Goal: Task Accomplishment & Management: Complete application form

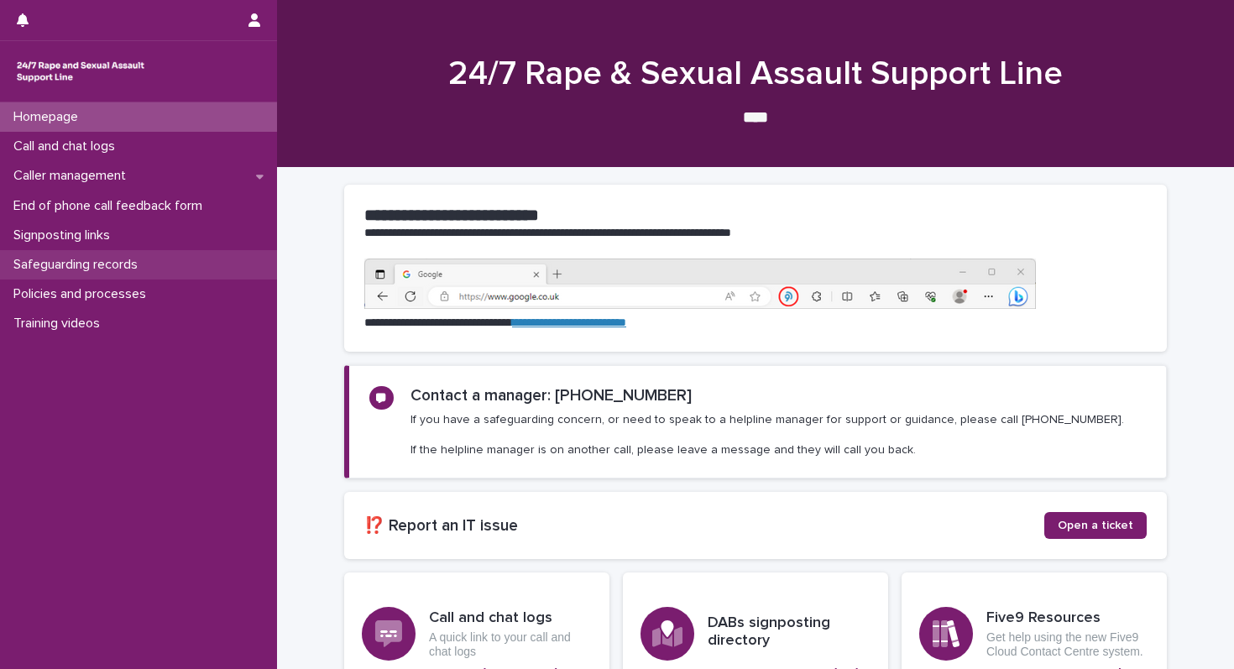
click at [91, 268] on p "Safeguarding records" at bounding box center [79, 265] width 144 height 16
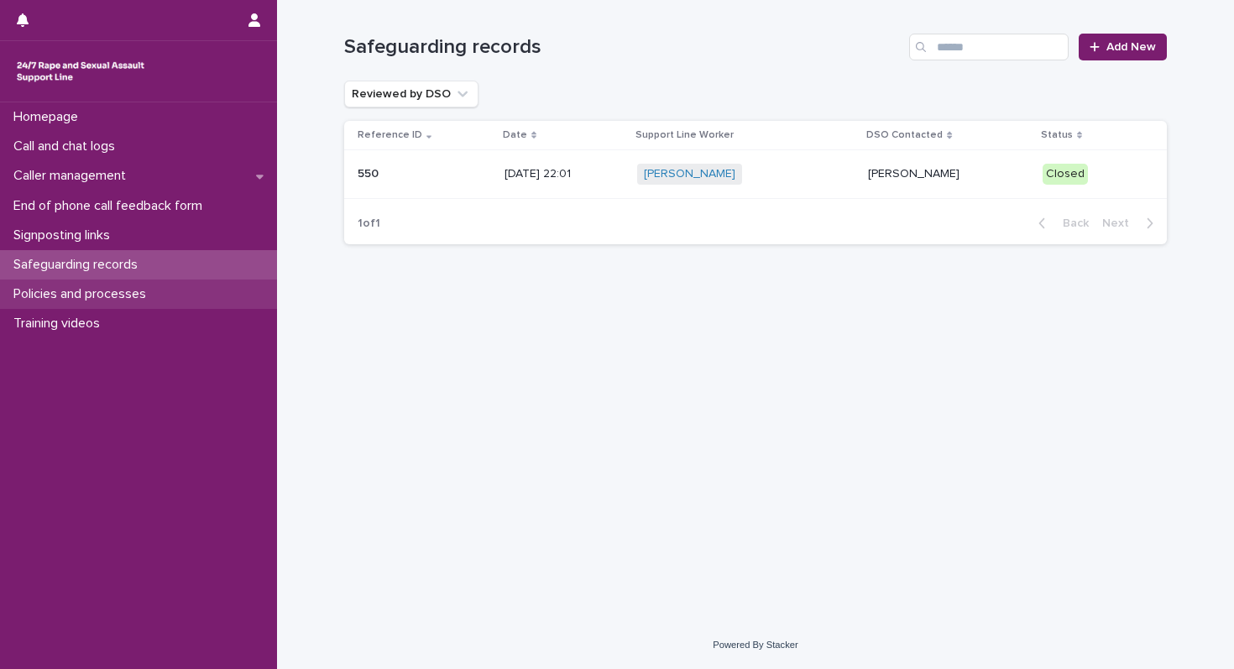
click at [92, 285] on div "Policies and processes" at bounding box center [138, 293] width 277 height 29
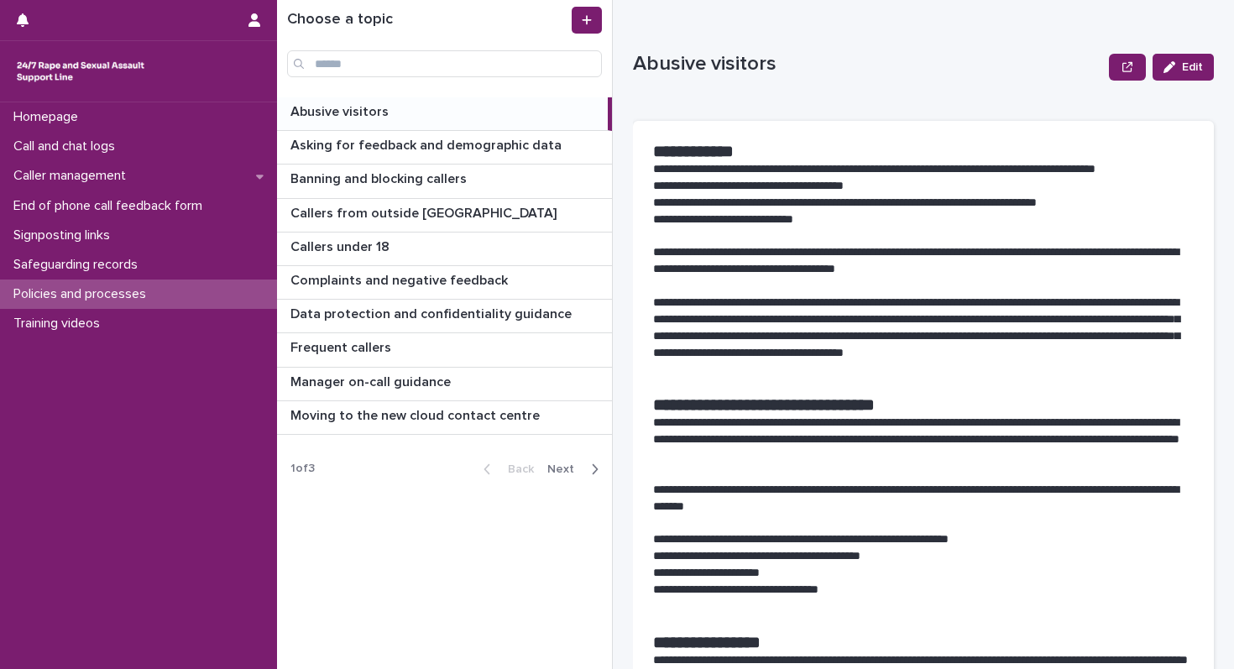
click at [582, 467] on span "Next" at bounding box center [565, 469] width 37 height 12
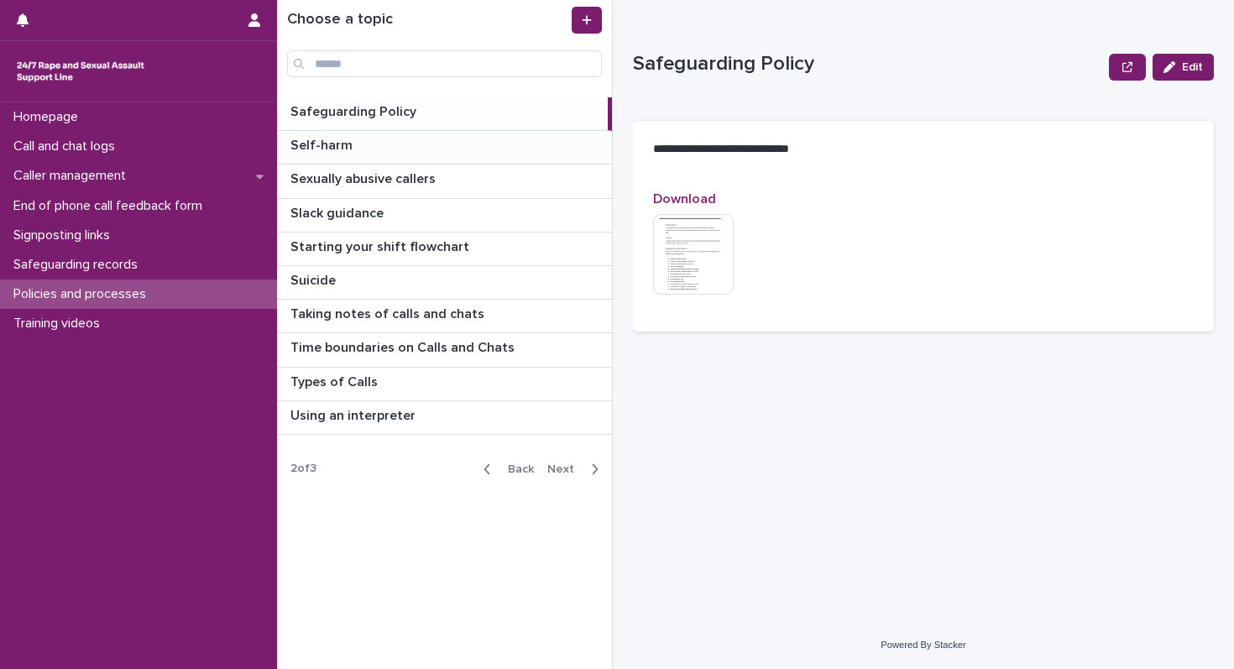
click at [369, 140] on p at bounding box center [447, 146] width 315 height 16
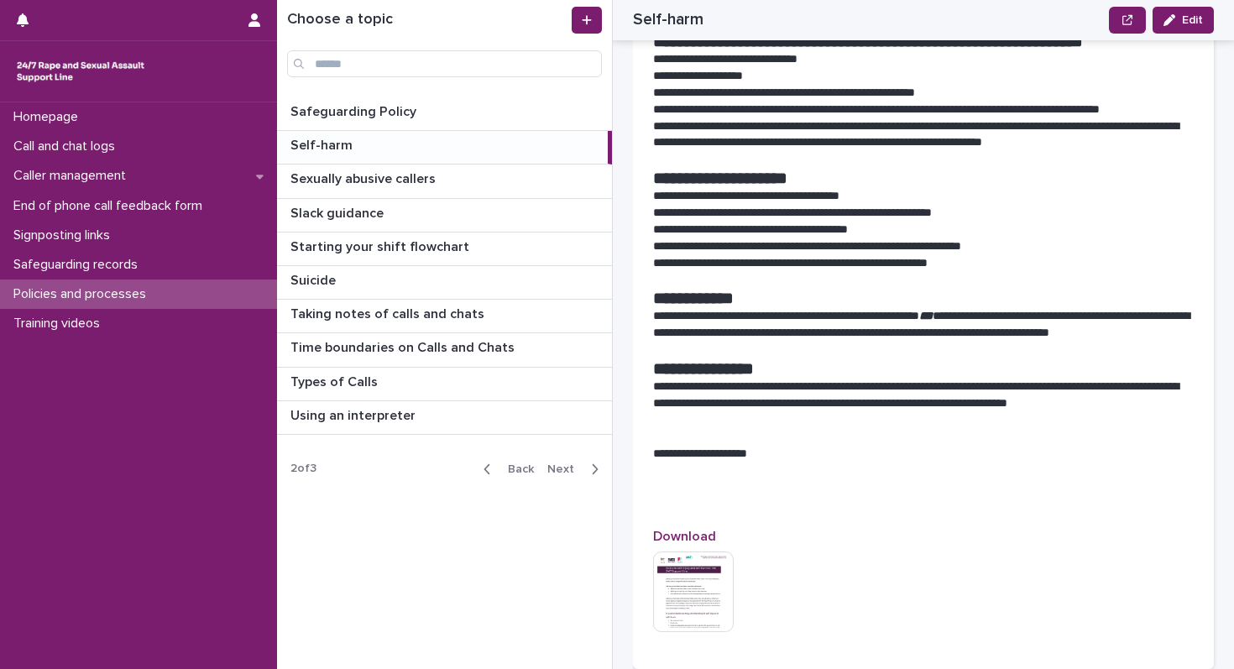
scroll to position [555, 0]
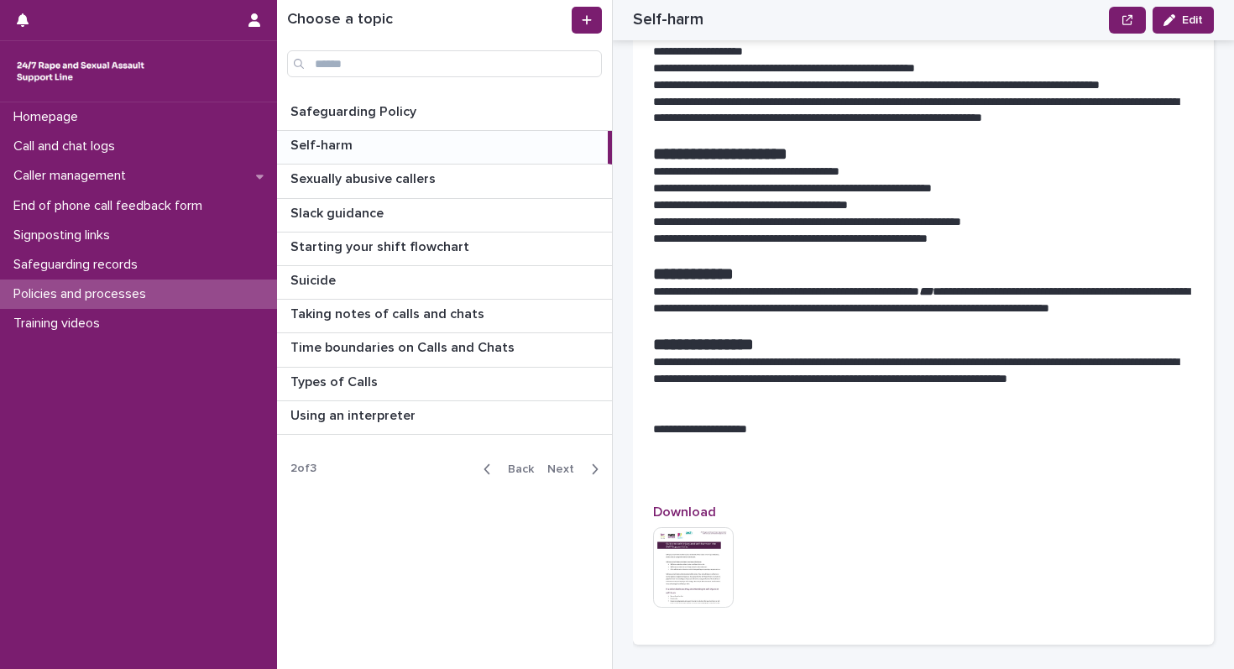
click at [686, 570] on img at bounding box center [693, 567] width 81 height 81
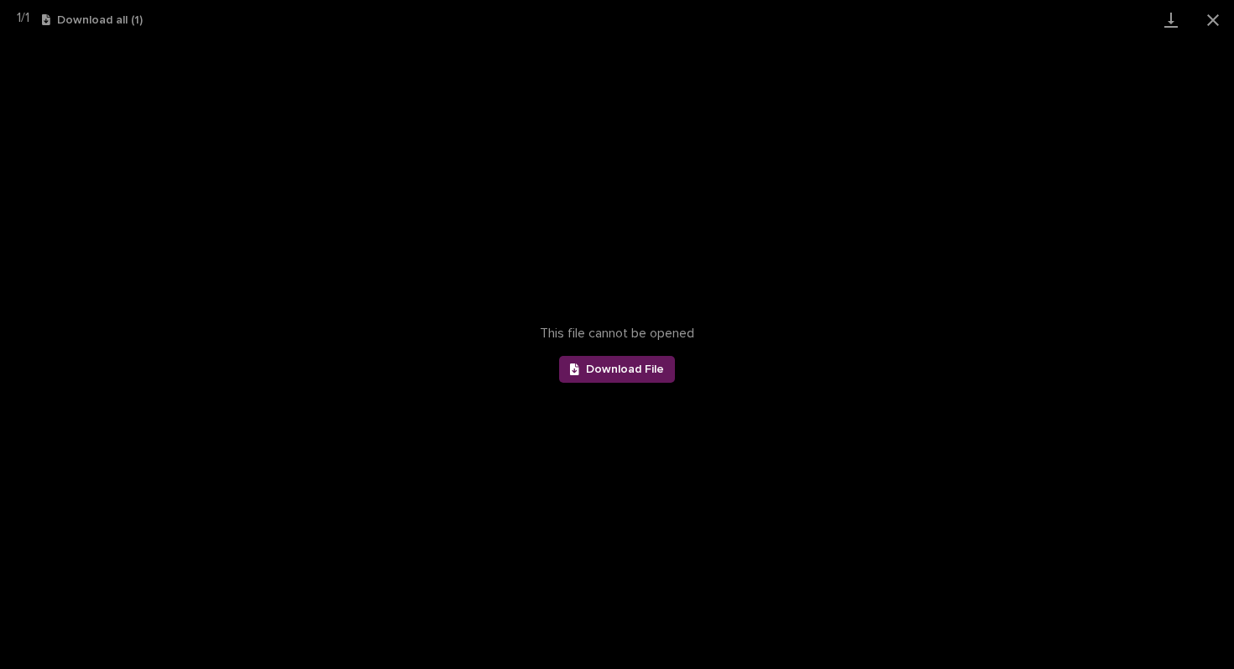
click at [626, 369] on span "Download File" at bounding box center [625, 369] width 78 height 12
click at [1171, 5] on link "Download" at bounding box center [1171, 19] width 42 height 39
click at [1217, 27] on button "Close gallery" at bounding box center [1213, 19] width 42 height 39
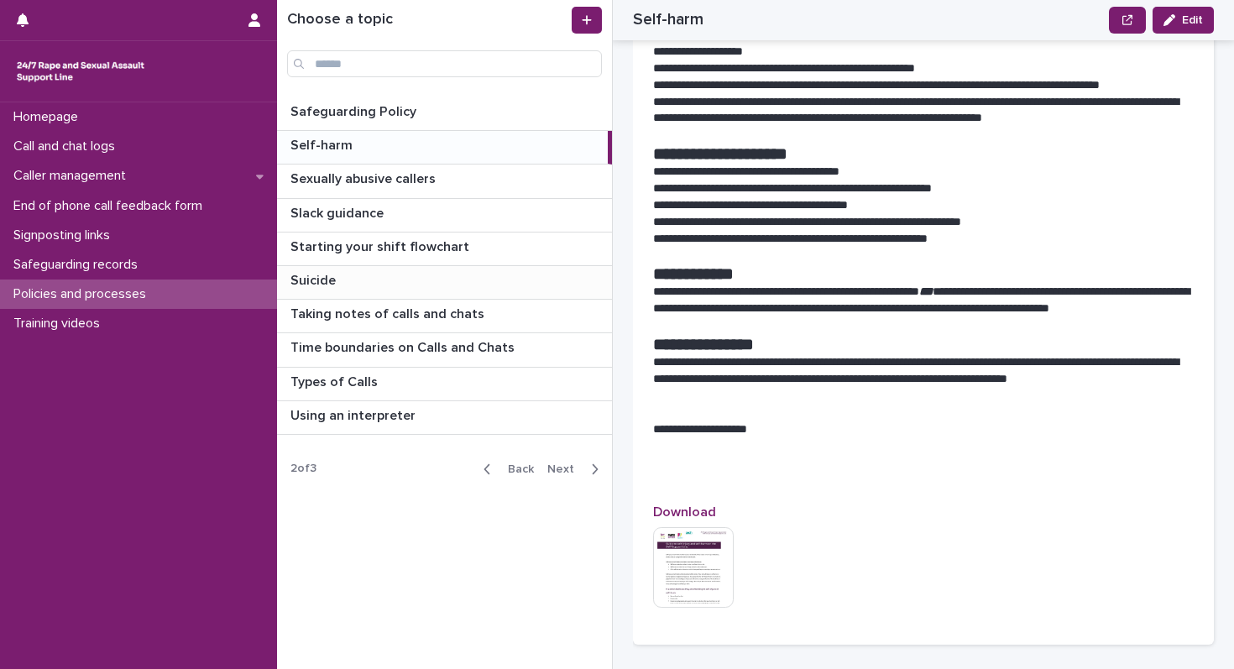
click at [348, 274] on p at bounding box center [447, 281] width 315 height 16
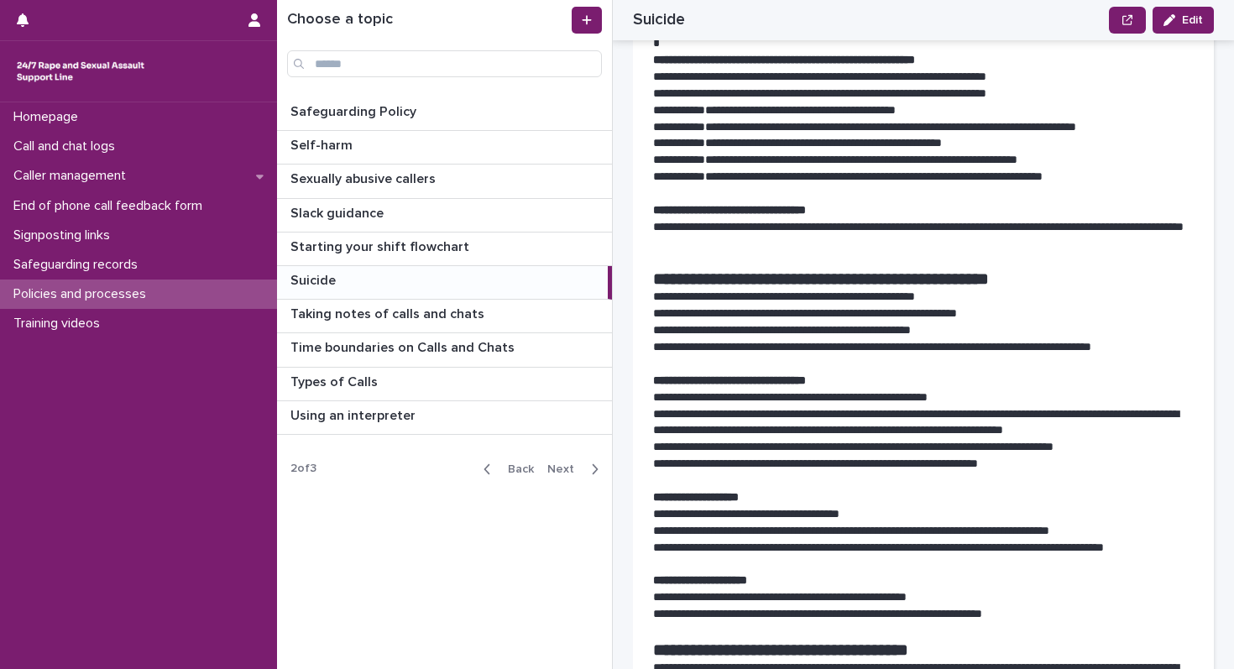
scroll to position [245, 0]
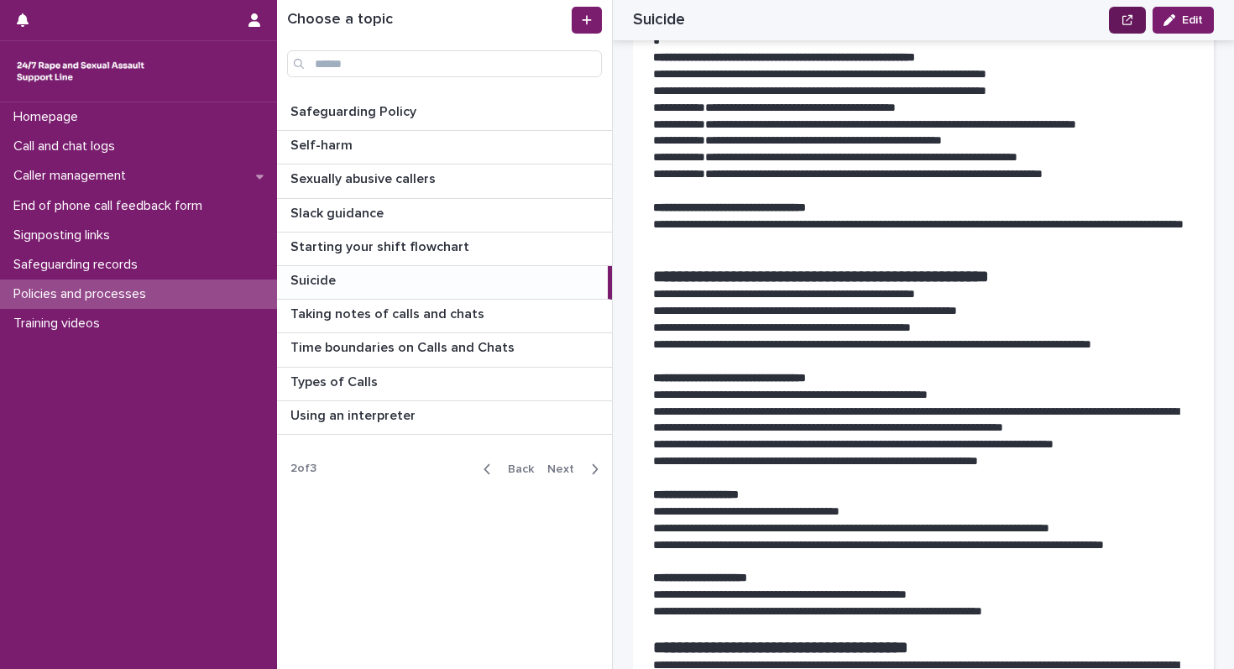
click at [1120, 18] on button "button" at bounding box center [1126, 20] width 37 height 27
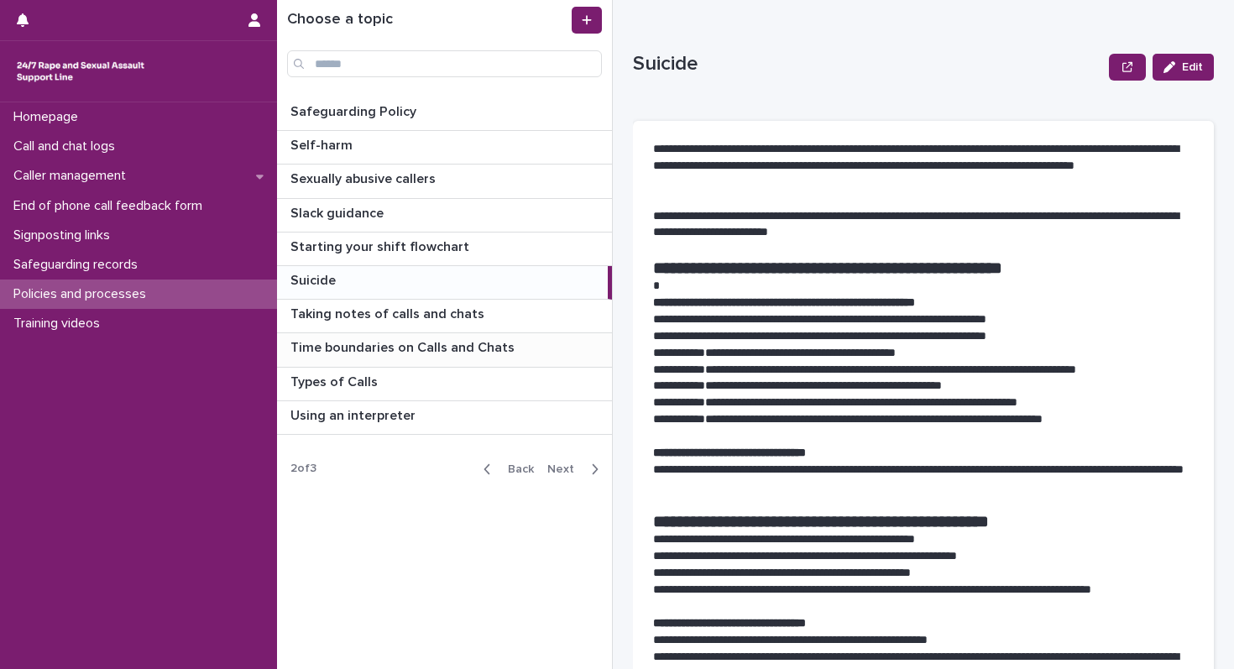
click at [469, 348] on p "Time boundaries on Calls and Chats" at bounding box center [403, 345] width 227 height 19
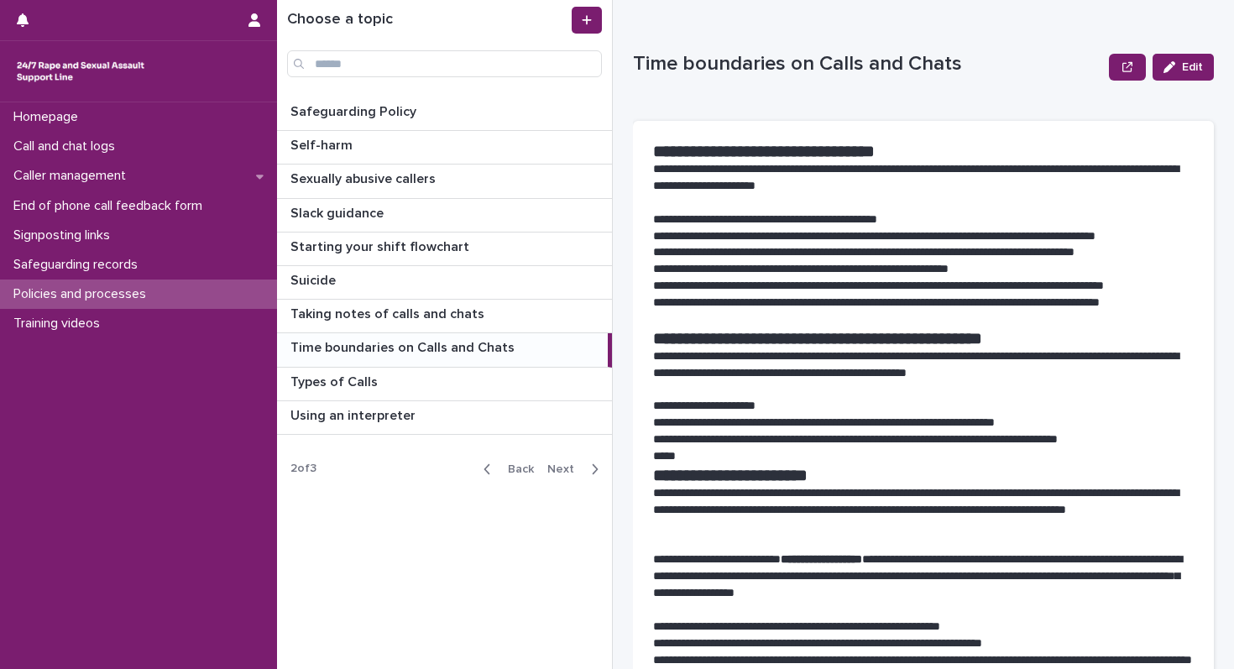
click at [581, 472] on span "Next" at bounding box center [565, 469] width 37 height 12
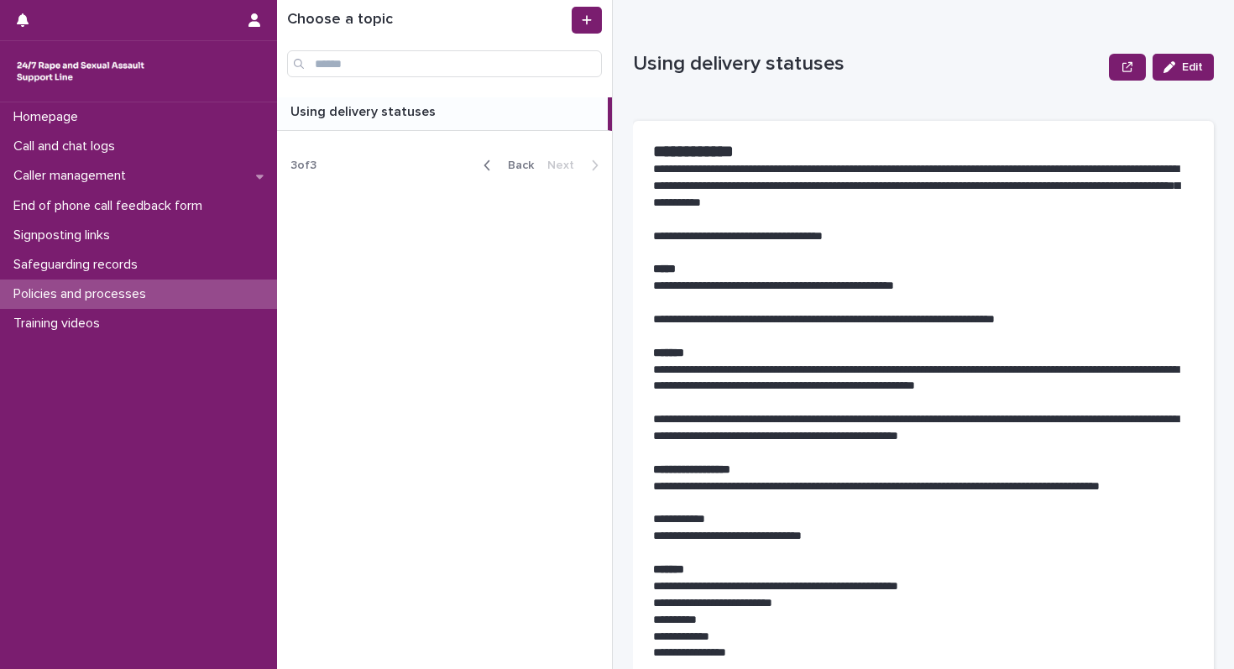
click at [511, 174] on div "Back Next" at bounding box center [541, 165] width 142 height 42
click at [513, 164] on span "Back" at bounding box center [516, 165] width 36 height 12
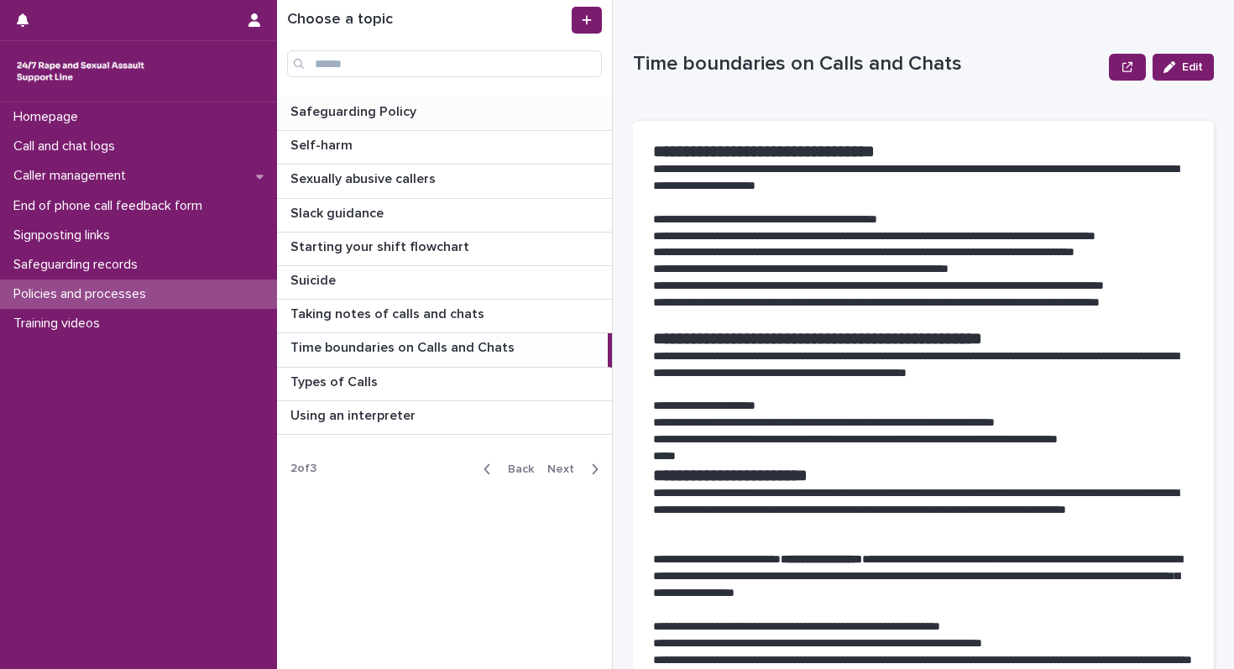
click at [428, 109] on p at bounding box center [447, 112] width 315 height 16
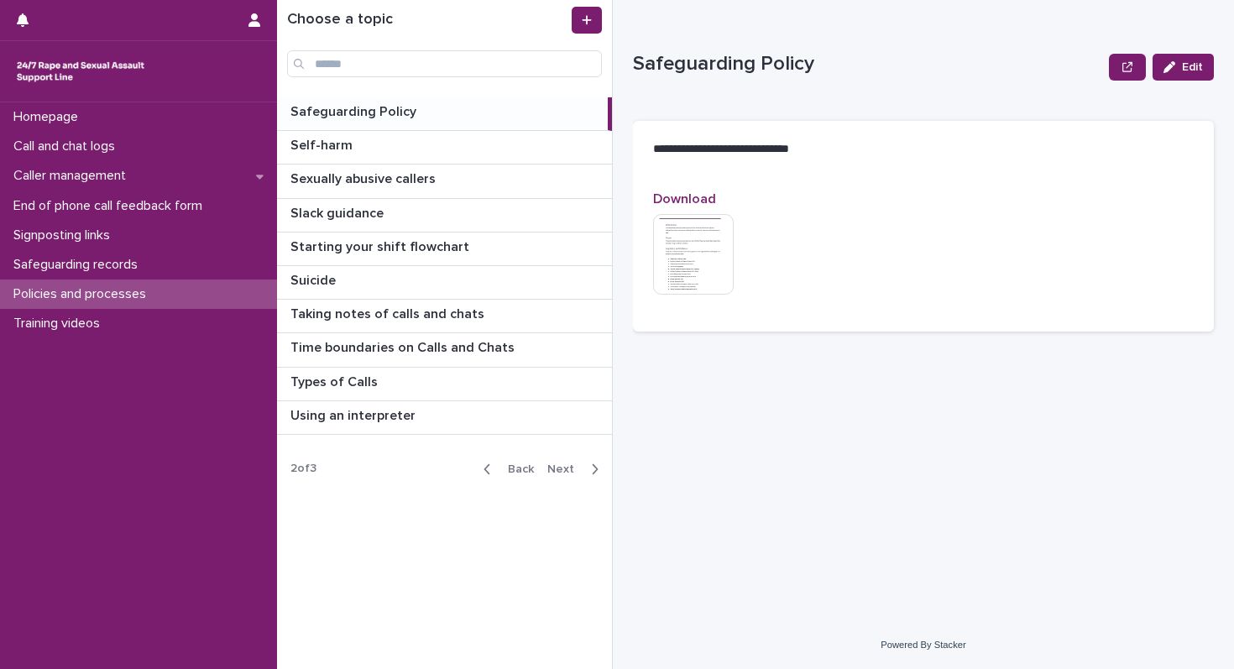
click at [679, 269] on img at bounding box center [693, 254] width 81 height 81
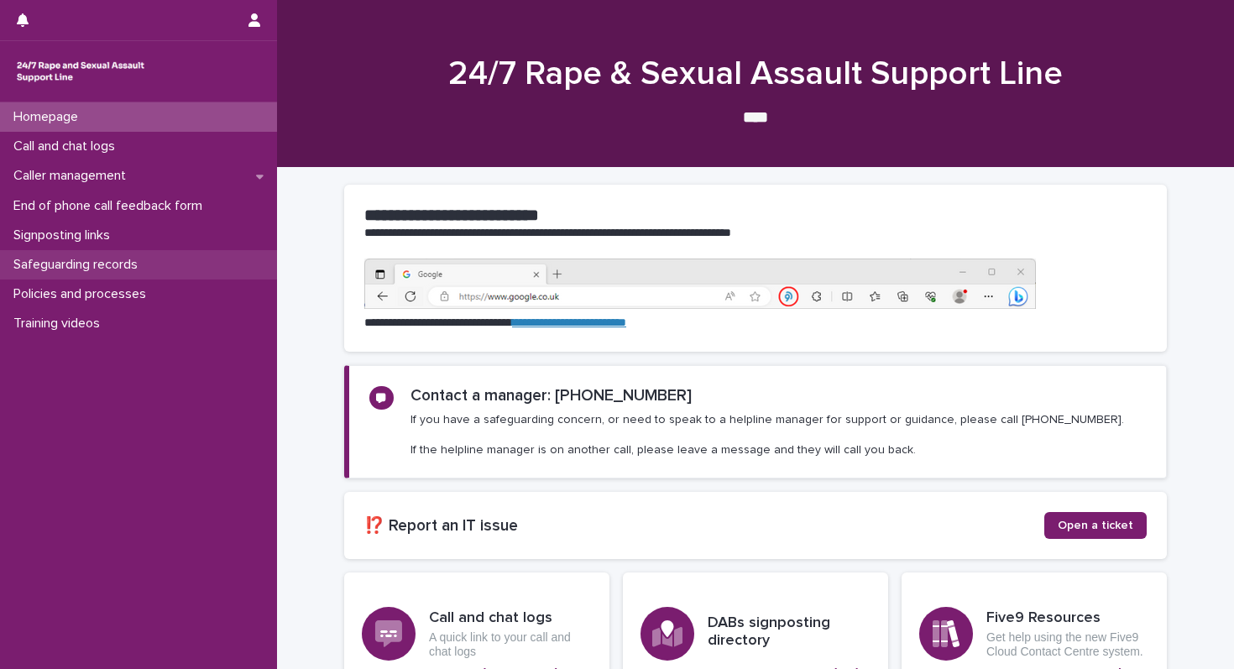
click at [58, 256] on div "Safeguarding records" at bounding box center [138, 264] width 277 height 29
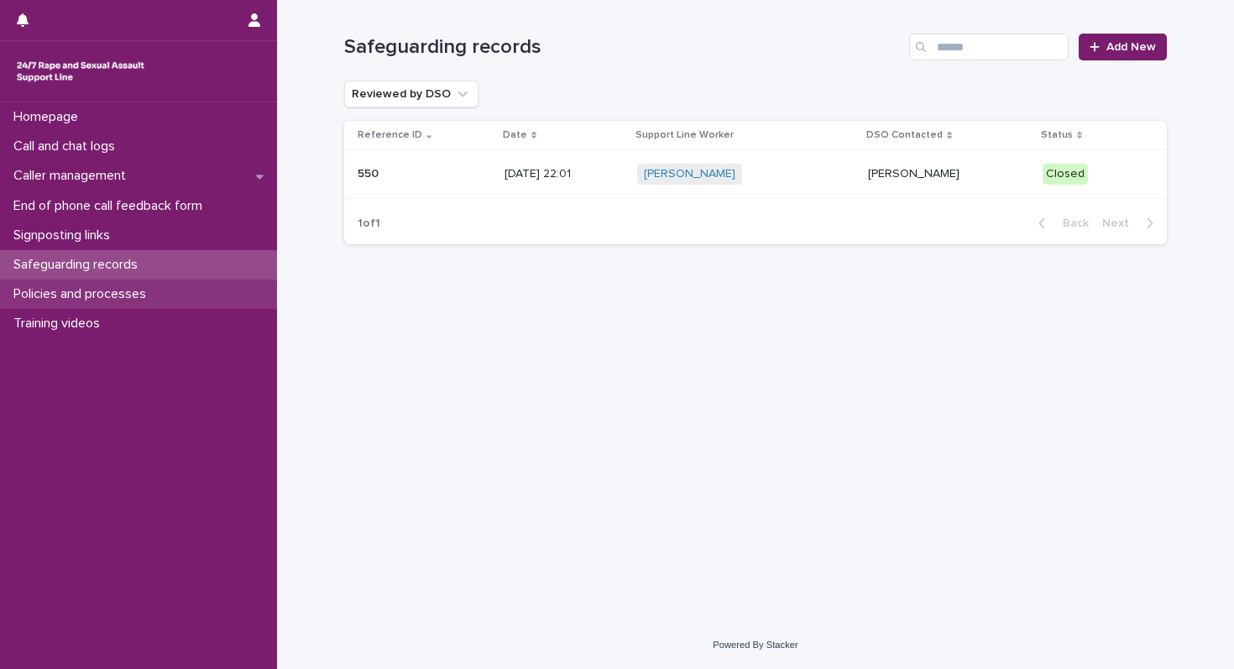
click at [60, 299] on p "Policies and processes" at bounding box center [83, 294] width 153 height 16
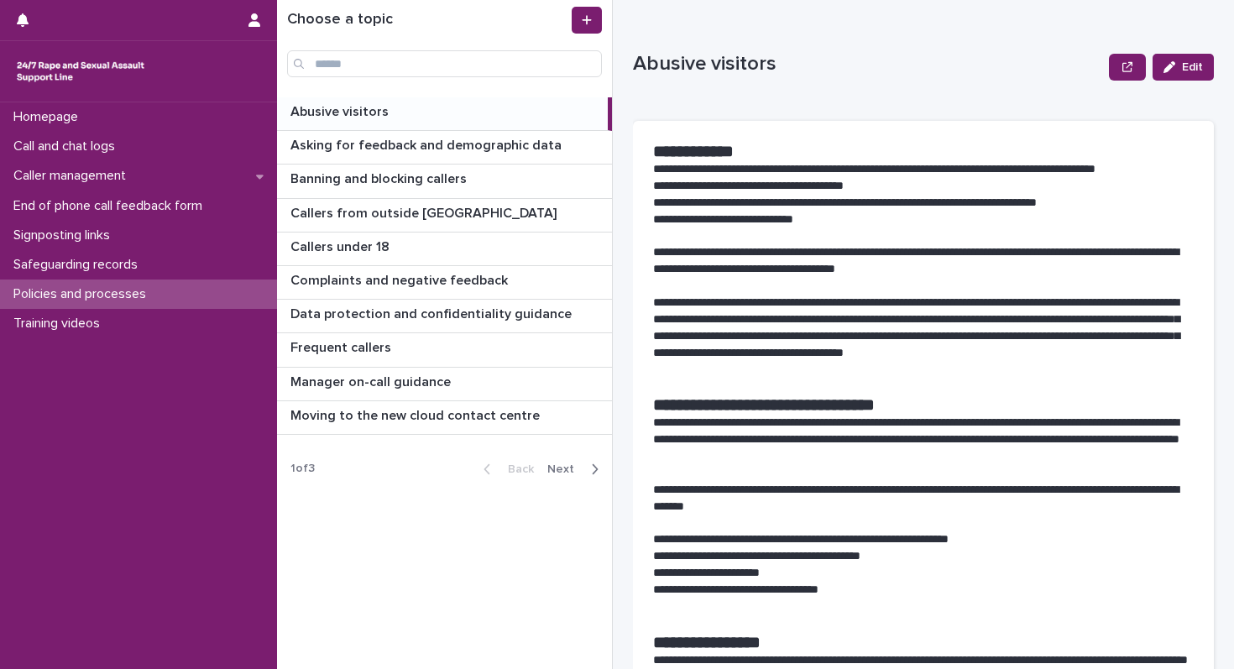
click at [571, 486] on div "Back Next" at bounding box center [541, 469] width 142 height 42
click at [571, 481] on div "Back Next" at bounding box center [541, 469] width 142 height 42
click at [571, 472] on span "Next" at bounding box center [565, 469] width 37 height 12
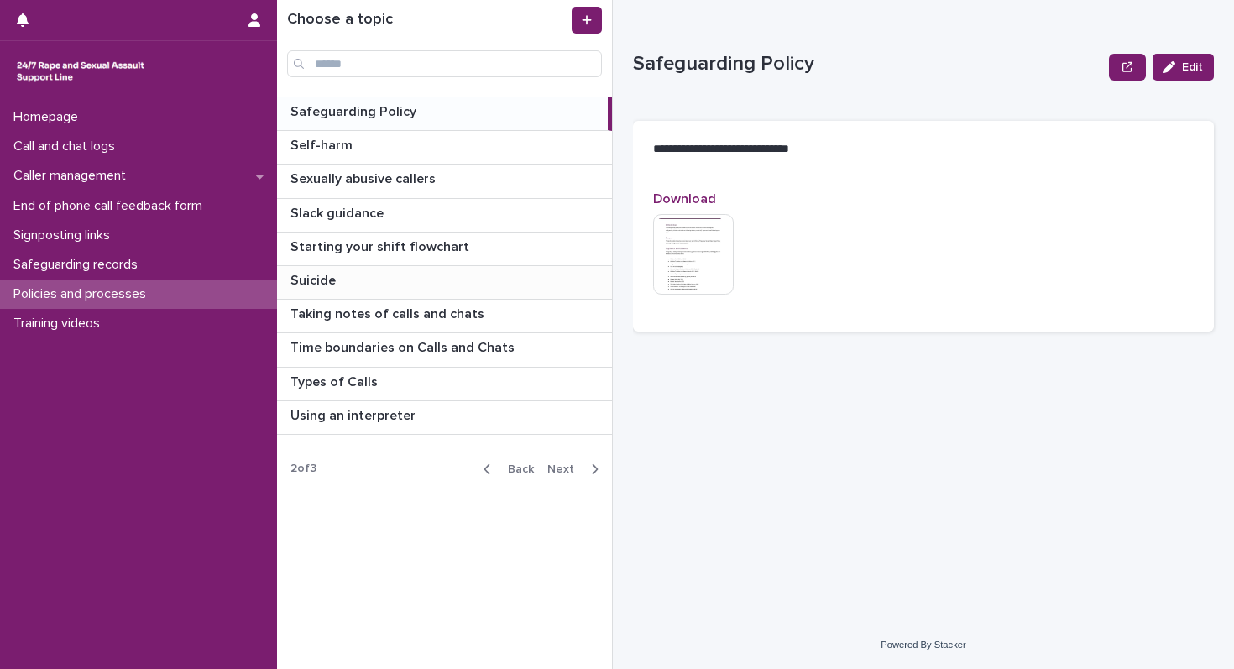
click at [339, 280] on p at bounding box center [447, 281] width 315 height 16
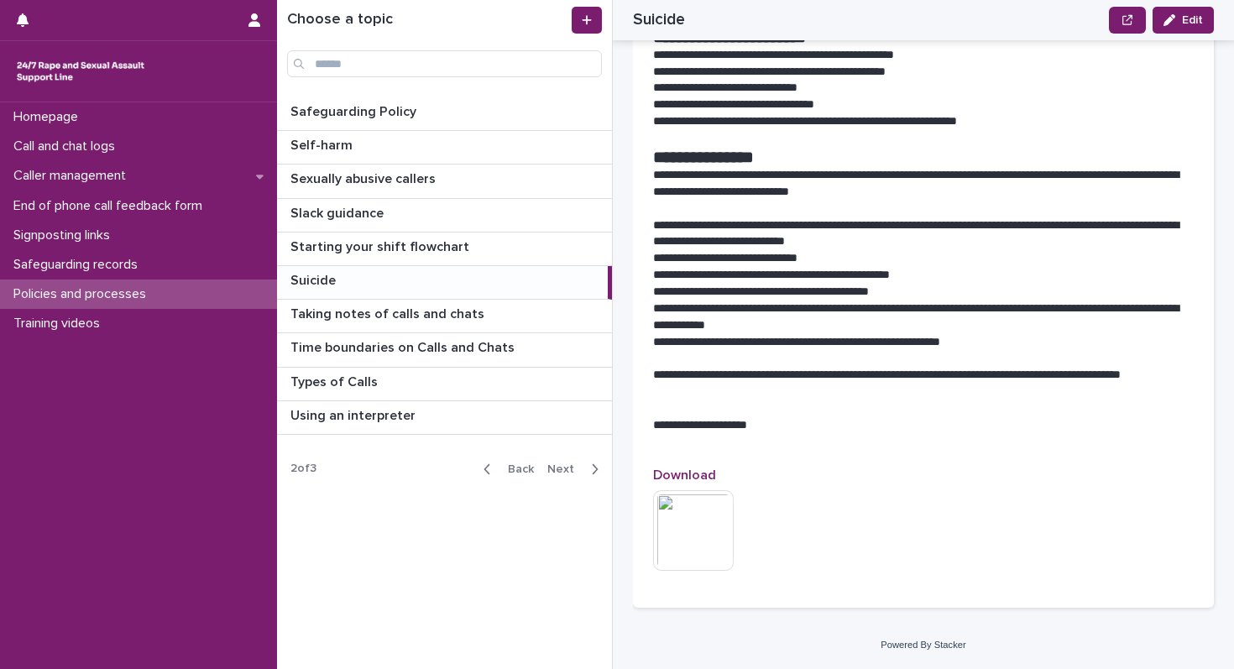
scroll to position [1763, 0]
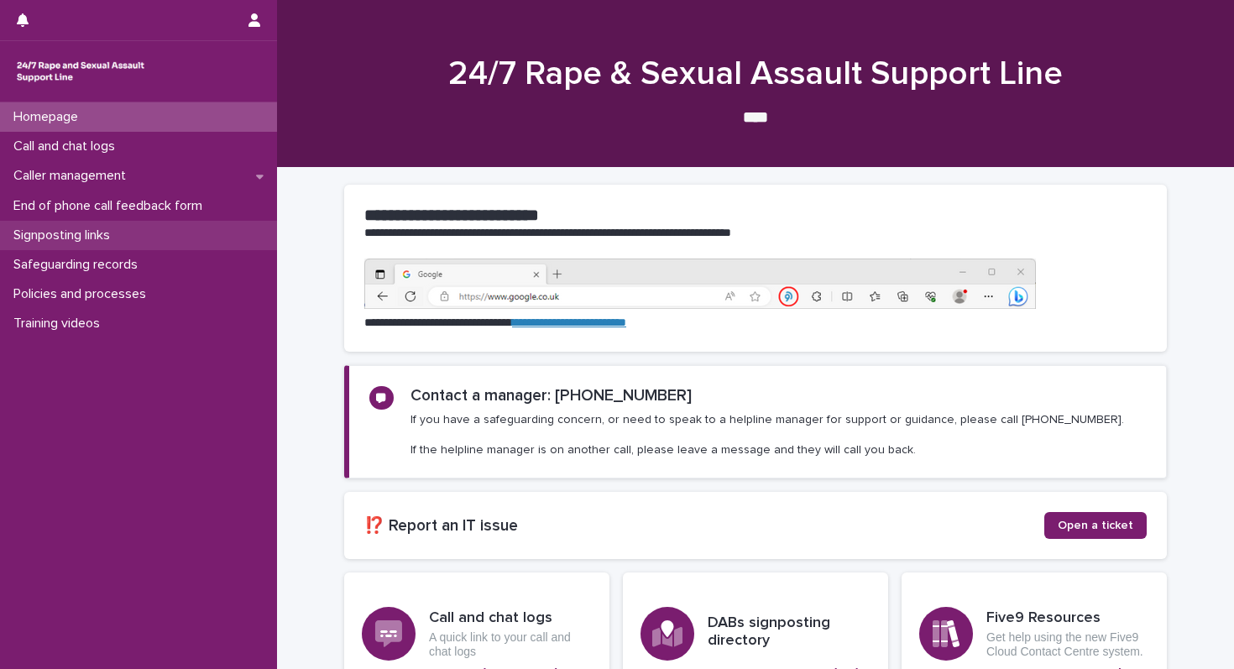
click at [79, 243] on div "Signposting links" at bounding box center [138, 235] width 277 height 29
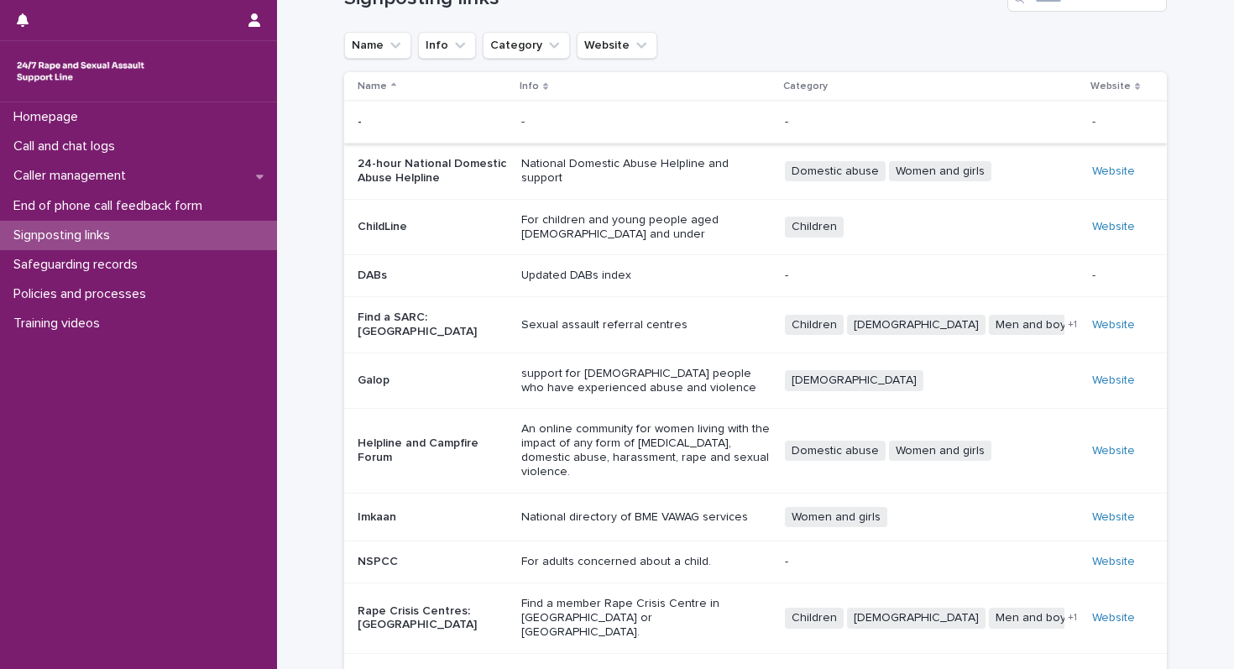
scroll to position [40, 0]
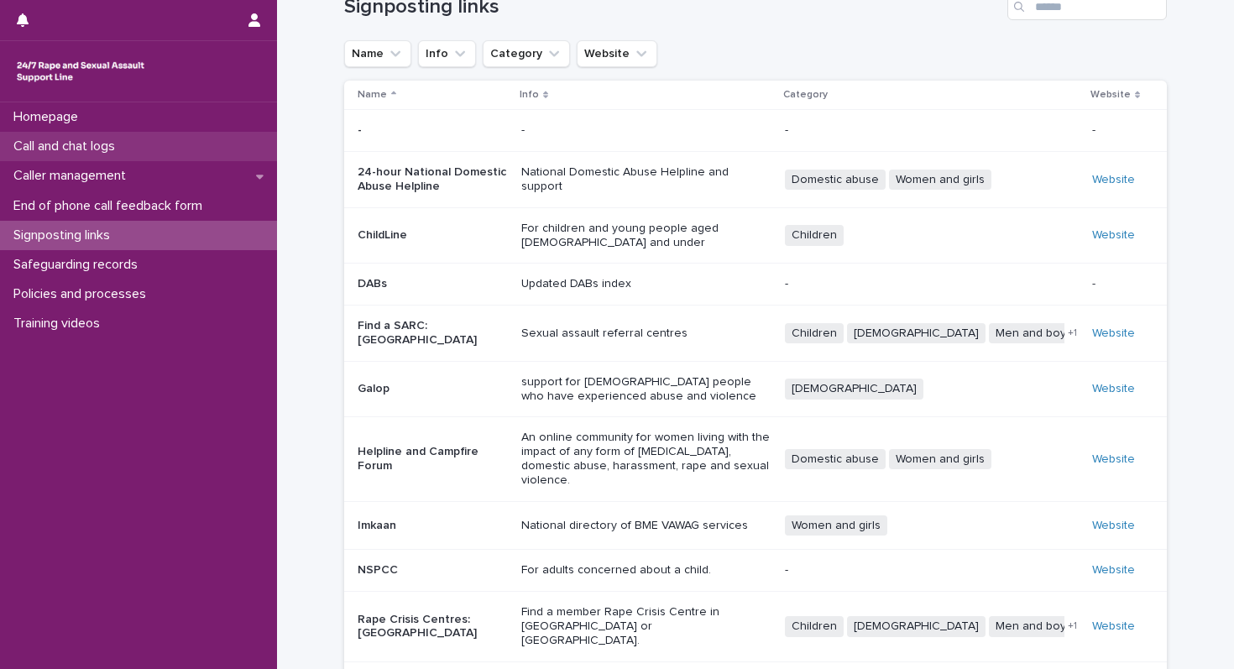
click at [164, 149] on div "Call and chat logs" at bounding box center [138, 146] width 277 height 29
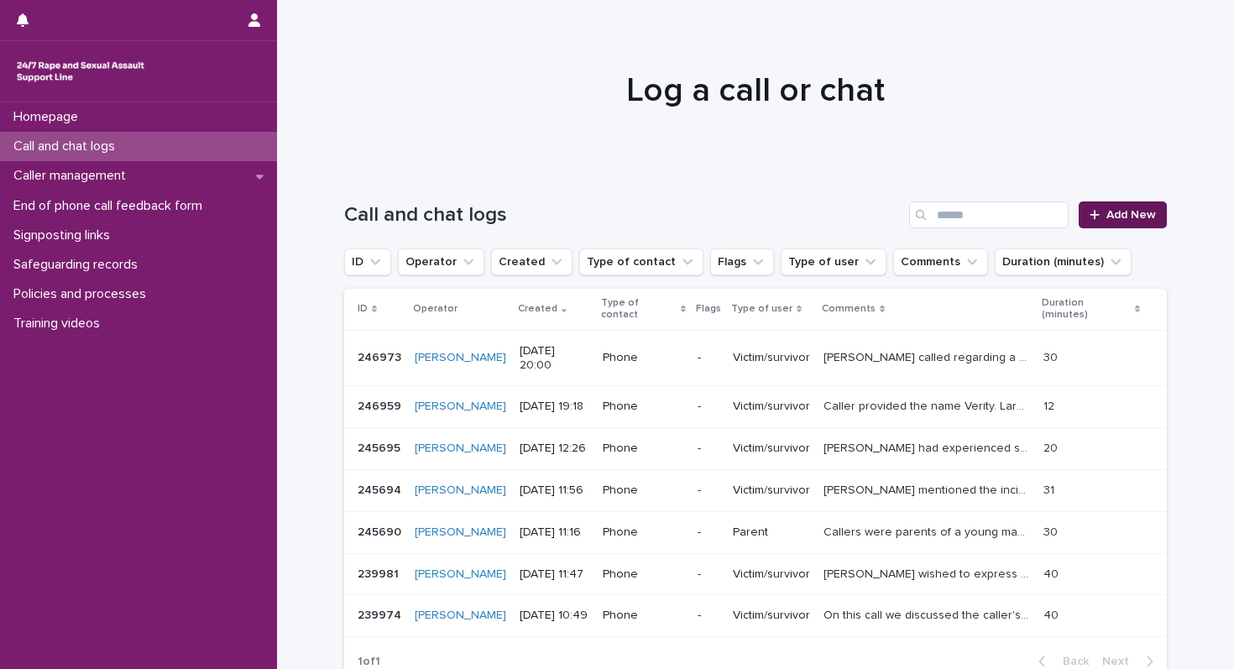
click at [1129, 205] on link "Add New" at bounding box center [1122, 214] width 88 height 27
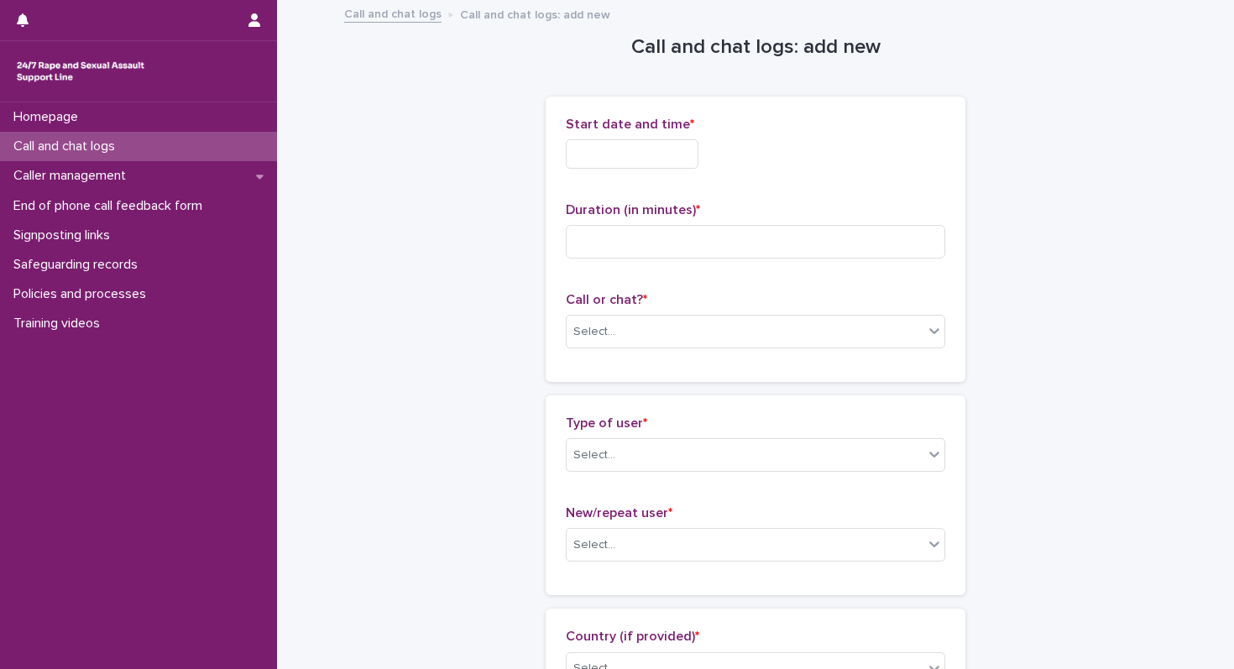
click at [667, 154] on input "text" at bounding box center [632, 153] width 133 height 29
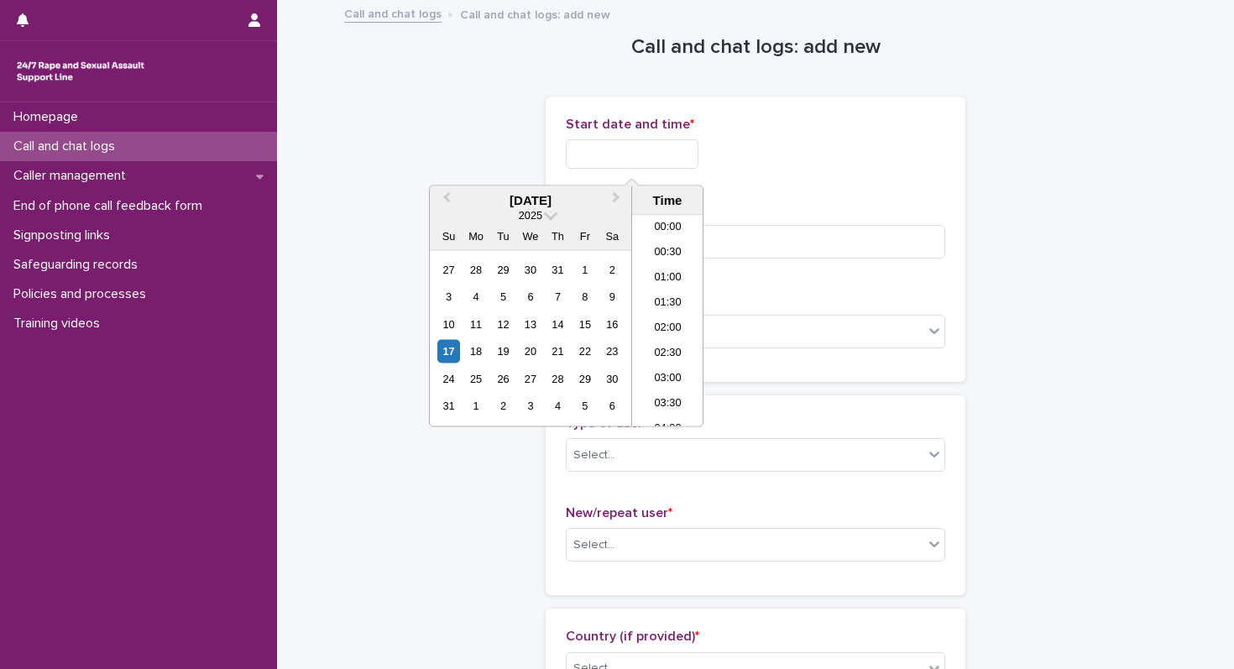
scroll to position [385, 0]
click at [686, 317] on li "09:30" at bounding box center [667, 321] width 71 height 25
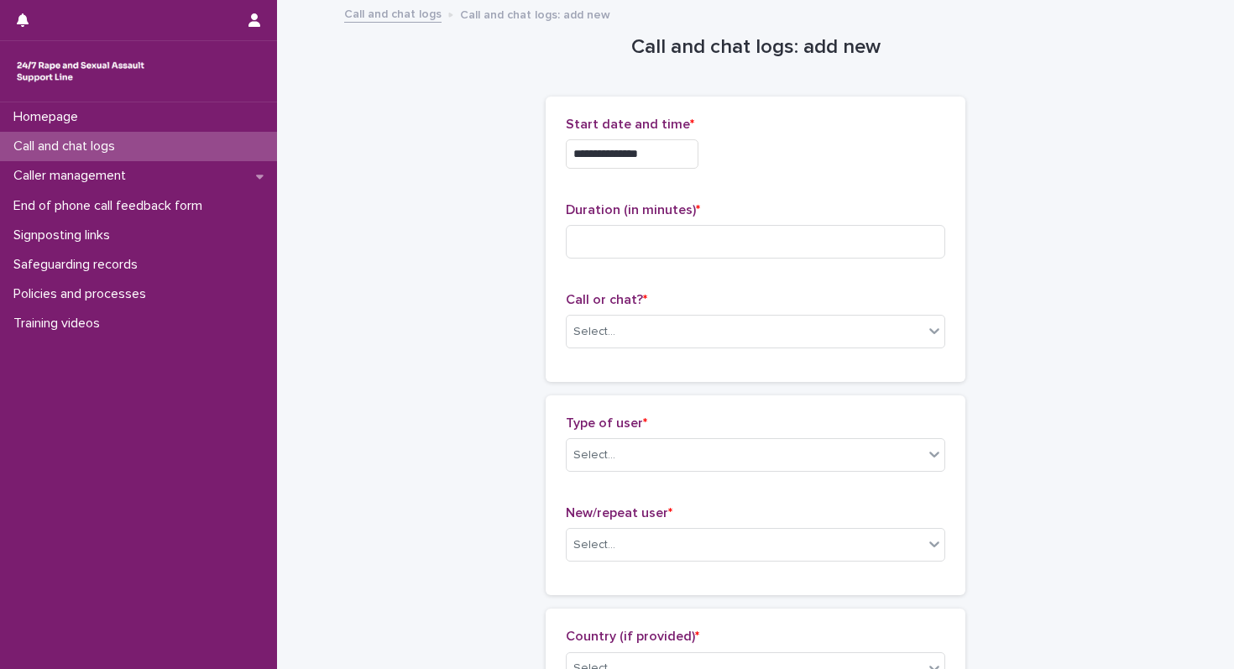
click at [669, 165] on input "**********" at bounding box center [632, 153] width 133 height 29
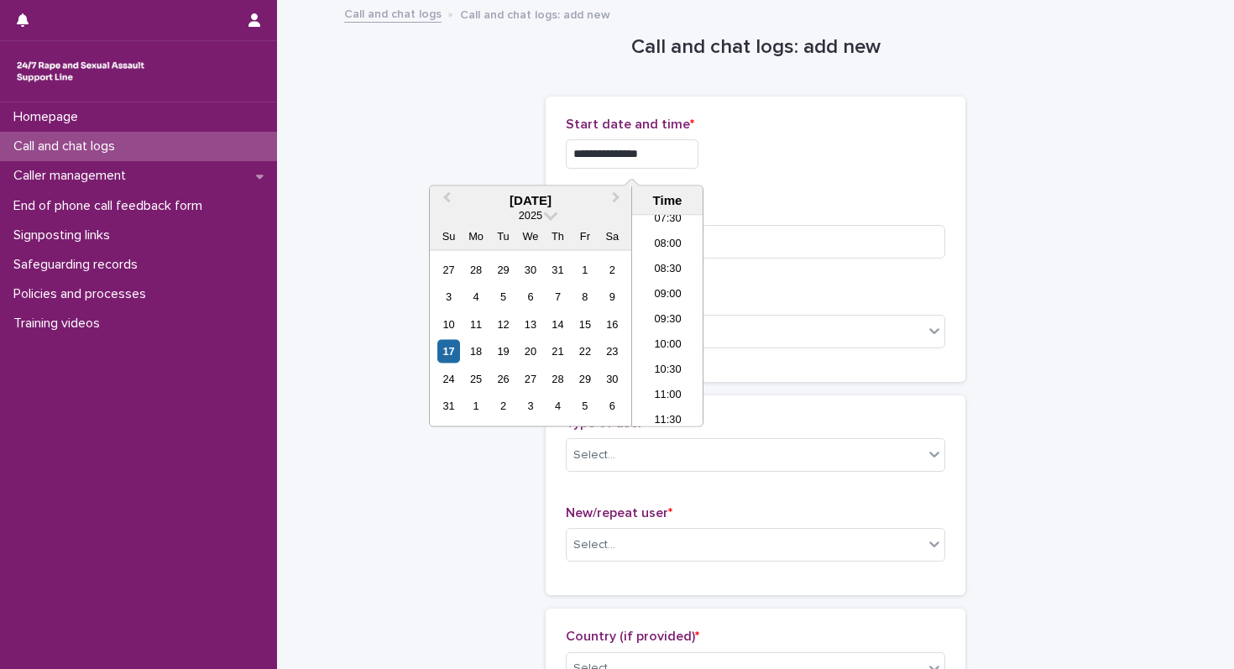
click at [782, 184] on div "**********" at bounding box center [755, 239] width 379 height 245
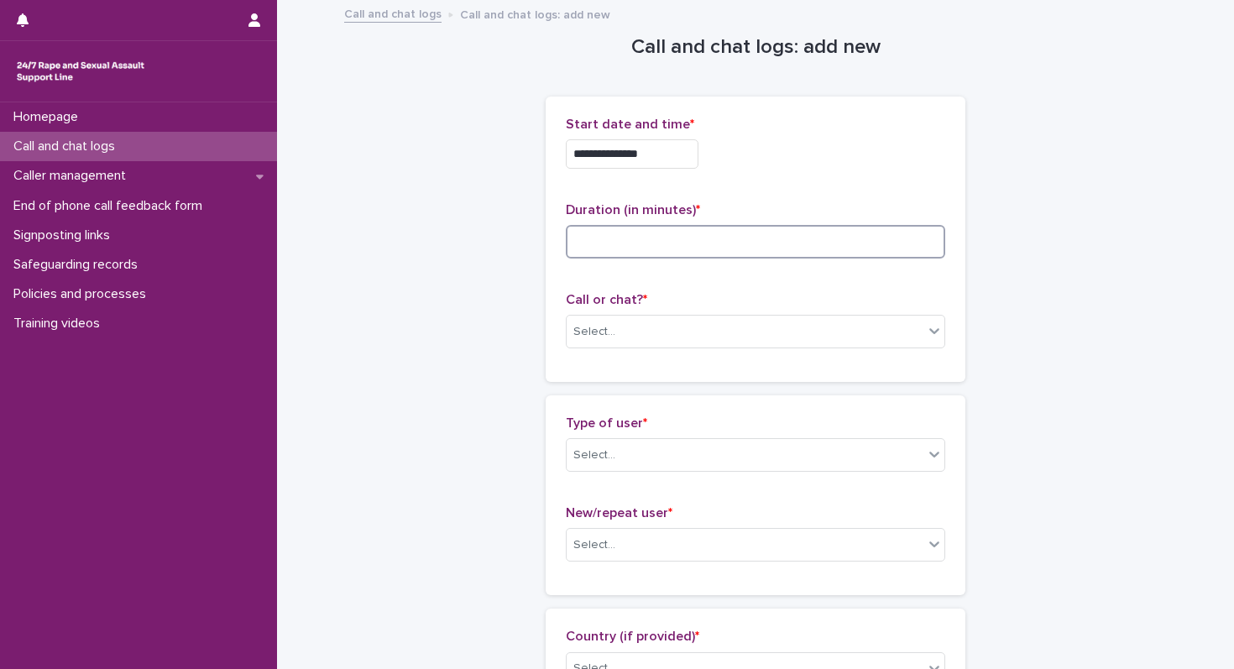
click at [710, 248] on input at bounding box center [755, 242] width 379 height 34
click at [681, 156] on input "**********" at bounding box center [632, 153] width 133 height 29
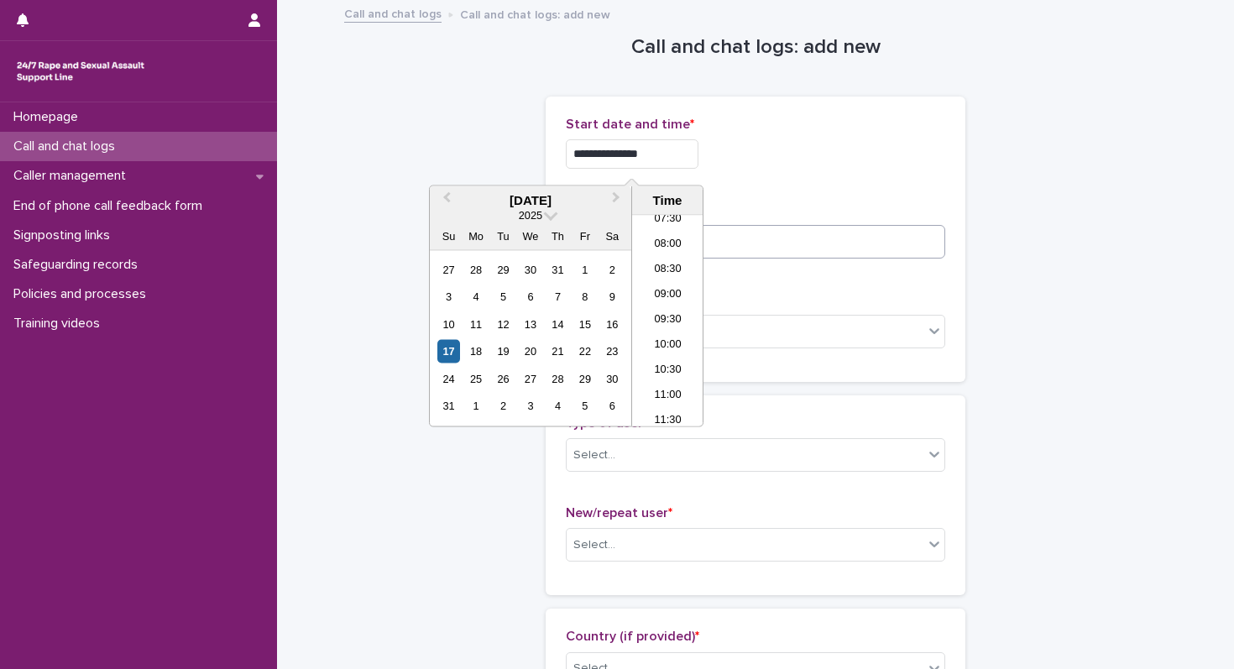
type input "**********"
click at [753, 225] on input at bounding box center [755, 242] width 379 height 34
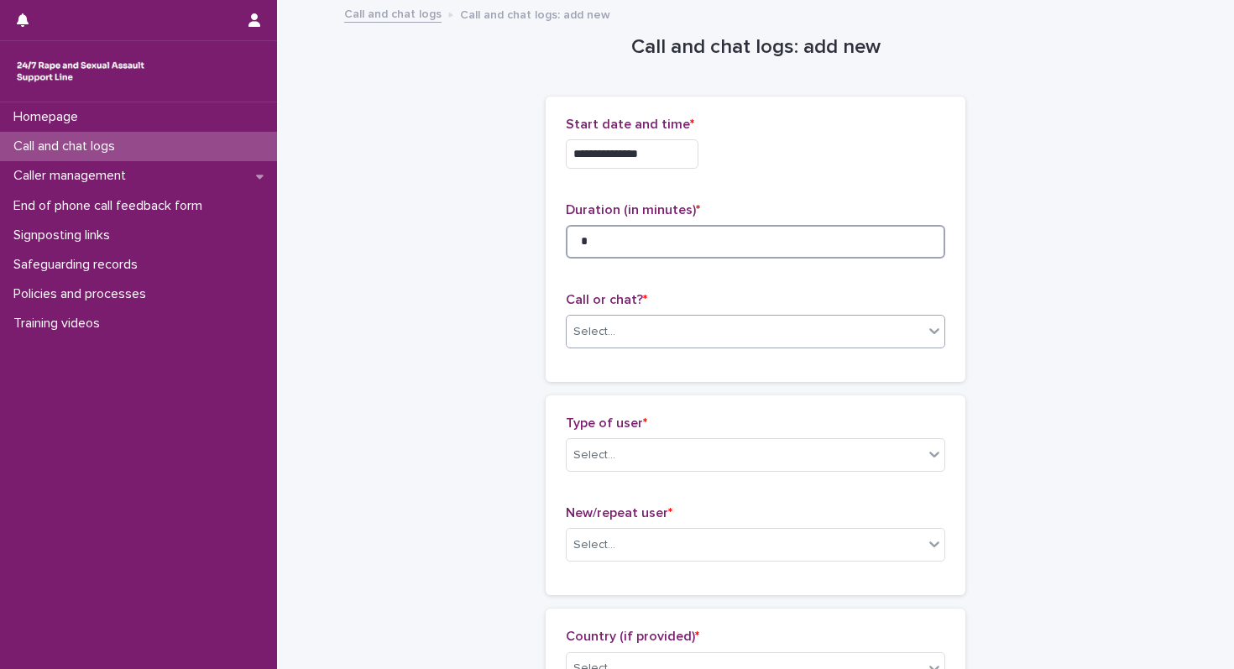
type input "*"
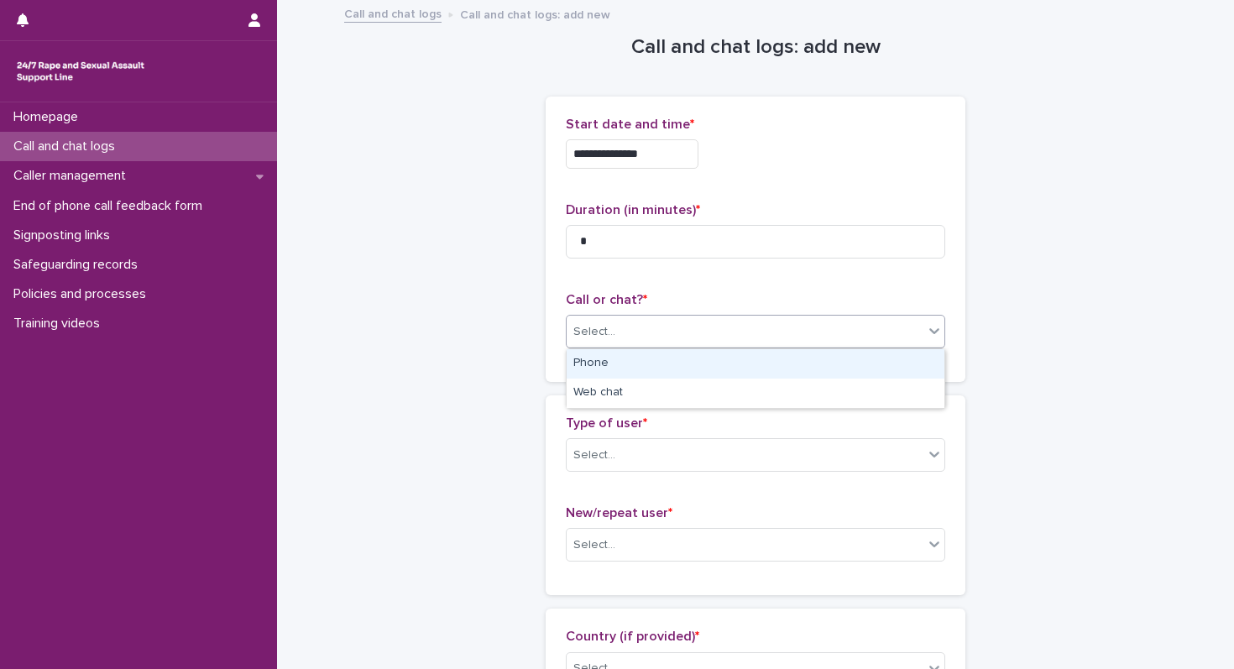
click at [735, 317] on div "Select..." at bounding box center [755, 332] width 379 height 34
click at [650, 357] on div "Phone" at bounding box center [755, 363] width 378 height 29
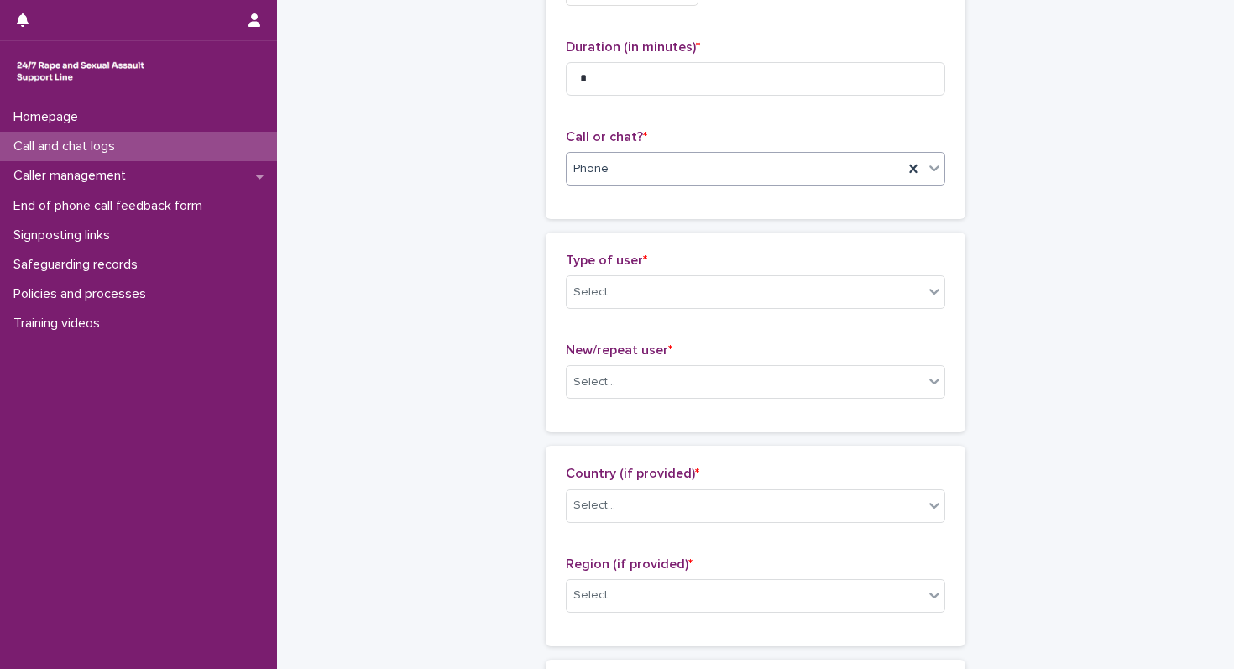
scroll to position [181, 0]
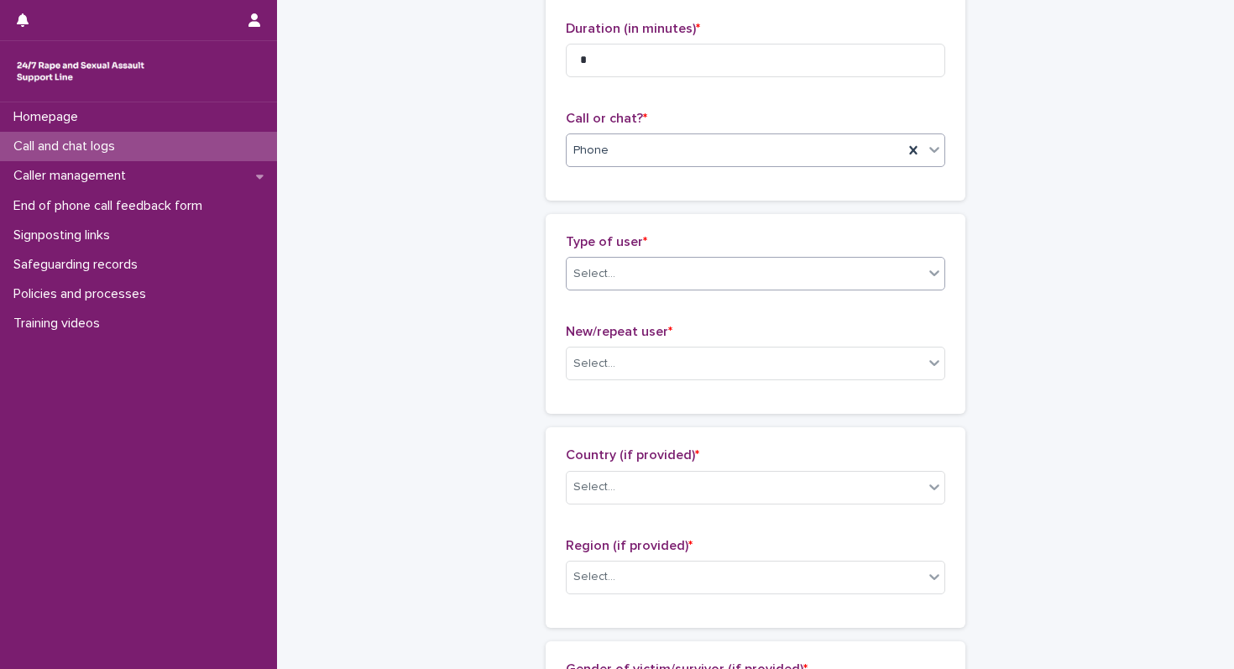
click at [665, 272] on div "Select..." at bounding box center [744, 274] width 357 height 28
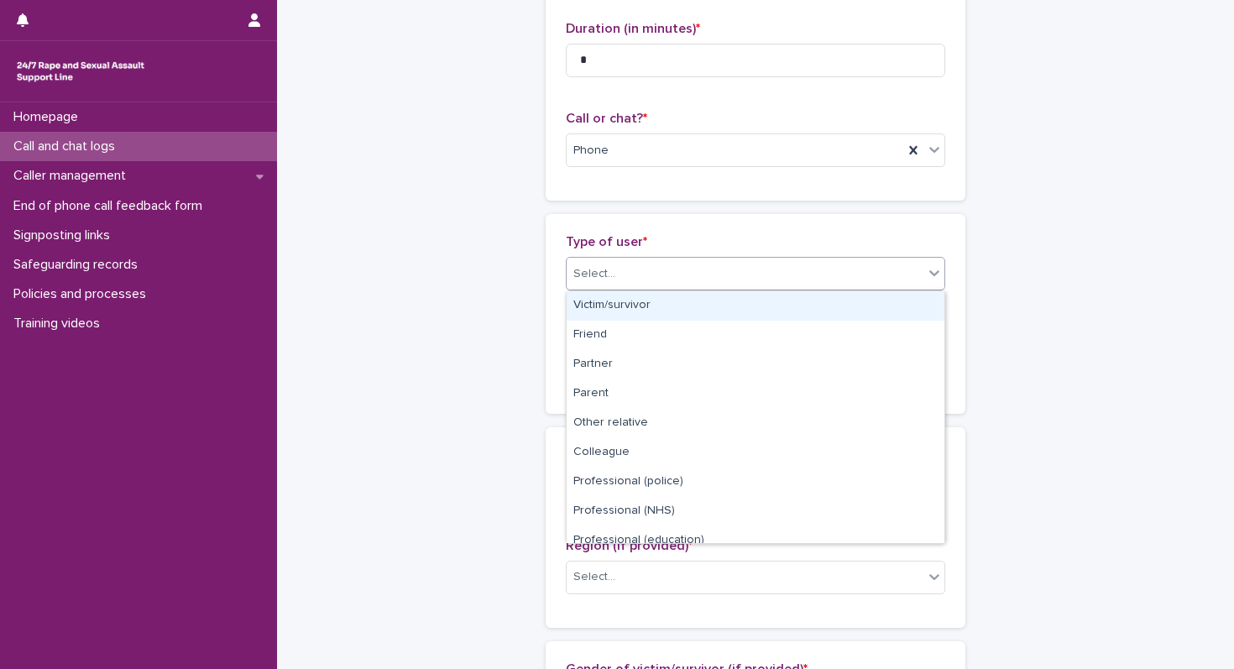
click at [645, 310] on div "Victim/survivor" at bounding box center [755, 305] width 378 height 29
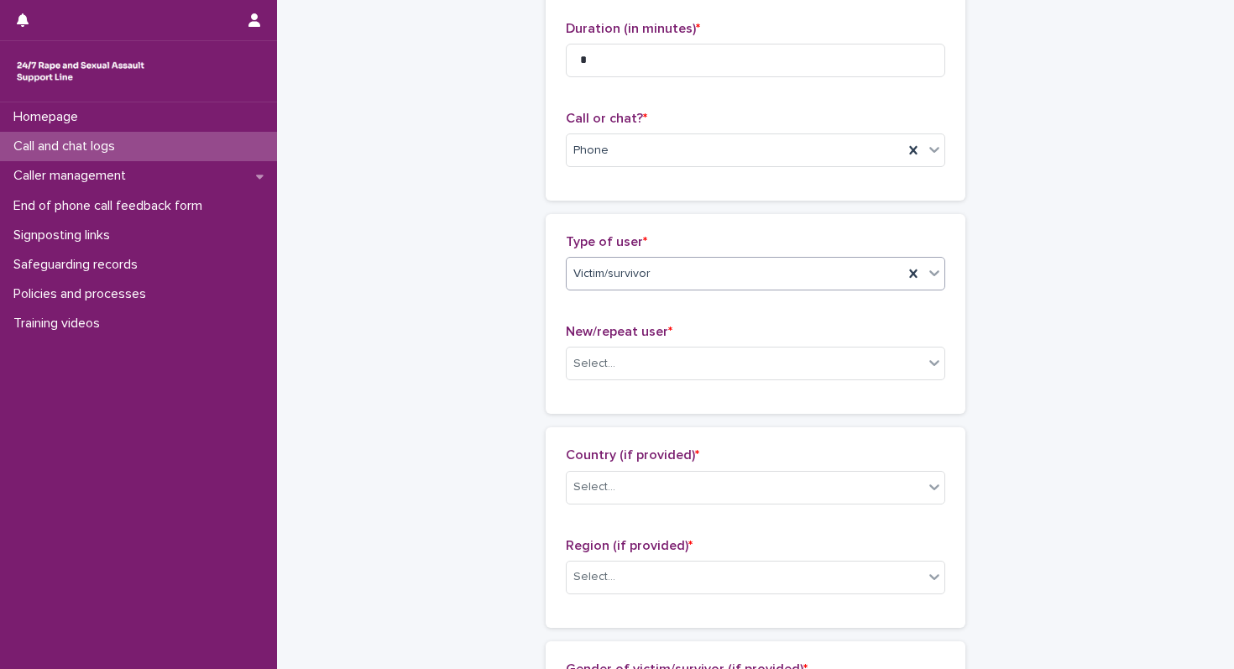
click at [635, 382] on div "New/repeat user * Select..." at bounding box center [755, 359] width 379 height 70
click at [636, 378] on div "Select..." at bounding box center [755, 364] width 379 height 34
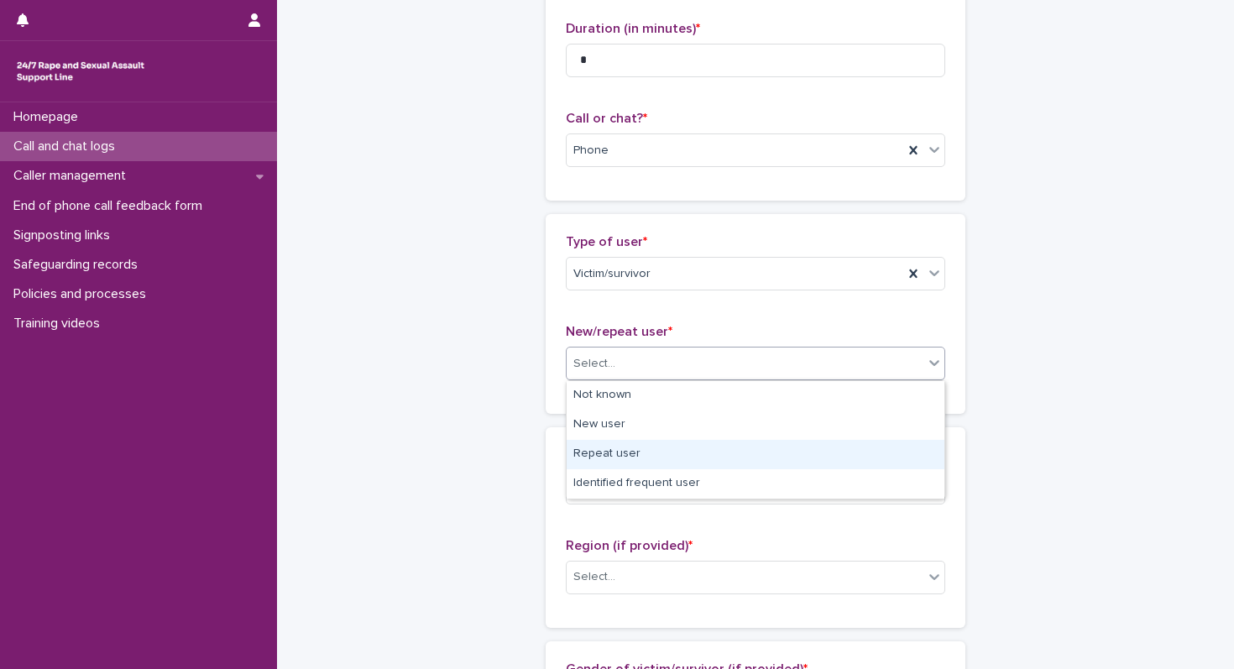
click at [608, 448] on div "Repeat user" at bounding box center [755, 454] width 378 height 29
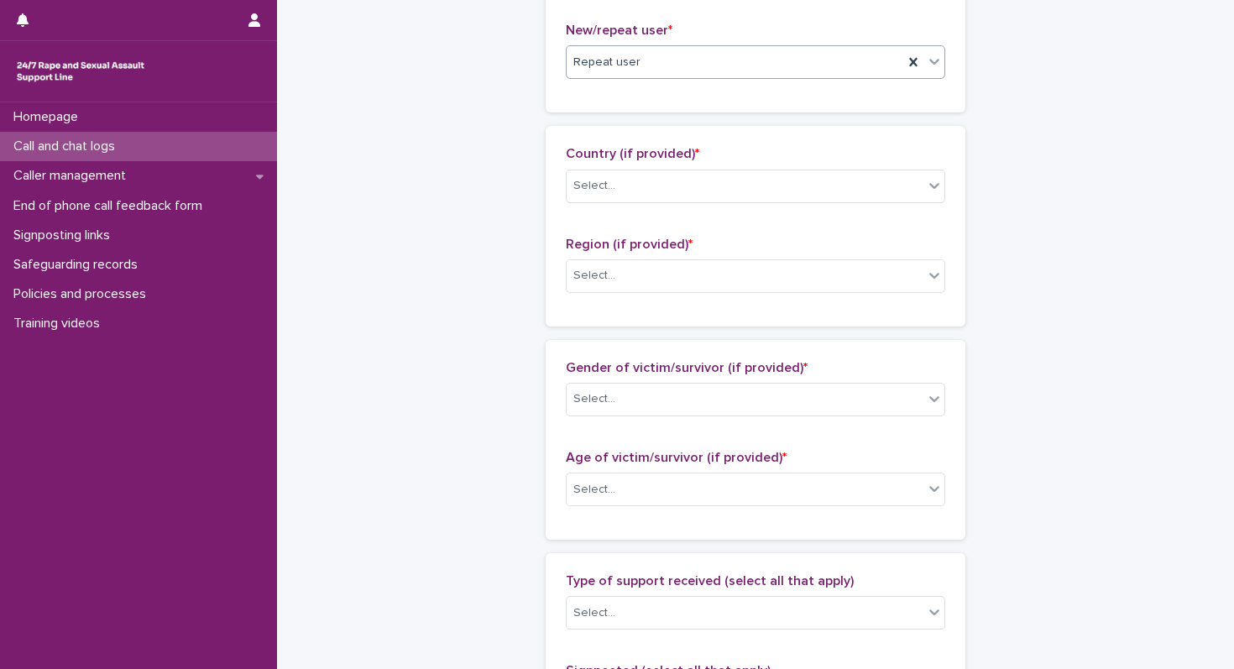
scroll to position [539, 0]
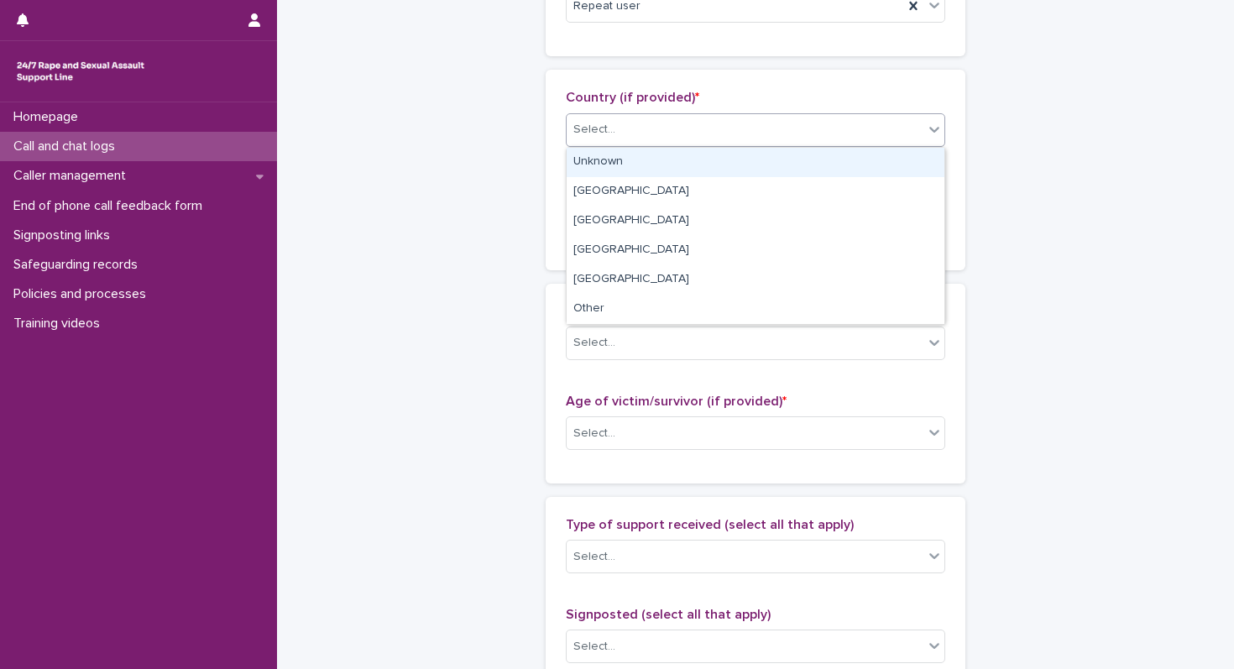
click at [653, 117] on div "Select..." at bounding box center [744, 130] width 357 height 28
click at [622, 163] on div "Unknown" at bounding box center [755, 162] width 378 height 29
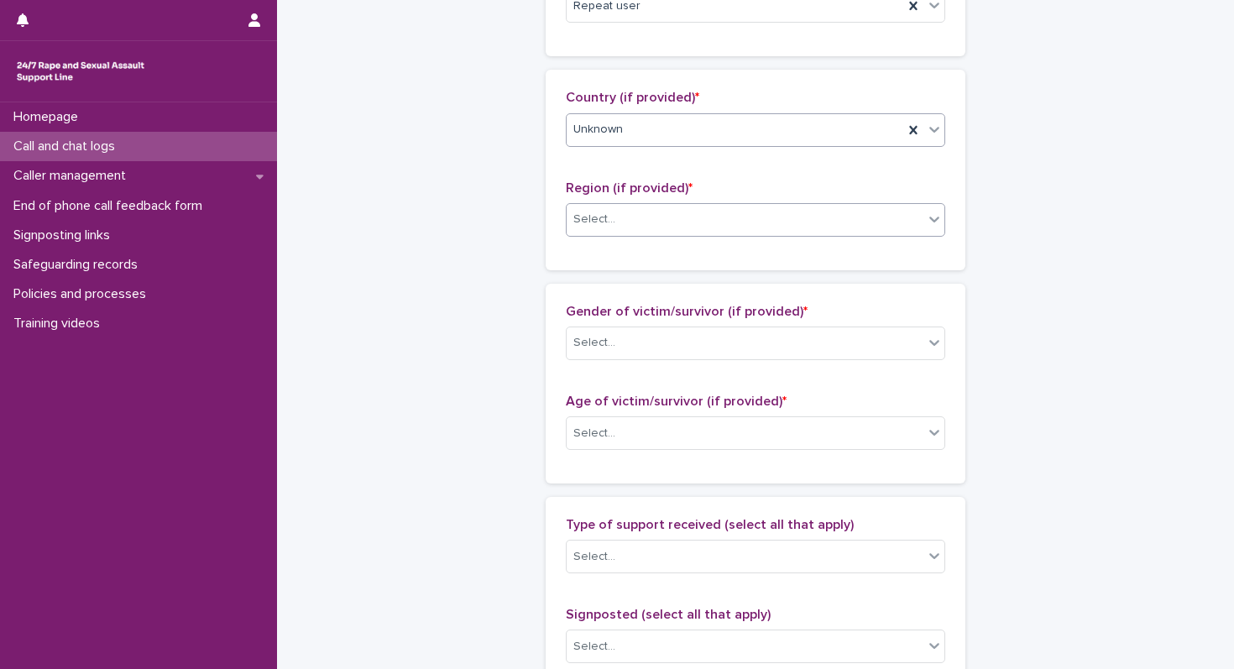
click at [611, 232] on div "Select..." at bounding box center [744, 220] width 357 height 28
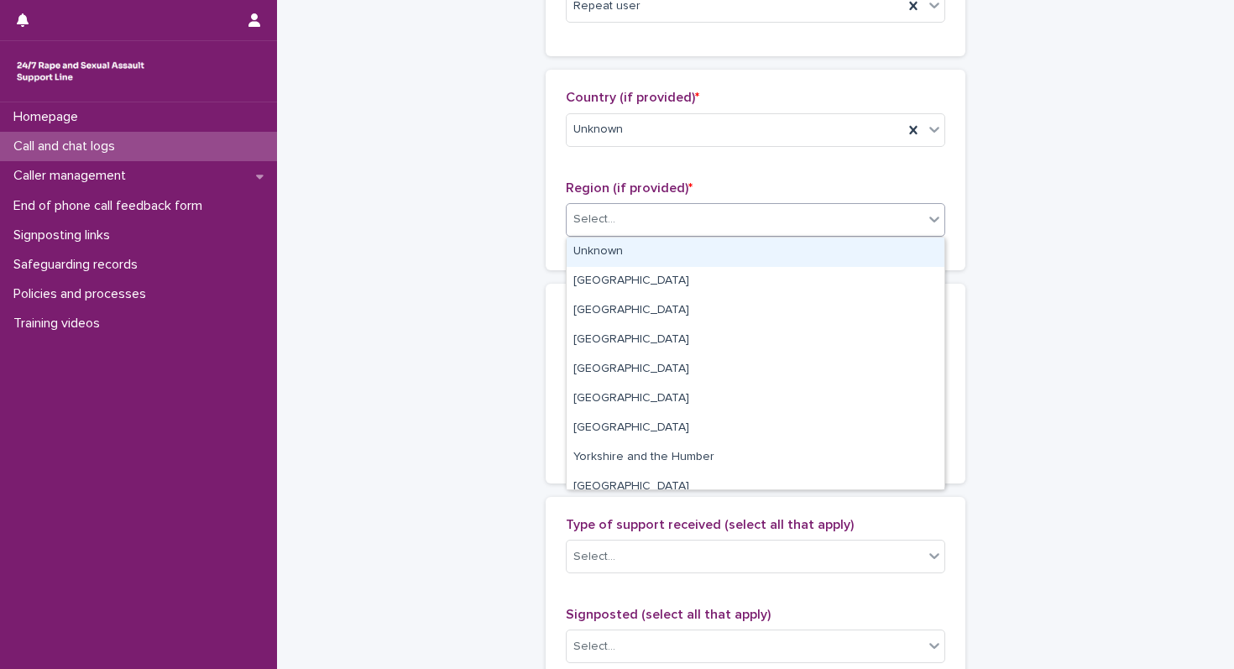
click at [606, 245] on div "Unknown" at bounding box center [755, 251] width 378 height 29
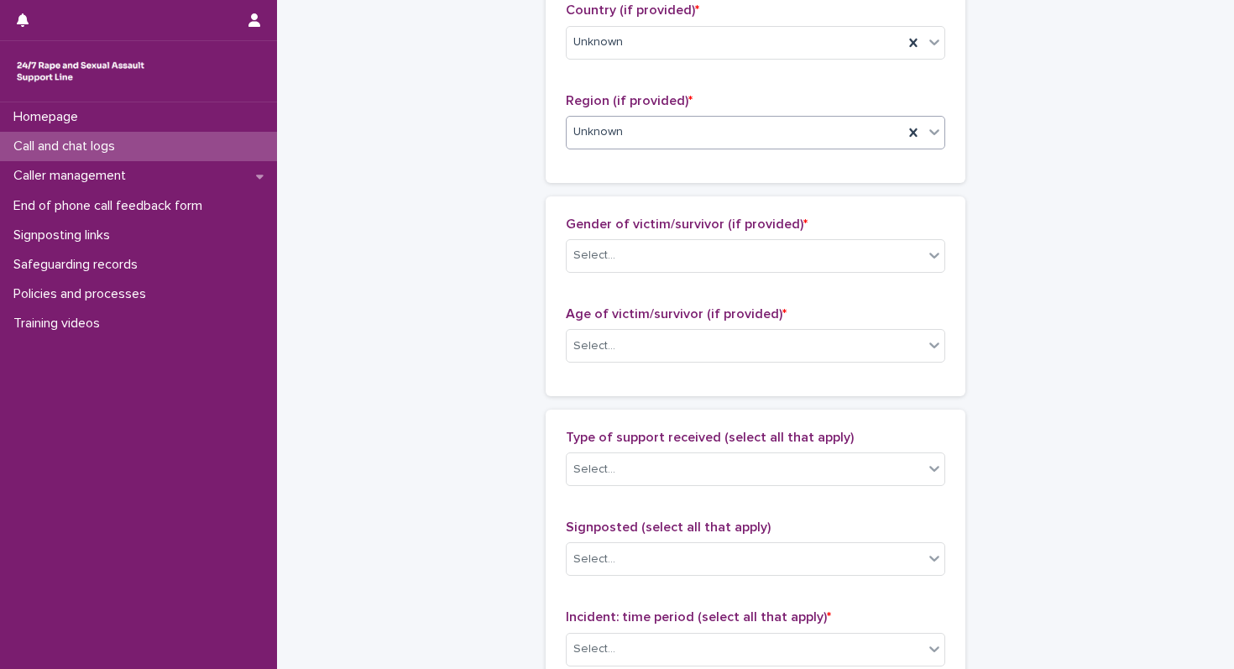
scroll to position [675, 0]
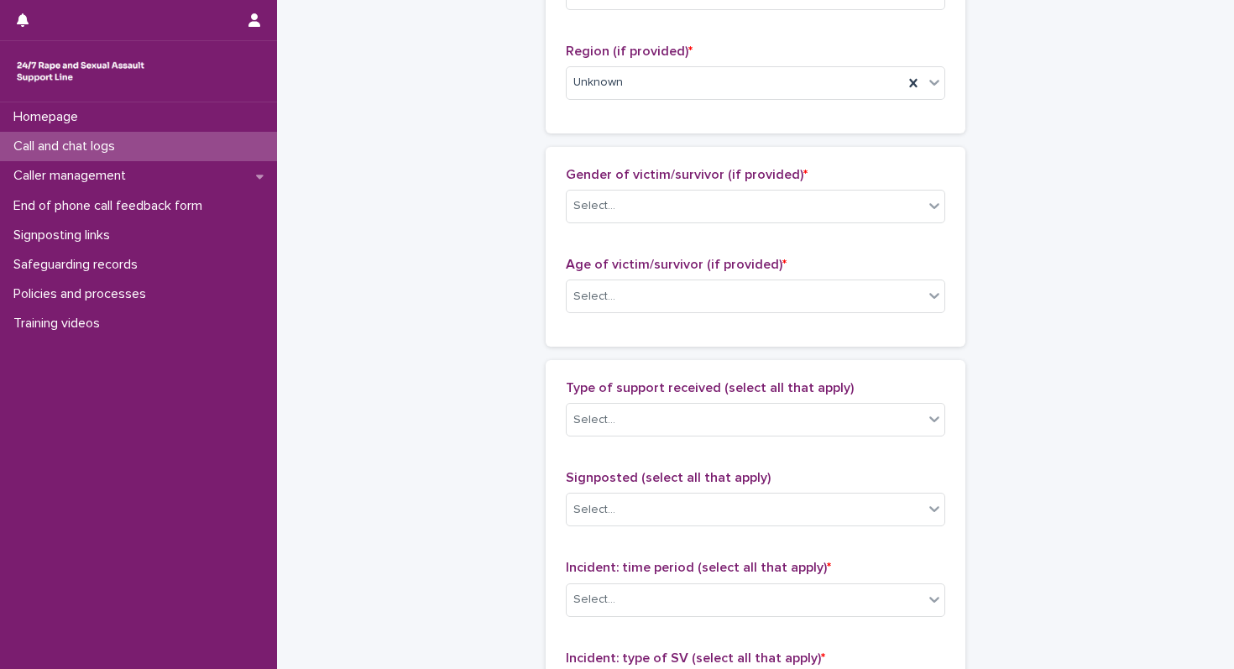
click at [606, 245] on div "Gender of victim/survivor (if provided) * Select... Age of victim/survivor (if …" at bounding box center [755, 246] width 379 height 159
click at [620, 206] on div "Select..." at bounding box center [744, 206] width 357 height 28
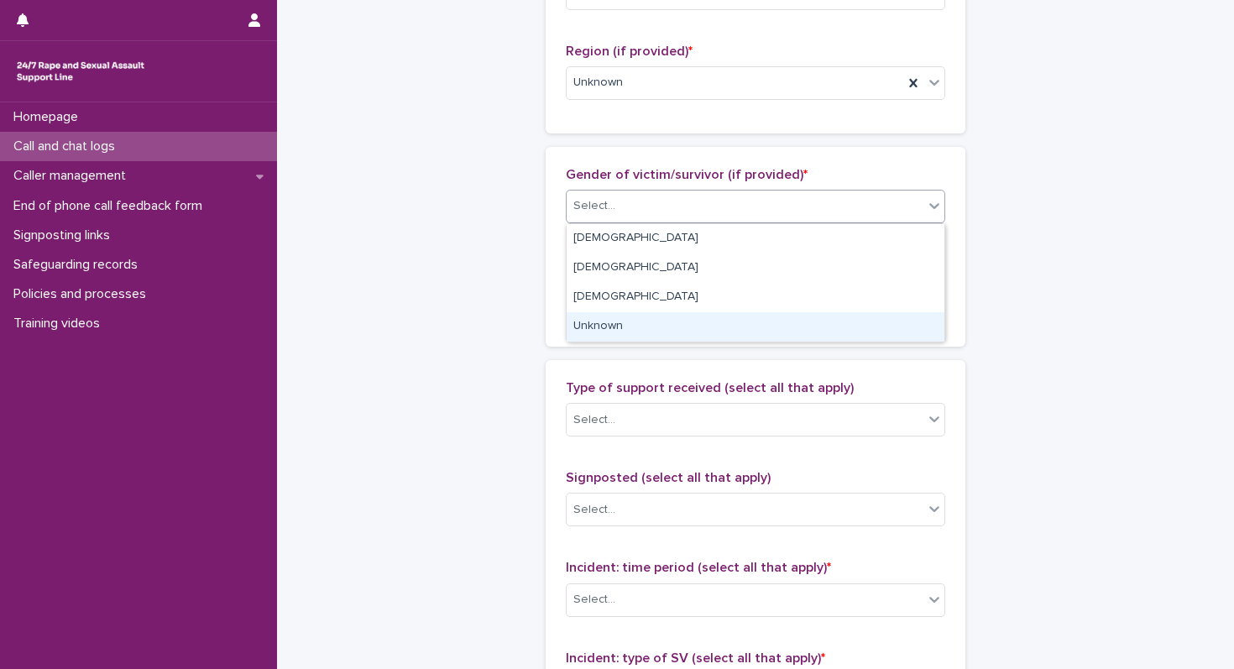
click at [586, 316] on div "Unknown" at bounding box center [755, 326] width 378 height 29
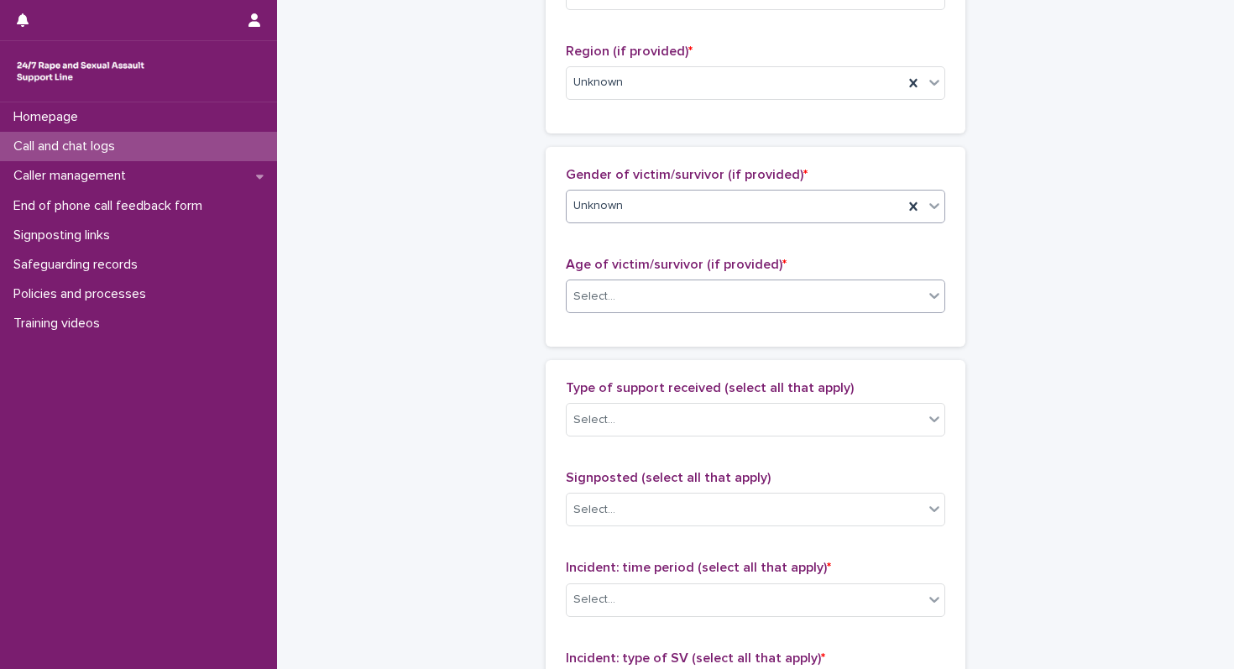
click at [598, 300] on div "Select..." at bounding box center [594, 297] width 42 height 18
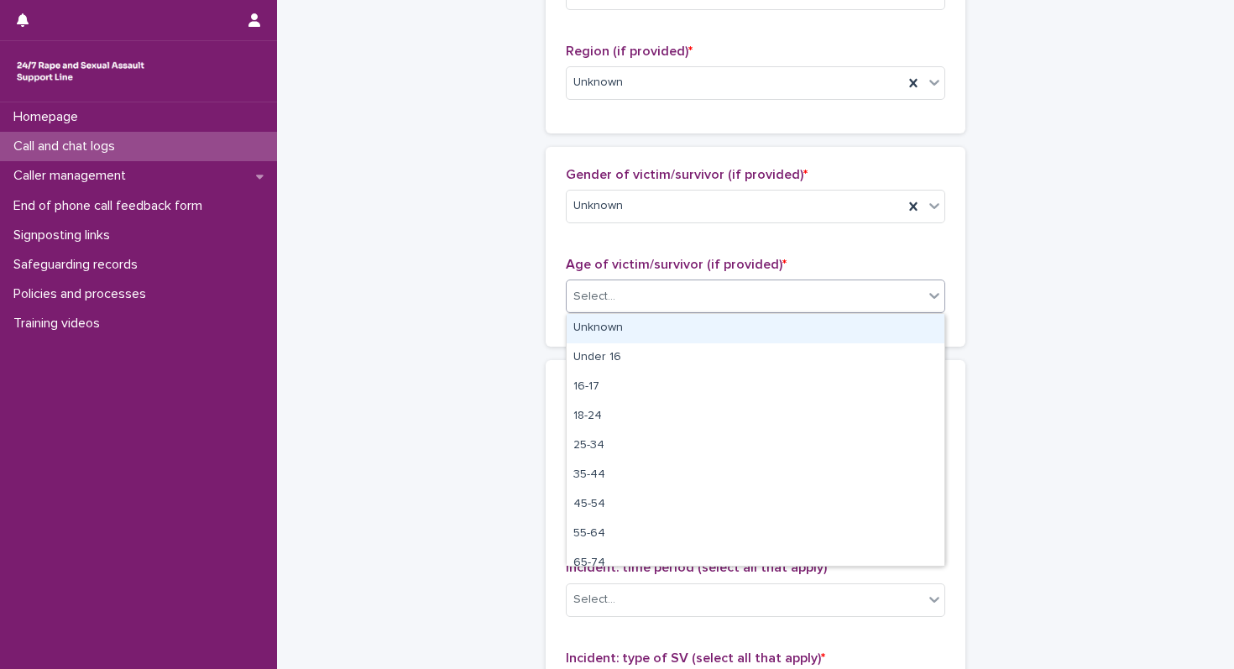
click at [597, 321] on div "Unknown" at bounding box center [755, 328] width 378 height 29
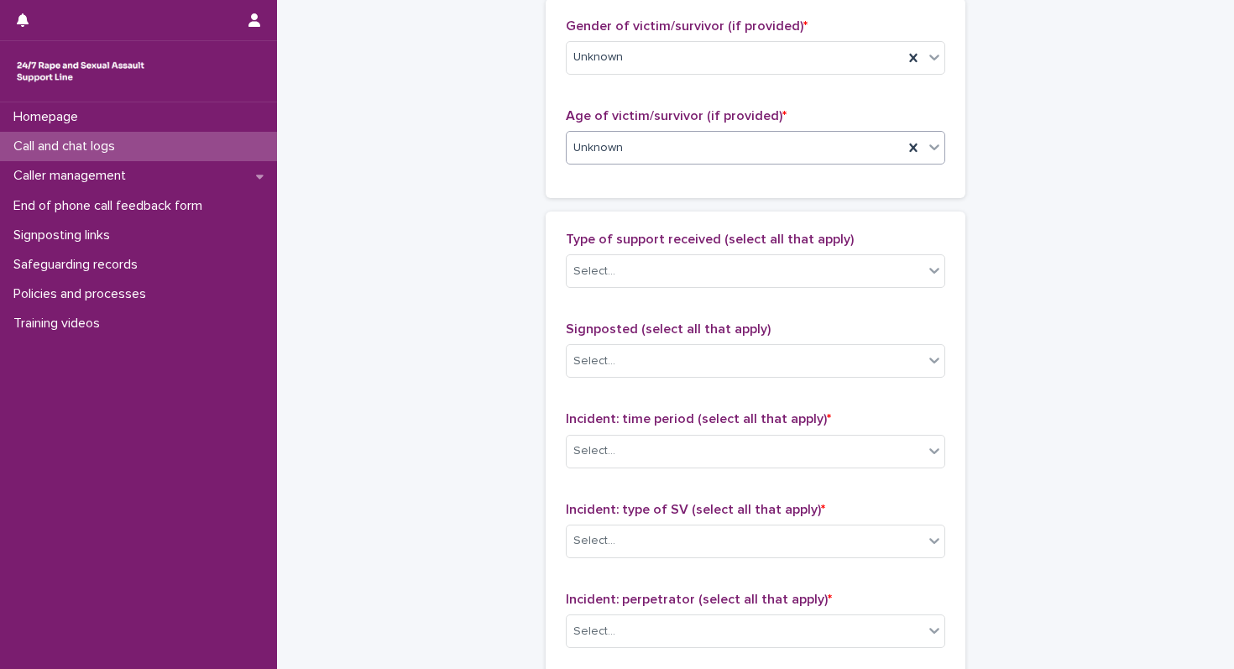
scroll to position [939, 0]
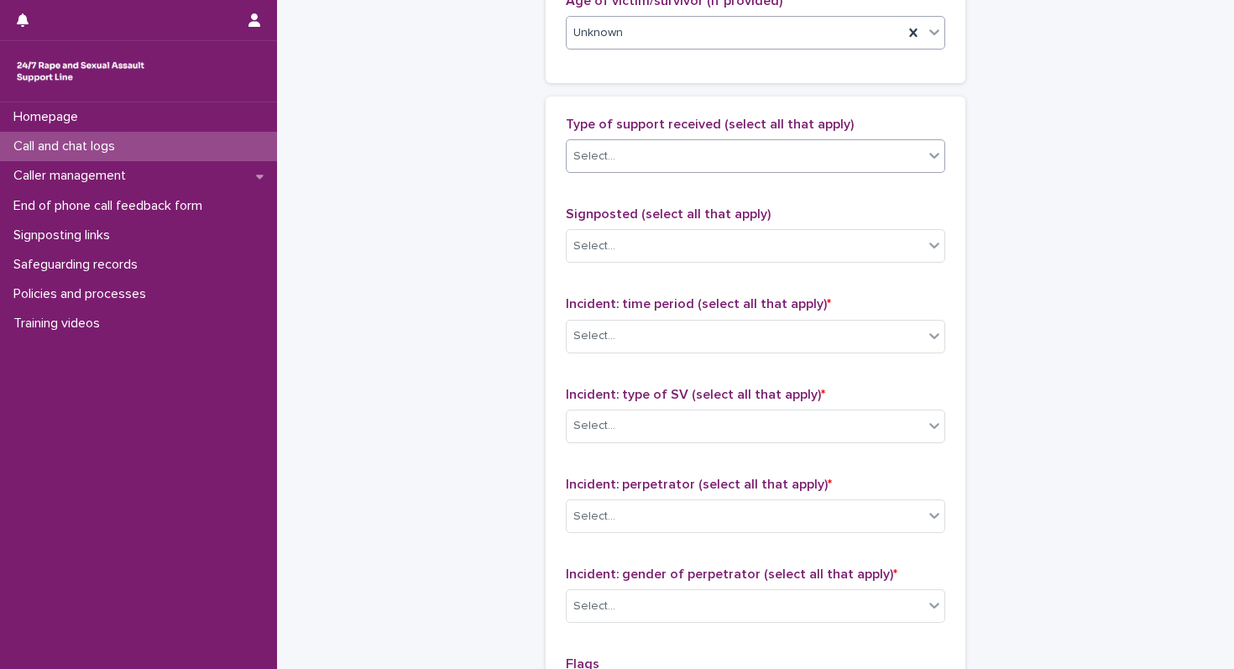
click at [628, 153] on div "Select..." at bounding box center [744, 157] width 357 height 28
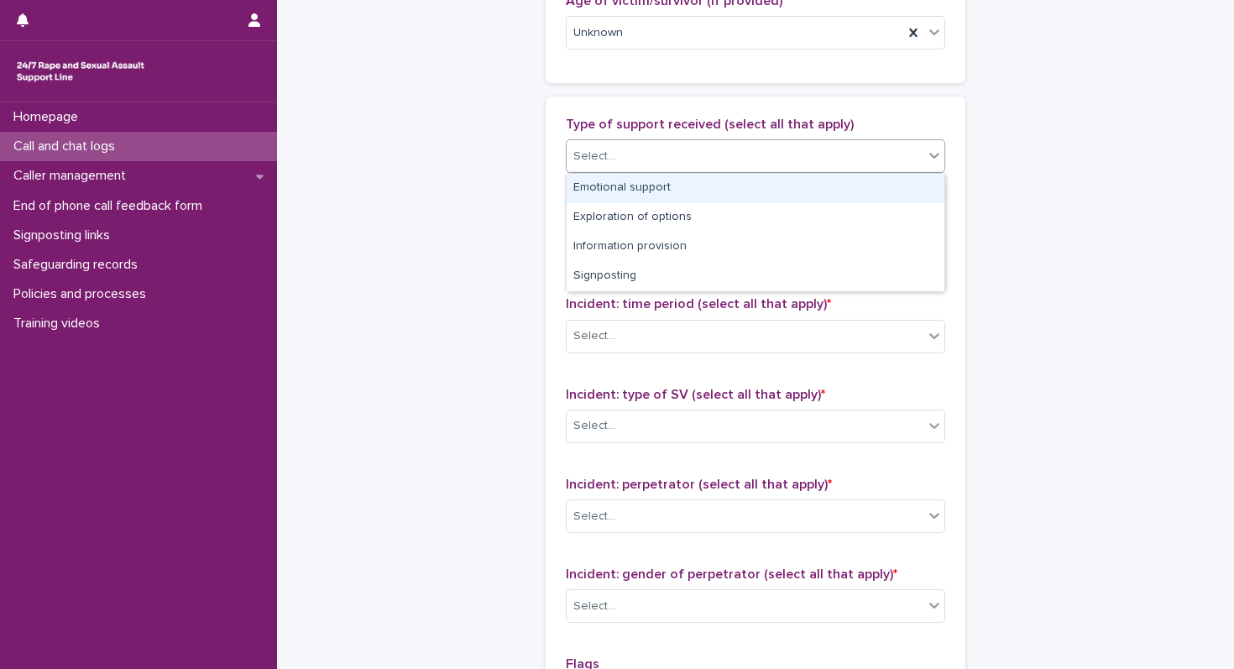
click at [547, 180] on div "Type of support received (select all that apply) option Emotional support focus…" at bounding box center [755, 467] width 420 height 743
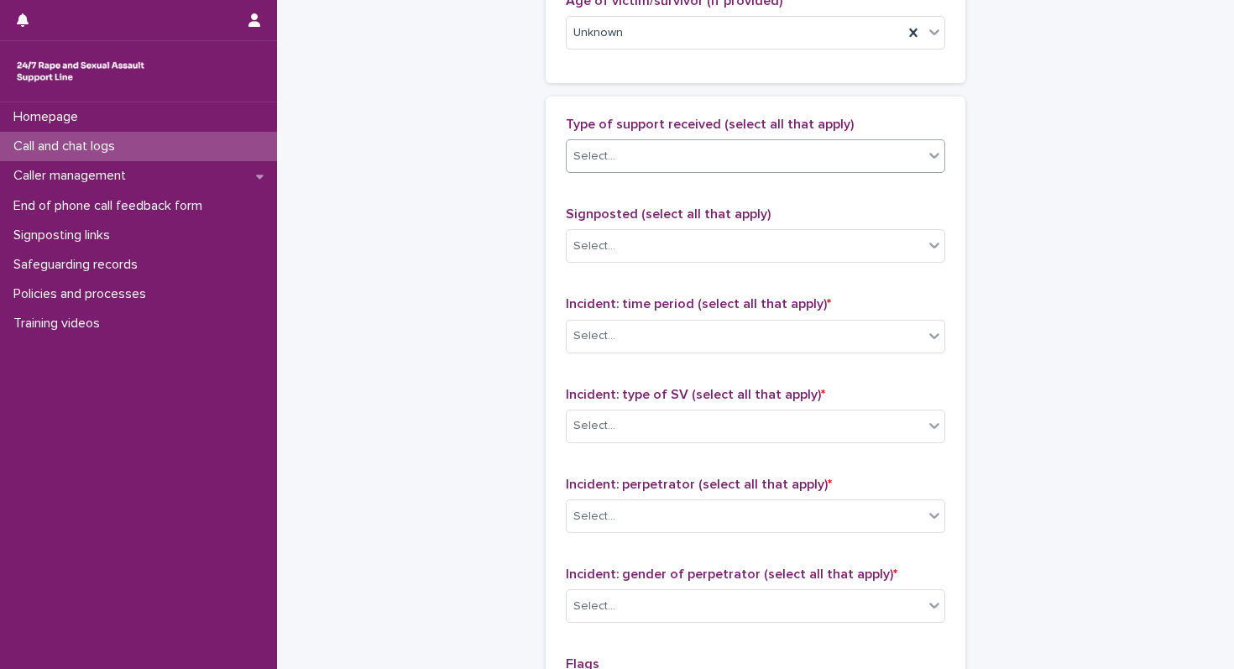
click at [601, 144] on div "Select..." at bounding box center [744, 157] width 357 height 28
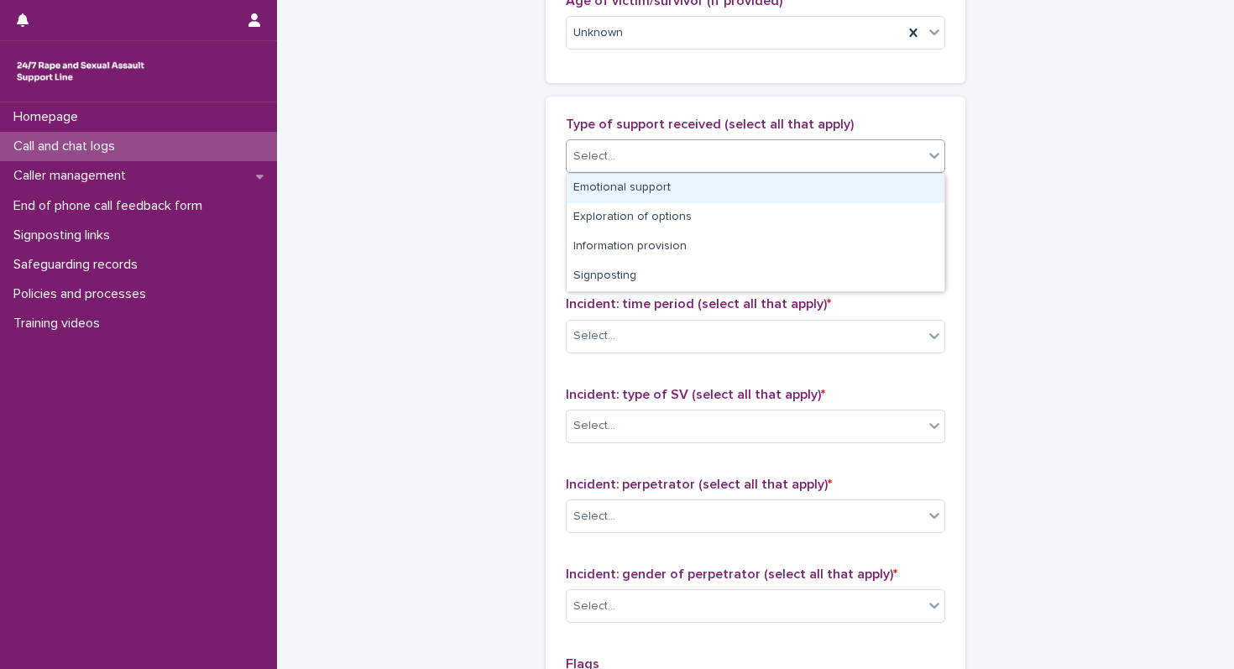
click at [601, 144] on div "Select..." at bounding box center [744, 157] width 357 height 28
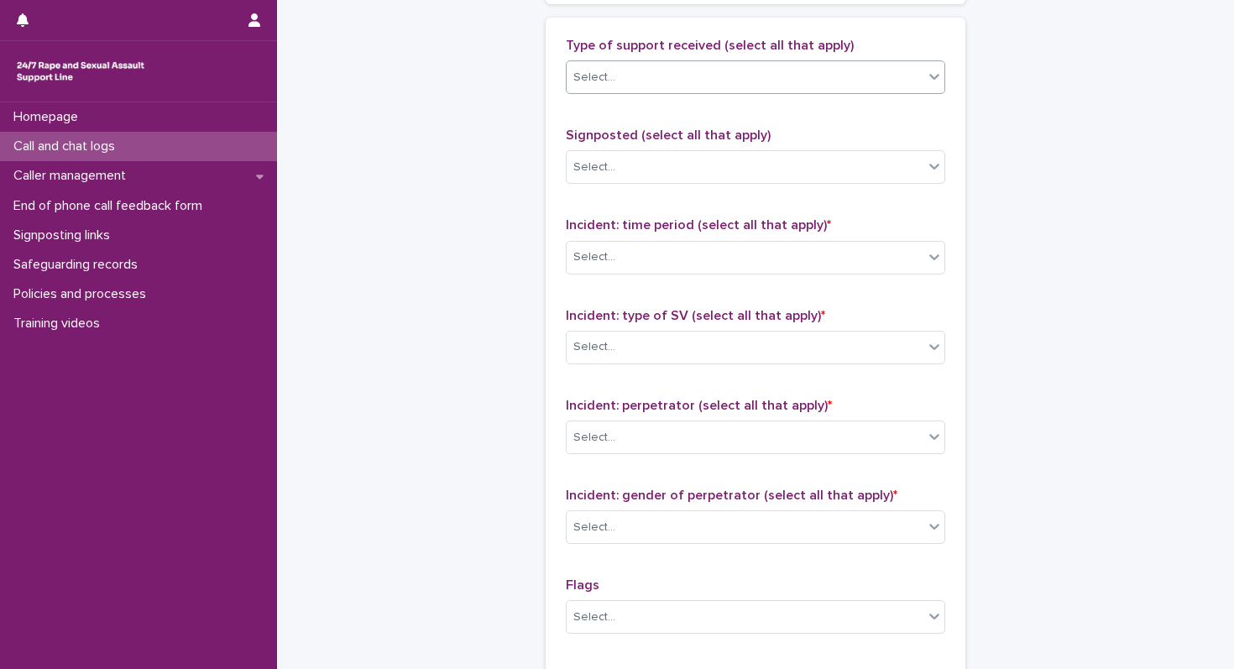
scroll to position [1056, 0]
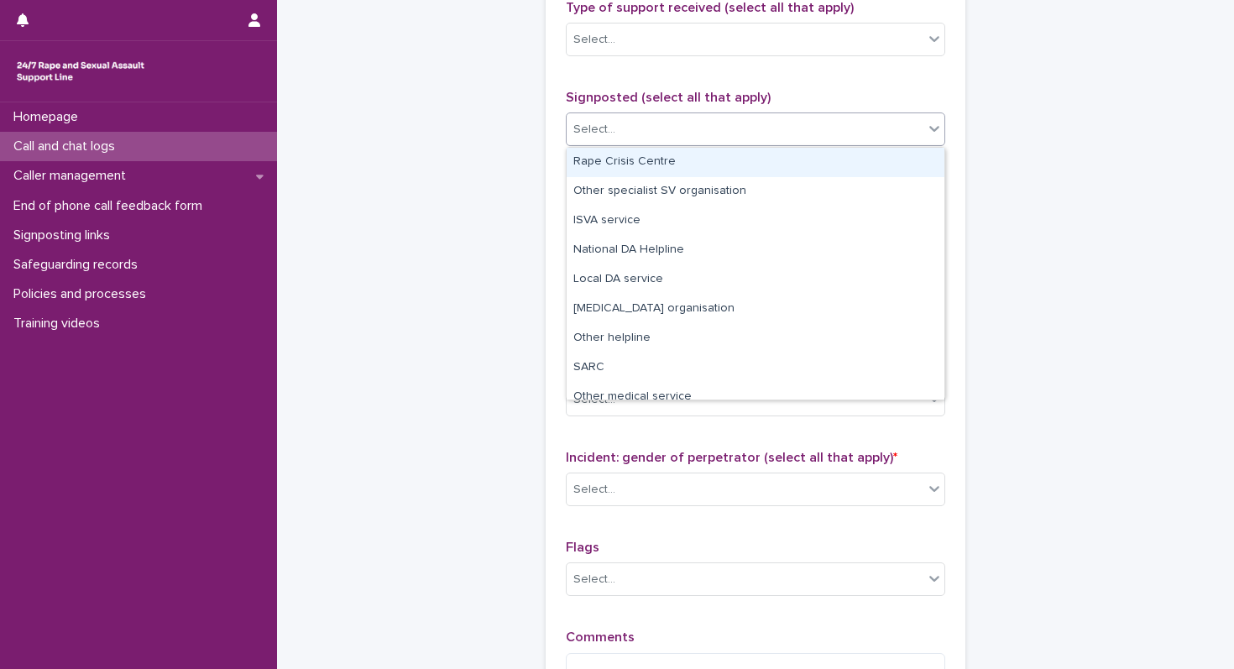
click at [607, 124] on div "Select..." at bounding box center [594, 130] width 42 height 18
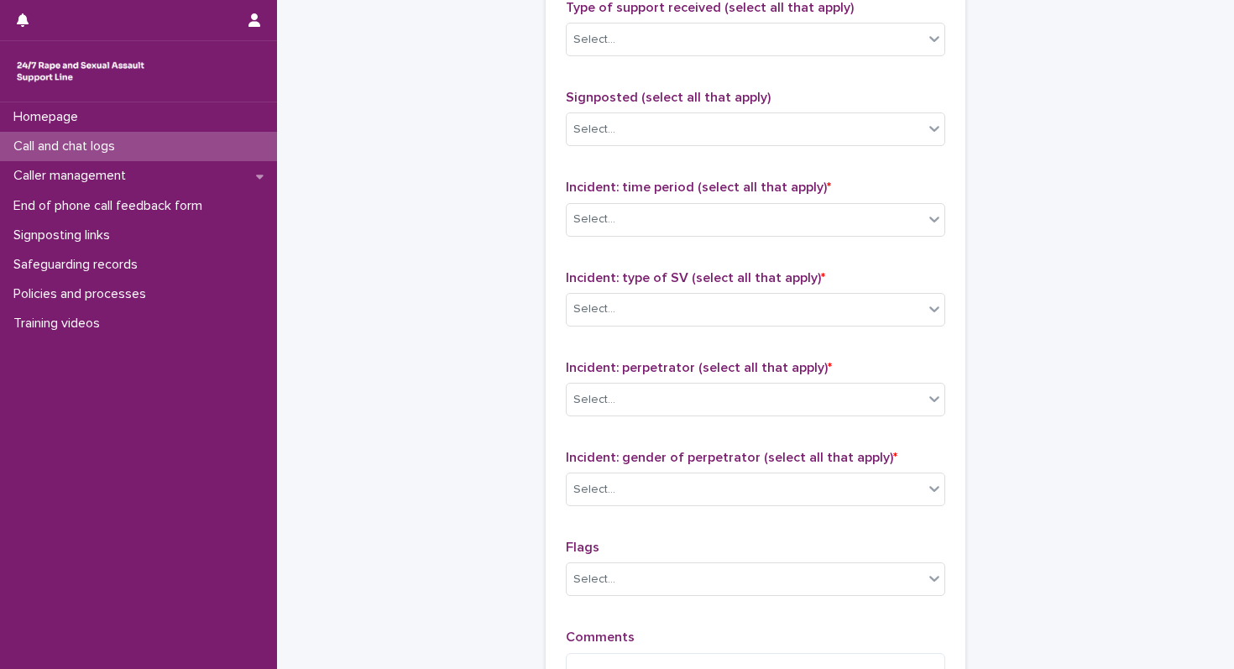
scroll to position [1181, 0]
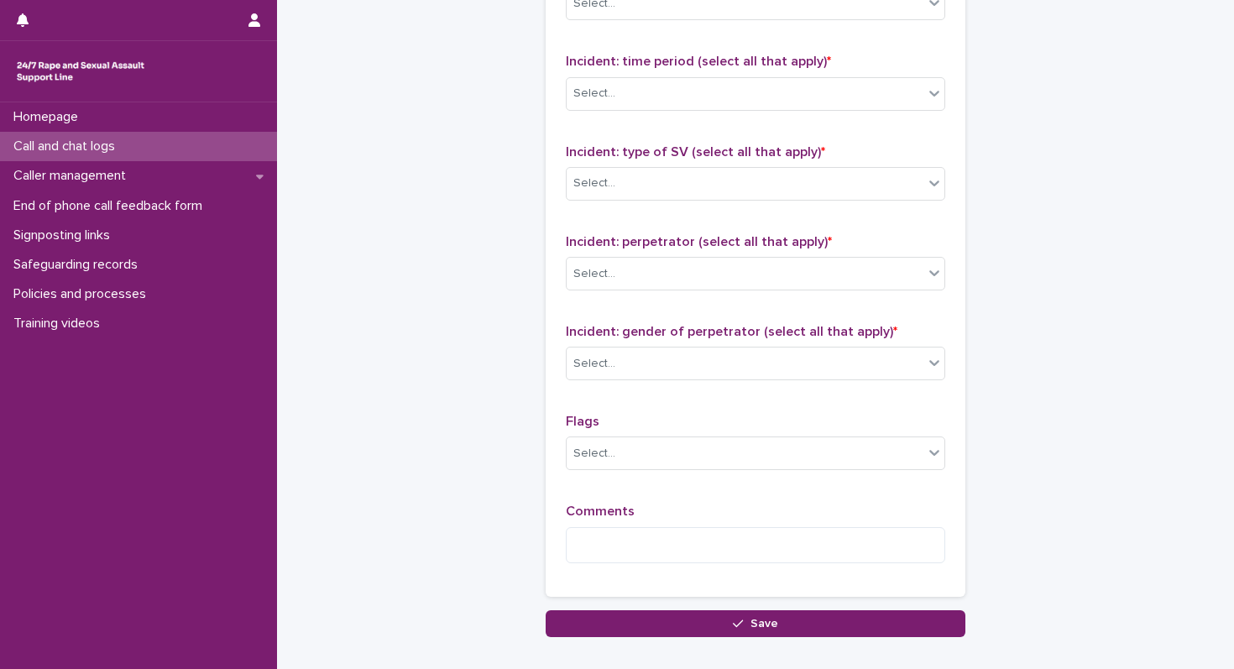
click at [605, 76] on div "Incident: time period (select all that apply) * Select..." at bounding box center [755, 89] width 379 height 70
click at [602, 85] on div "Select..." at bounding box center [594, 94] width 42 height 18
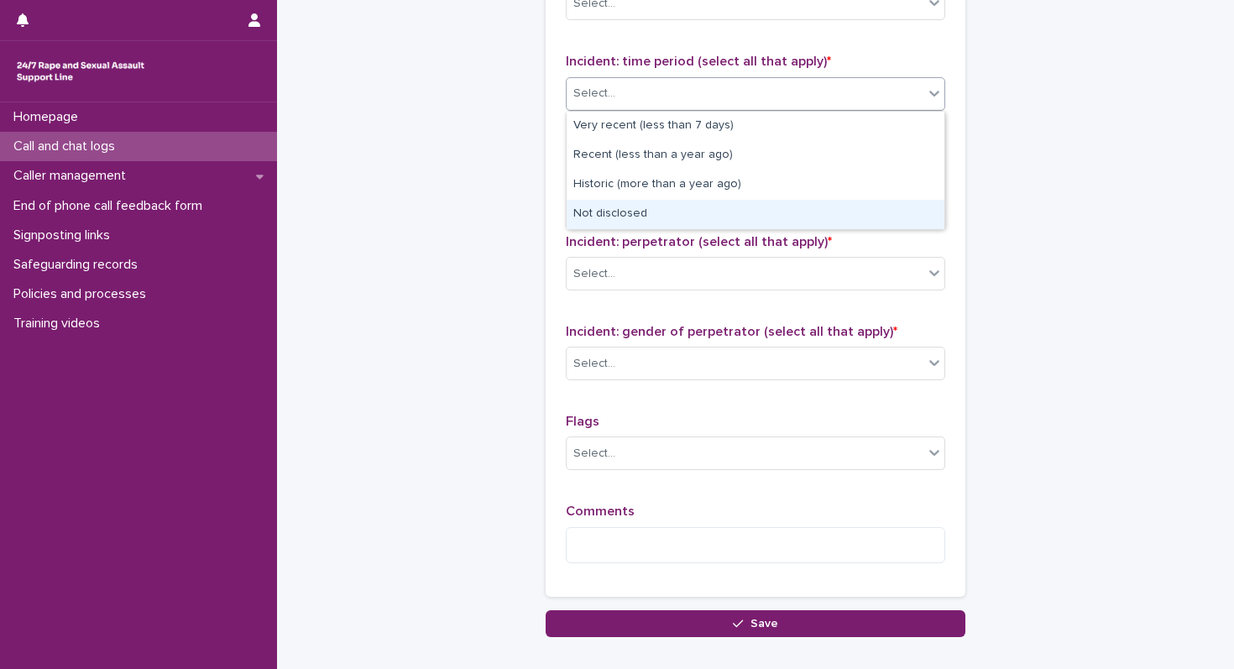
click at [587, 215] on div "Not disclosed" at bounding box center [755, 214] width 378 height 29
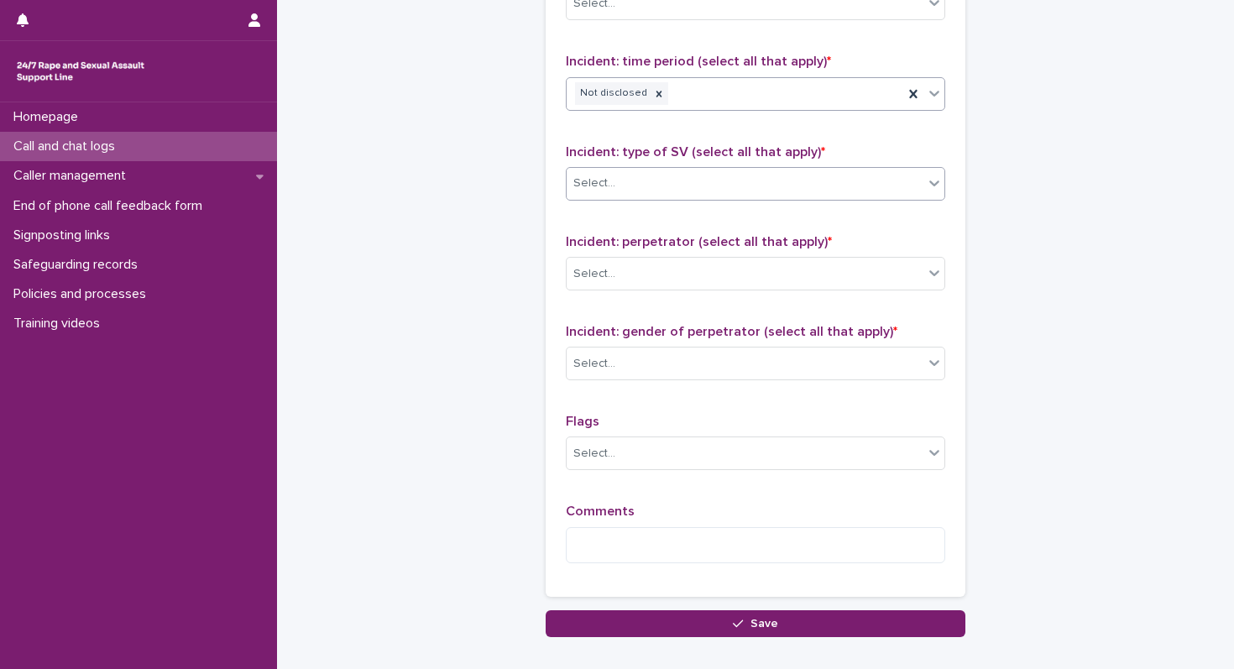
click at [607, 173] on div "Select..." at bounding box center [744, 184] width 357 height 28
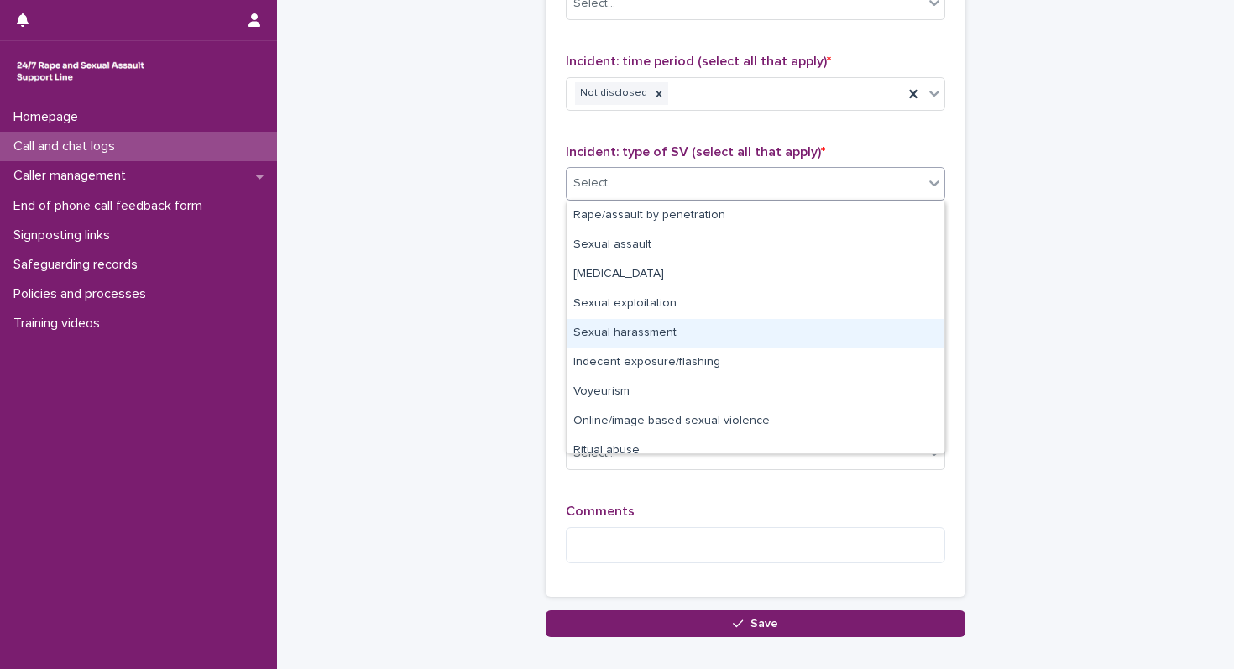
scroll to position [42, 0]
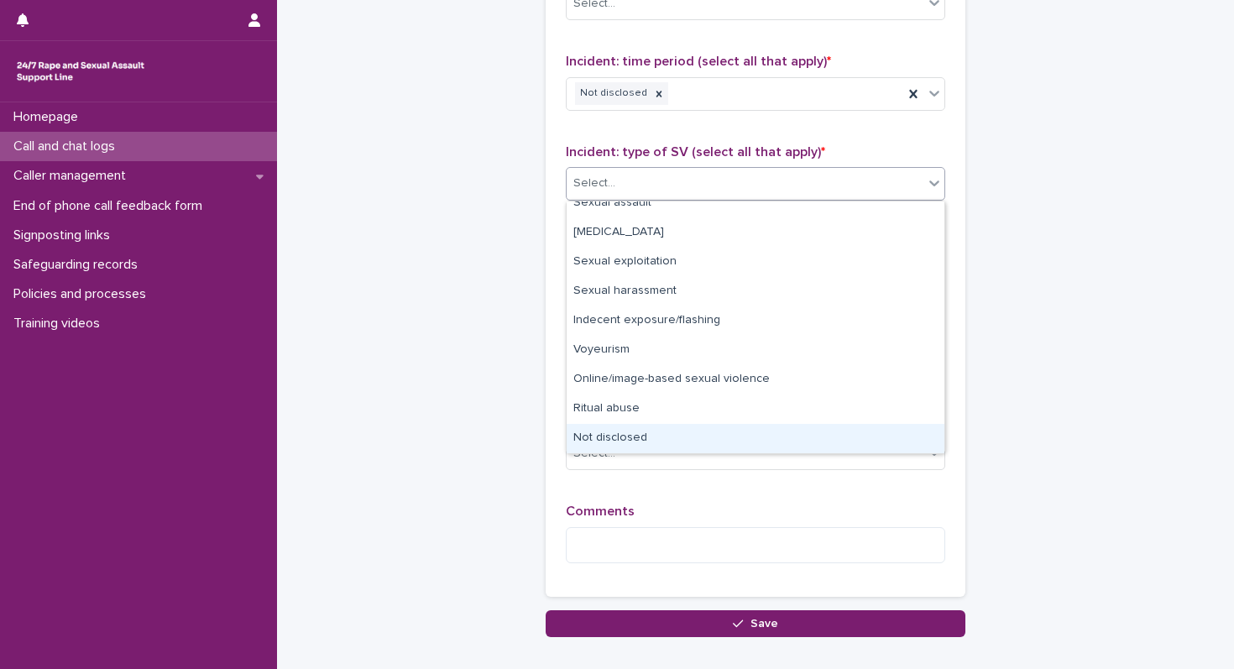
click at [607, 436] on div "Not disclosed" at bounding box center [755, 438] width 378 height 29
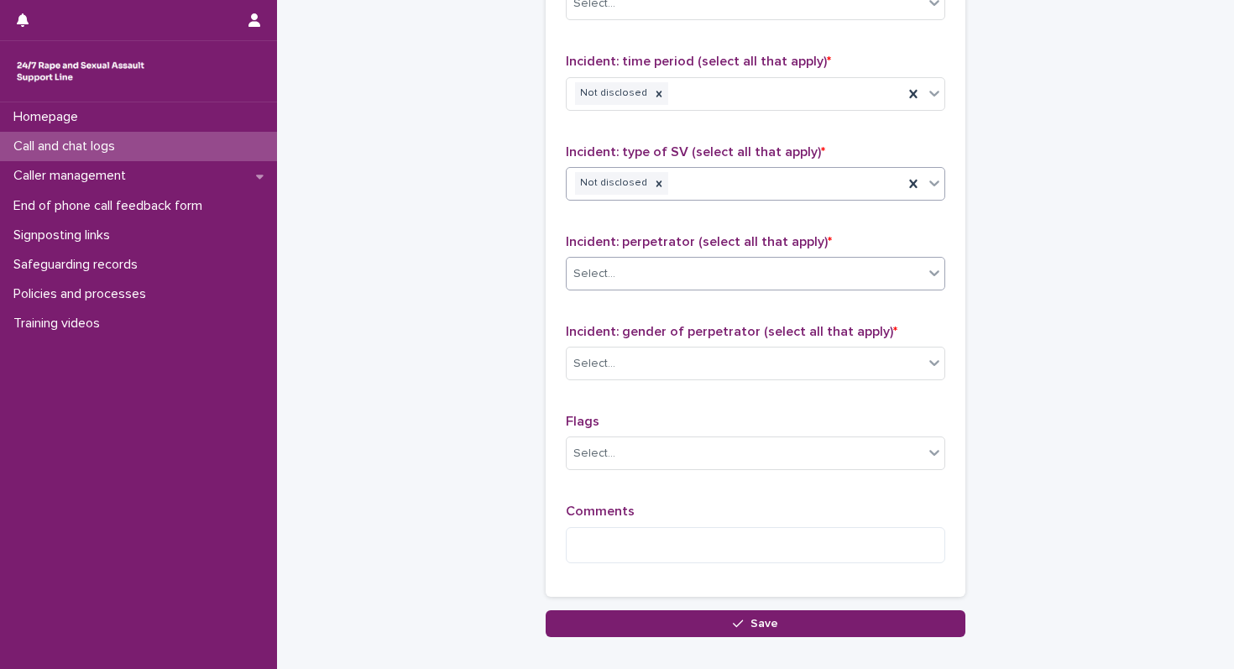
click at [643, 286] on div "Select..." at bounding box center [744, 274] width 357 height 28
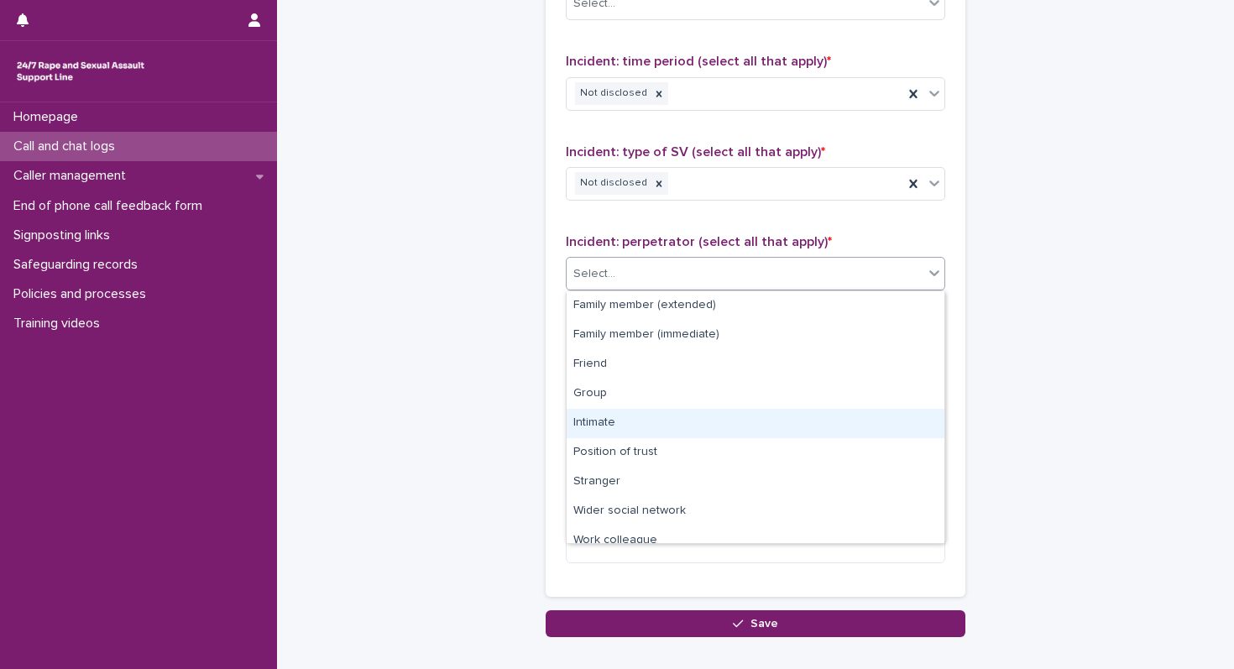
scroll to position [71, 0]
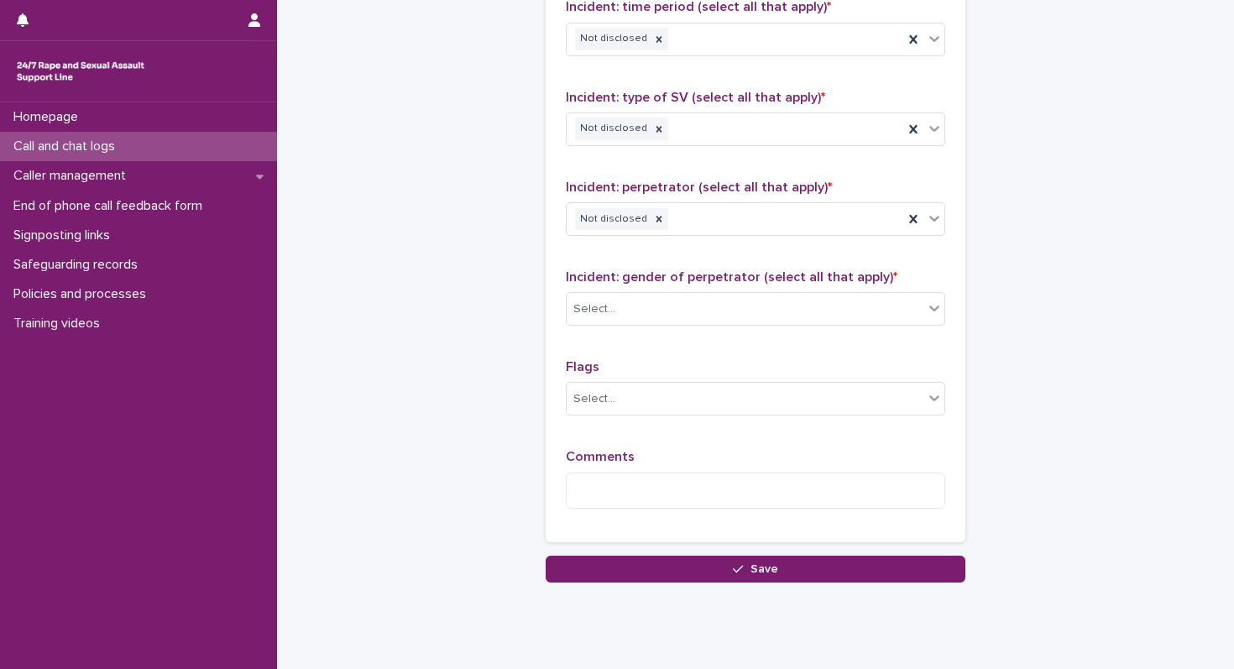
scroll to position [1280, 0]
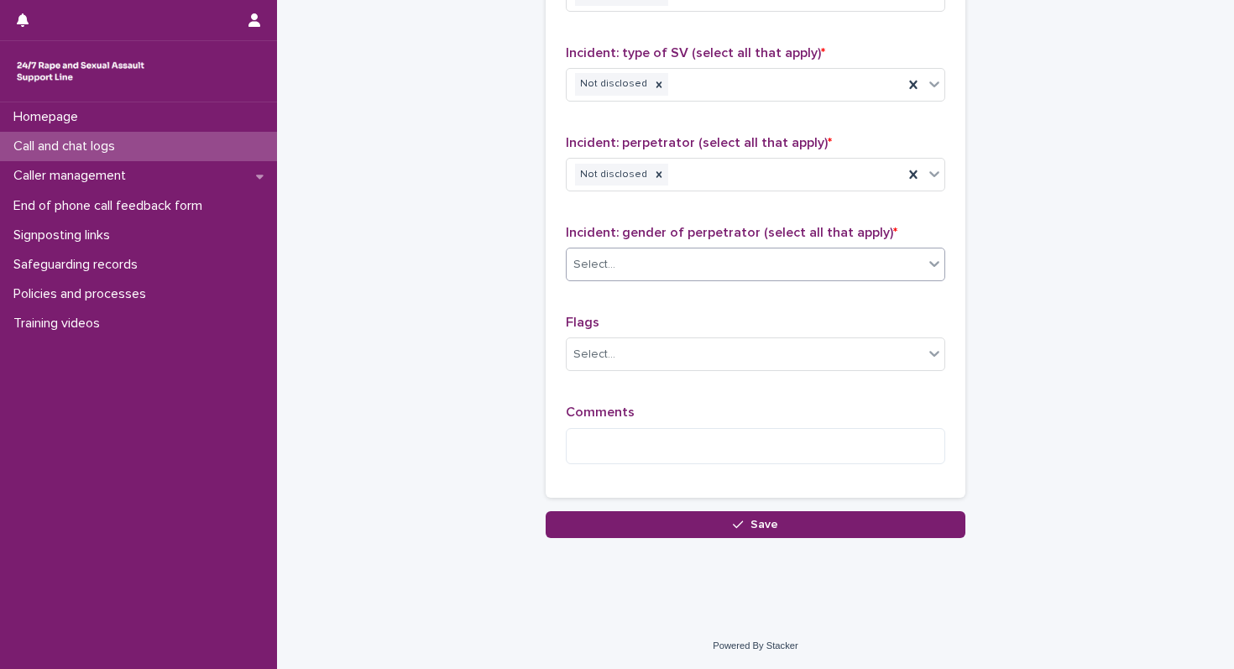
click at [592, 270] on div "Select..." at bounding box center [594, 265] width 42 height 18
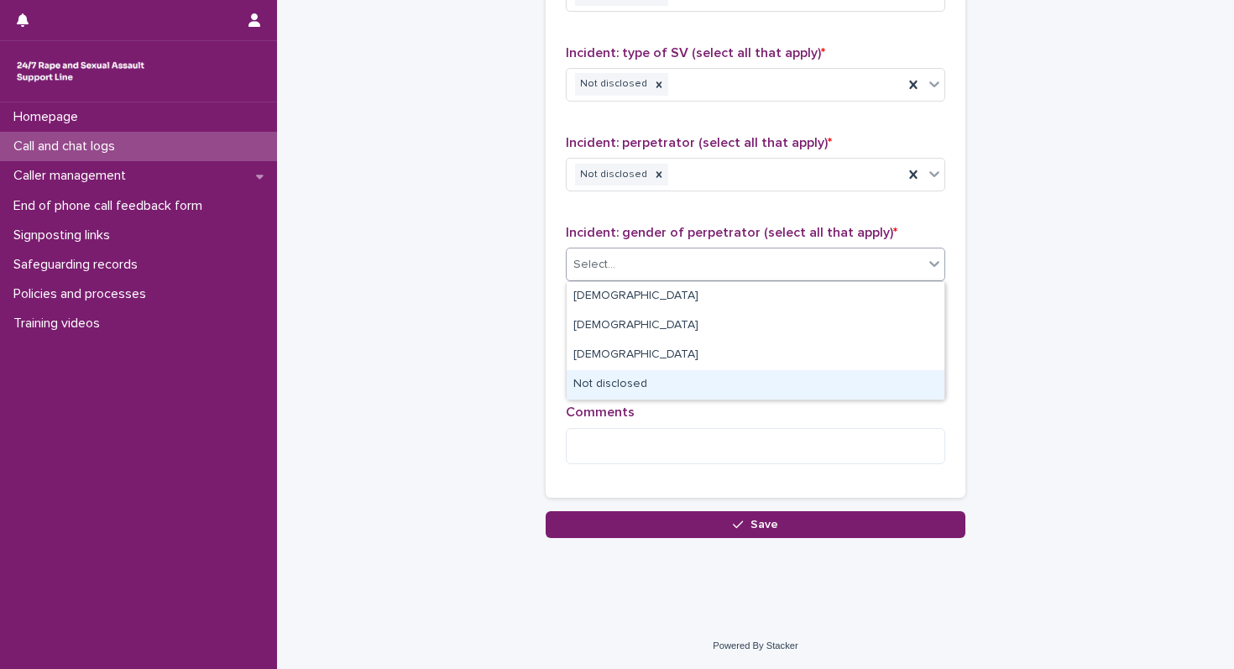
click at [591, 377] on div "Not disclosed" at bounding box center [755, 384] width 378 height 29
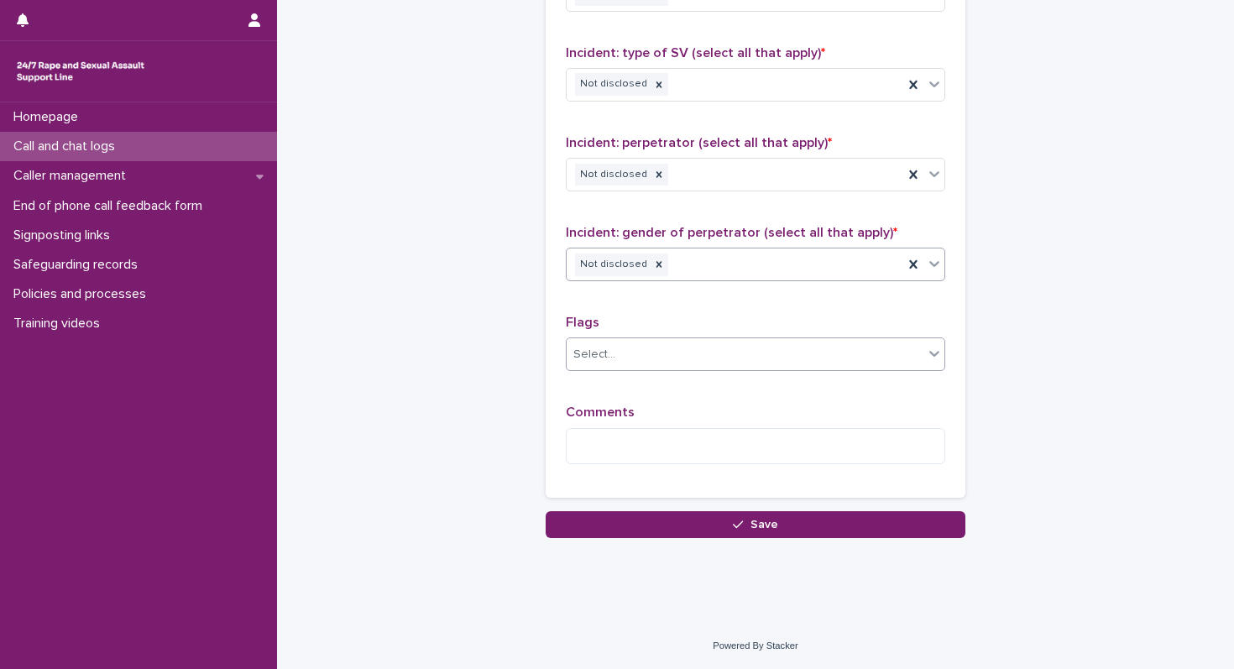
click at [597, 350] on div "Select..." at bounding box center [594, 355] width 42 height 18
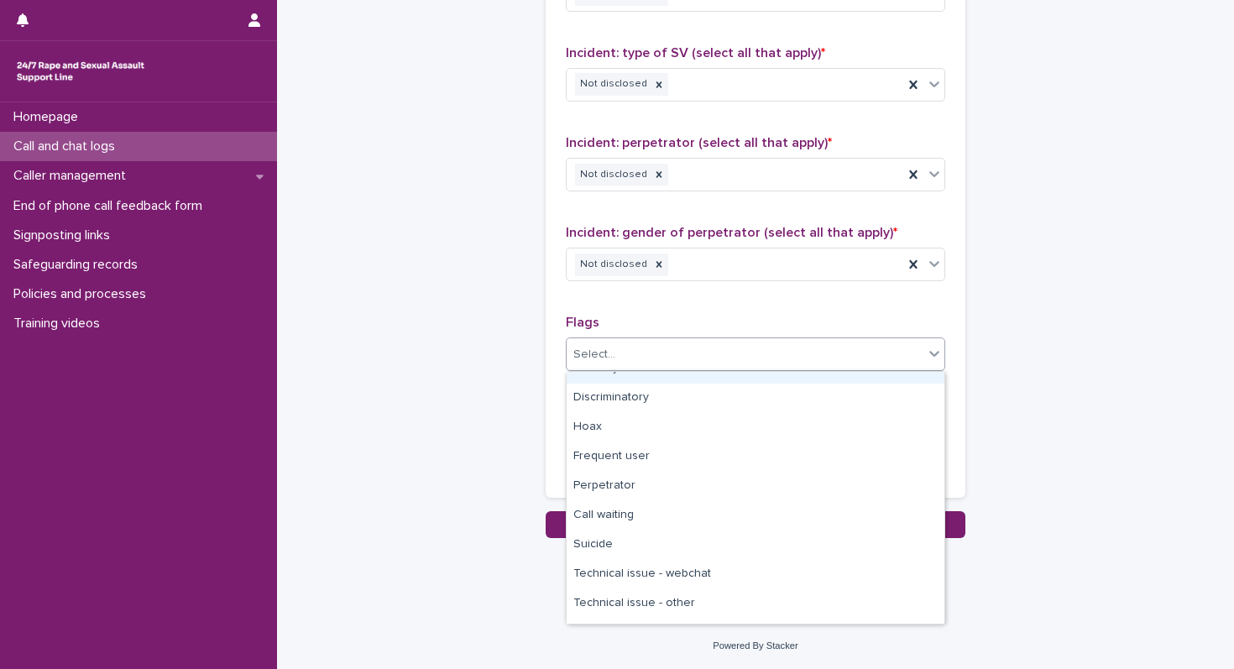
scroll to position [101, 0]
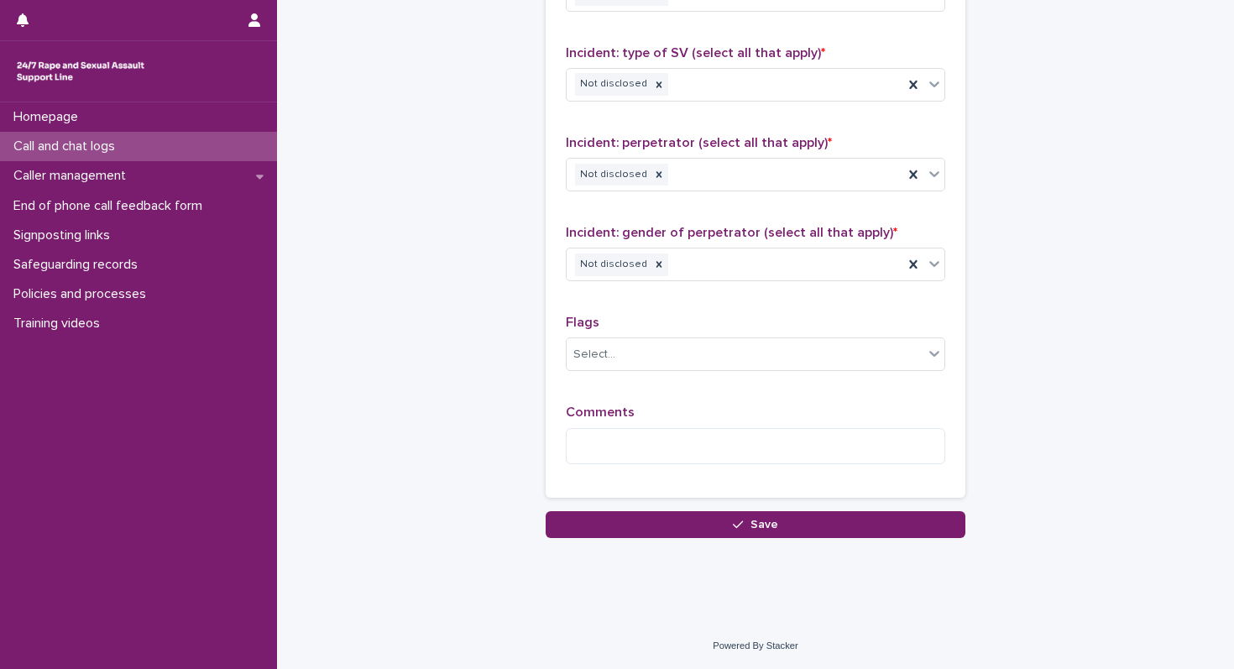
click at [626, 463] on div "Comments" at bounding box center [755, 440] width 379 height 72
click at [634, 442] on textarea at bounding box center [755, 446] width 379 height 36
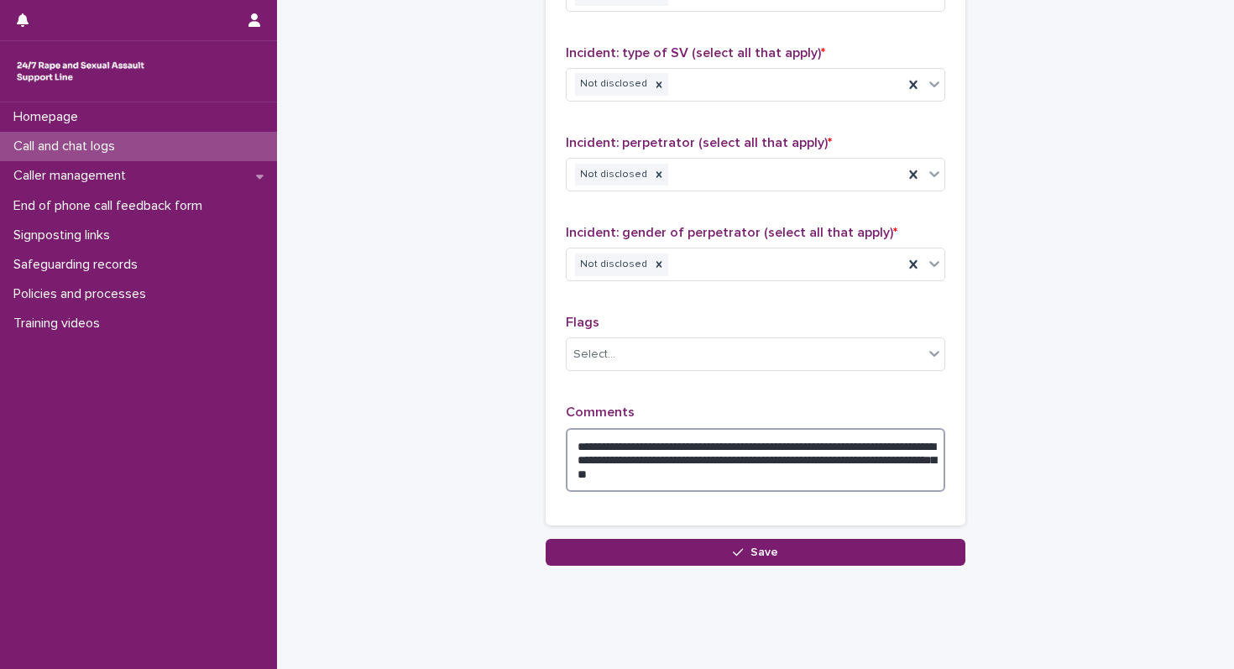
drag, startPoint x: 780, startPoint y: 470, endPoint x: 640, endPoint y: 458, distance: 140.6
click at [640, 458] on textarea "**********" at bounding box center [755, 460] width 379 height 64
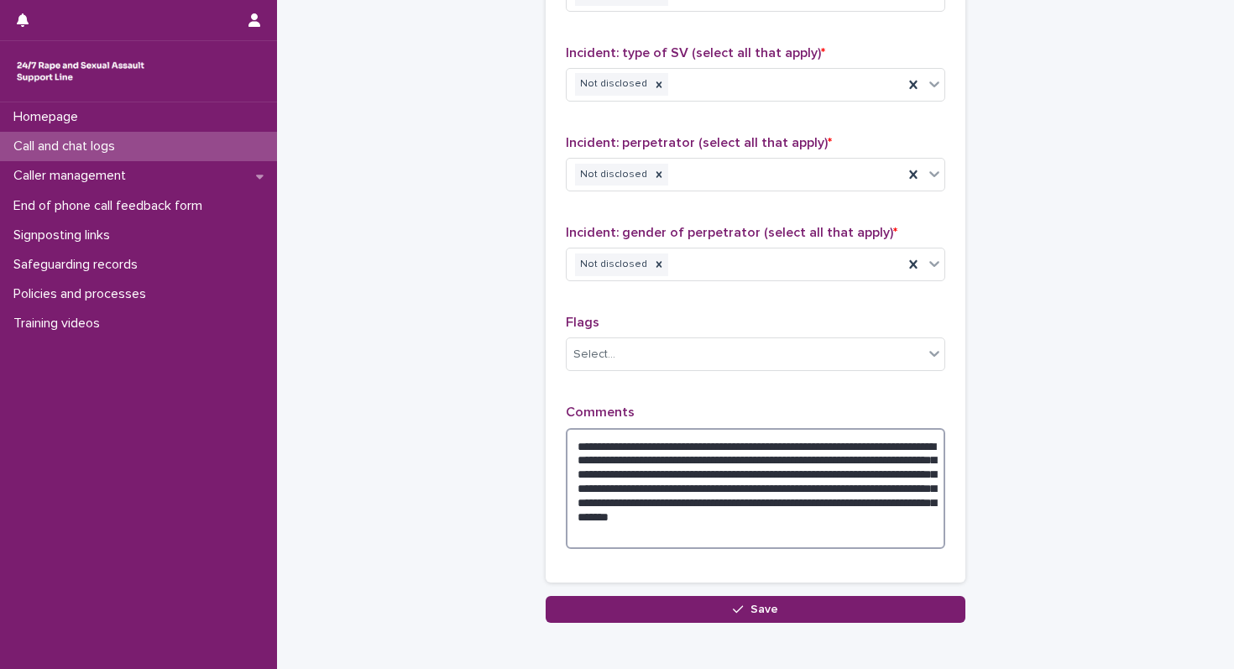
drag, startPoint x: 643, startPoint y: 436, endPoint x: 740, endPoint y: 526, distance: 133.0
click at [740, 526] on textarea "**********" at bounding box center [755, 488] width 379 height 121
click at [764, 540] on textarea "**********" at bounding box center [755, 488] width 379 height 121
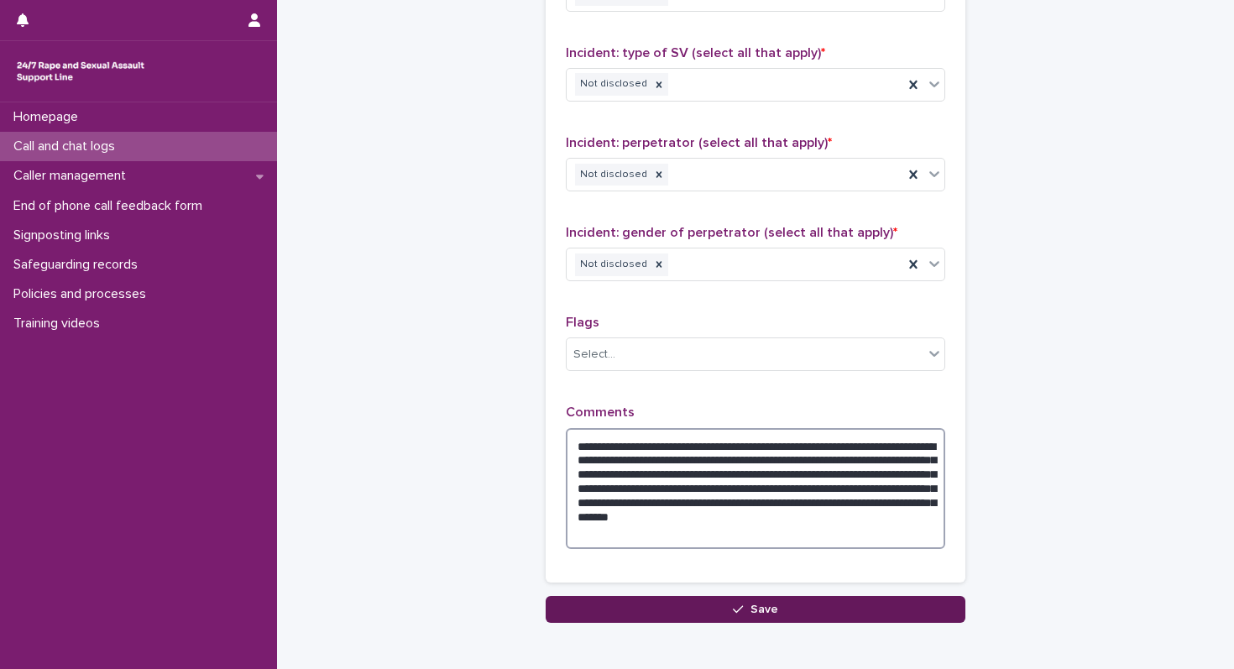
type textarea "**********"
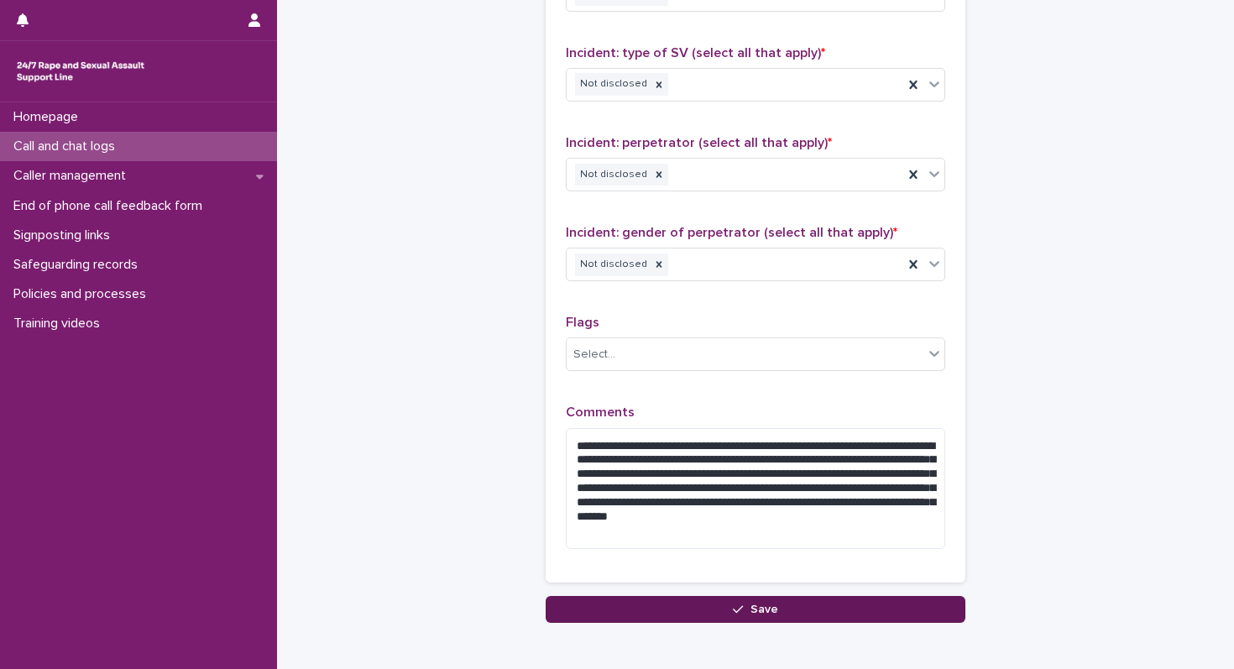
click at [748, 608] on div "button" at bounding box center [741, 609] width 17 height 12
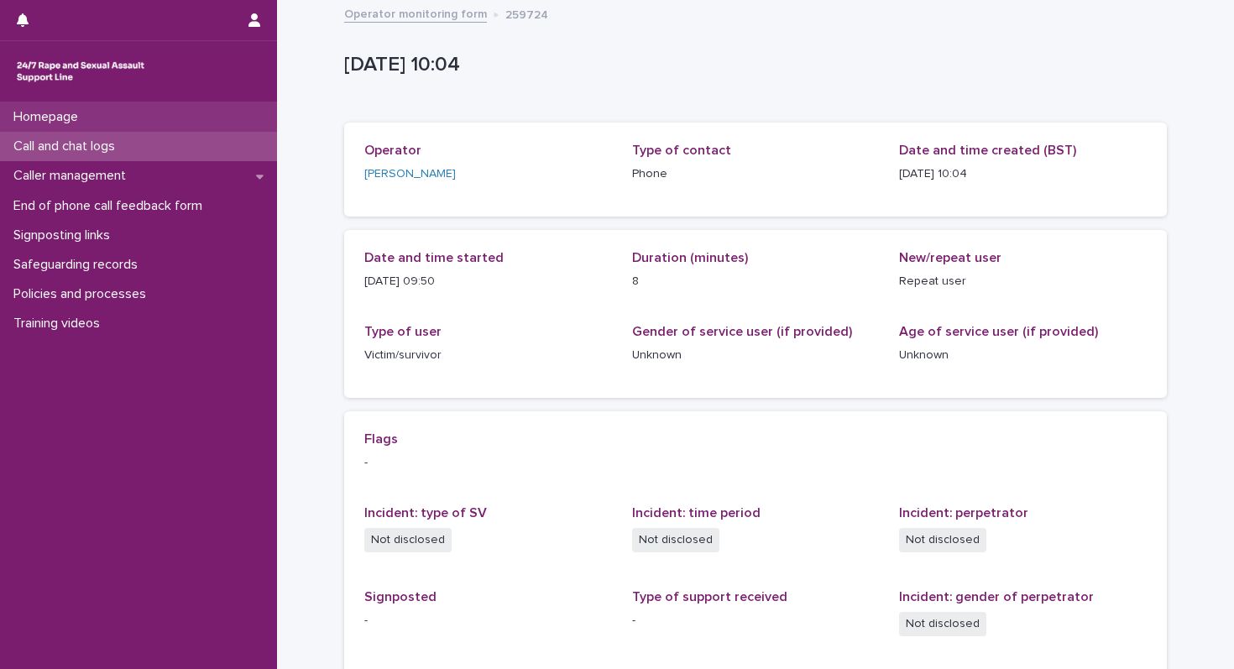
click at [98, 128] on div "Homepage" at bounding box center [138, 116] width 277 height 29
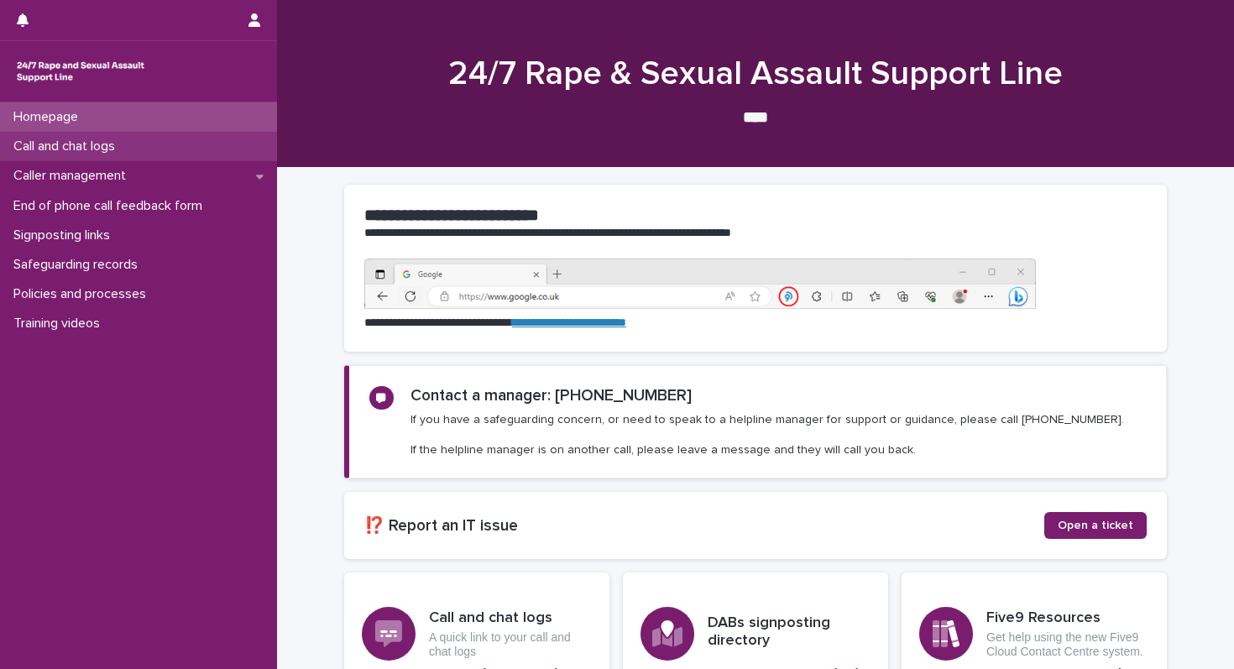
click at [98, 137] on div "Call and chat logs" at bounding box center [138, 146] width 277 height 29
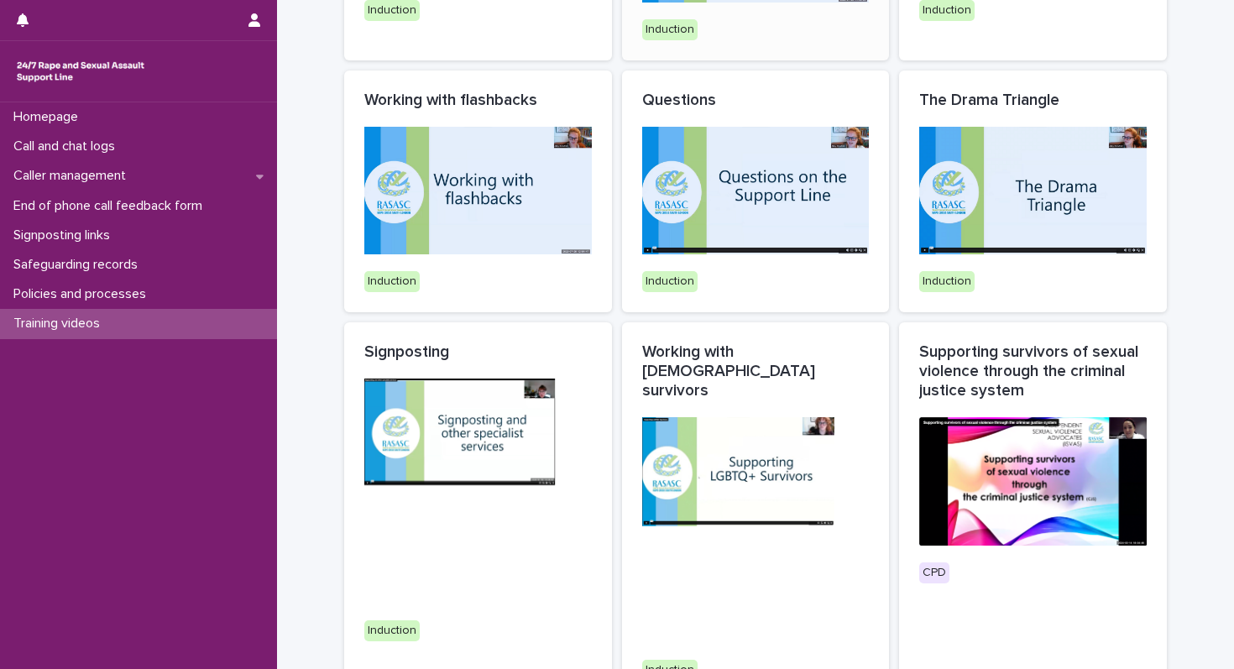
scroll to position [323, 0]
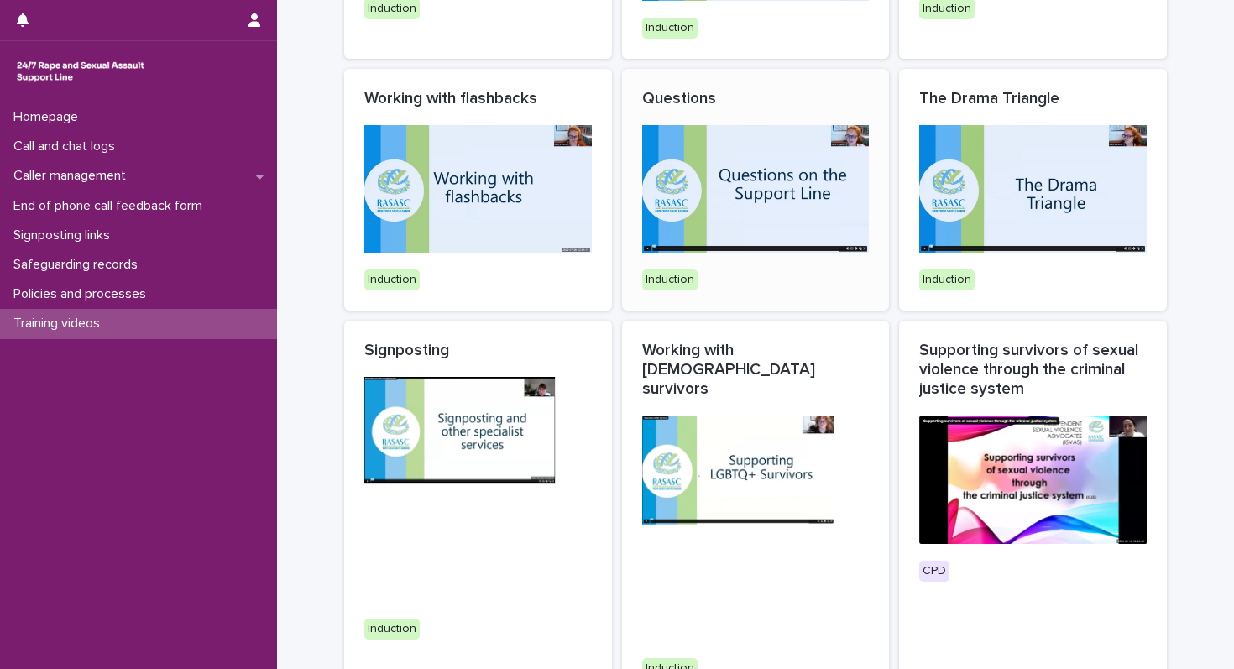
click at [691, 216] on img at bounding box center [755, 189] width 227 height 128
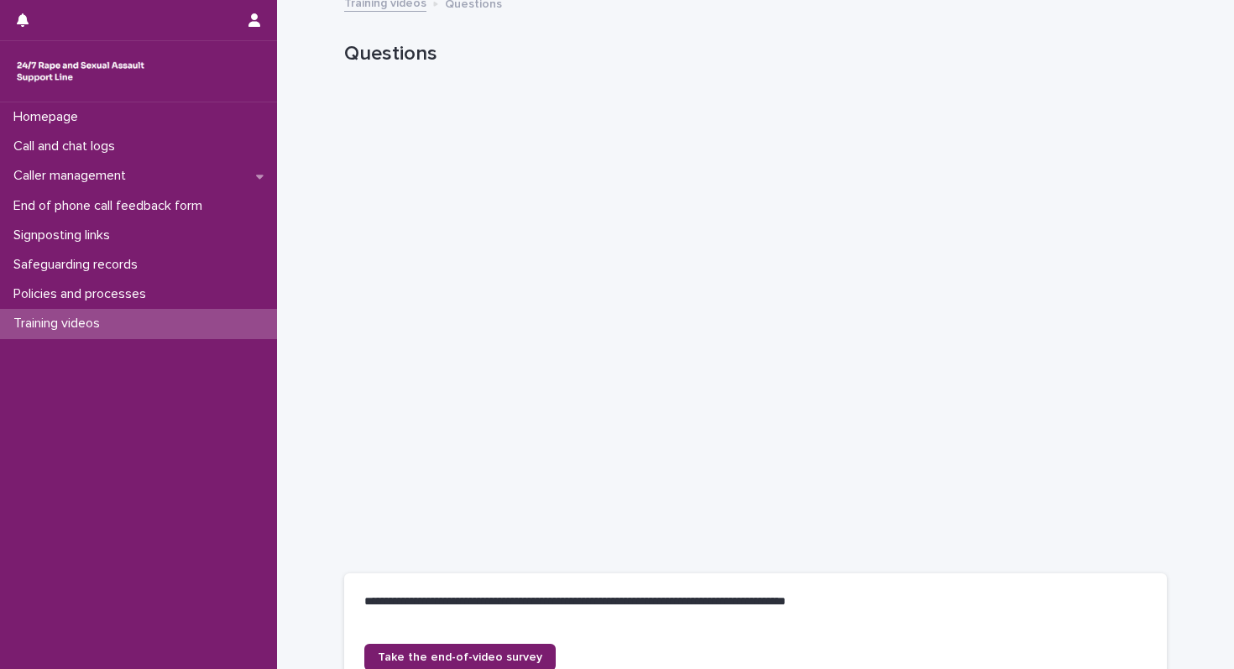
scroll to position [13, 0]
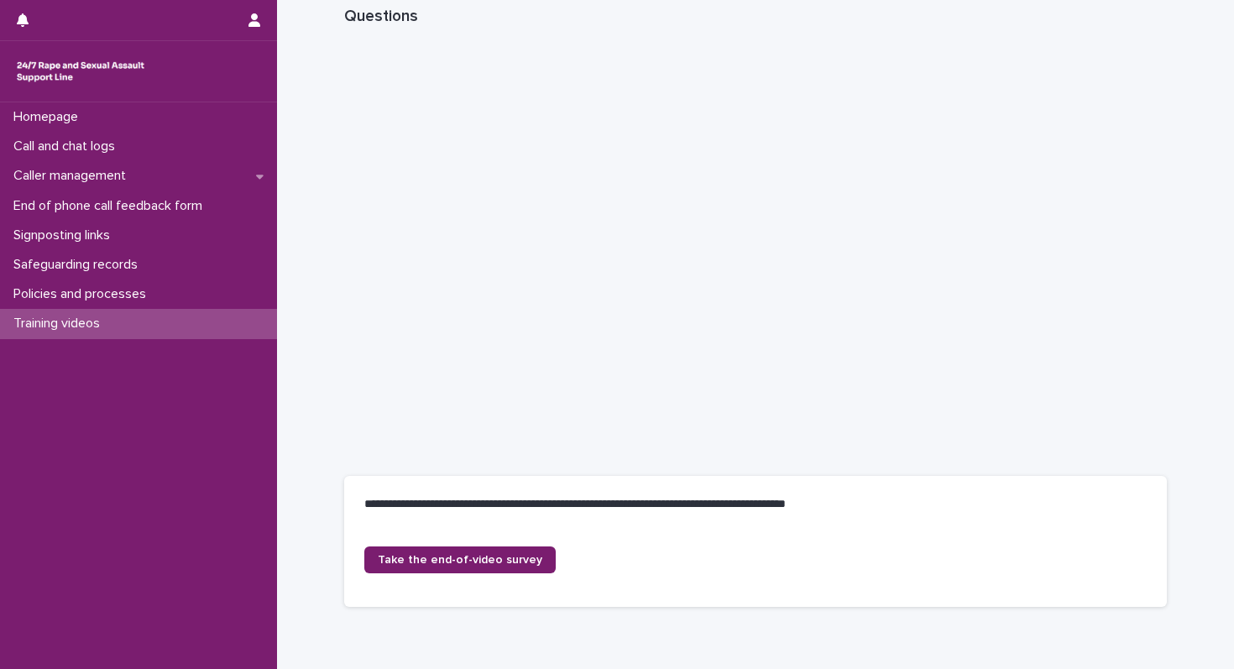
click at [890, 523] on div "**********" at bounding box center [755, 511] width 782 height 30
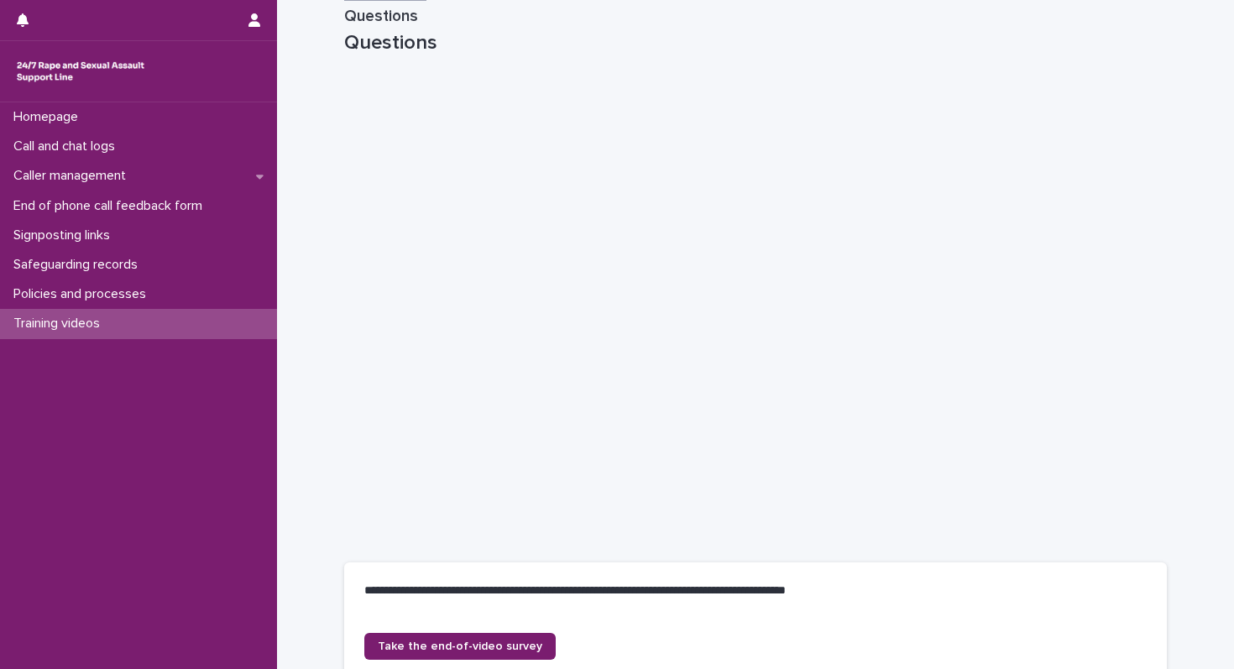
scroll to position [0, 0]
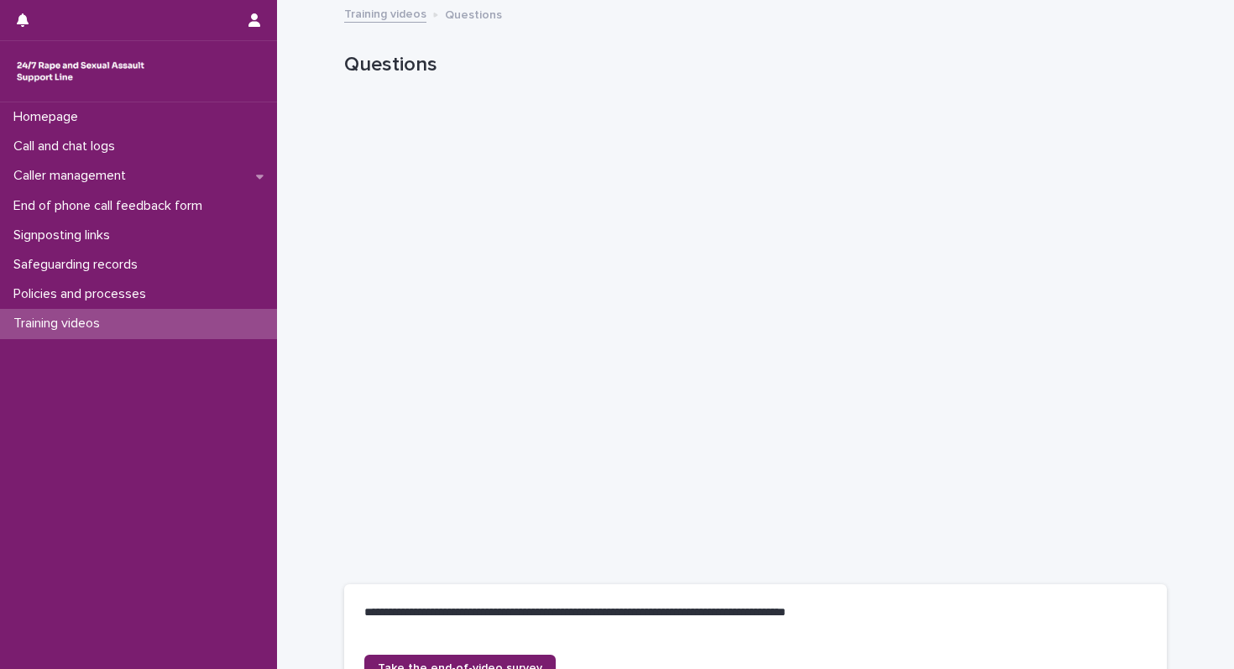
click at [48, 332] on div "Training videos" at bounding box center [138, 323] width 277 height 29
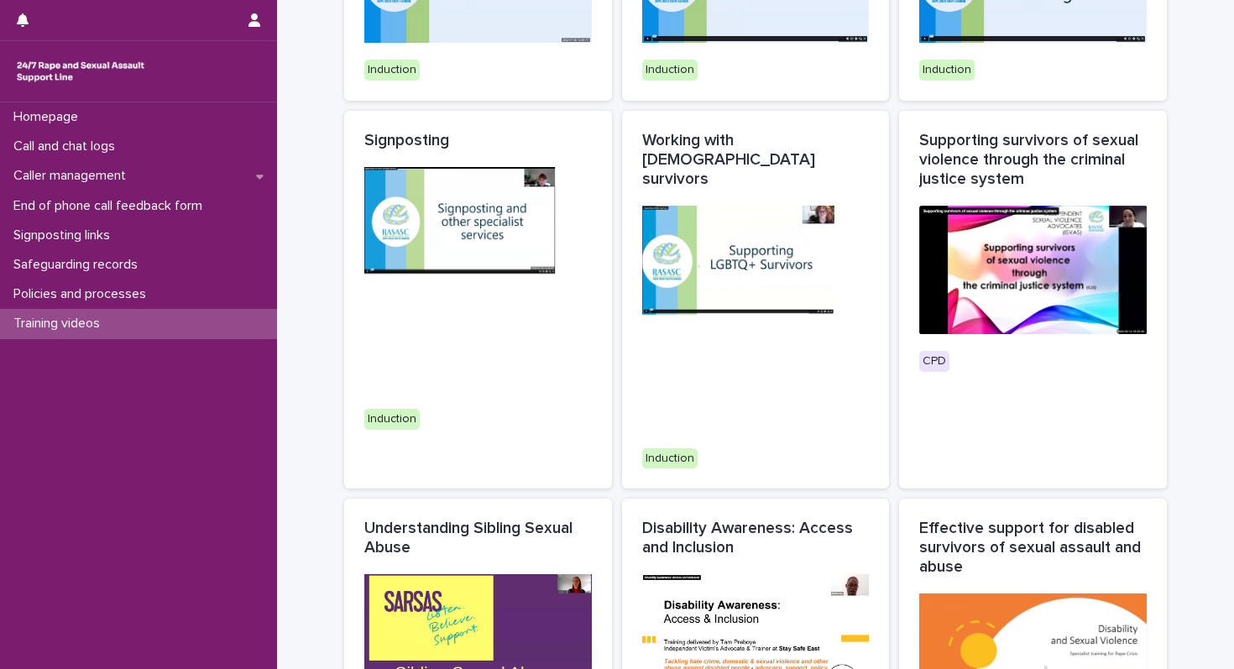
scroll to position [776, 0]
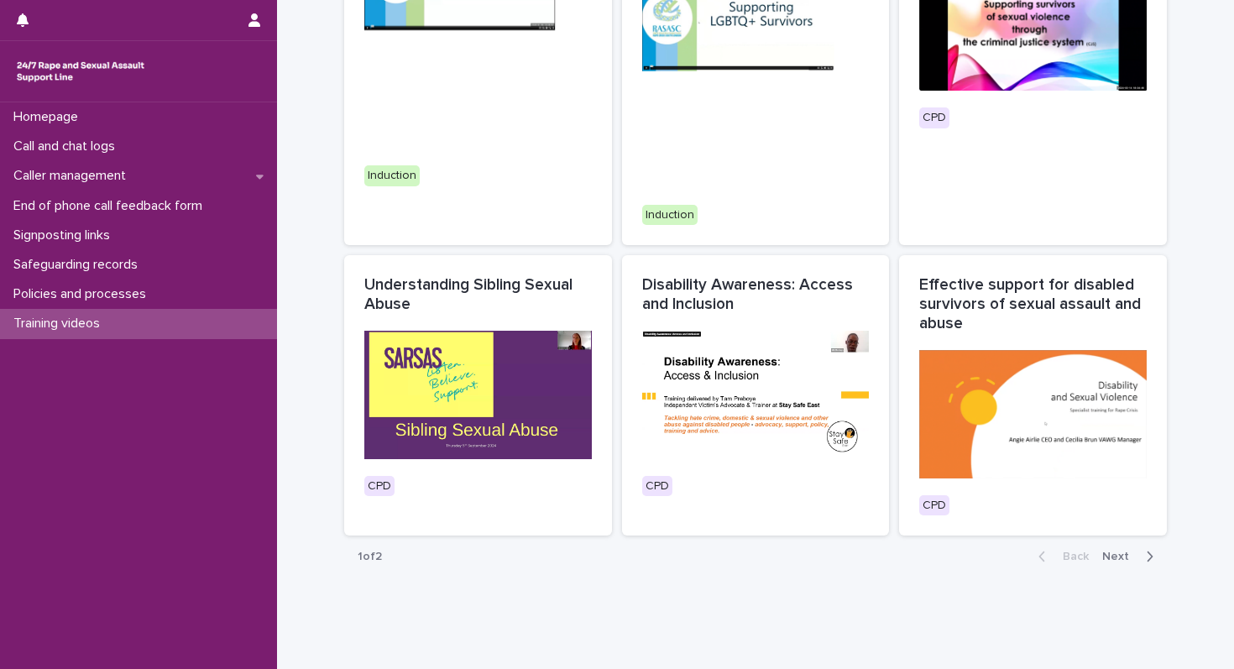
click at [1137, 535] on div "Back Next" at bounding box center [1096, 556] width 142 height 42
click at [1125, 550] on span "Next" at bounding box center [1120, 556] width 37 height 12
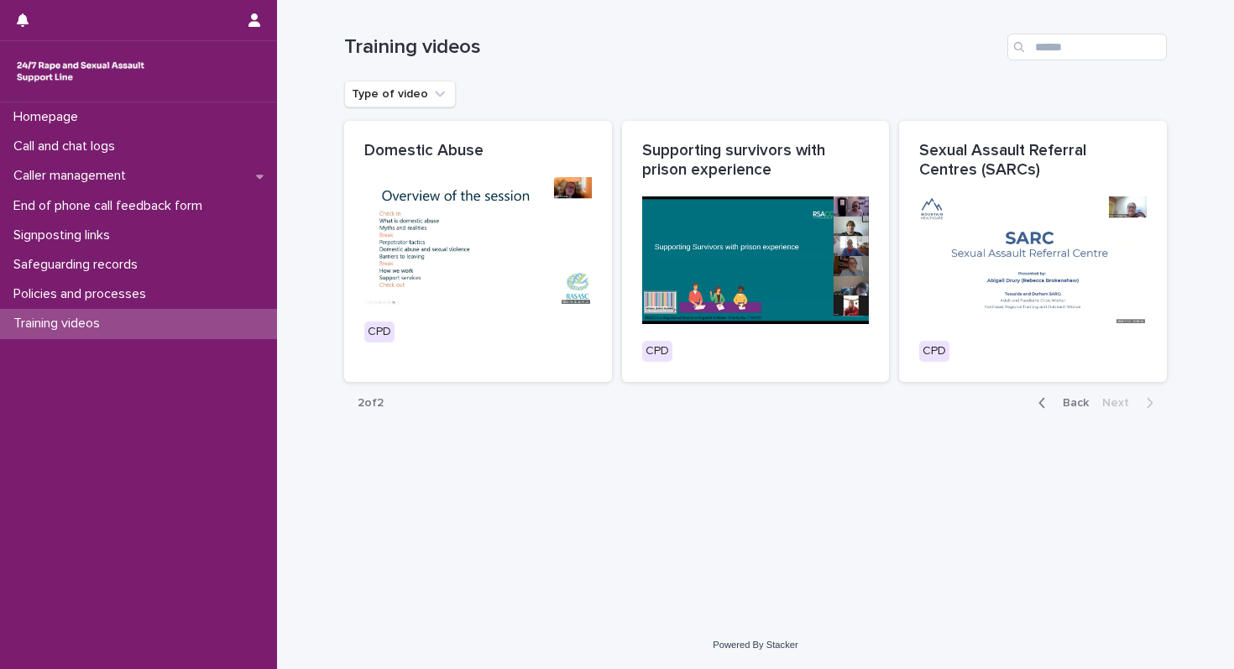
click at [652, 501] on div "Loading... Saving… Loading... Saving… Training videos Type of video Domestic Ab…" at bounding box center [755, 289] width 839 height 579
click at [181, 112] on div "Homepage" at bounding box center [138, 116] width 277 height 29
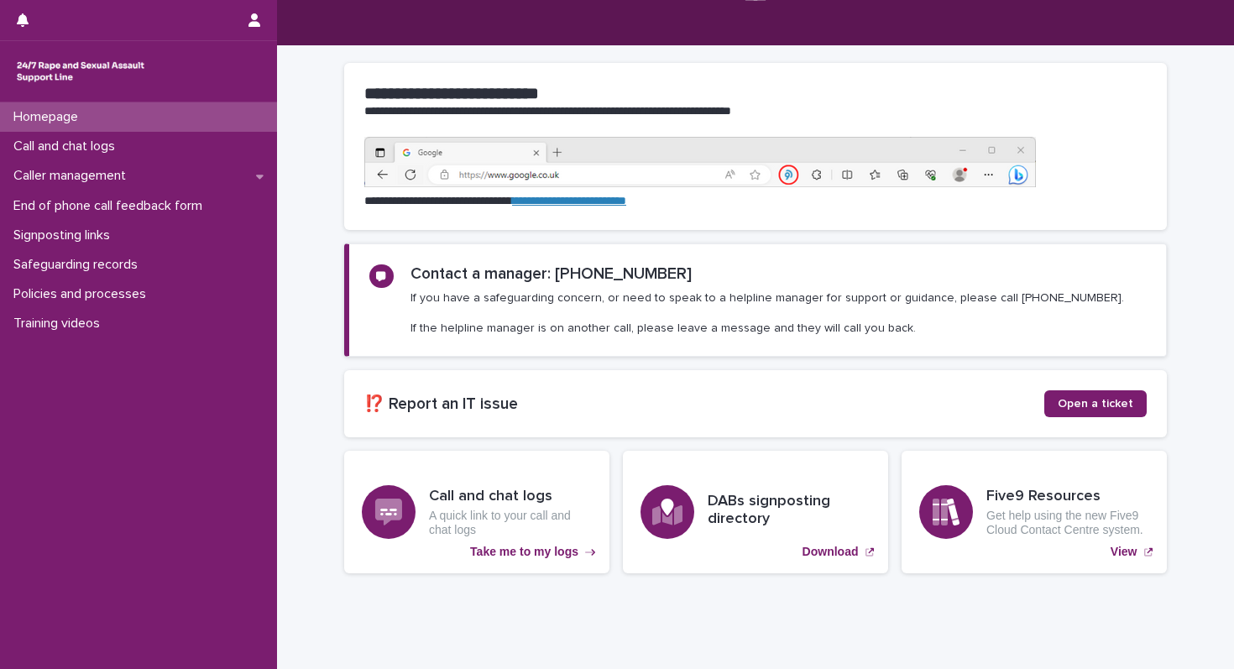
scroll to position [170, 0]
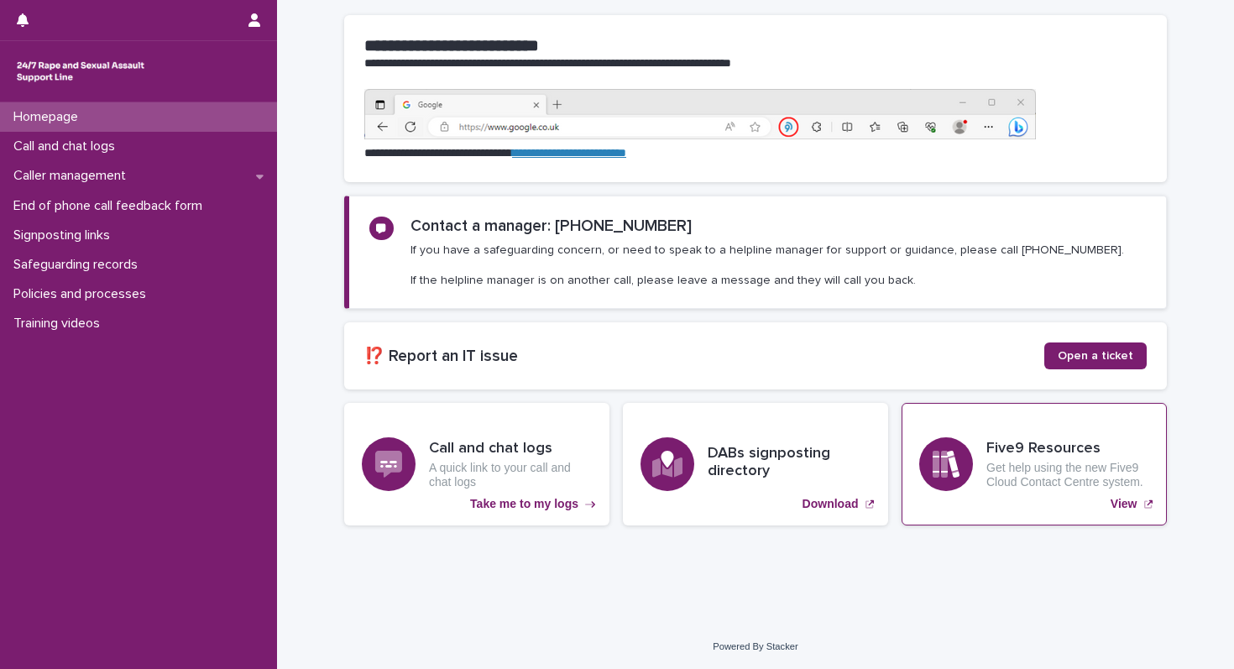
click at [991, 447] on h3 "Five9 Resources" at bounding box center [1067, 449] width 163 height 18
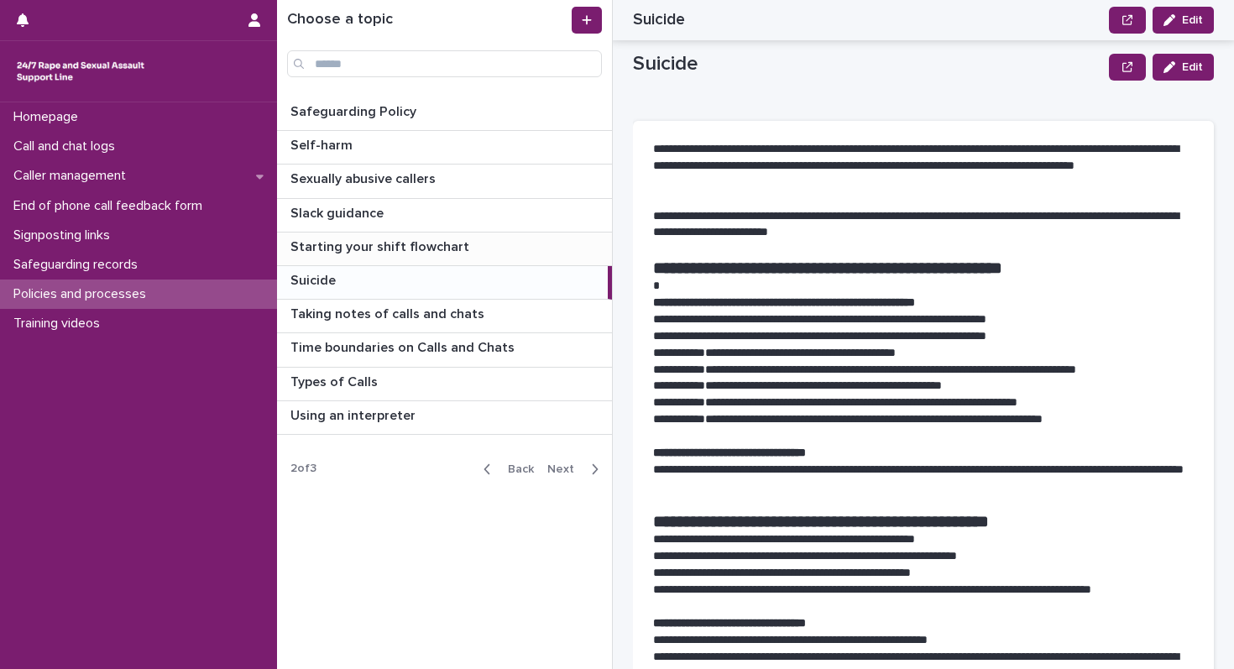
scroll to position [1763, 0]
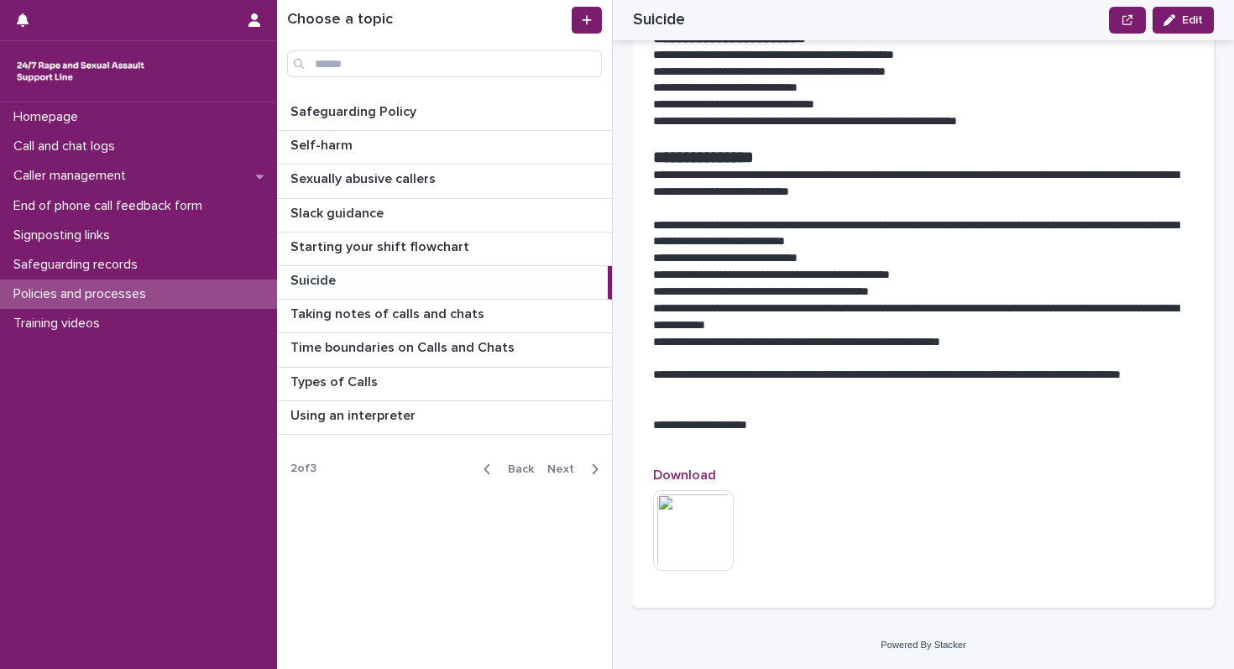
click at [333, 276] on p "Suicide" at bounding box center [314, 278] width 49 height 19
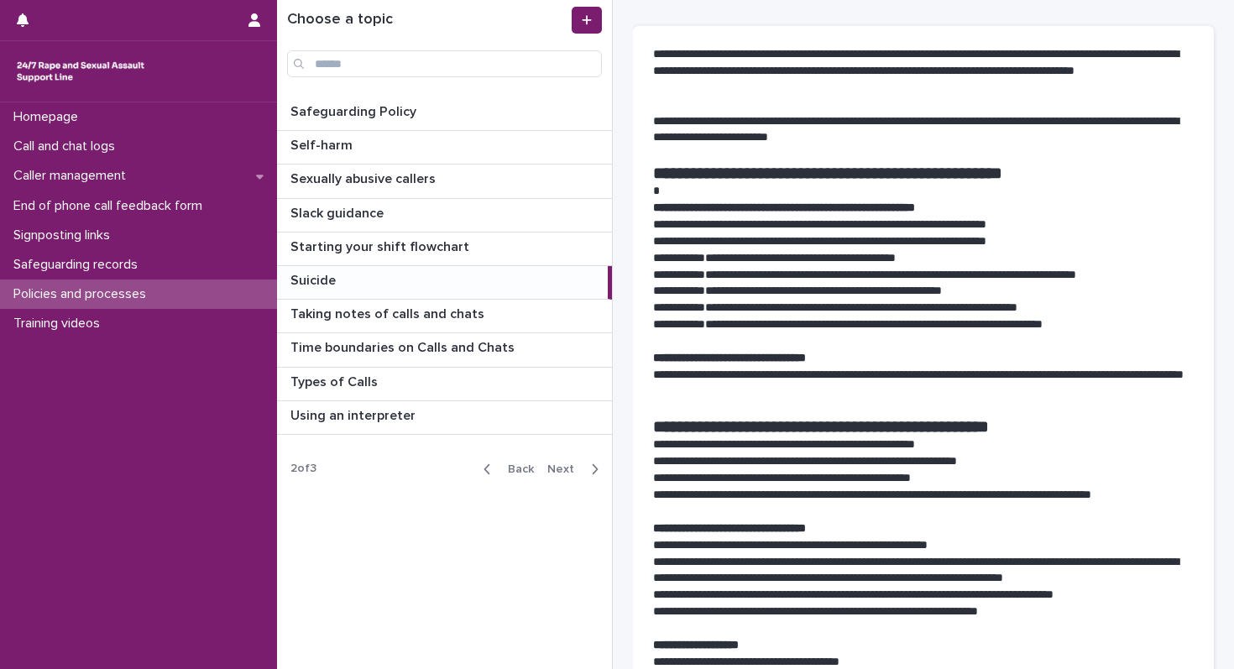
scroll to position [99, 0]
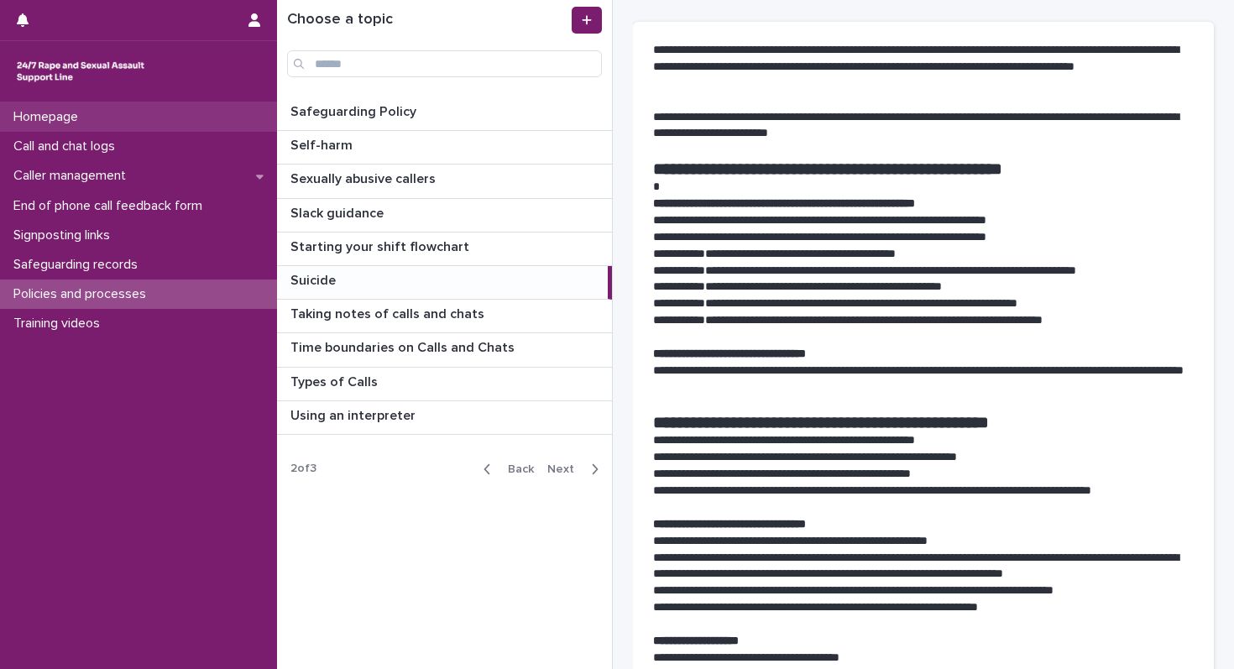
click at [88, 123] on p "Homepage" at bounding box center [49, 117] width 85 height 16
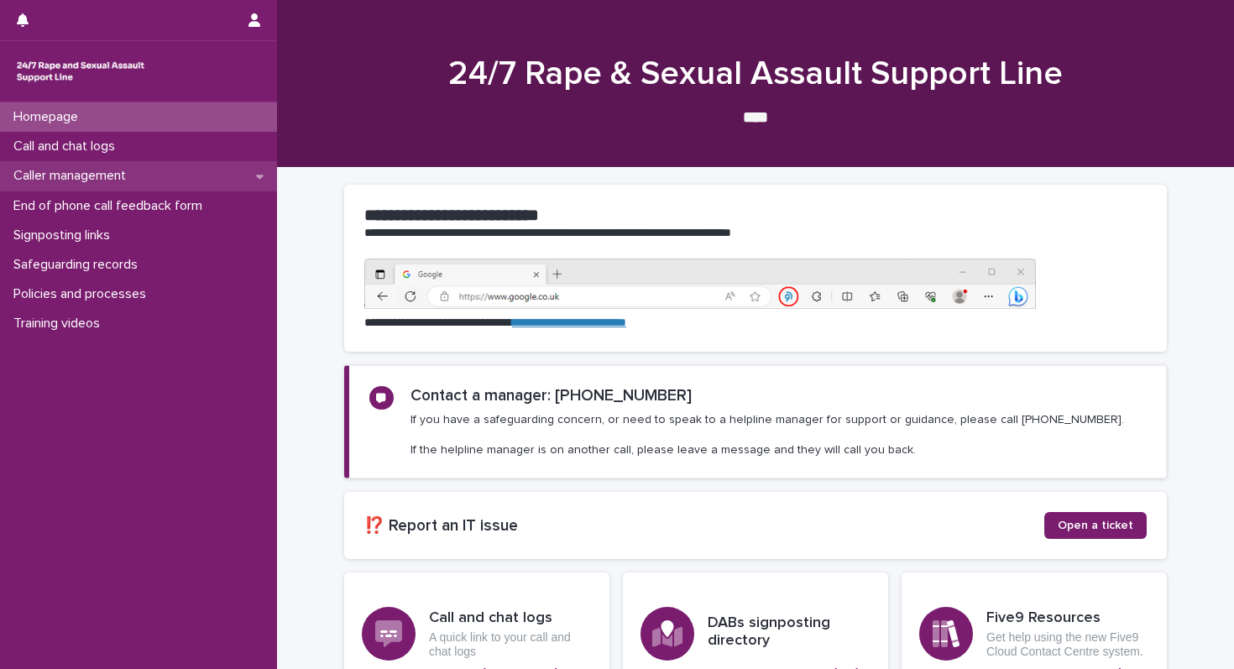
click at [126, 173] on p "Caller management" at bounding box center [73, 176] width 133 height 16
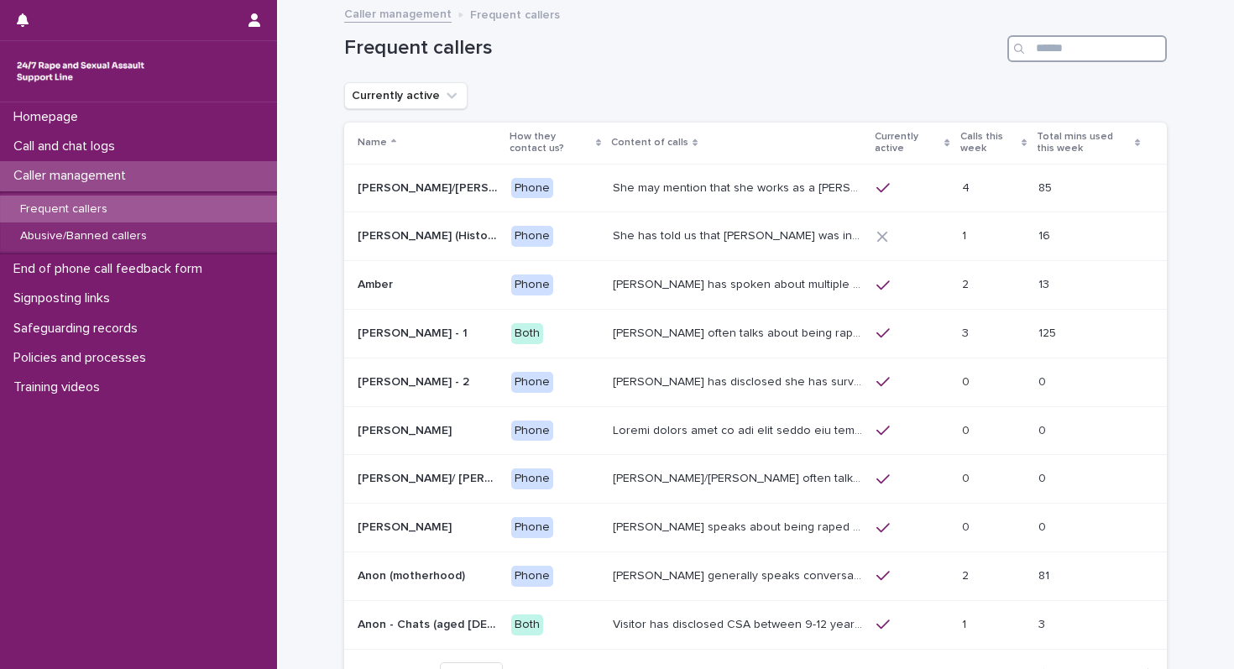
click at [1076, 45] on input "Search" at bounding box center [1086, 48] width 159 height 27
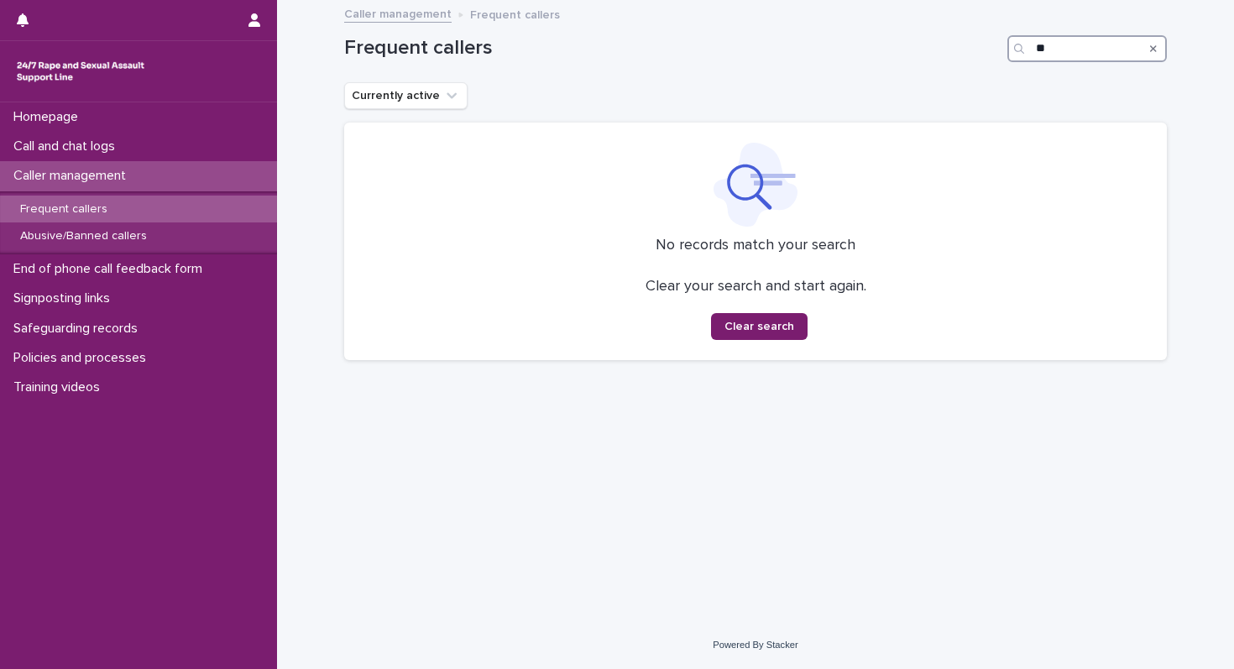
type input "*"
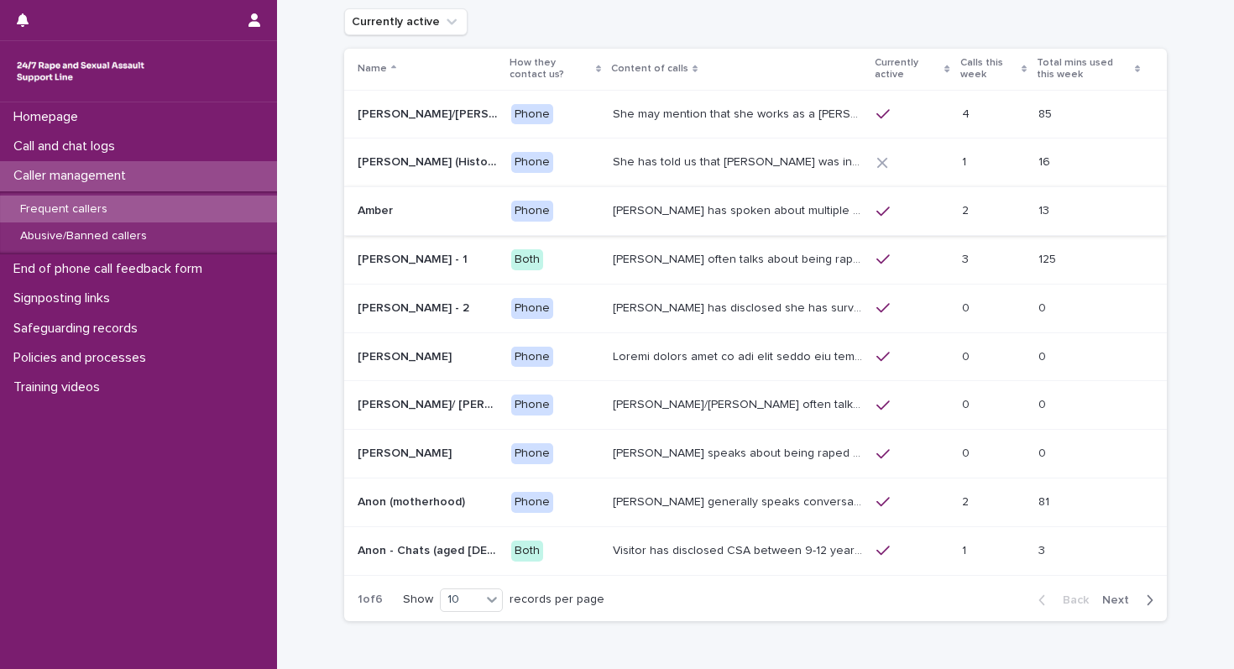
scroll to position [76, 0]
click at [1119, 602] on span "Next" at bounding box center [1120, 598] width 37 height 12
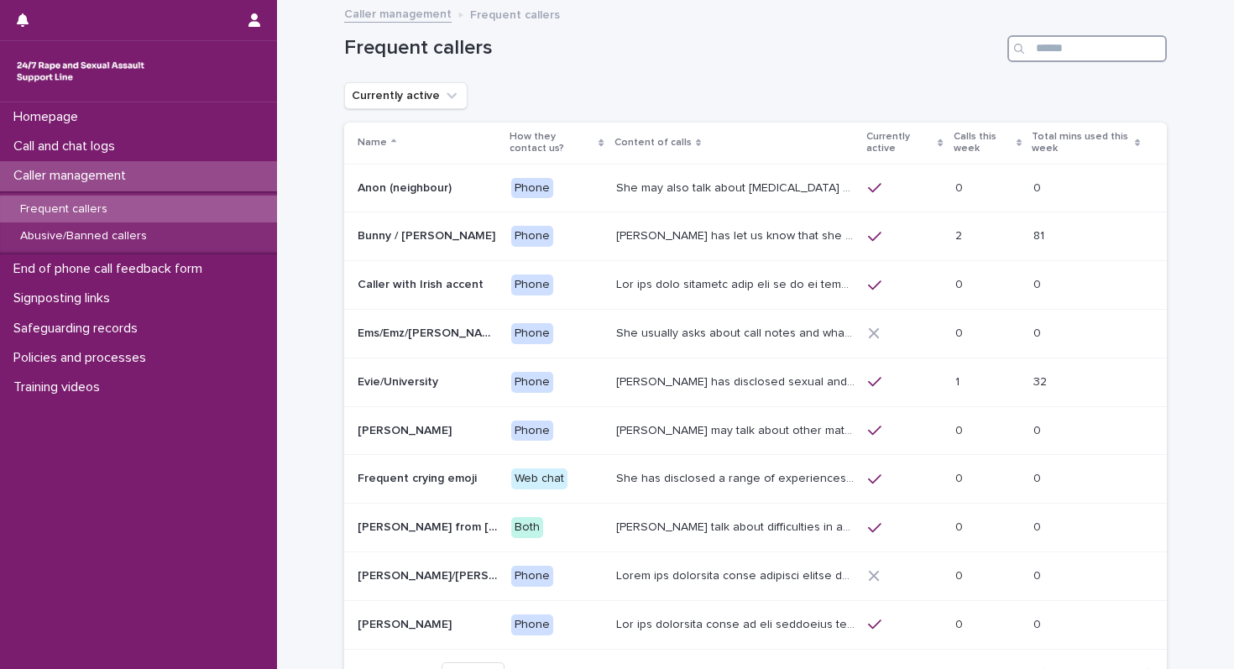
click at [1061, 57] on input "Search" at bounding box center [1086, 48] width 159 height 27
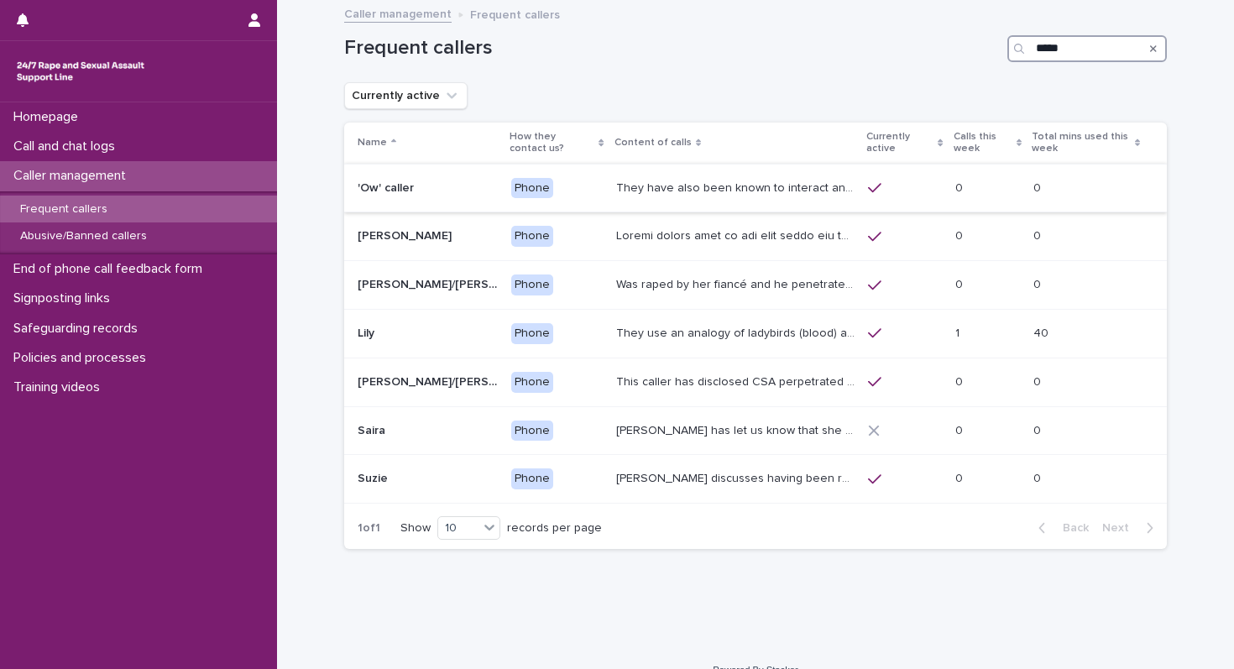
type input "*****"
click at [616, 176] on div "They have also been known to interact and respond to questions throughout their…" at bounding box center [735, 189] width 239 height 28
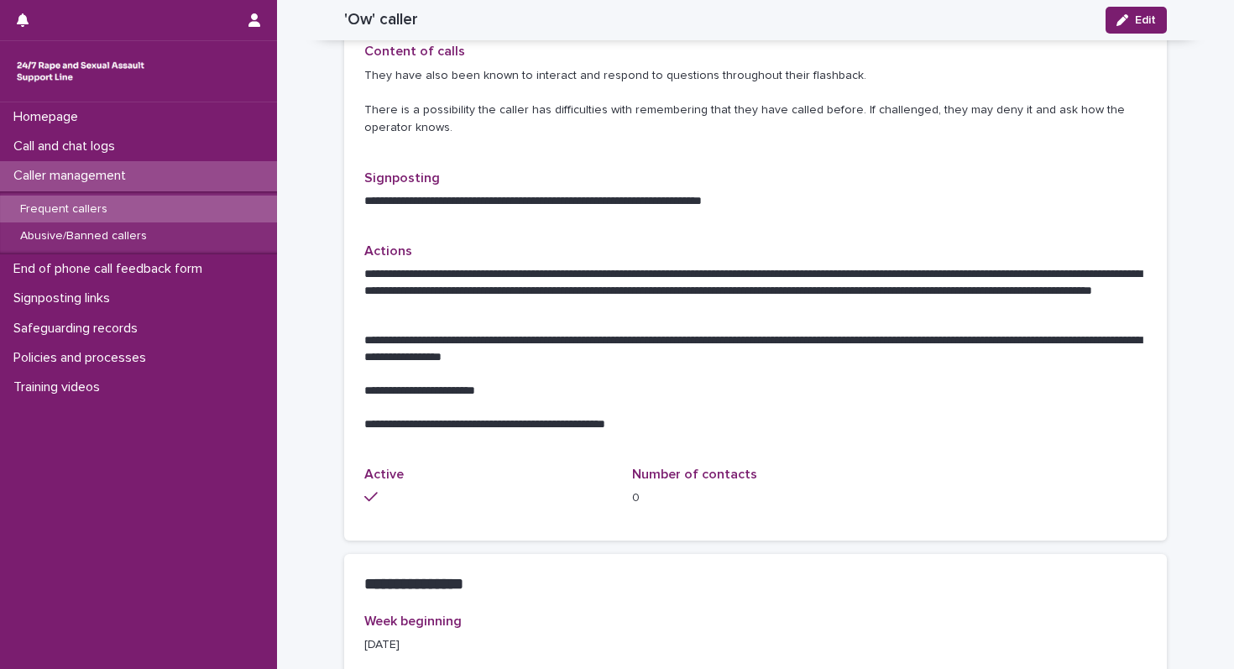
scroll to position [412, 0]
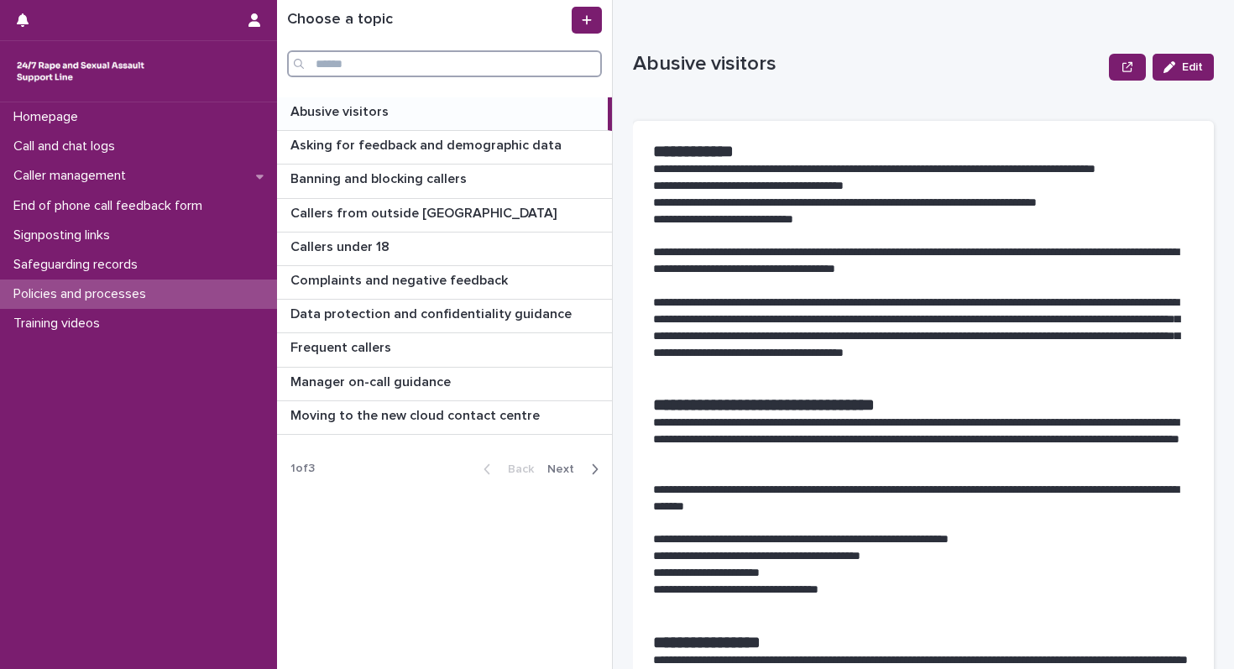
click at [431, 54] on input "Search" at bounding box center [444, 63] width 315 height 27
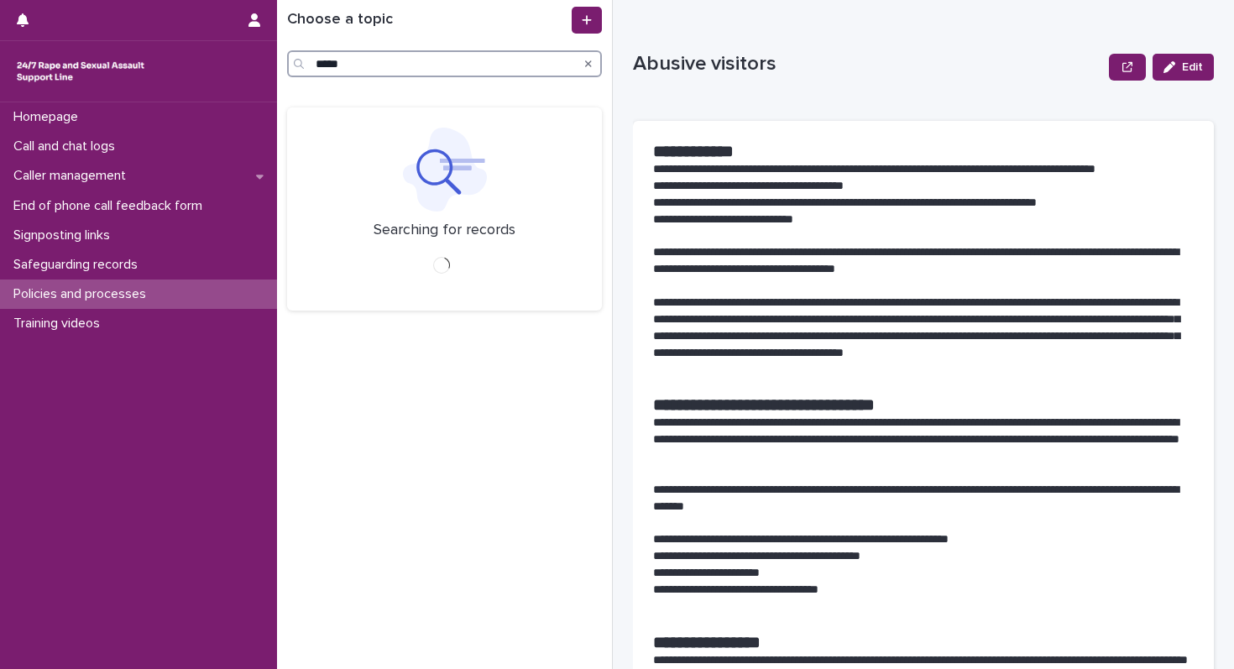
type input "*****"
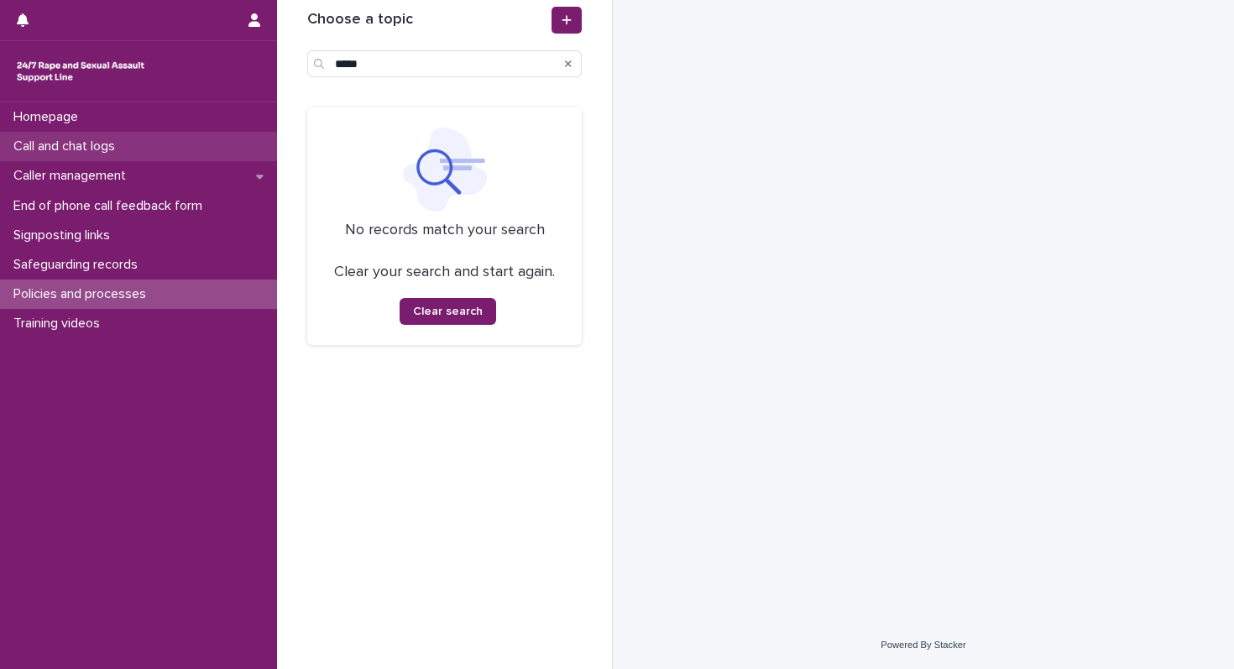
click at [198, 150] on div "Call and chat logs" at bounding box center [138, 146] width 277 height 29
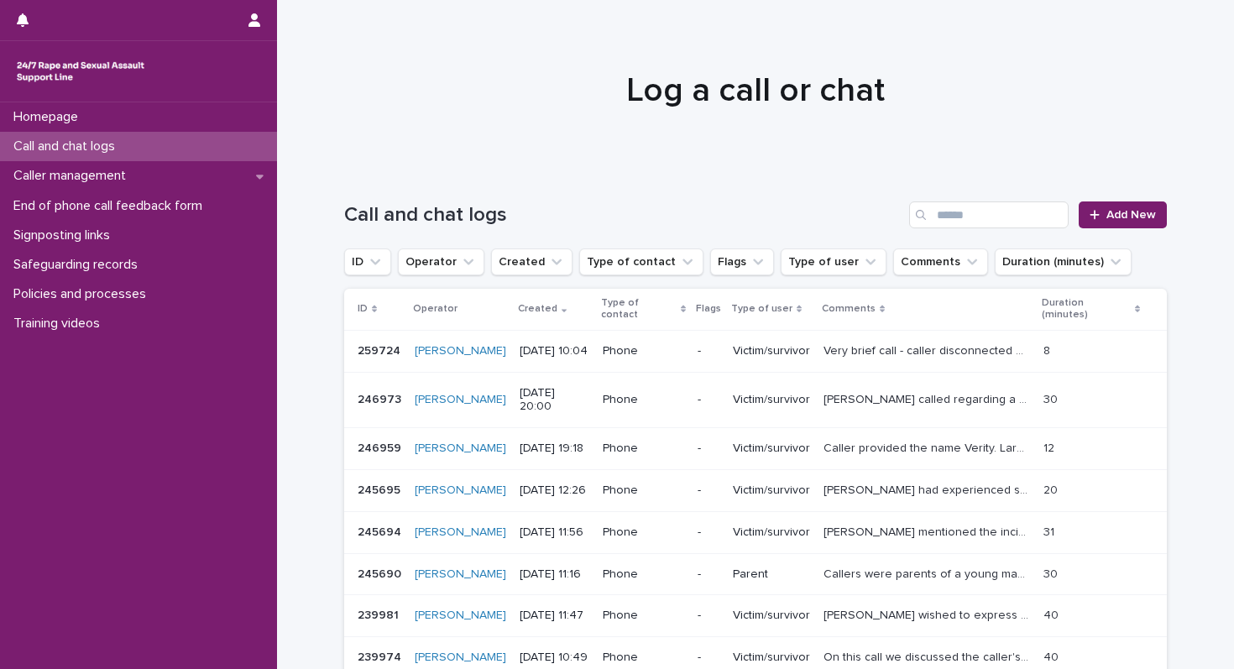
click at [1176, 196] on div "Loading... Saving… Loading... Saving… Call and chat logs Add New ID Operator Cr…" at bounding box center [755, 495] width 957 height 654
click at [1114, 200] on div "Call and chat logs Add New" at bounding box center [755, 208] width 822 height 81
click at [1111, 206] on link "Add New" at bounding box center [1122, 214] width 88 height 27
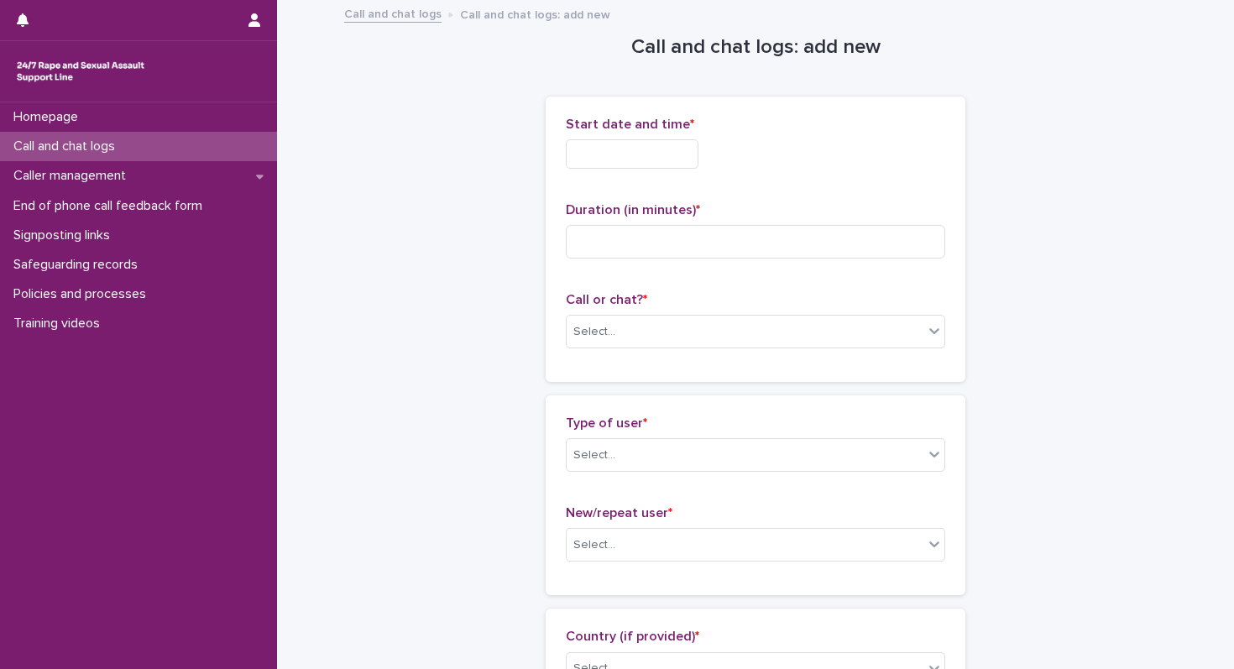
click at [670, 155] on input "text" at bounding box center [632, 153] width 133 height 29
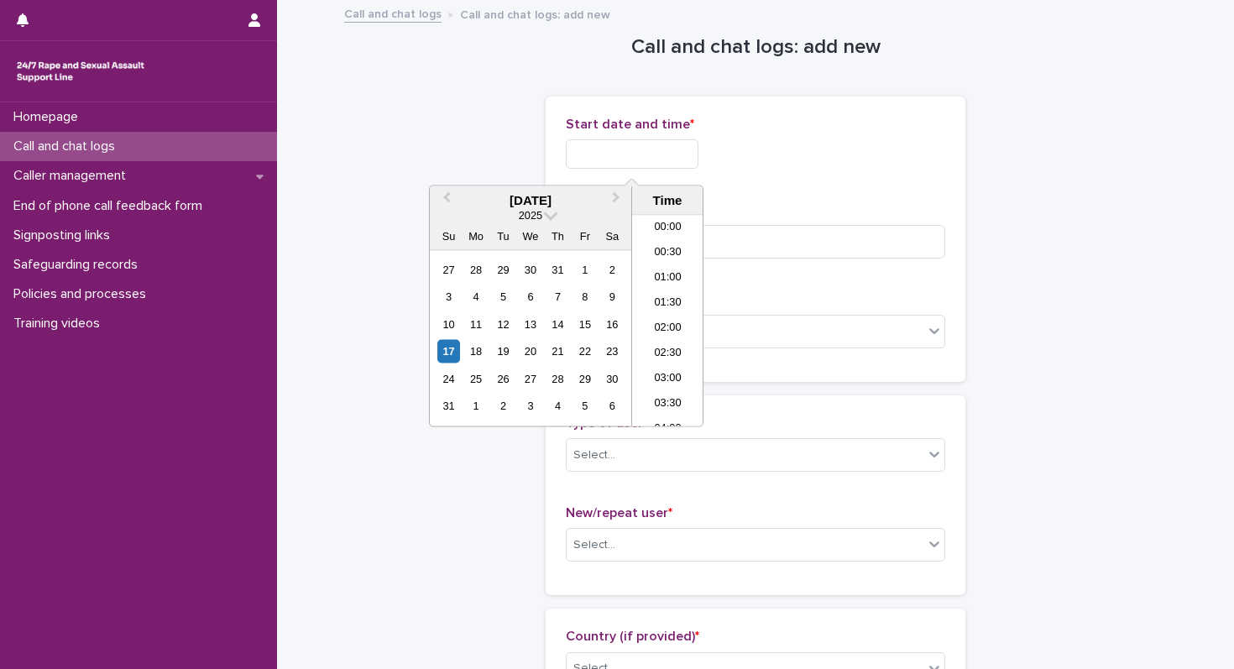
scroll to position [461, 0]
click at [674, 321] on li "11:00" at bounding box center [667, 321] width 71 height 25
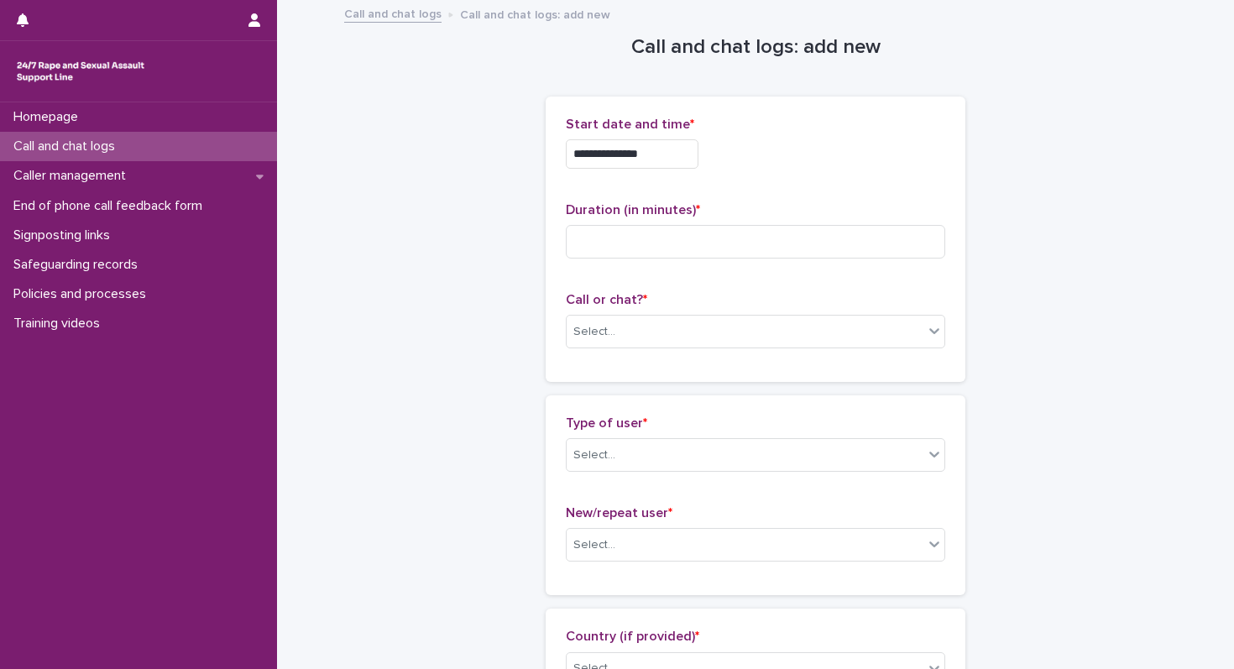
click at [652, 146] on input "**********" at bounding box center [632, 153] width 133 height 29
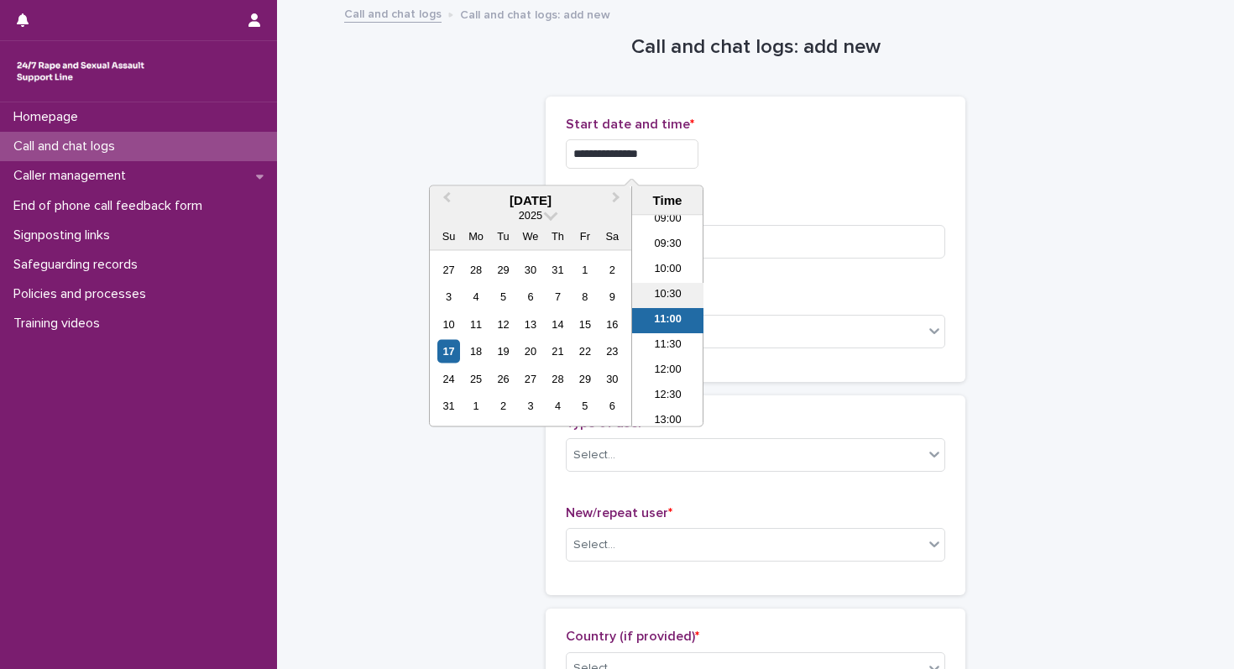
click at [653, 295] on li "10:30" at bounding box center [667, 296] width 71 height 25
click at [660, 160] on input "**********" at bounding box center [632, 153] width 133 height 29
type input "**********"
click at [878, 167] on div "**********" at bounding box center [755, 153] width 379 height 29
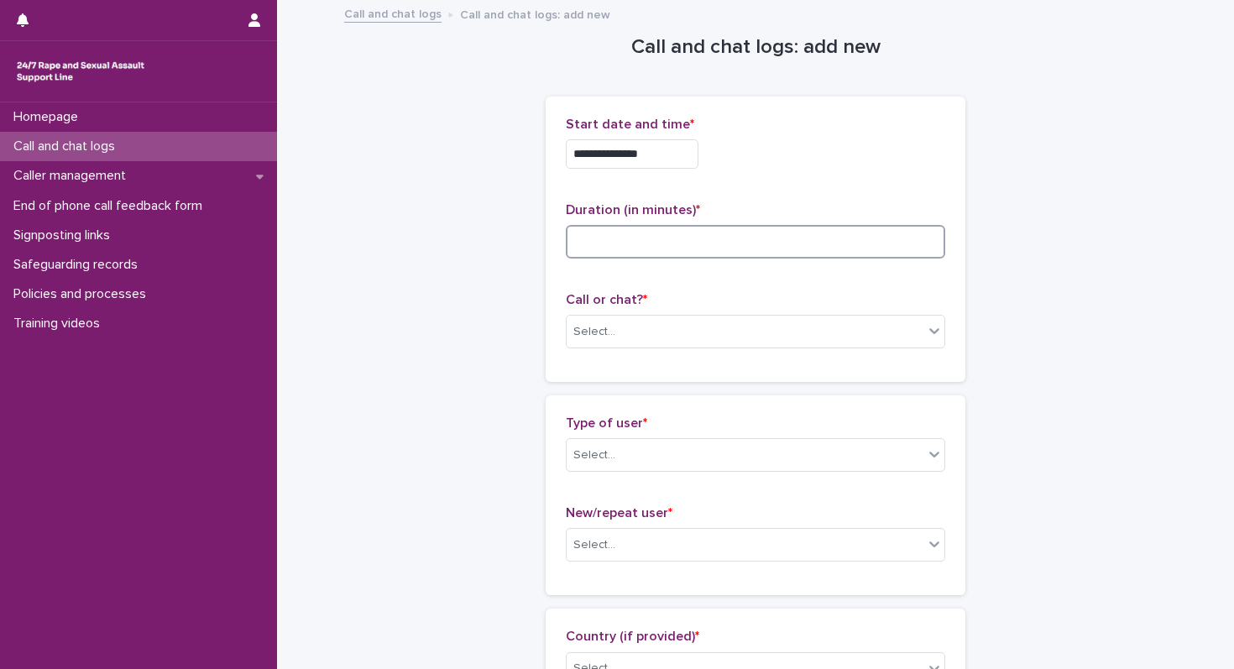
click at [681, 242] on input at bounding box center [755, 242] width 379 height 34
type input "**"
click at [693, 153] on input "**********" at bounding box center [632, 153] width 133 height 29
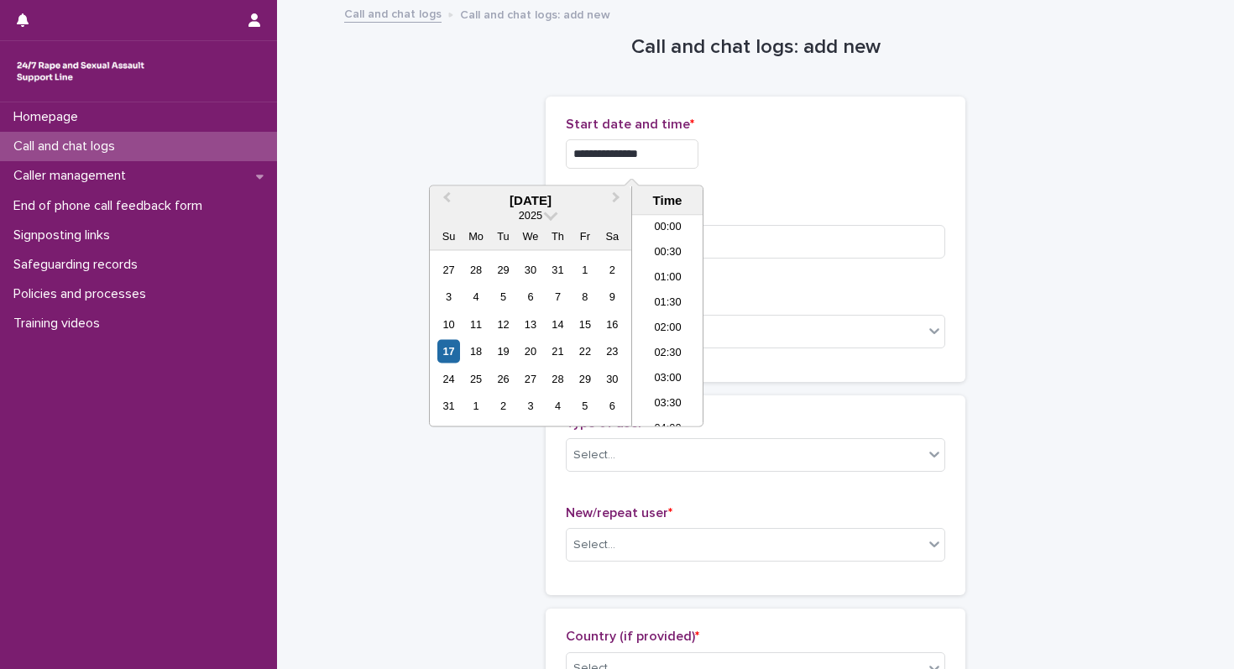
scroll to position [410, 0]
type input "**********"
click at [800, 227] on input "**" at bounding box center [755, 242] width 379 height 34
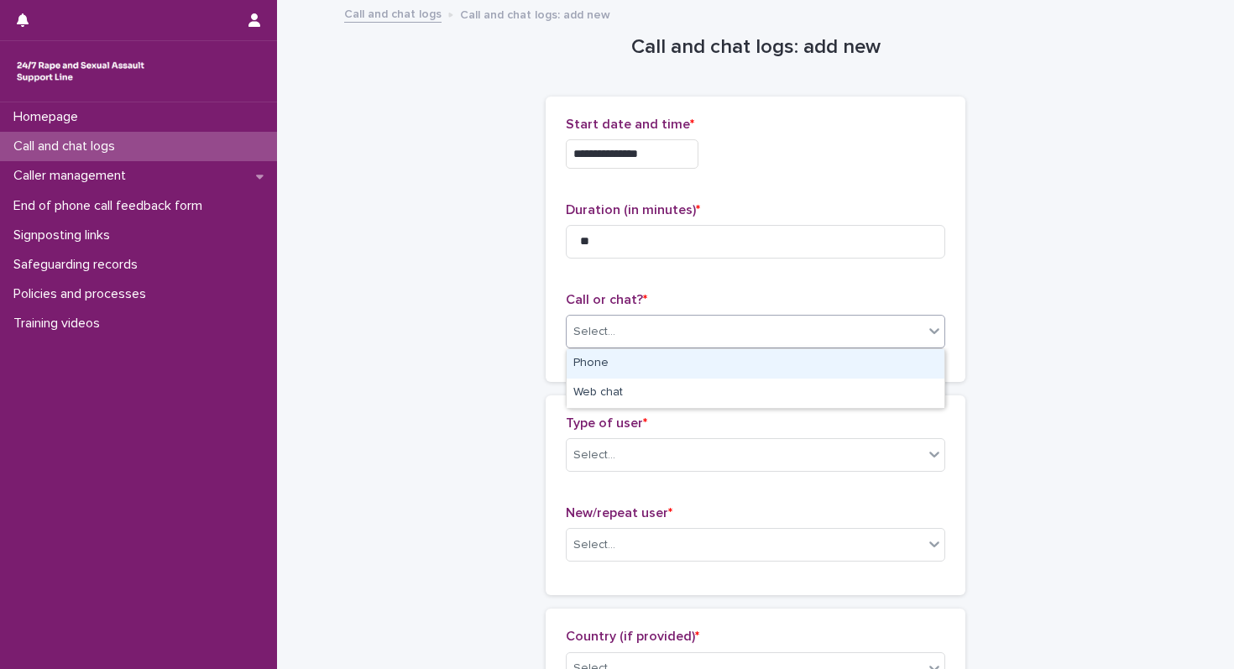
click at [681, 320] on div "Select..." at bounding box center [744, 332] width 357 height 28
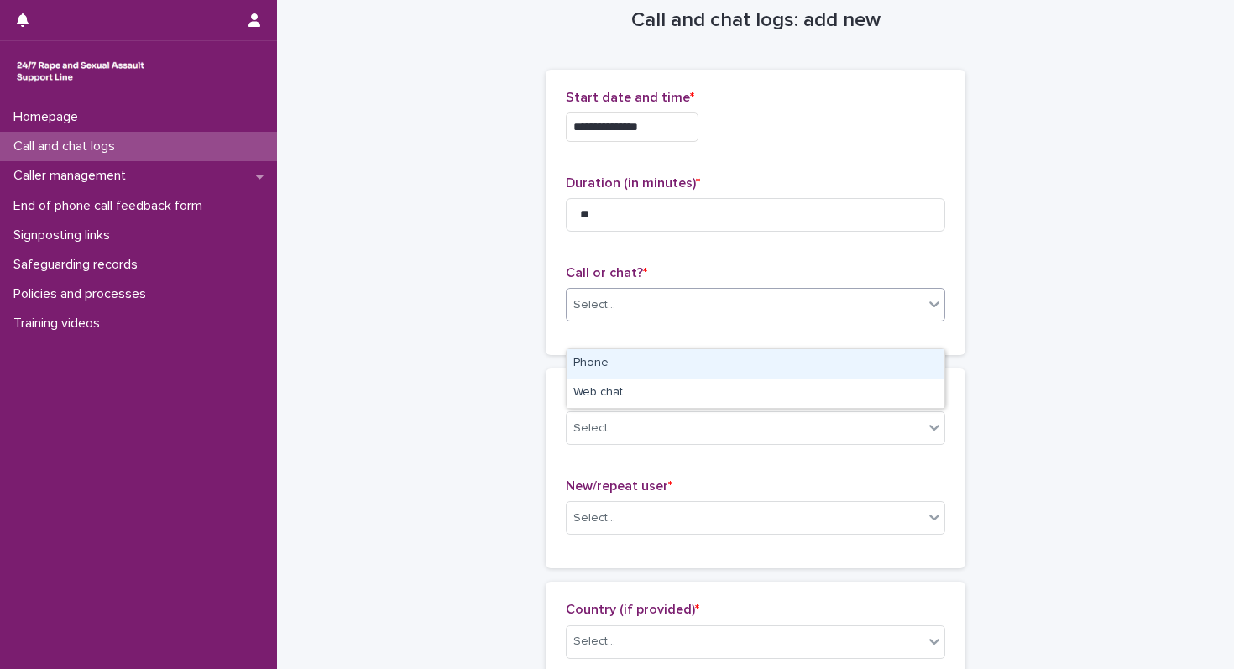
scroll to position [25, 0]
click at [646, 361] on div "Phone" at bounding box center [755, 363] width 378 height 29
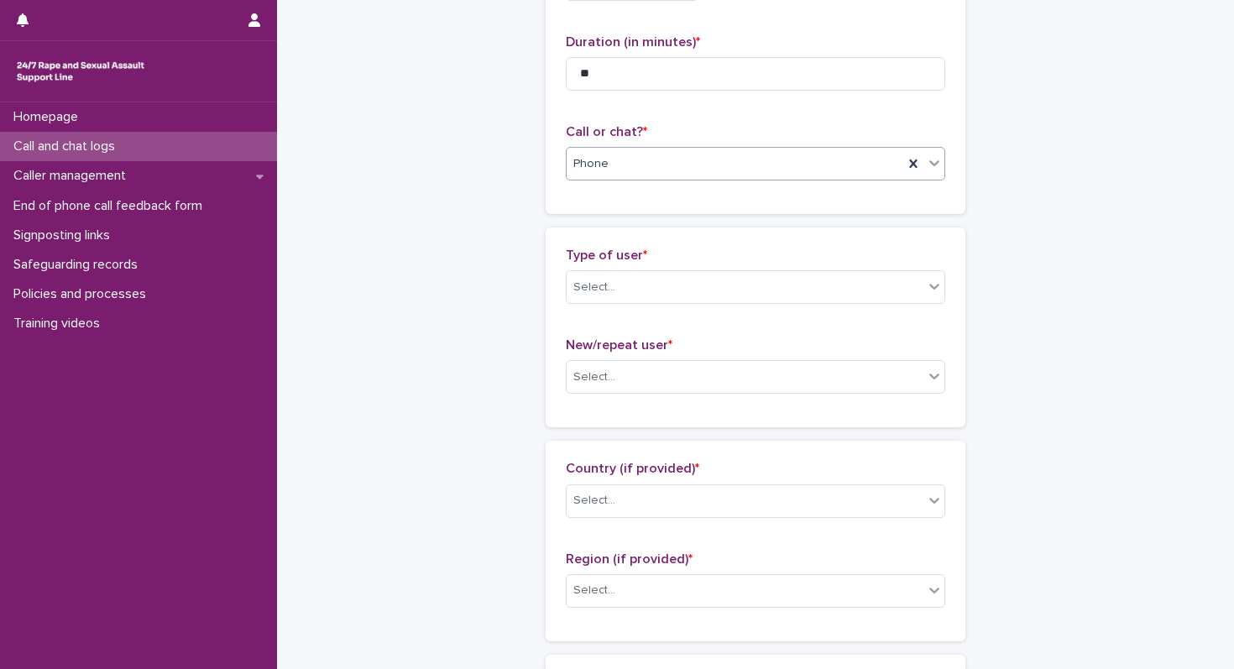
scroll to position [180, 0]
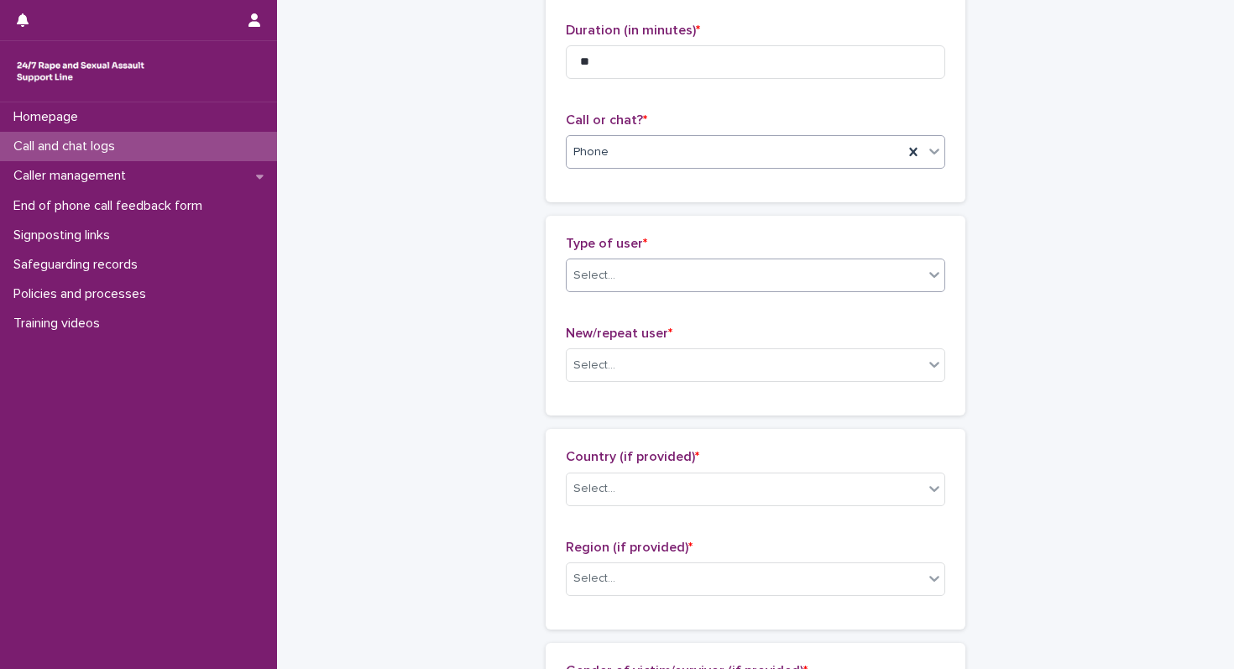
click at [639, 265] on div "Select..." at bounding box center [744, 276] width 357 height 28
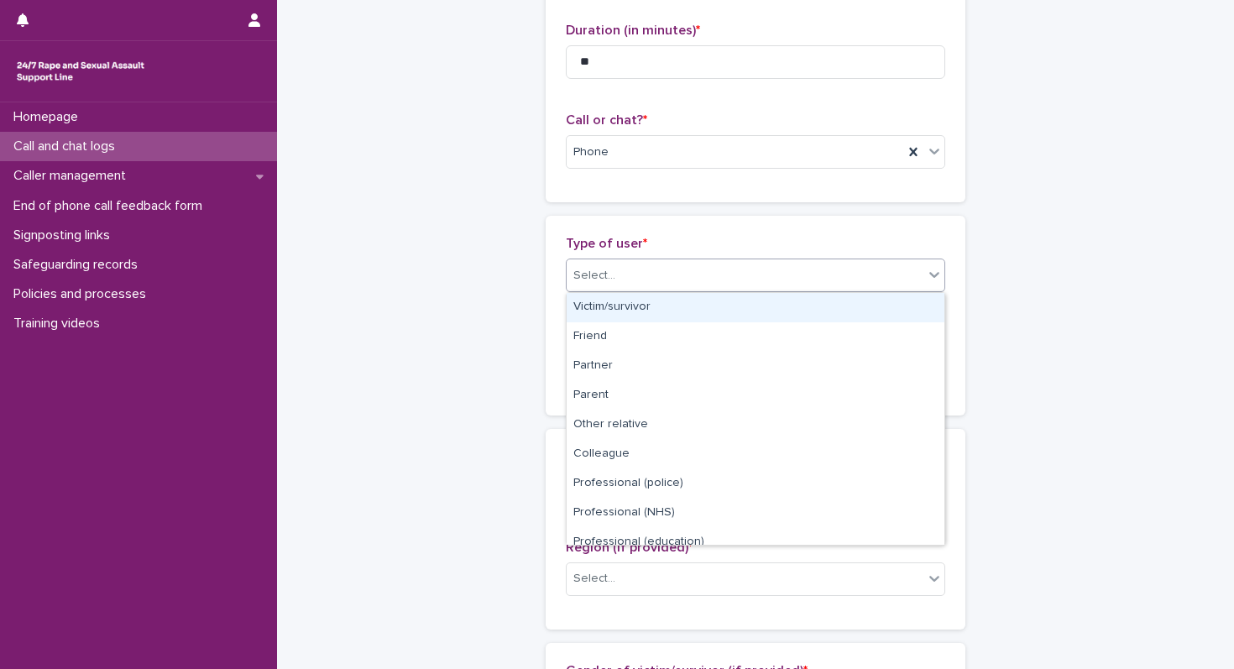
click at [618, 302] on div "Victim/survivor" at bounding box center [755, 307] width 378 height 29
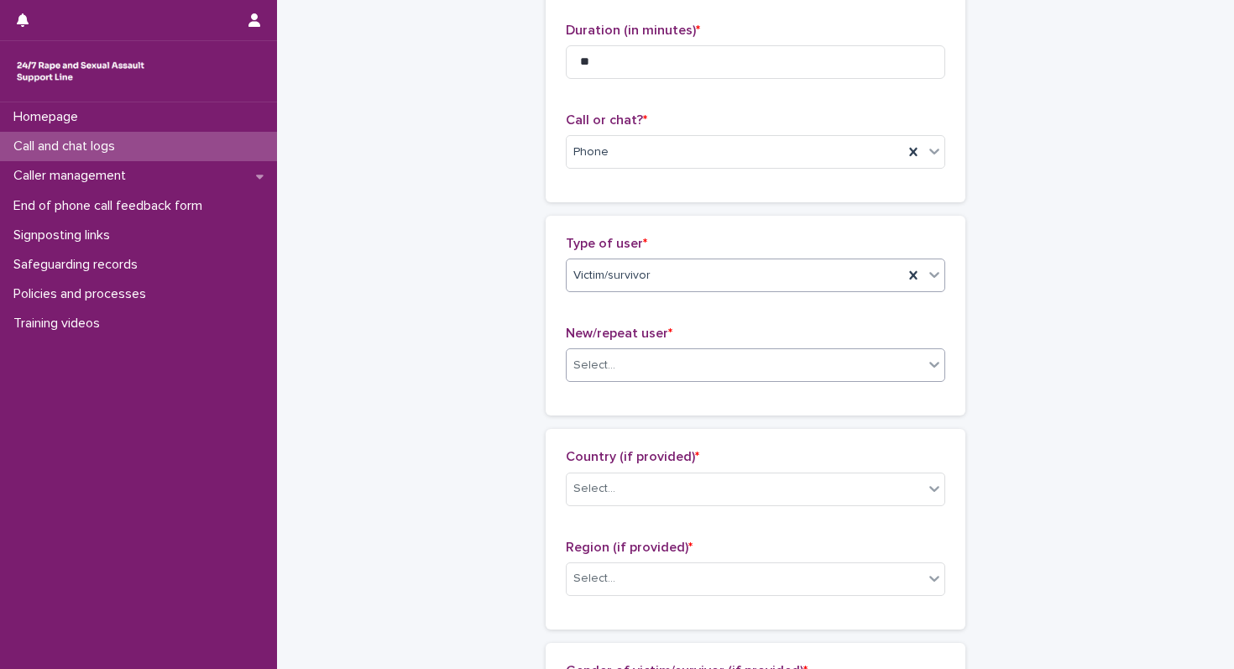
click at [612, 373] on div "Select..." at bounding box center [594, 366] width 42 height 18
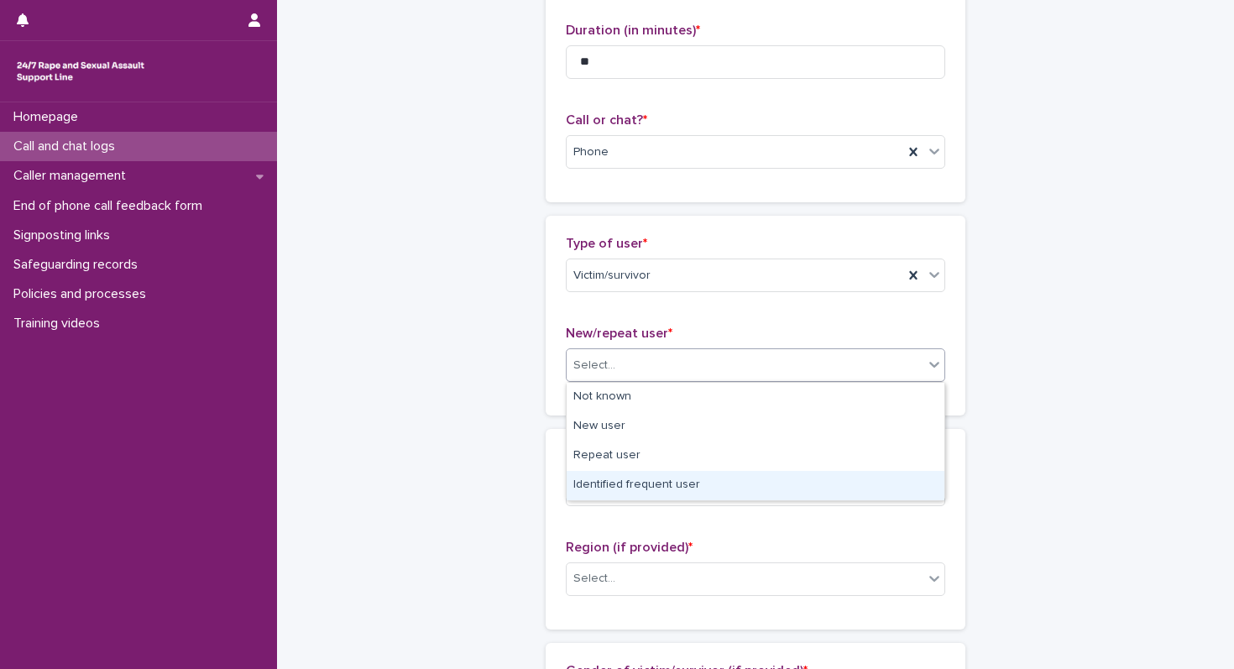
click at [617, 484] on div "Identified frequent user" at bounding box center [755, 485] width 378 height 29
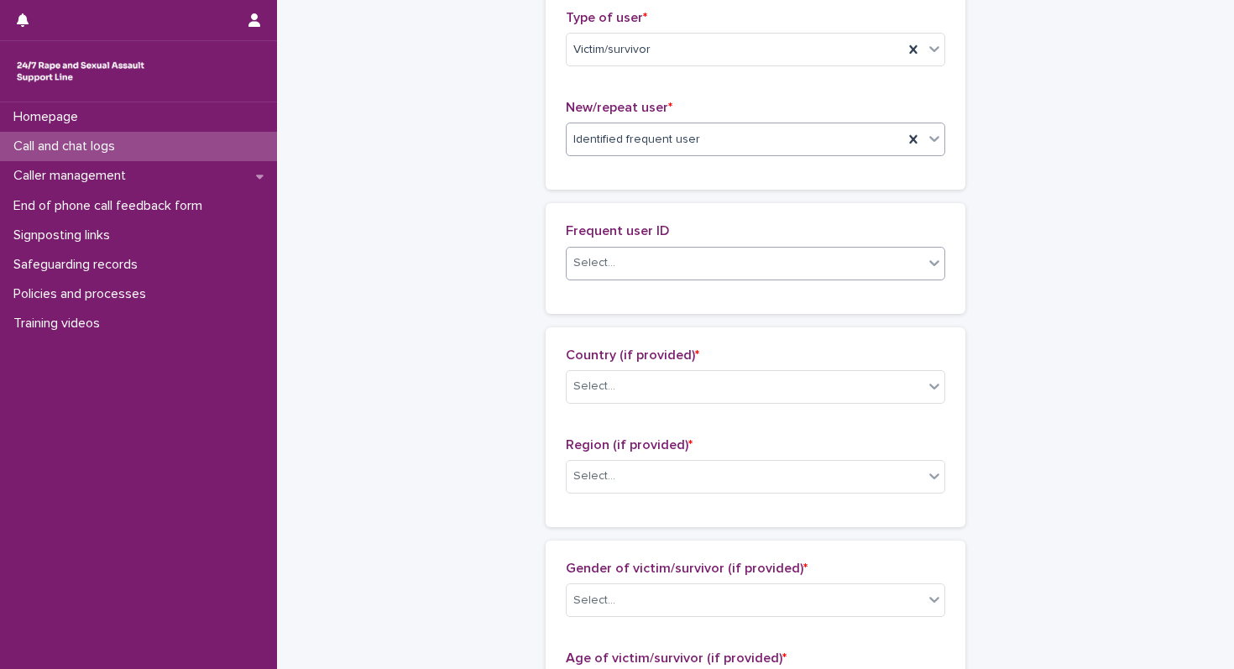
scroll to position [483, 0]
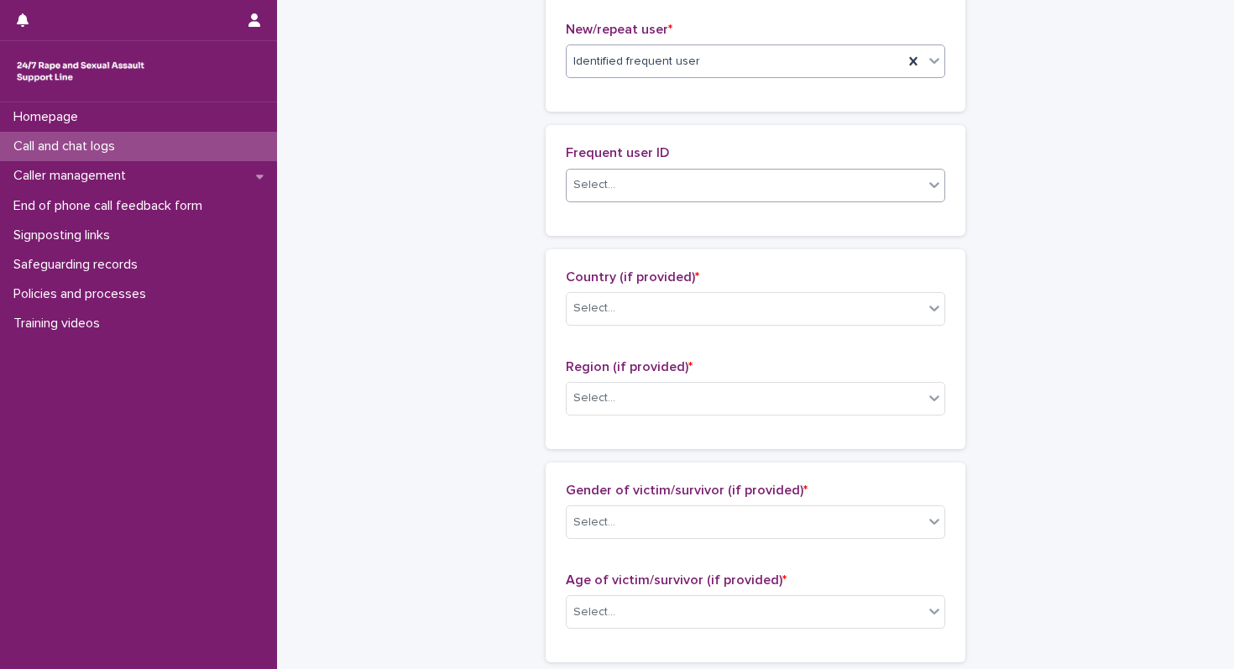
click at [678, 182] on div "Select..." at bounding box center [744, 185] width 357 height 28
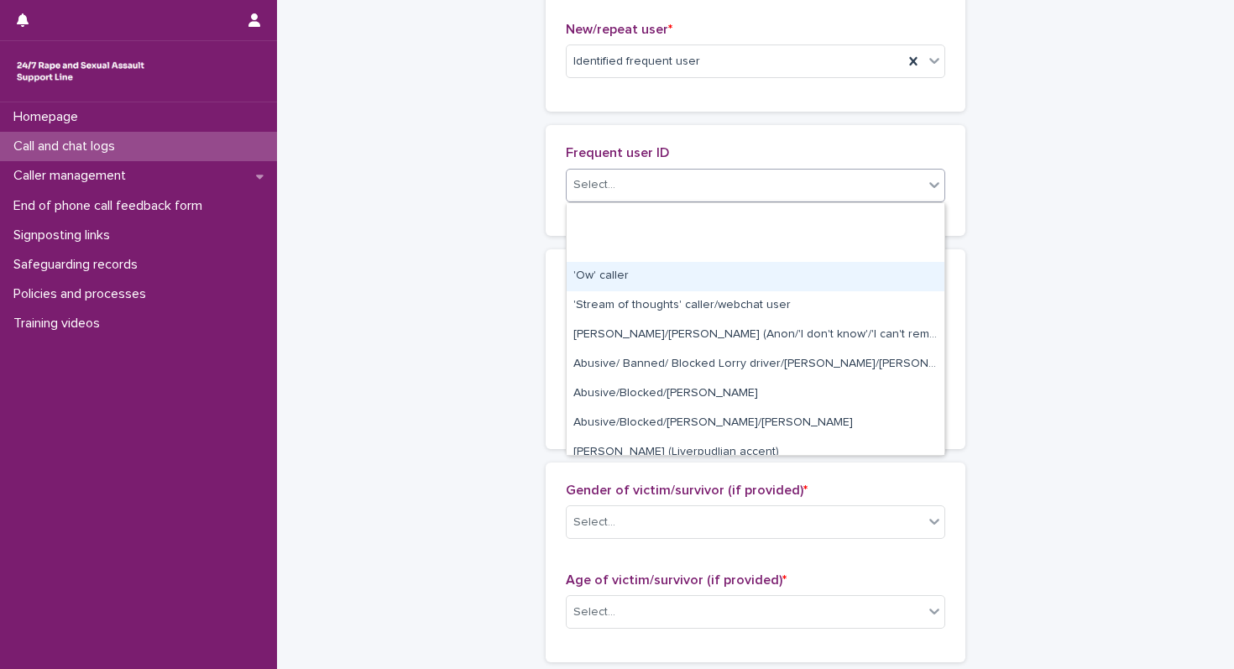
click at [614, 265] on div "'Ow' caller" at bounding box center [755, 276] width 378 height 29
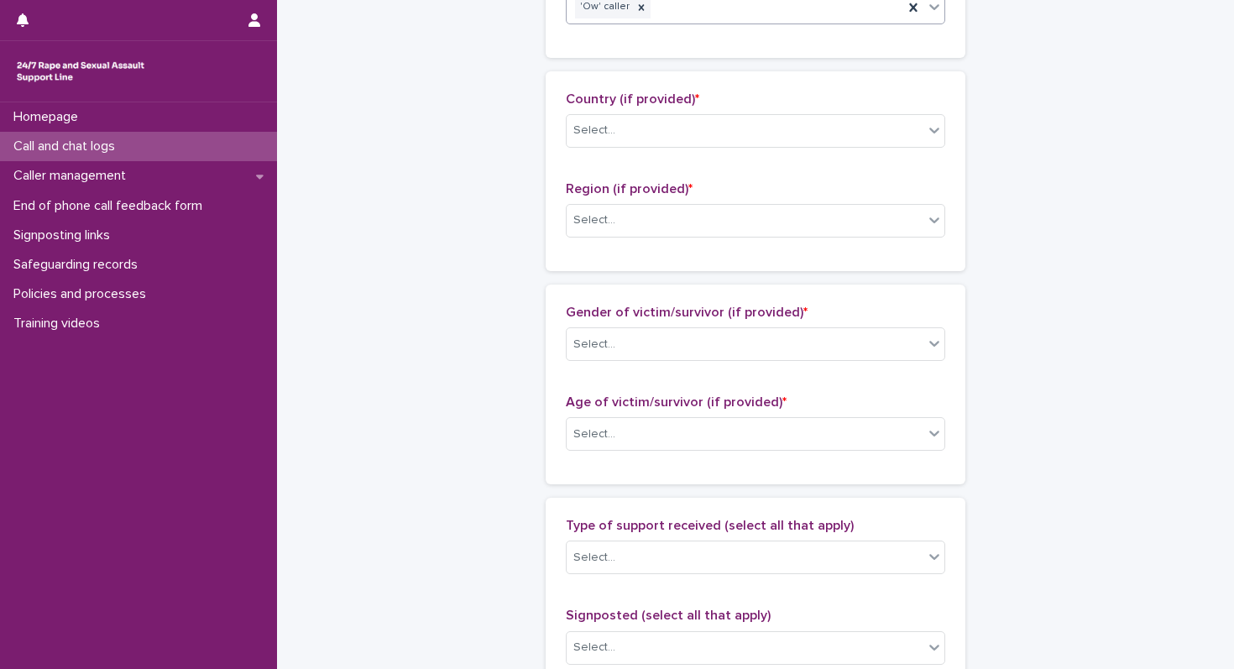
scroll to position [733, 0]
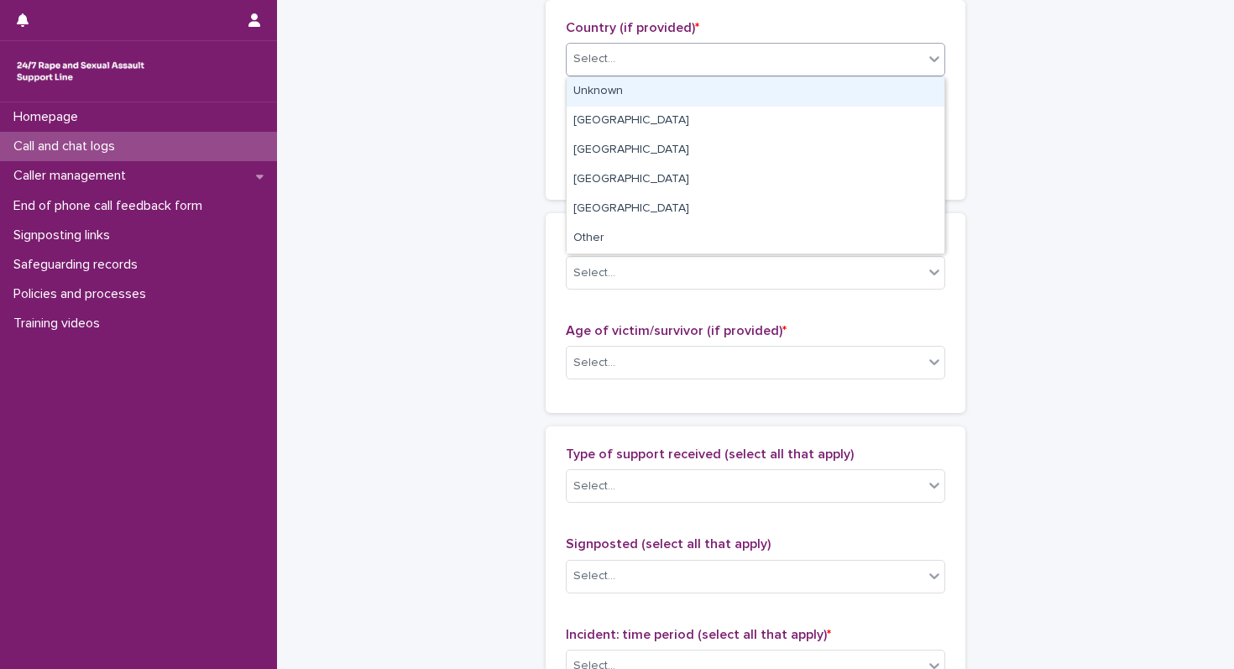
click at [628, 53] on div "Select..." at bounding box center [744, 59] width 357 height 28
click at [604, 90] on div "Unknown" at bounding box center [755, 91] width 378 height 29
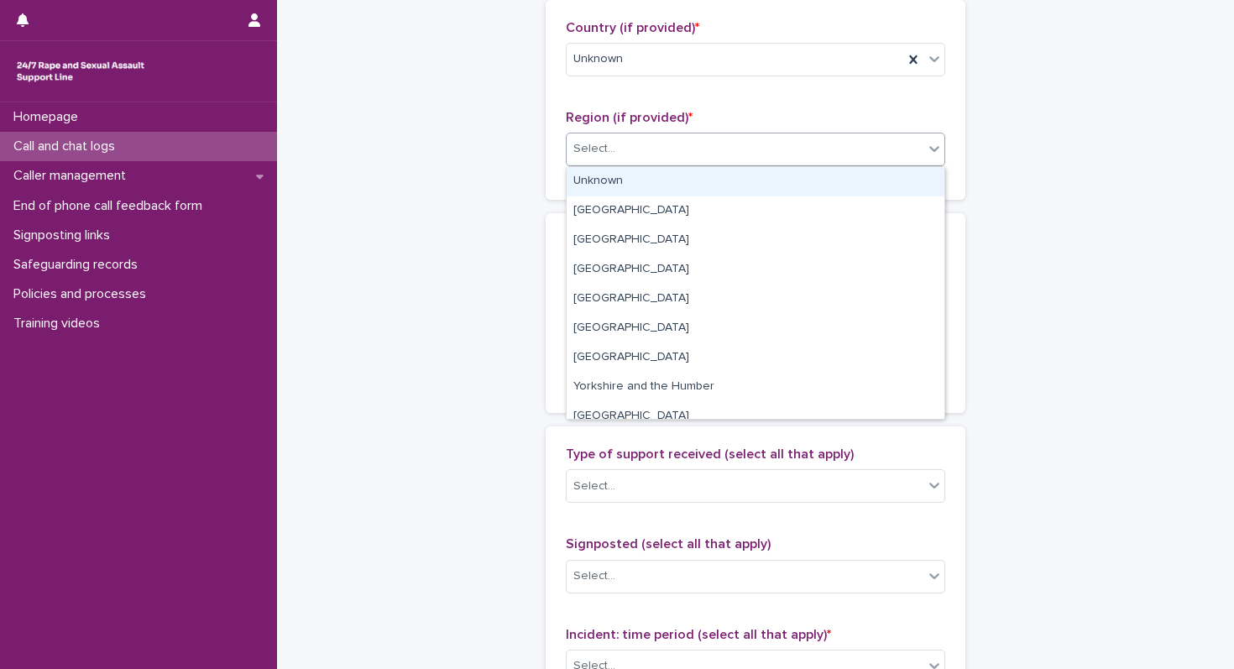
click at [588, 149] on div "Select..." at bounding box center [594, 149] width 42 height 18
click at [576, 184] on div "Unknown" at bounding box center [755, 181] width 378 height 29
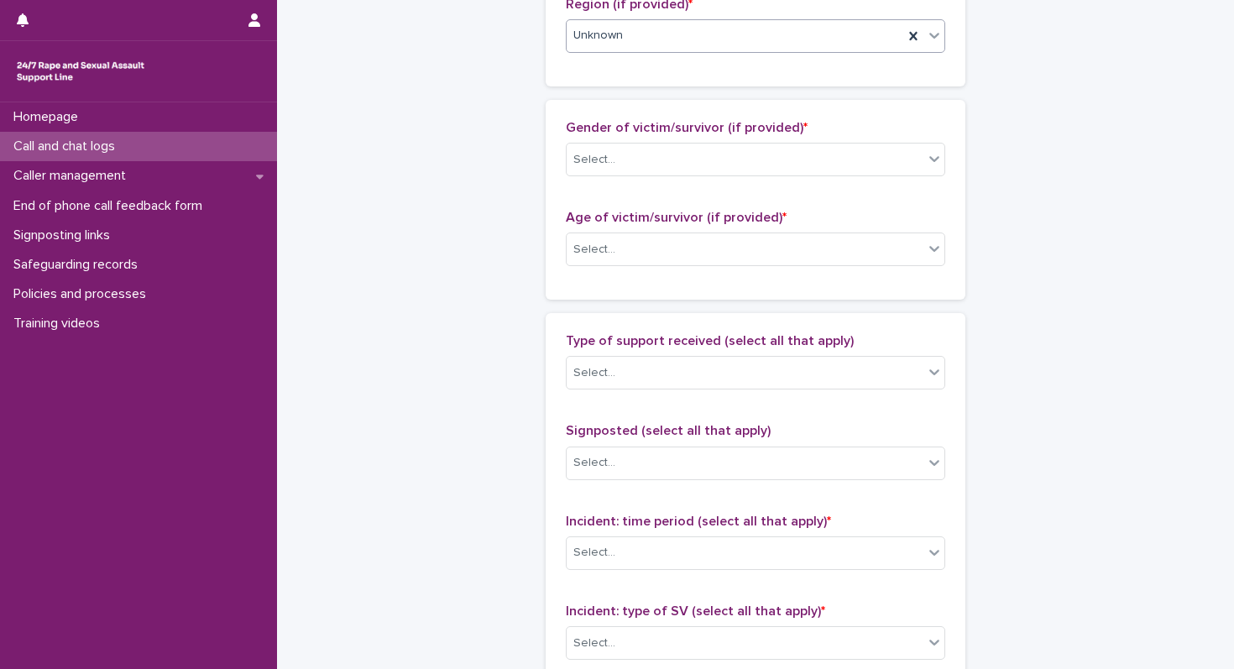
scroll to position [873, 0]
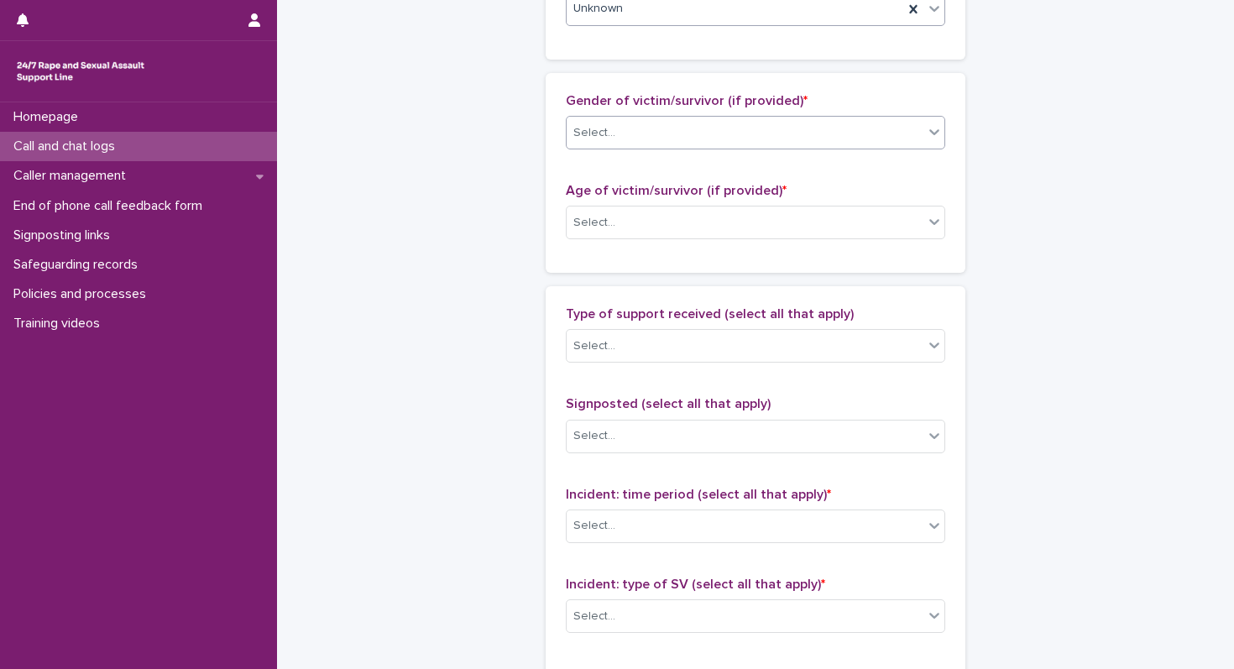
click at [582, 131] on div "Select..." at bounding box center [594, 133] width 42 height 18
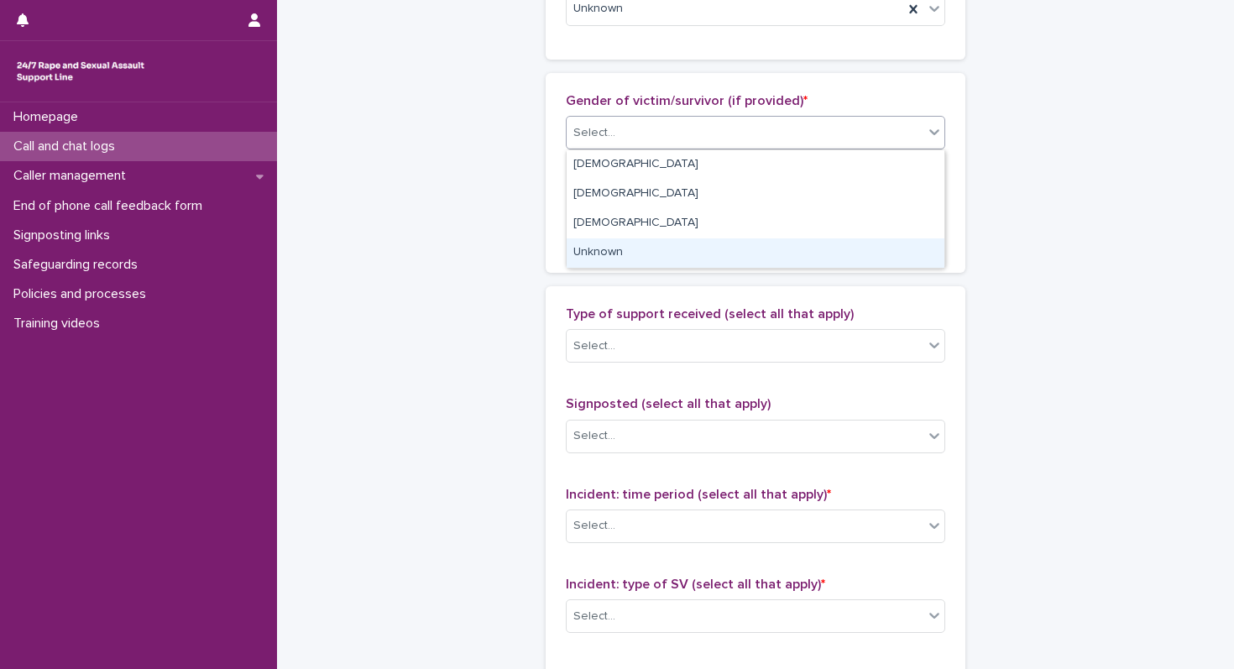
click at [571, 243] on div "Unknown" at bounding box center [755, 252] width 378 height 29
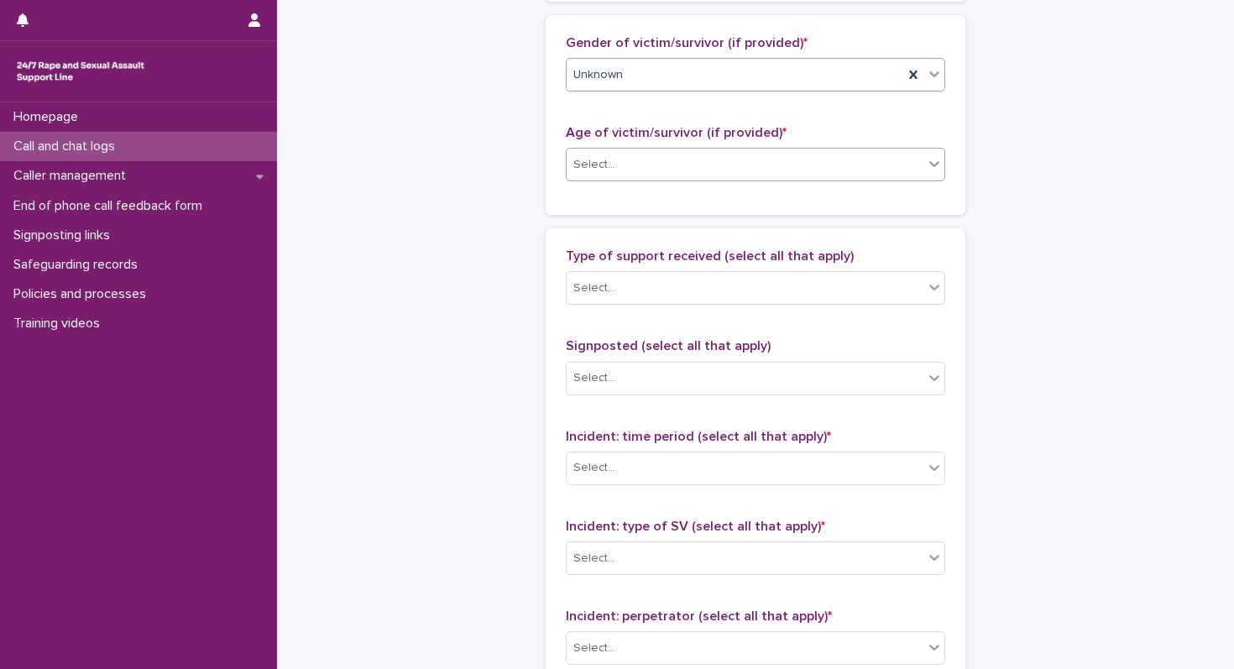
scroll to position [1070, 0]
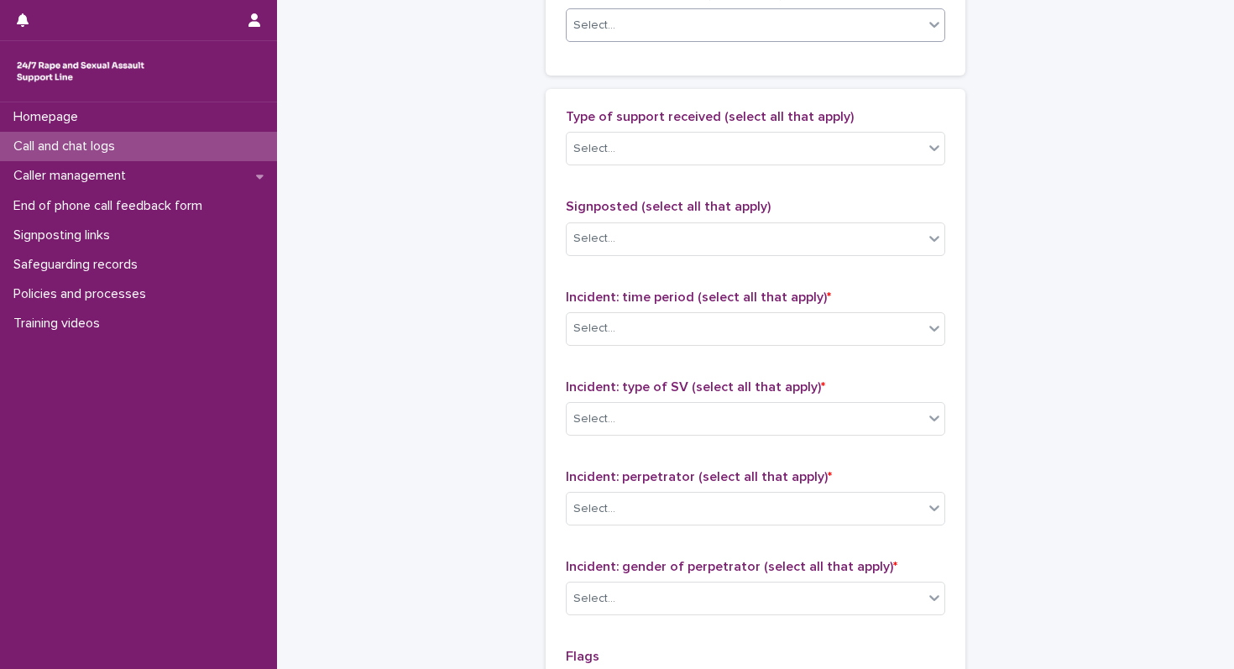
click at [605, 24] on div "Select..." at bounding box center [594, 26] width 42 height 18
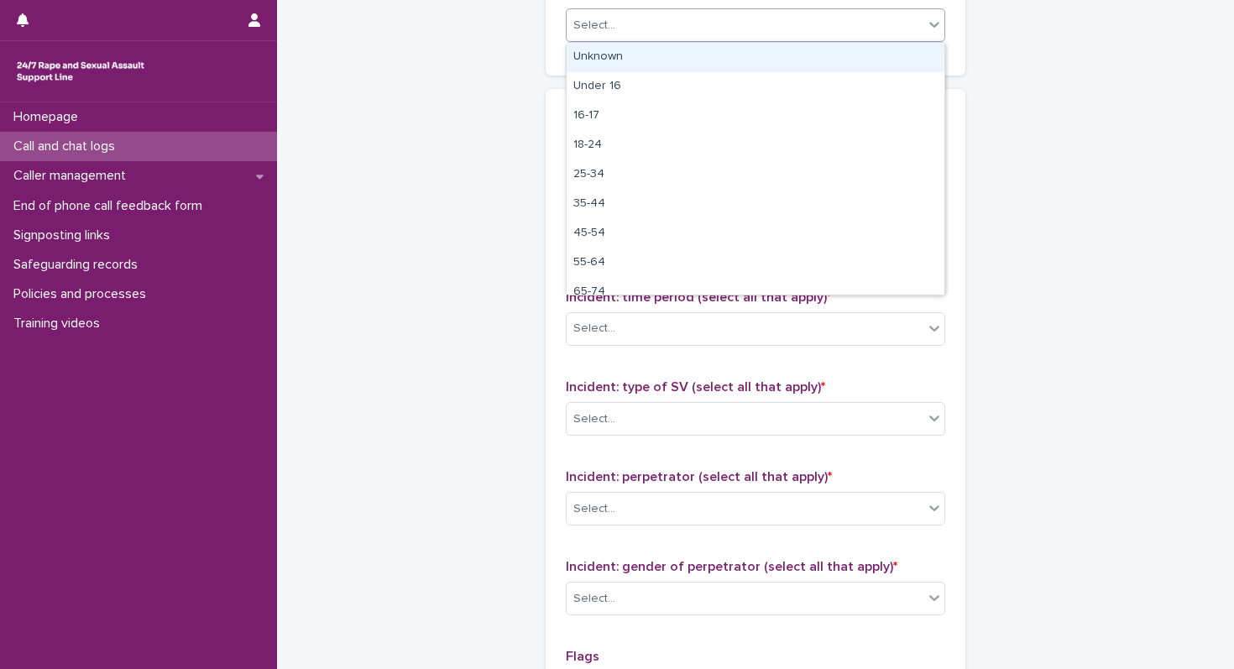
click at [602, 59] on div "Unknown" at bounding box center [755, 57] width 378 height 29
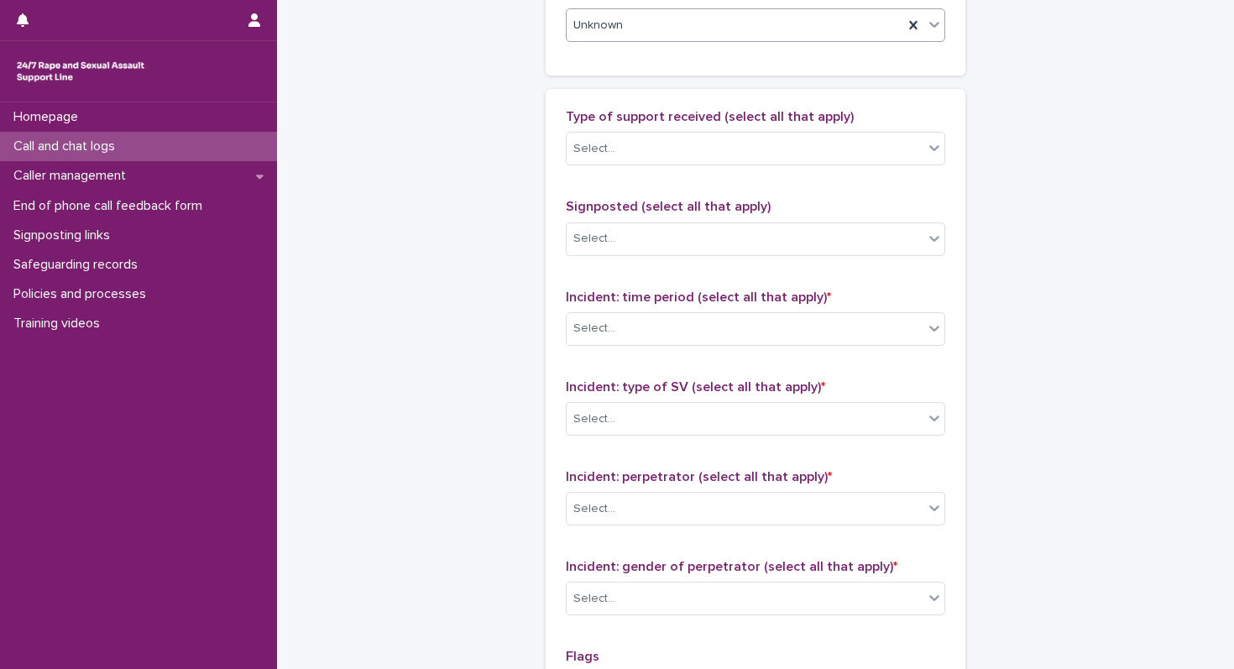
scroll to position [1168, 0]
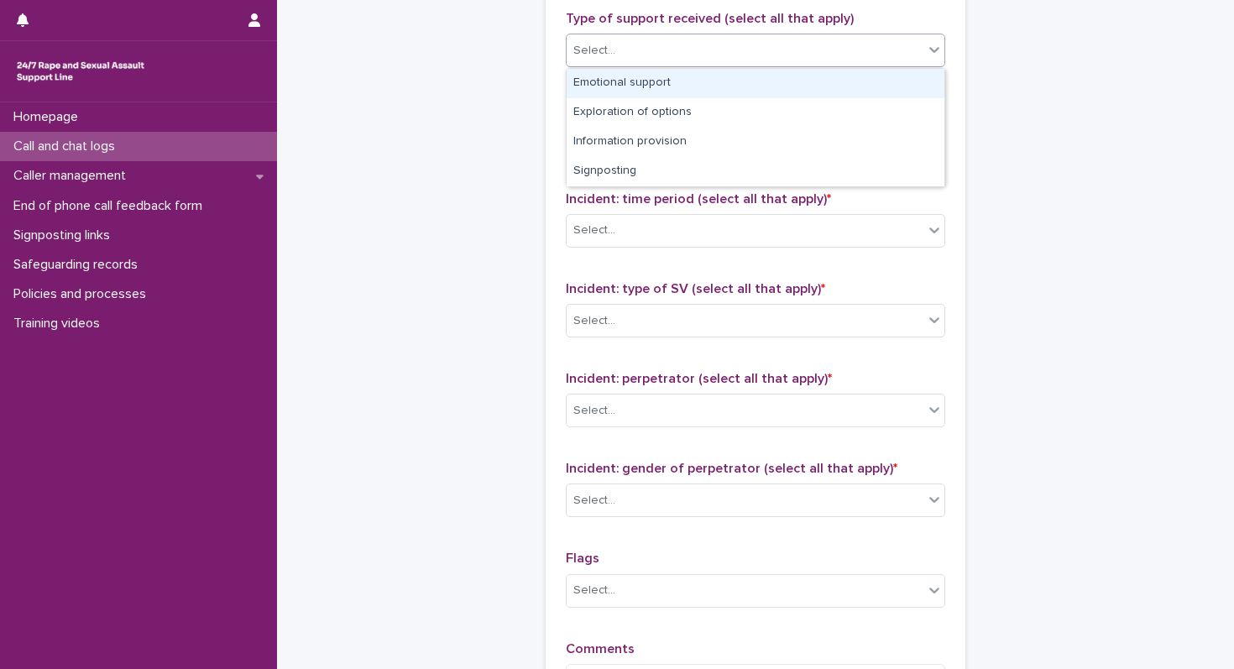
click at [602, 59] on div "Select..." at bounding box center [594, 51] width 42 height 18
click at [595, 94] on div "Emotional support" at bounding box center [755, 83] width 378 height 29
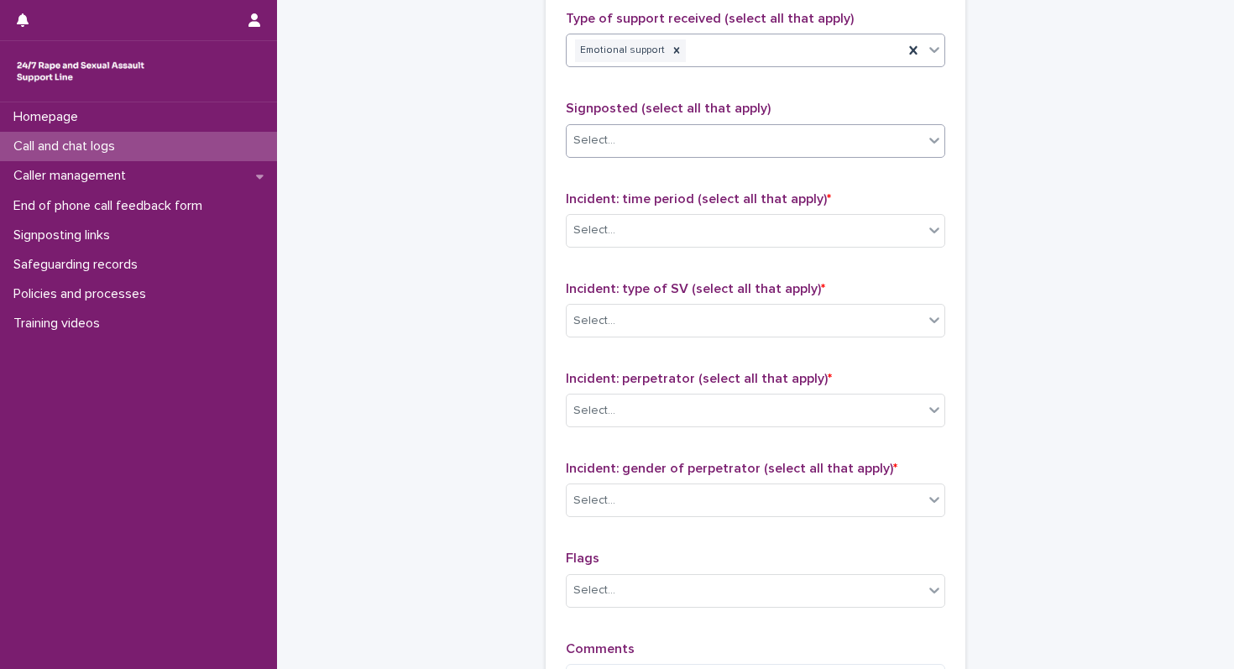
click at [597, 147] on div "Select..." at bounding box center [594, 141] width 42 height 18
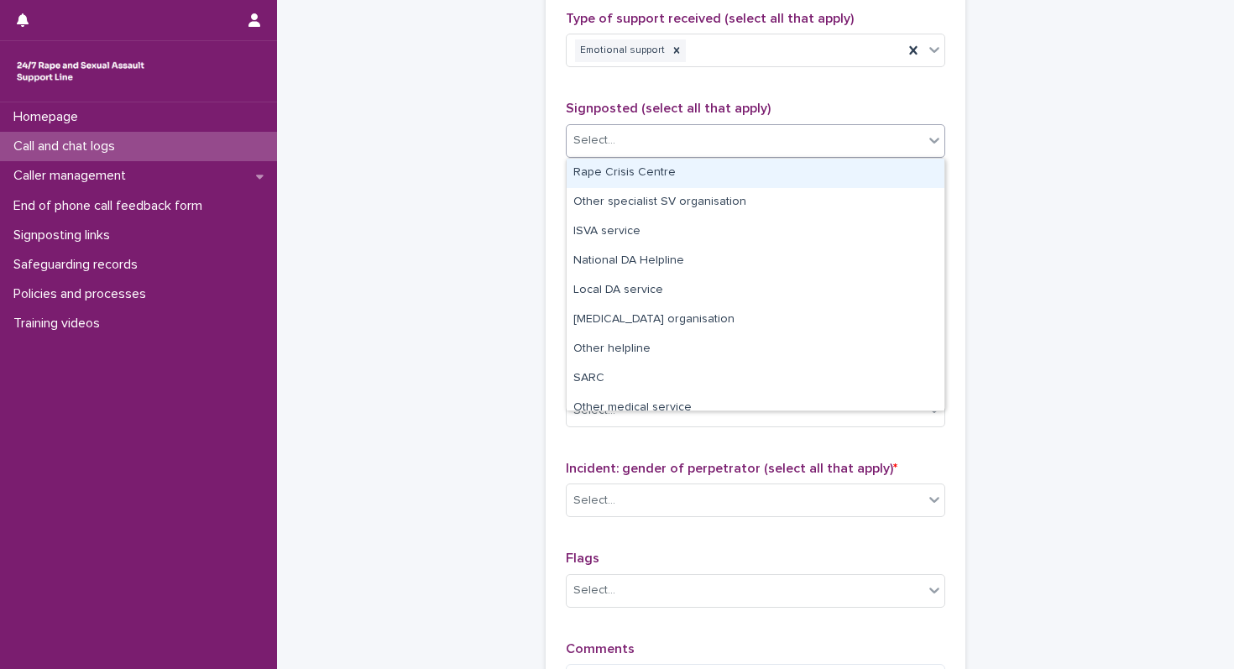
drag, startPoint x: 592, startPoint y: 102, endPoint x: 570, endPoint y: 102, distance: 22.7
click at [580, 102] on span "Signposted (select all that apply)" at bounding box center [668, 108] width 205 height 13
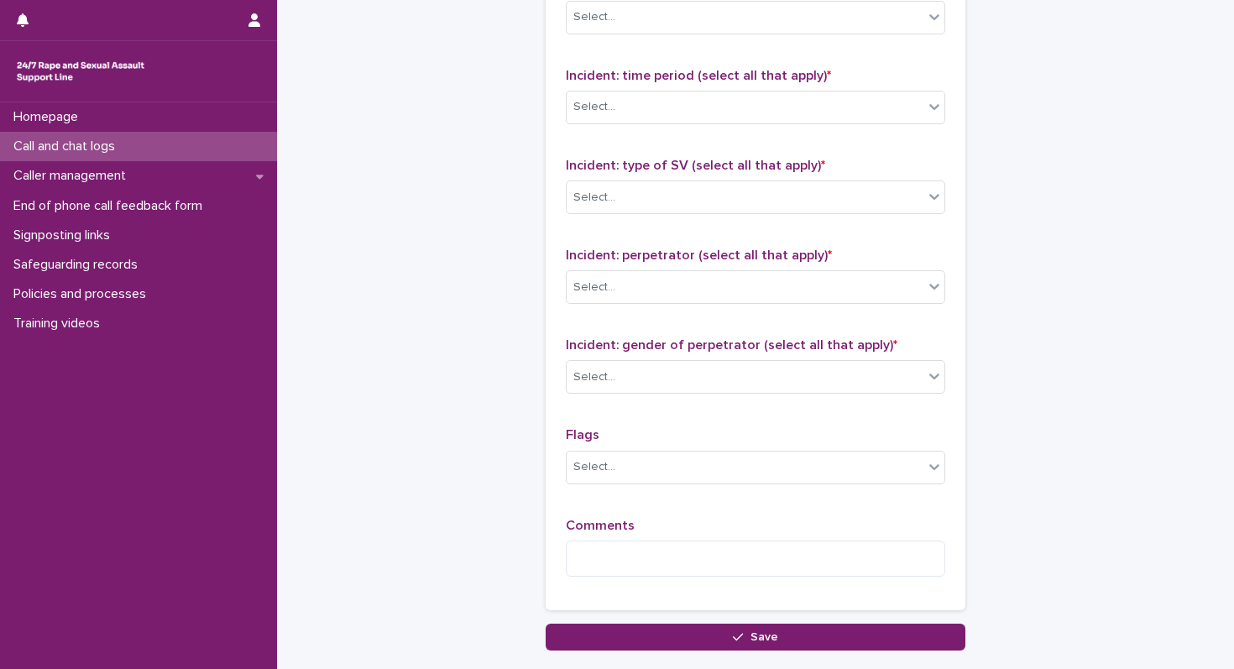
scroll to position [1303, 0]
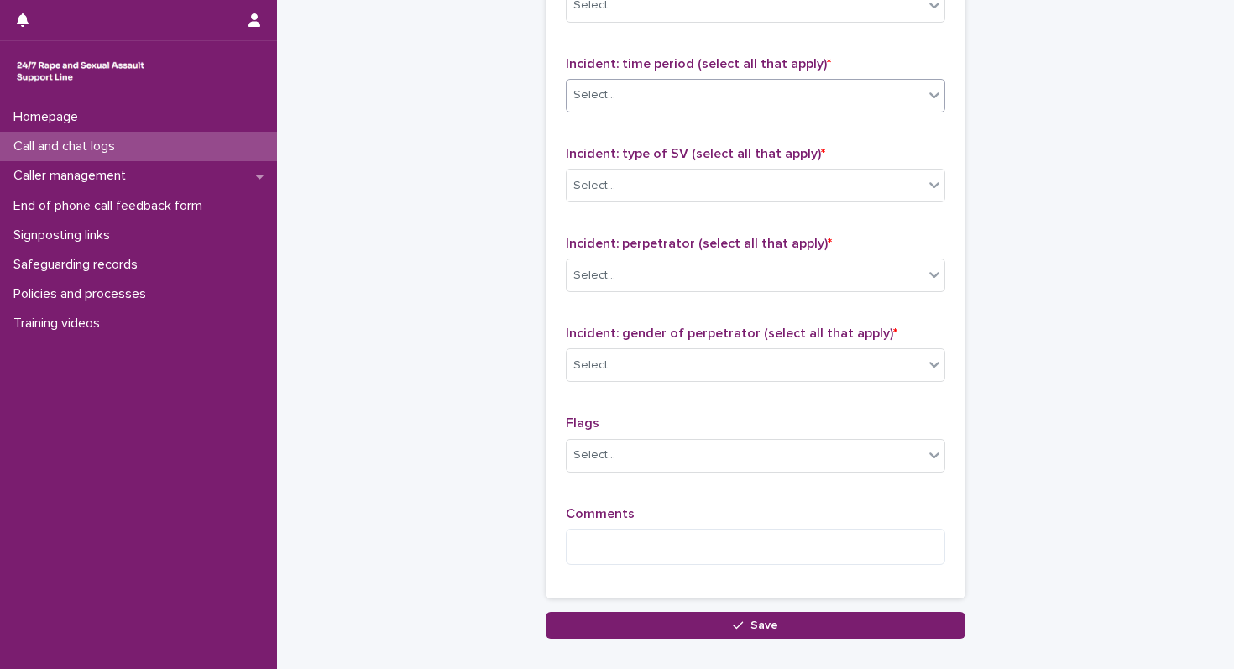
click at [584, 91] on div "Select..." at bounding box center [594, 95] width 42 height 18
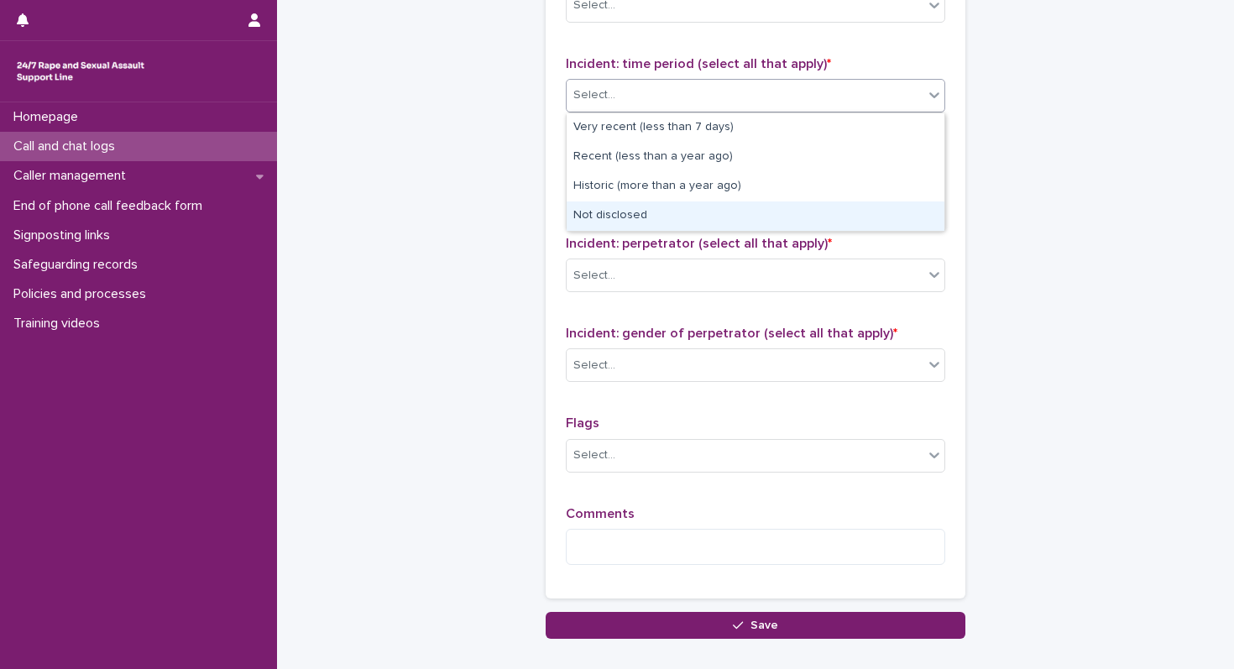
click at [587, 213] on div "Not disclosed" at bounding box center [755, 215] width 378 height 29
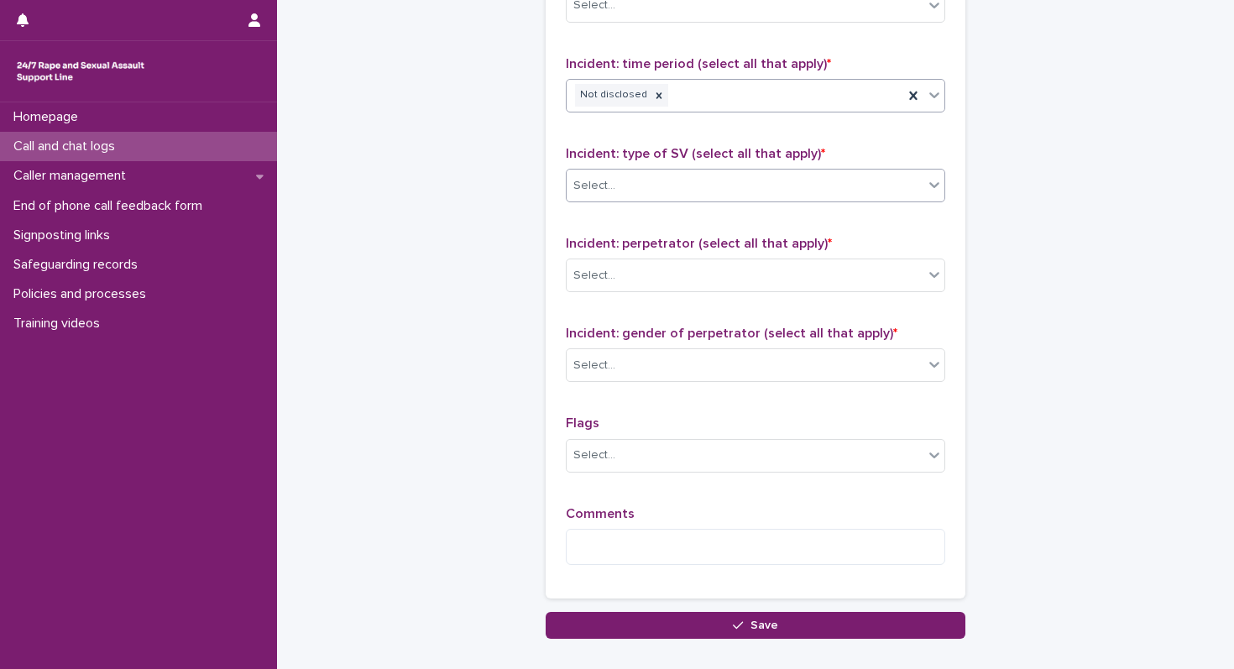
click at [604, 191] on div "Select..." at bounding box center [594, 186] width 42 height 18
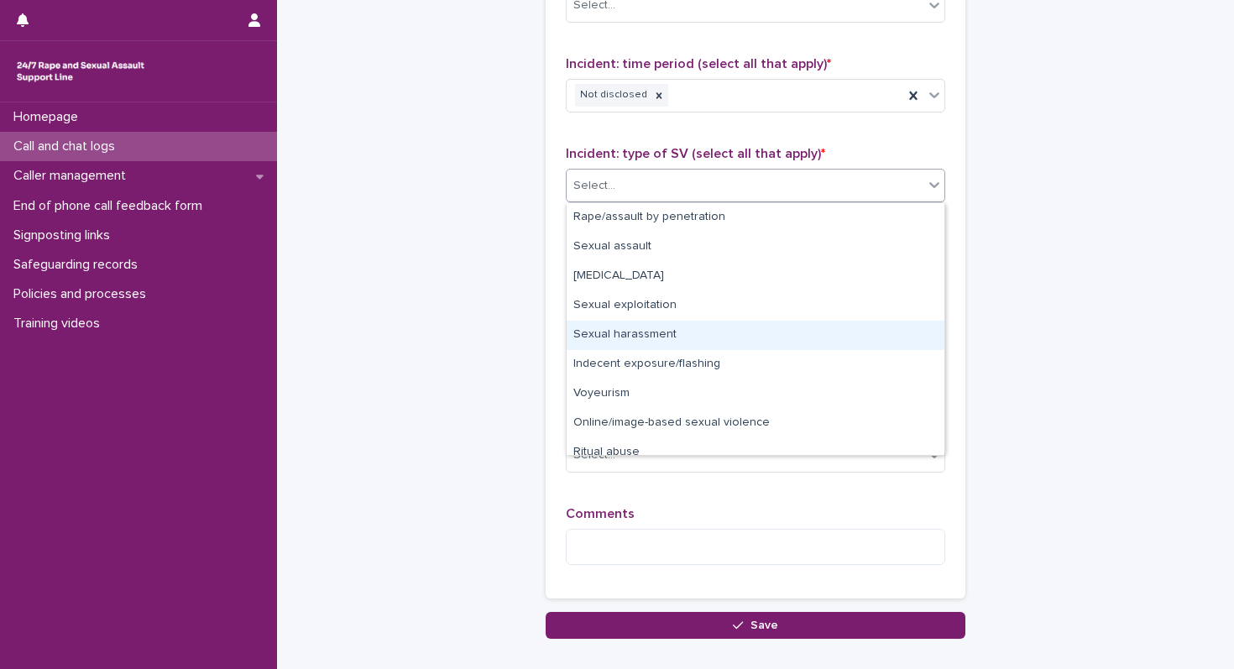
scroll to position [42, 0]
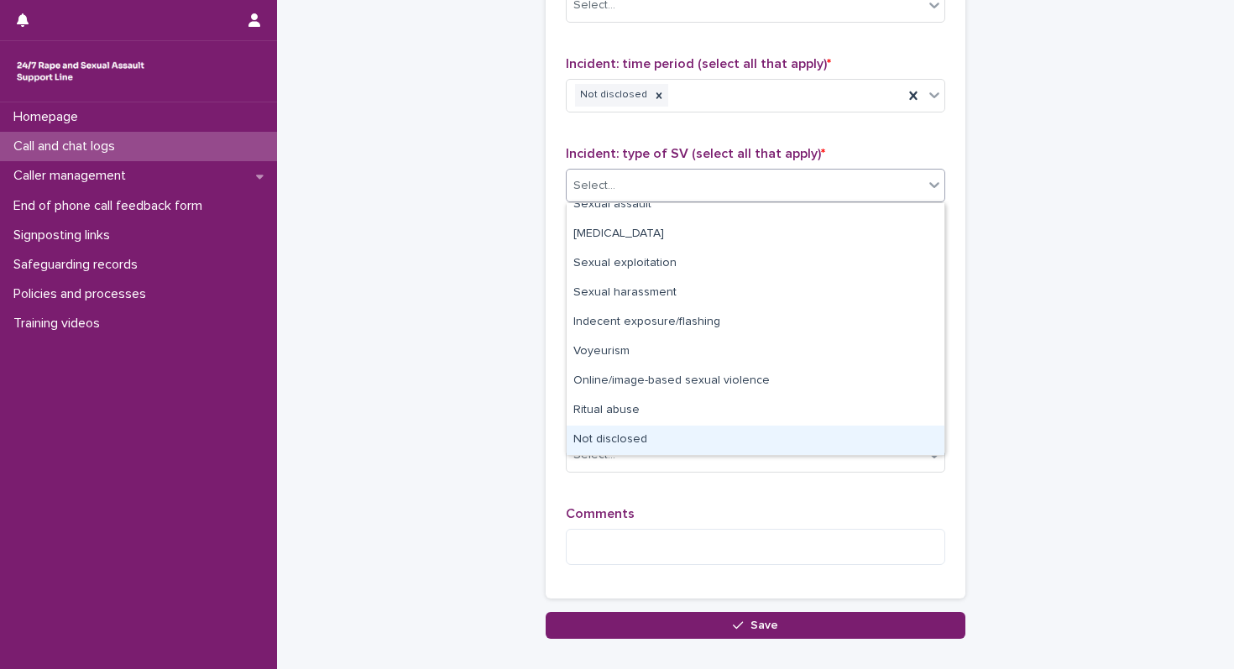
click at [595, 440] on div "Not disclosed" at bounding box center [755, 439] width 378 height 29
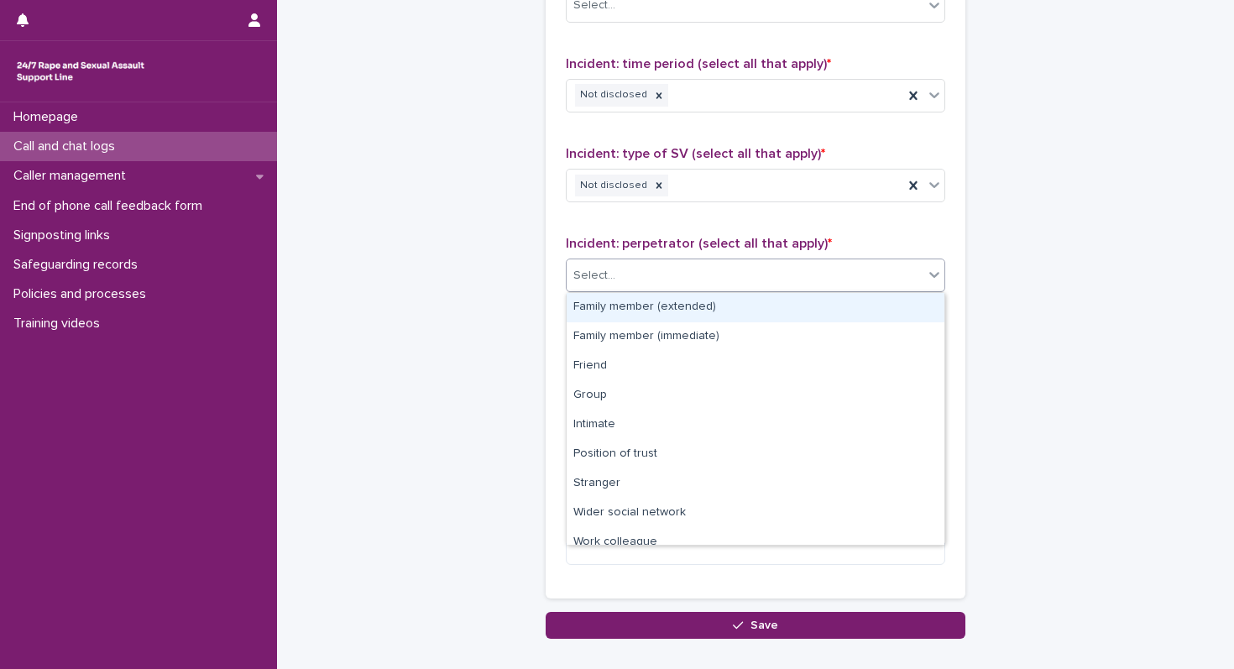
click at [635, 276] on div "Select..." at bounding box center [744, 276] width 357 height 28
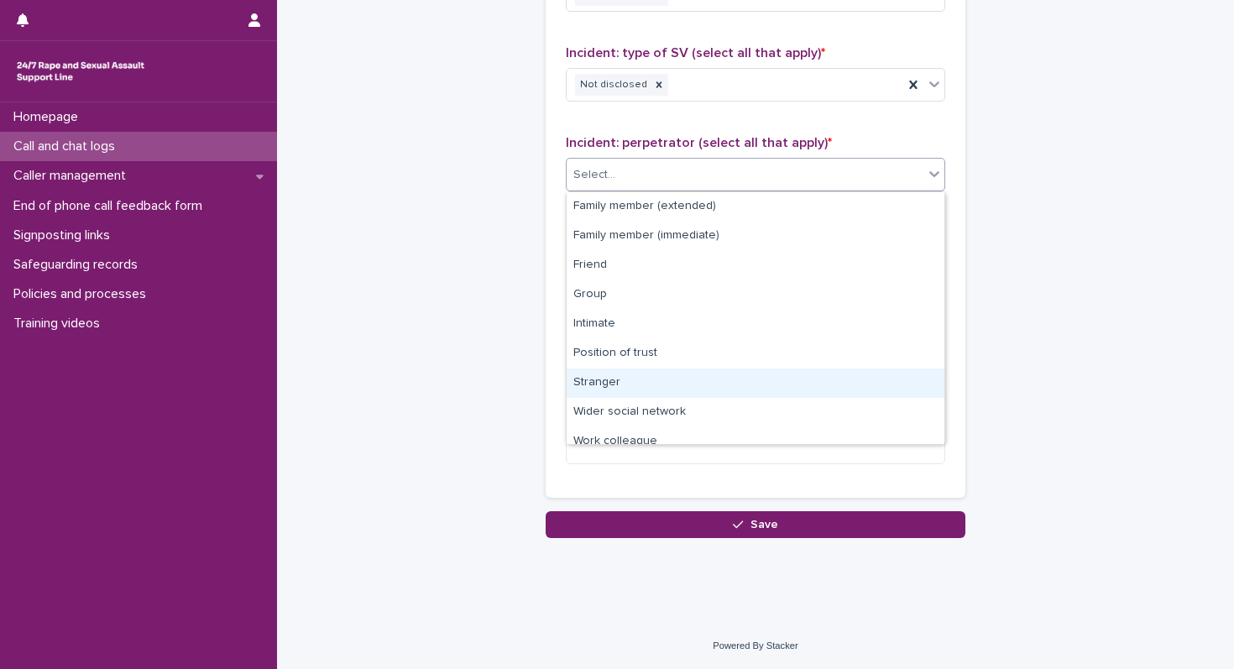
scroll to position [71, 0]
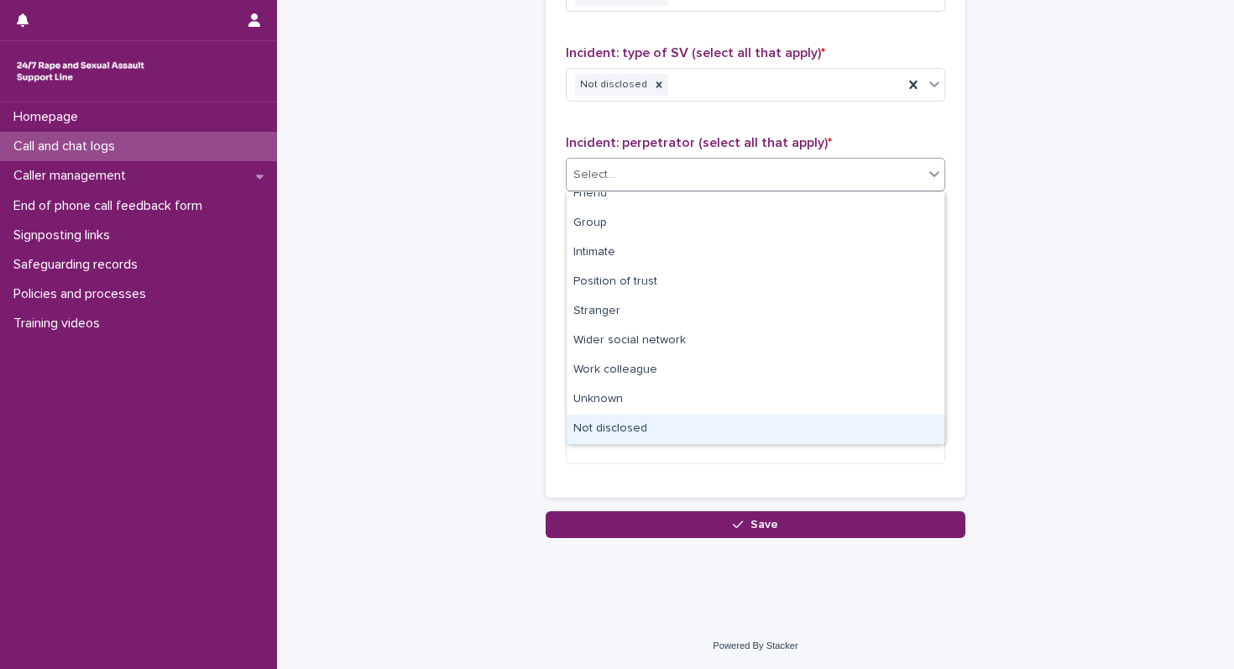
click at [601, 431] on div "Not disclosed" at bounding box center [755, 429] width 378 height 29
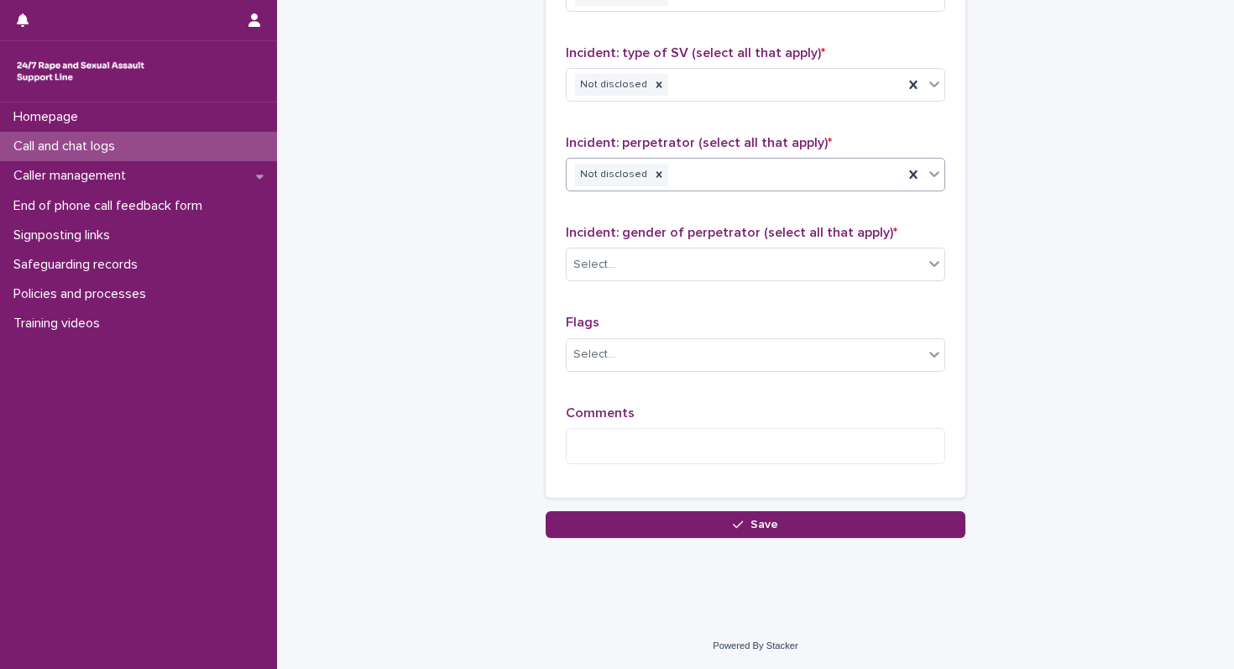
click at [587, 240] on p "Incident: gender of perpetrator (select all that apply) *" at bounding box center [755, 233] width 379 height 16
click at [586, 248] on div "Select..." at bounding box center [755, 265] width 379 height 34
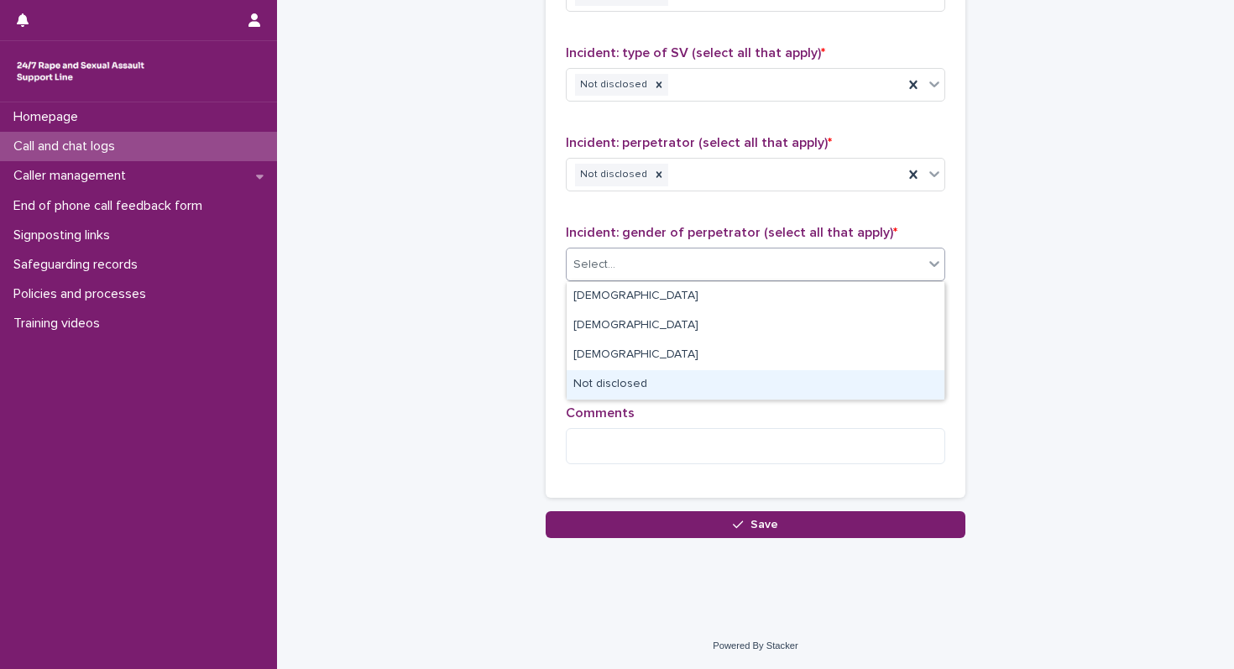
click at [597, 382] on div "Not disclosed" at bounding box center [755, 384] width 378 height 29
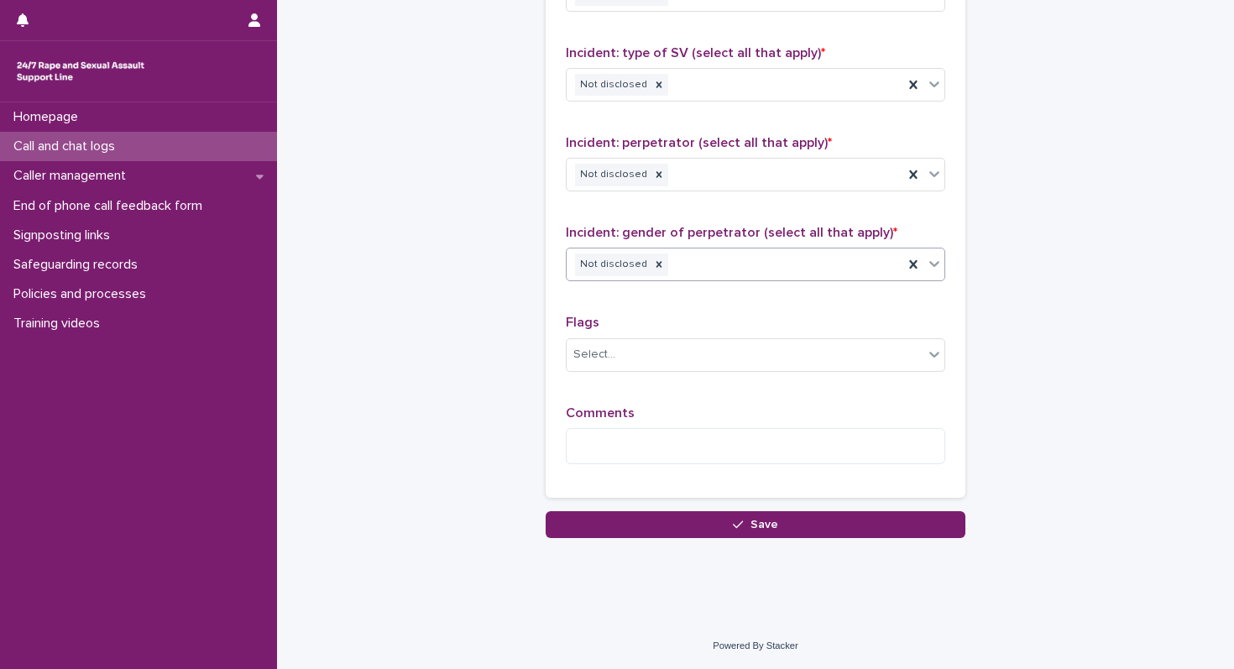
click at [596, 336] on div "Flags Select..." at bounding box center [755, 350] width 379 height 70
click at [591, 351] on div "Select..." at bounding box center [594, 355] width 42 height 18
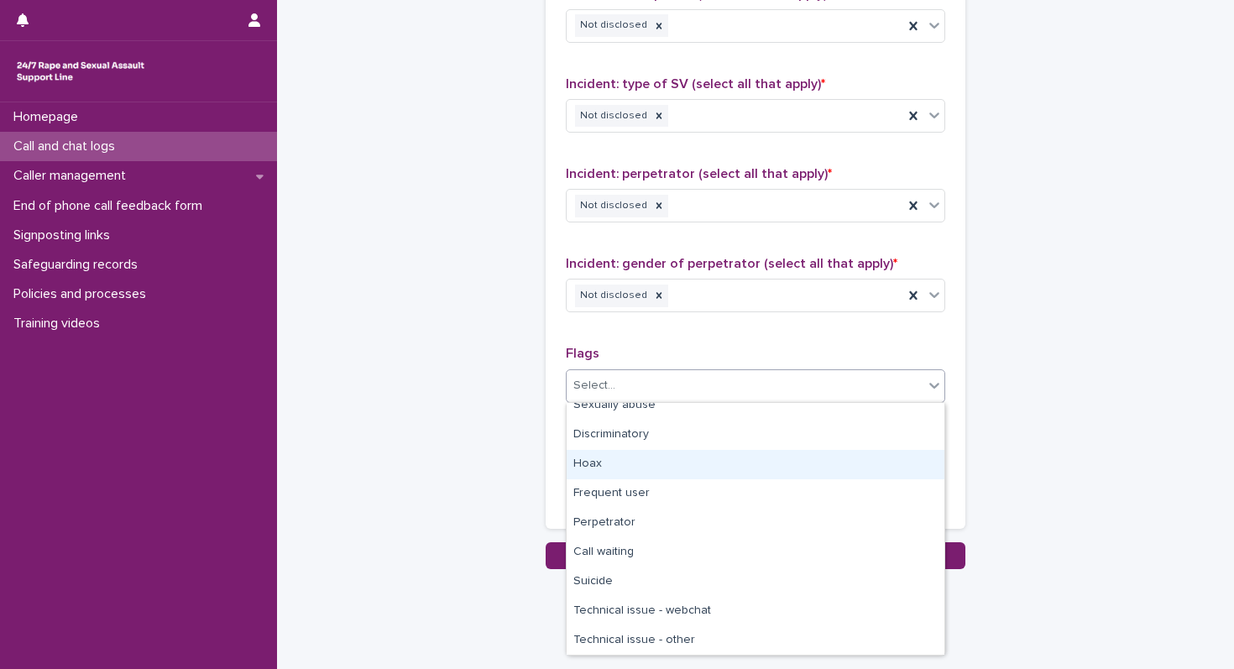
scroll to position [101, 0]
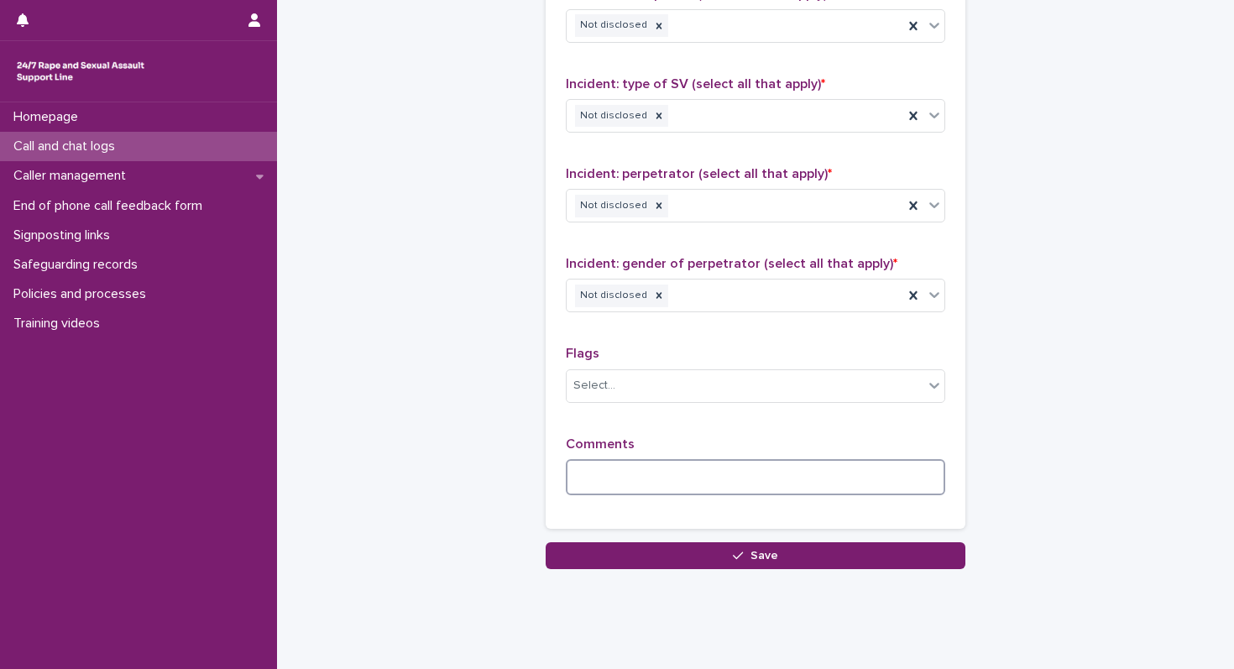
click at [599, 463] on textarea at bounding box center [755, 477] width 379 height 36
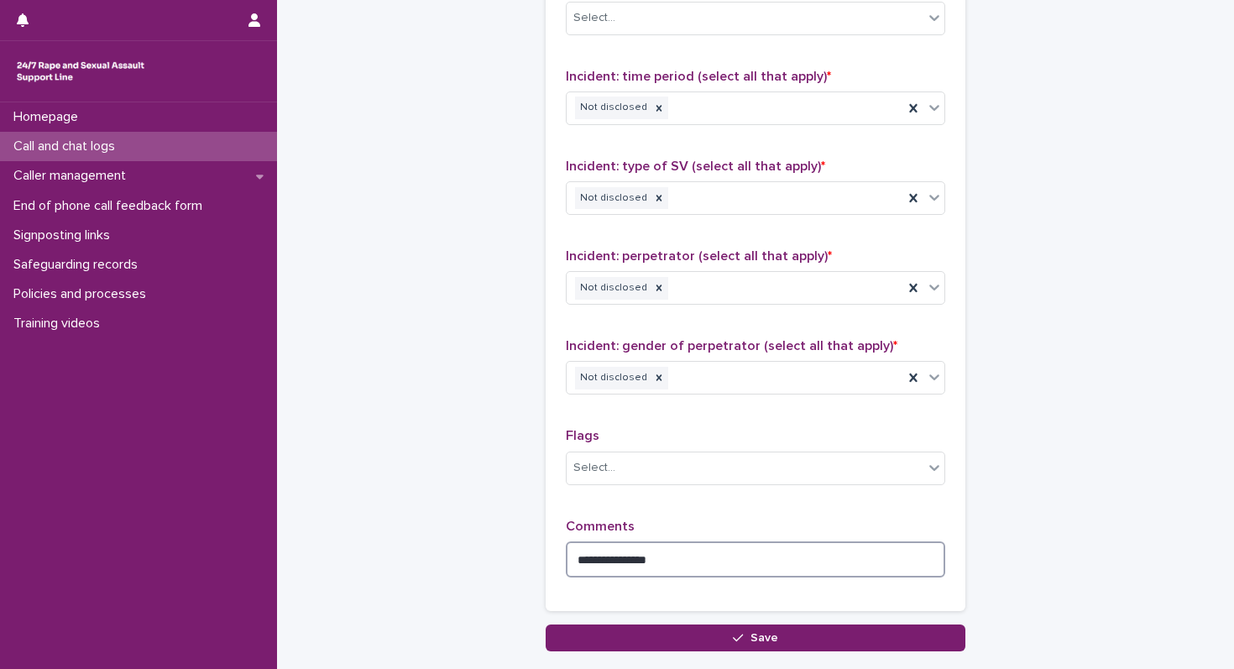
scroll to position [1392, 0]
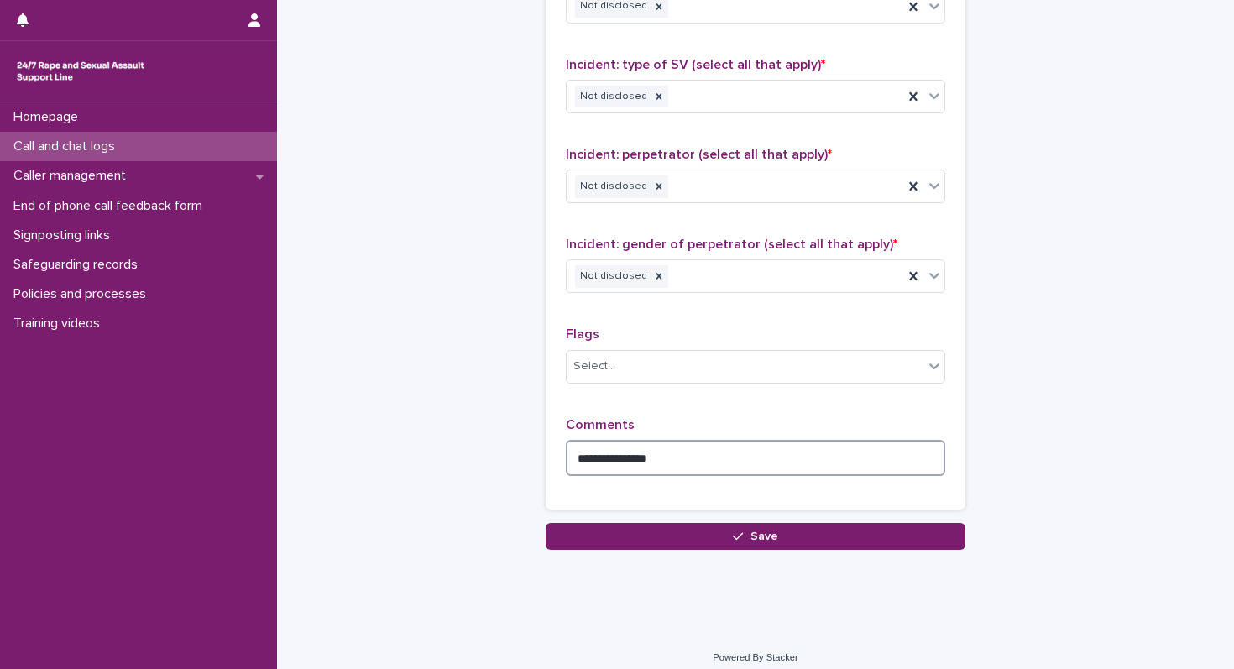
drag, startPoint x: 703, startPoint y: 462, endPoint x: 472, endPoint y: 453, distance: 230.9
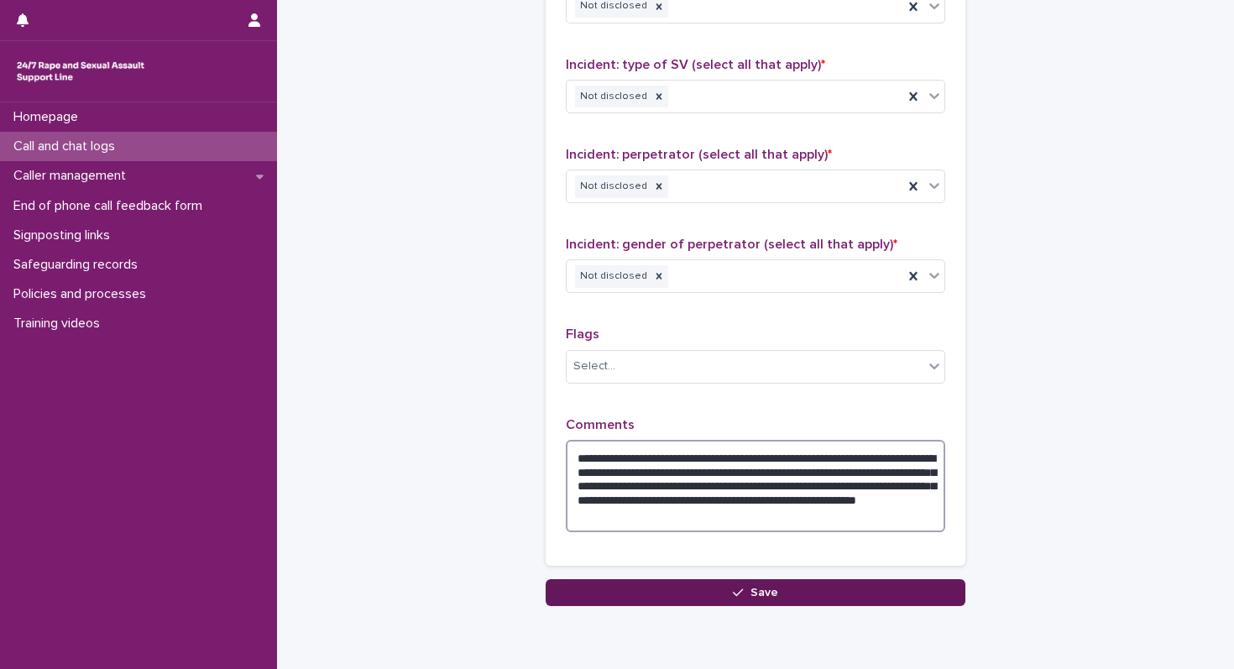
type textarea "**********"
click at [699, 596] on button "Save" at bounding box center [755, 592] width 420 height 27
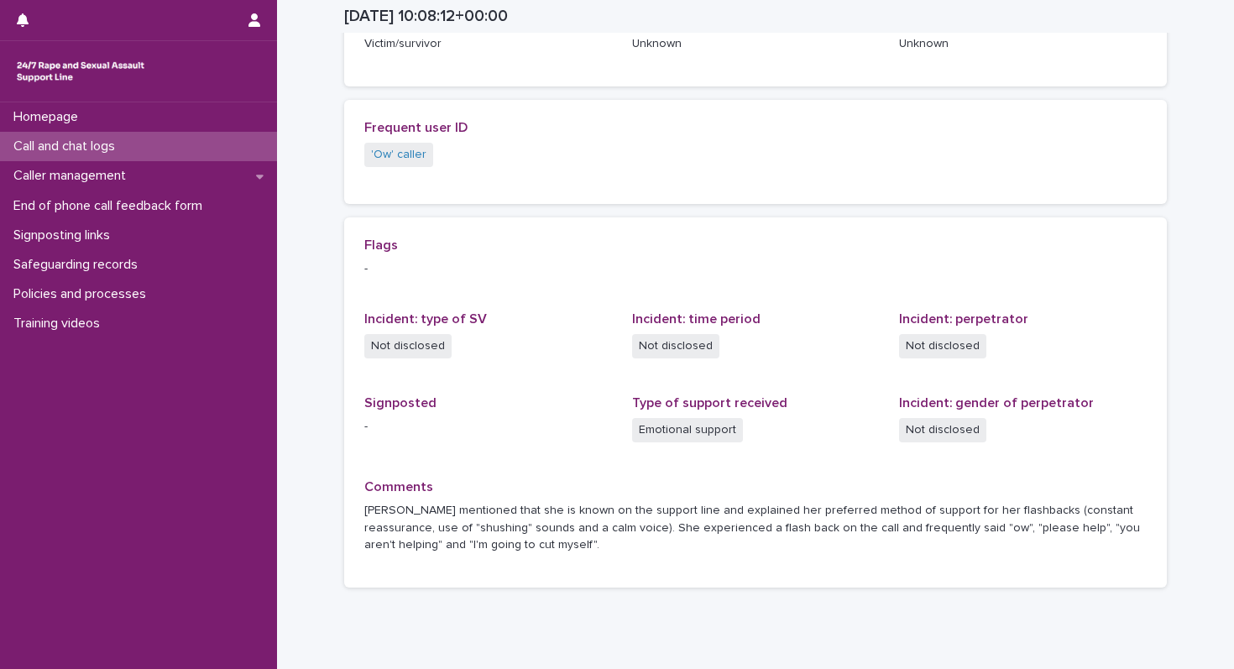
scroll to position [302, 0]
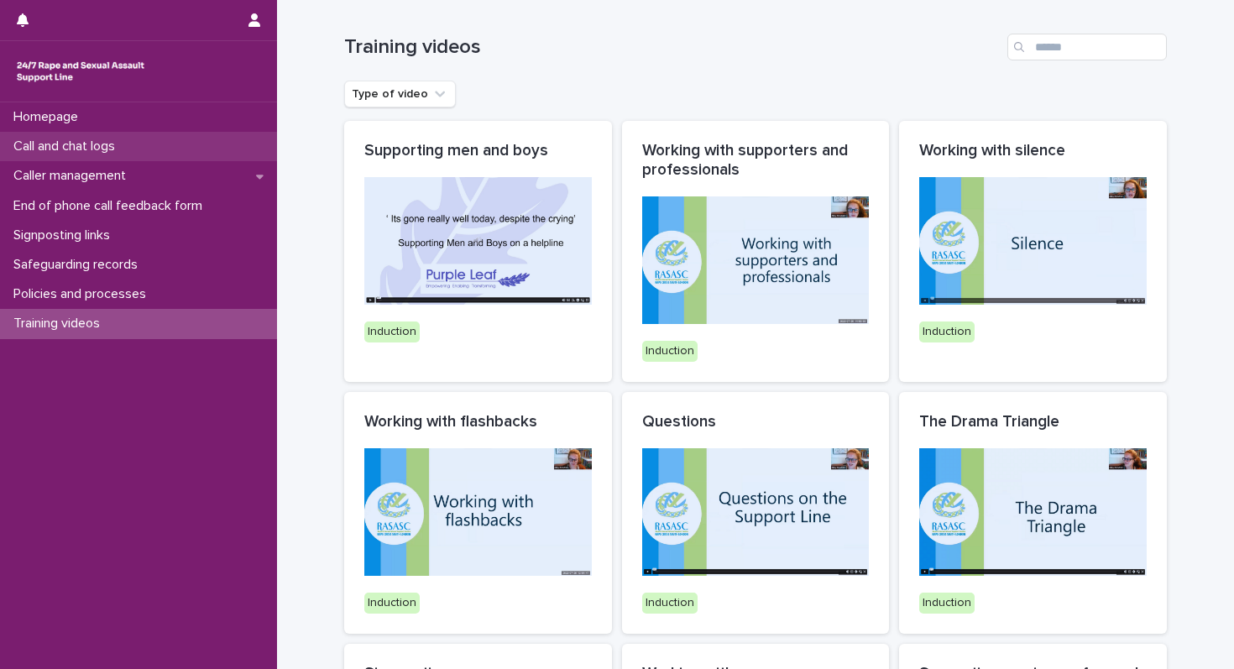
click at [85, 137] on div "Call and chat logs" at bounding box center [138, 146] width 277 height 29
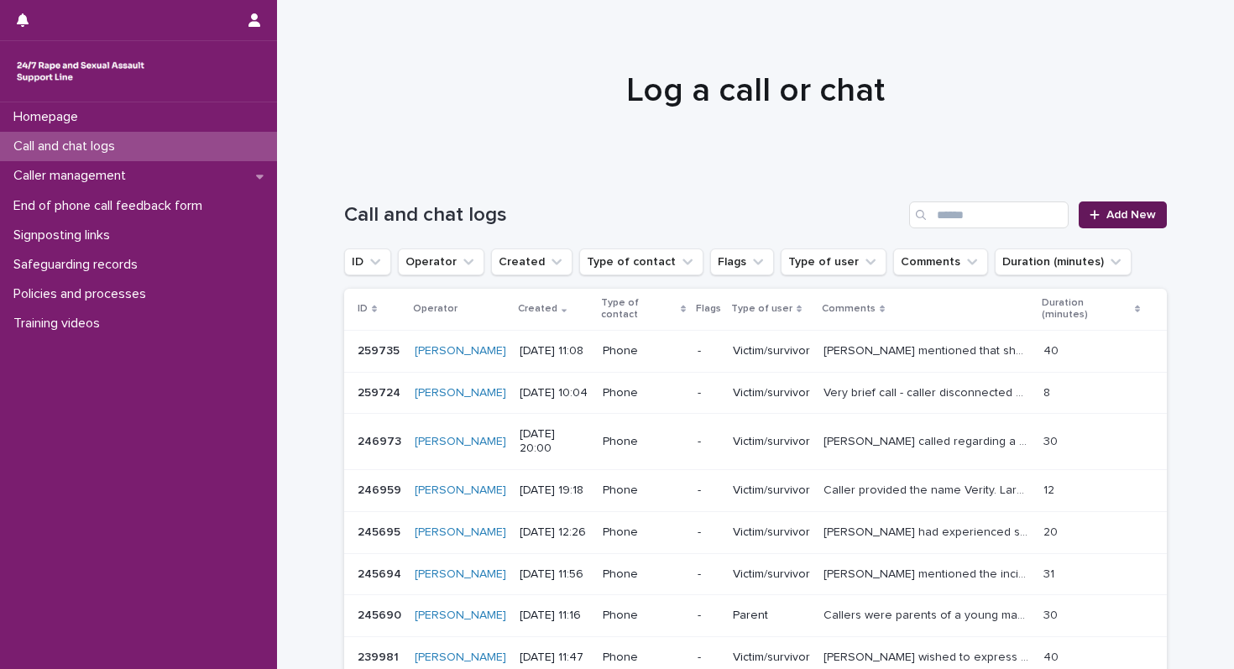
click at [1135, 211] on span "Add New" at bounding box center [1131, 215] width 50 height 12
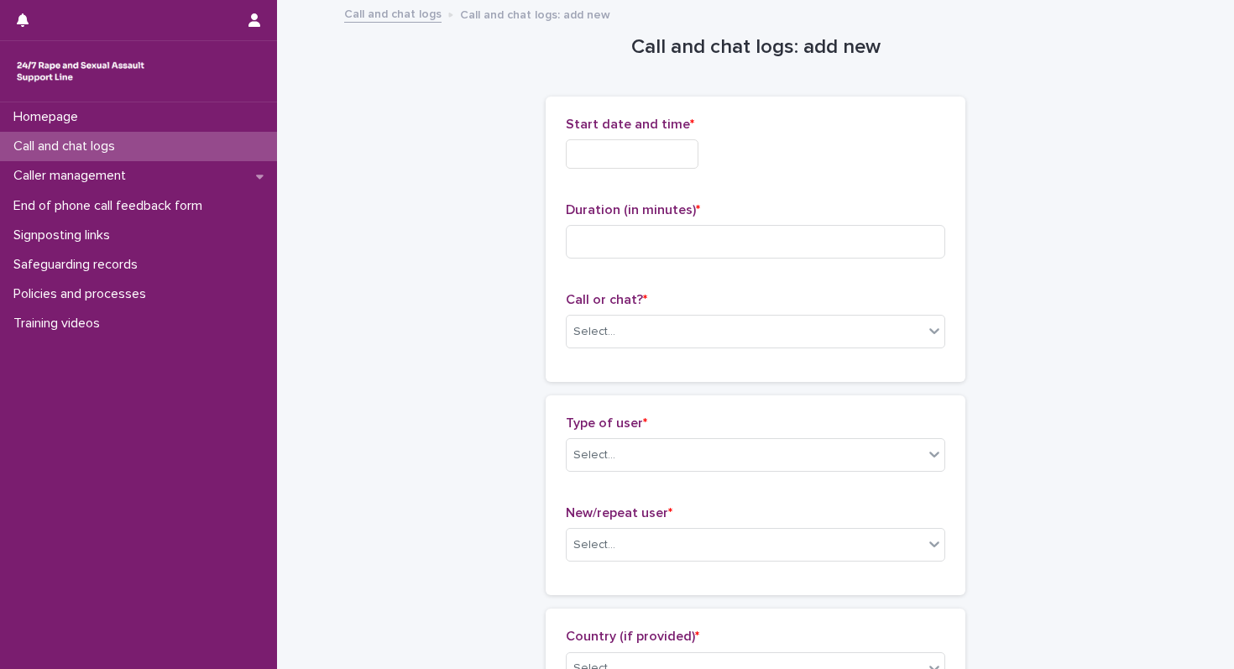
click at [580, 153] on input "text" at bounding box center [632, 153] width 133 height 29
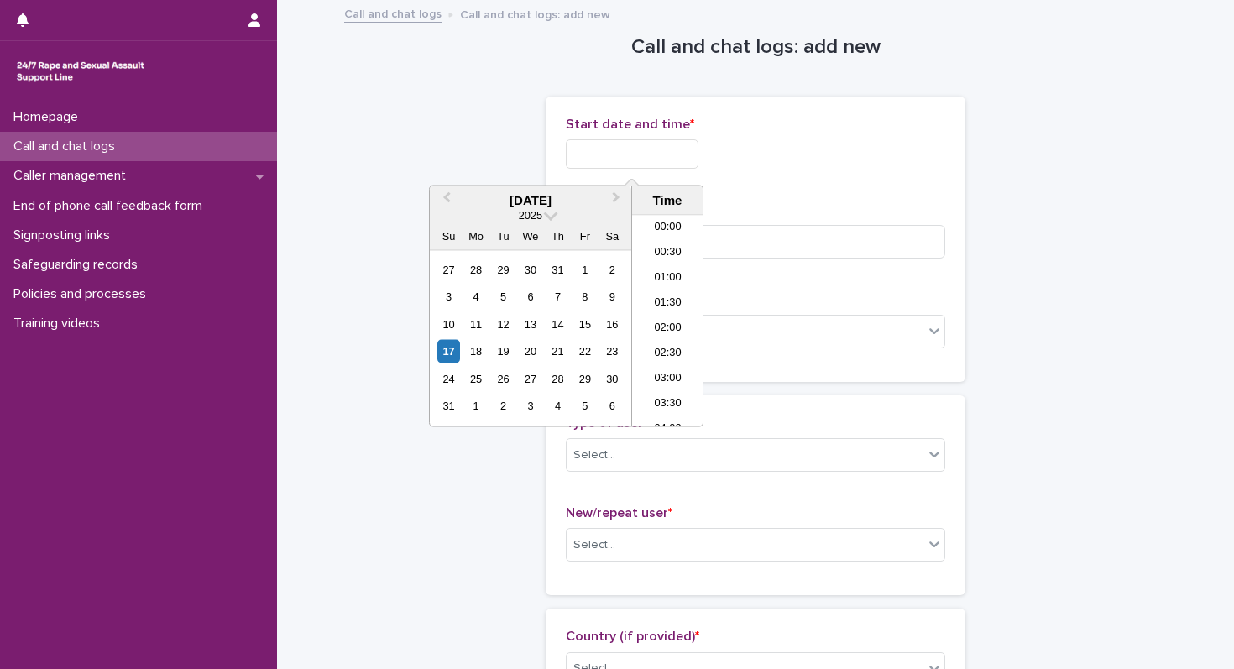
scroll to position [486, 0]
click at [658, 325] on li "11:30" at bounding box center [667, 321] width 71 height 25
type input "**********"
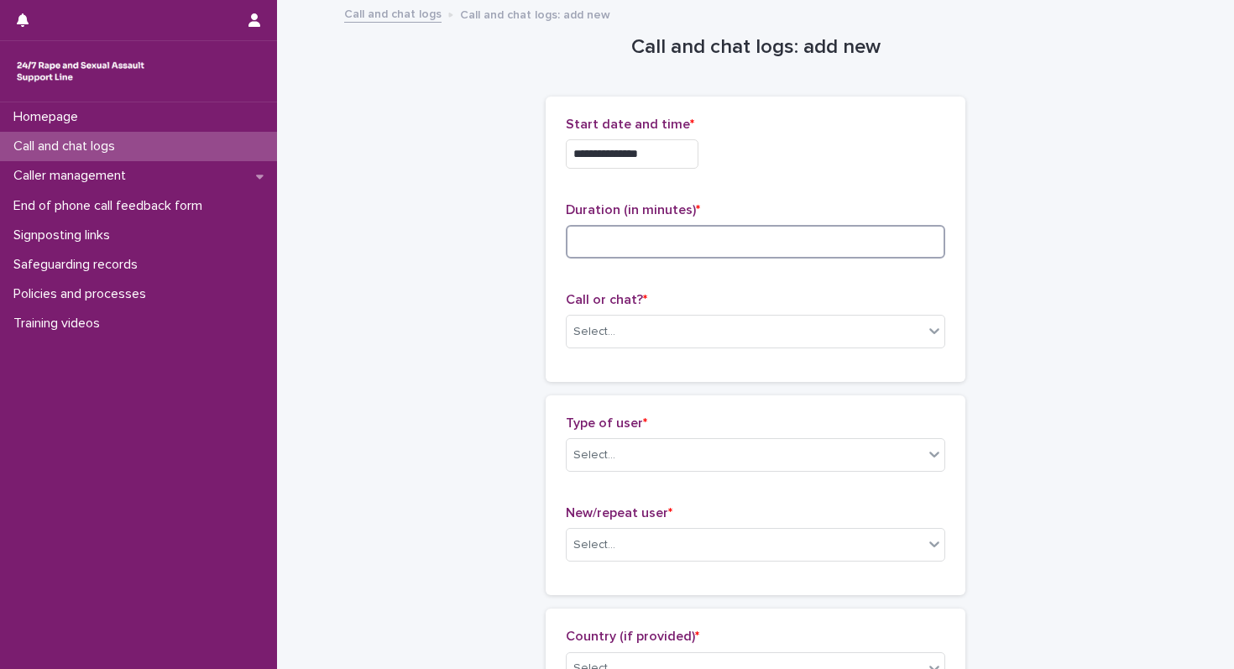
click at [676, 240] on input at bounding box center [755, 242] width 379 height 34
type input "*"
click at [674, 333] on div "Select..." at bounding box center [744, 332] width 357 height 28
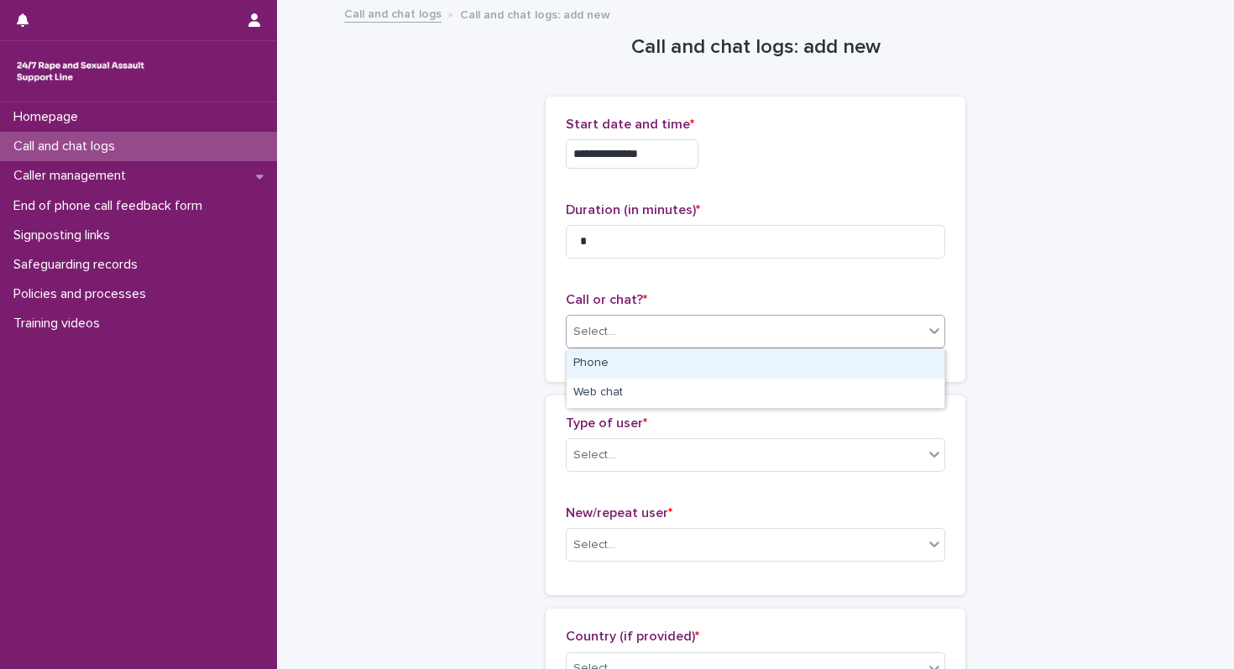
click at [649, 371] on div "Phone" at bounding box center [755, 363] width 378 height 29
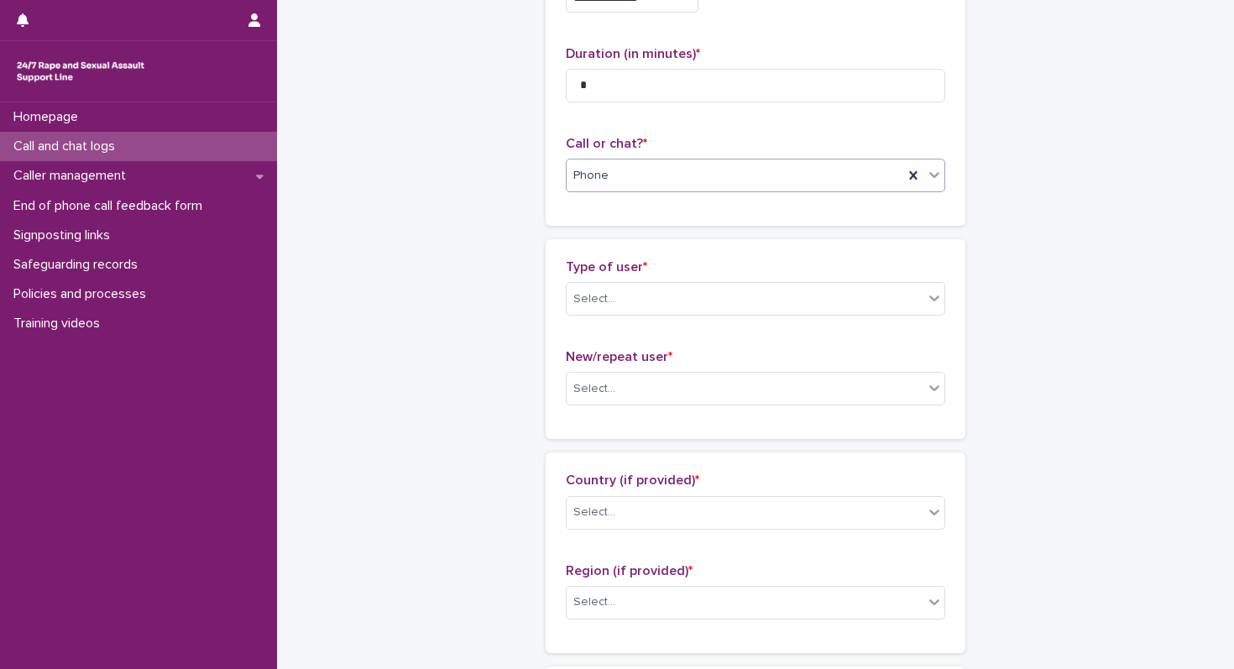
scroll to position [163, 0]
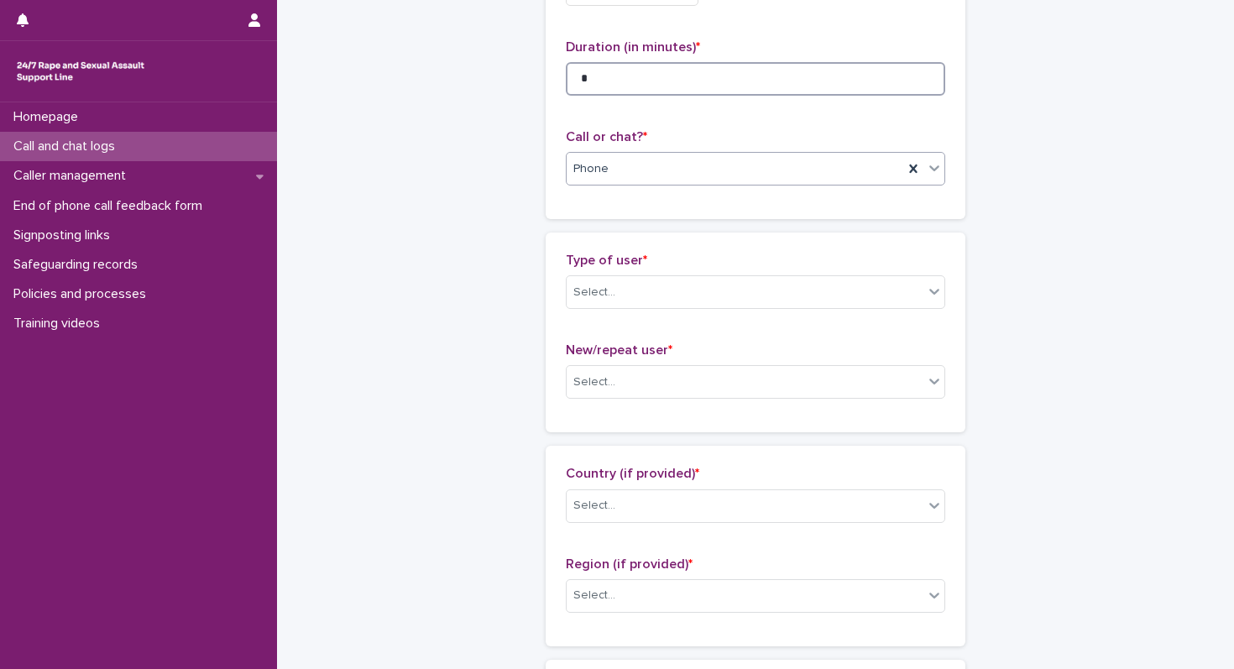
drag, startPoint x: 630, startPoint y: 76, endPoint x: 453, endPoint y: 76, distance: 177.1
type input "*"
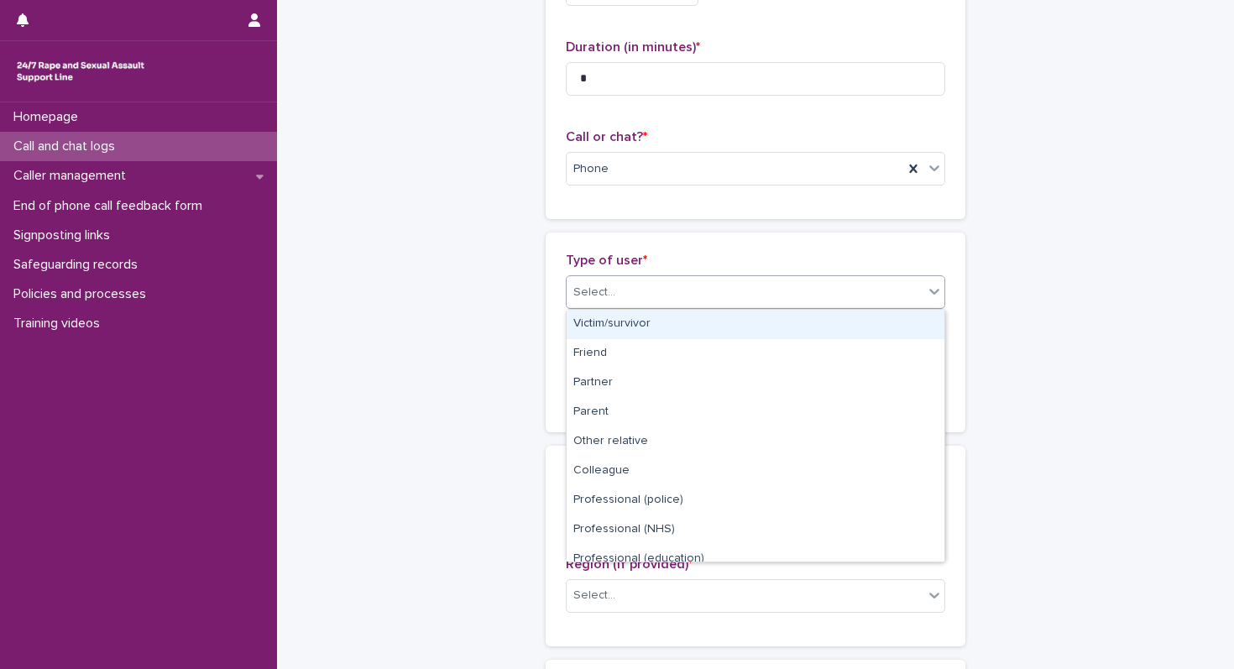
click at [594, 275] on div "Select..." at bounding box center [755, 292] width 379 height 34
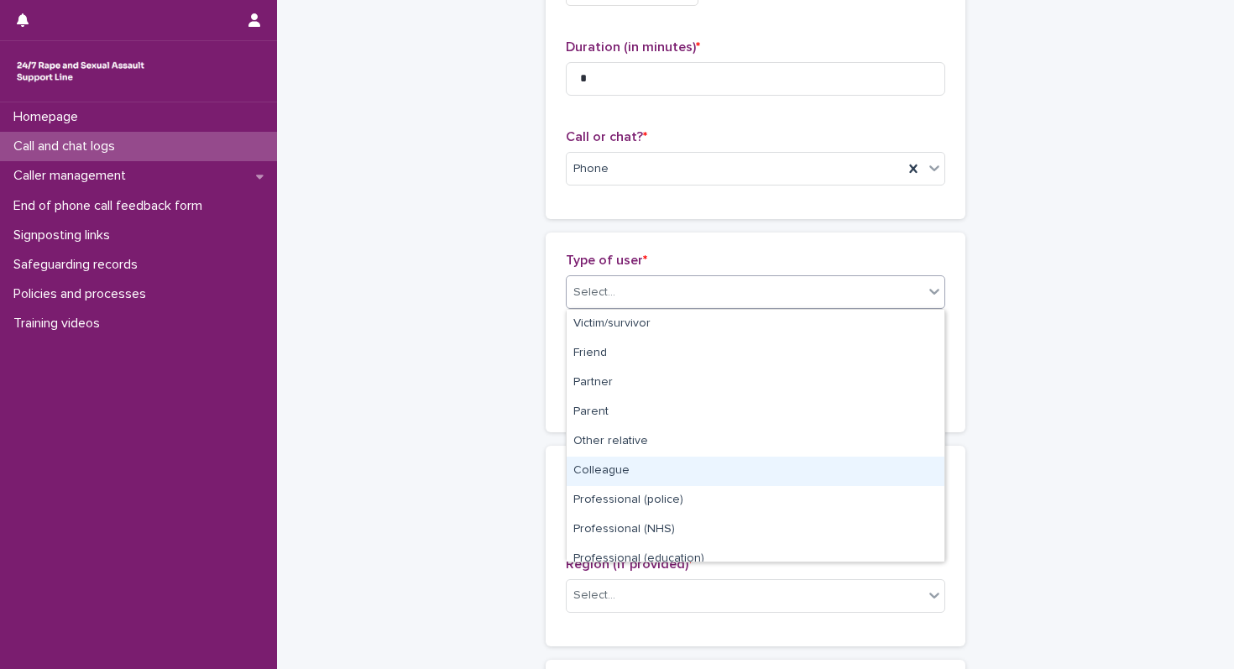
scroll to position [189, 0]
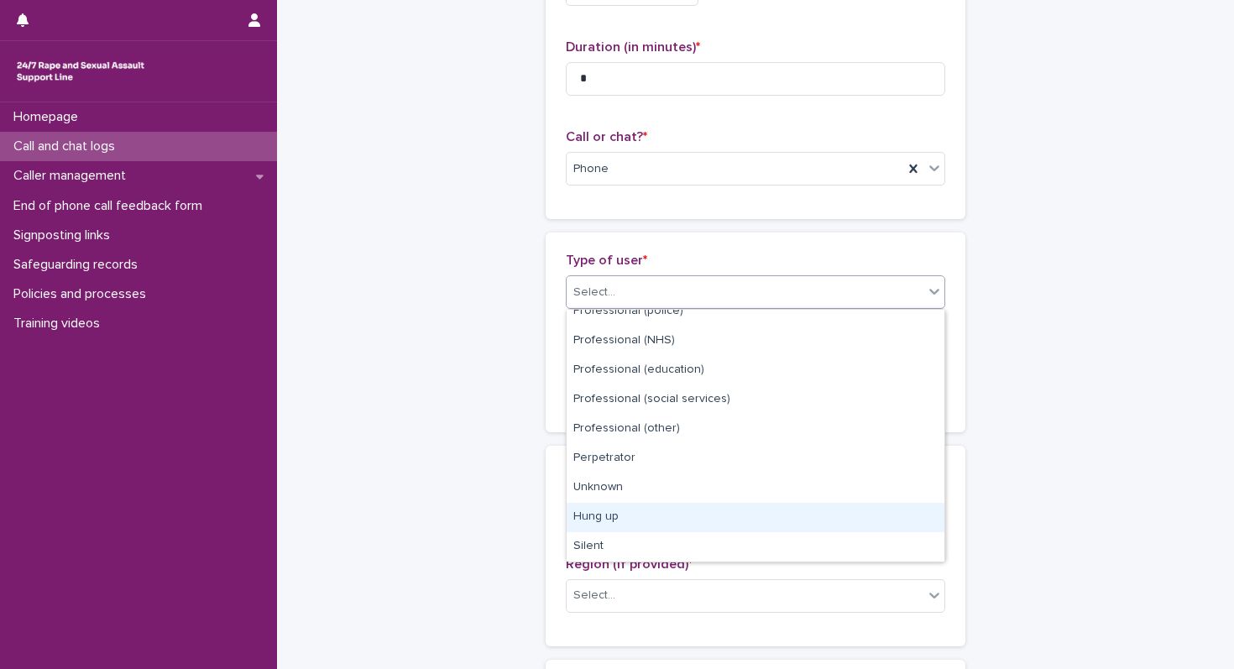
click at [592, 523] on div "Hung up" at bounding box center [755, 517] width 378 height 29
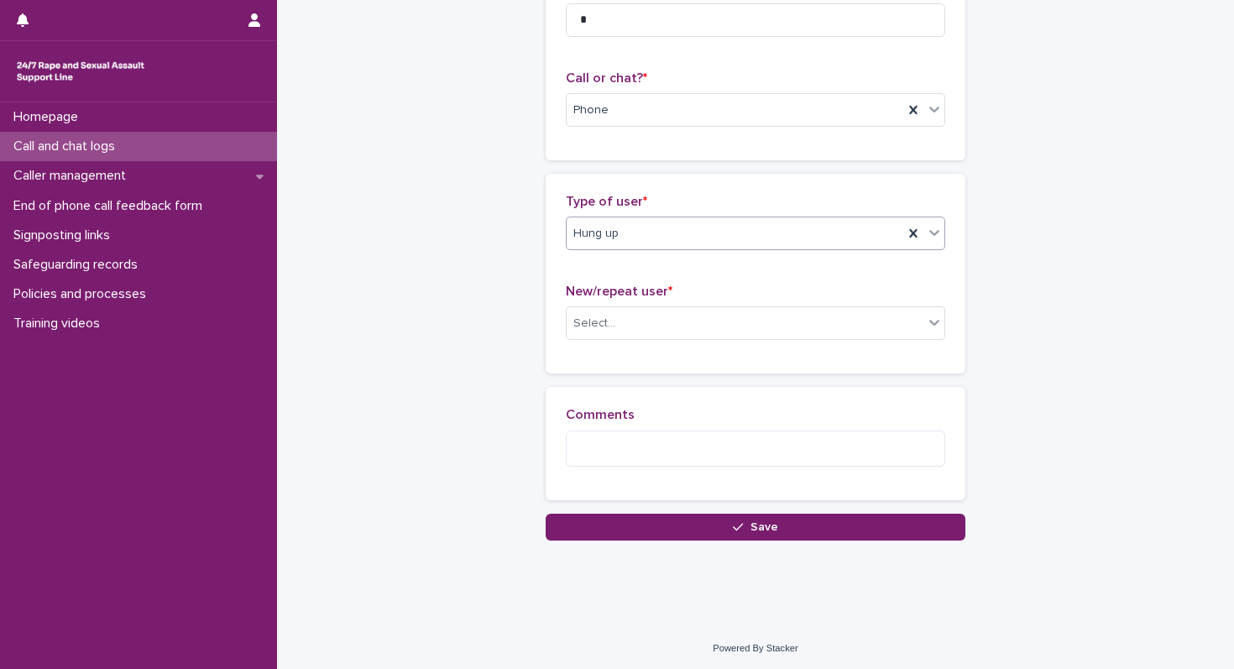
scroll to position [224, 0]
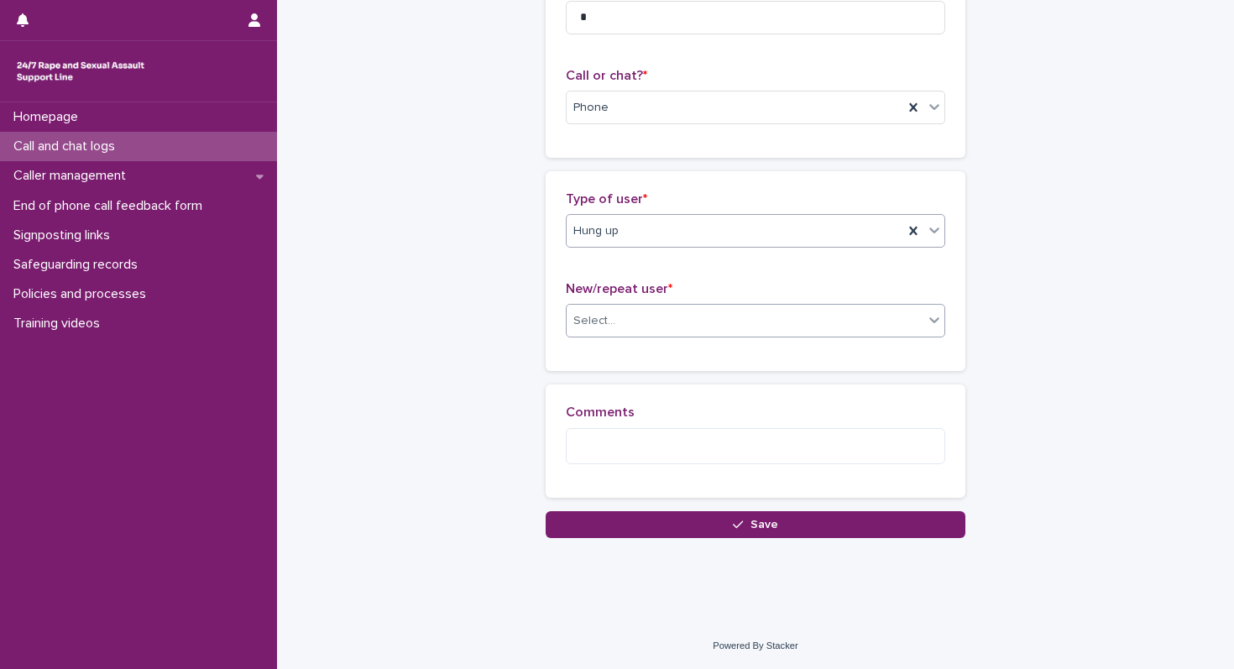
click at [652, 314] on div "Select..." at bounding box center [744, 321] width 357 height 28
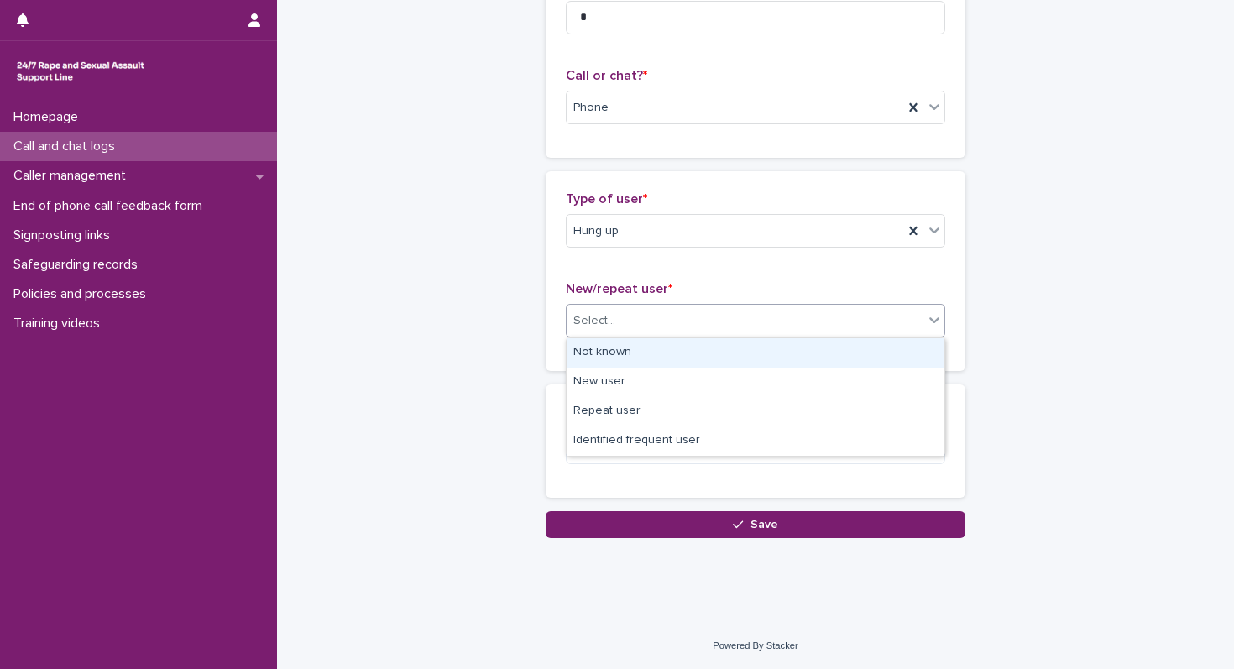
click at [629, 349] on div "Not known" at bounding box center [755, 352] width 378 height 29
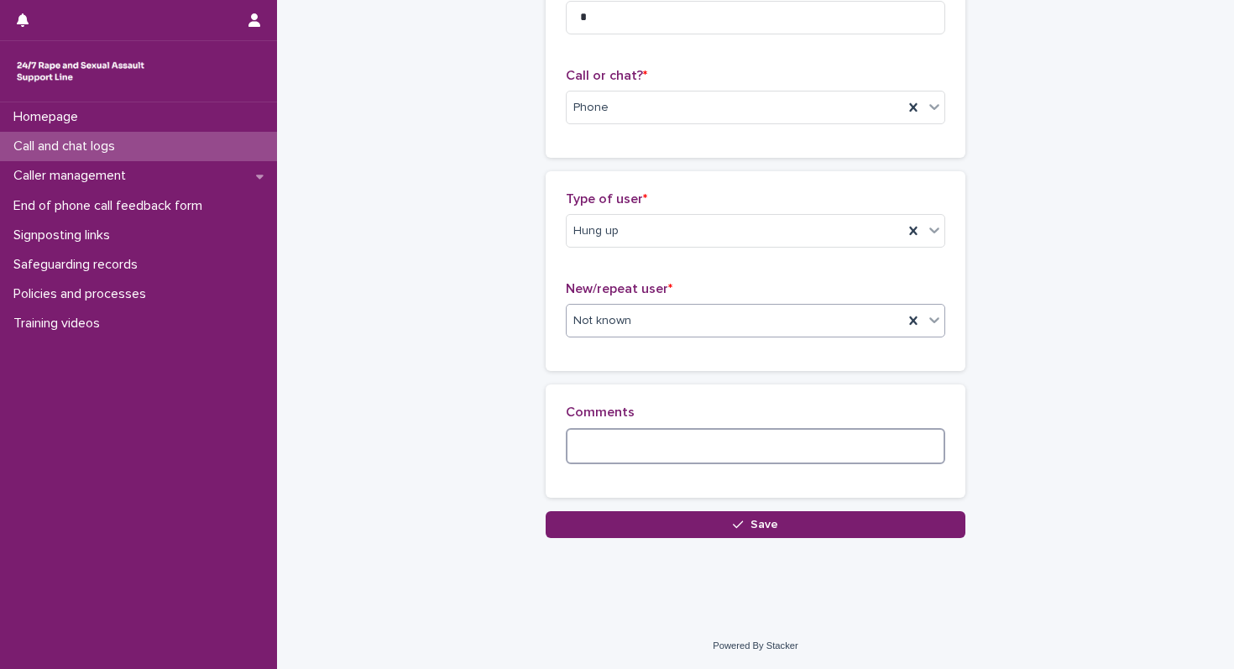
click at [662, 438] on textarea at bounding box center [755, 446] width 379 height 36
type textarea "*"
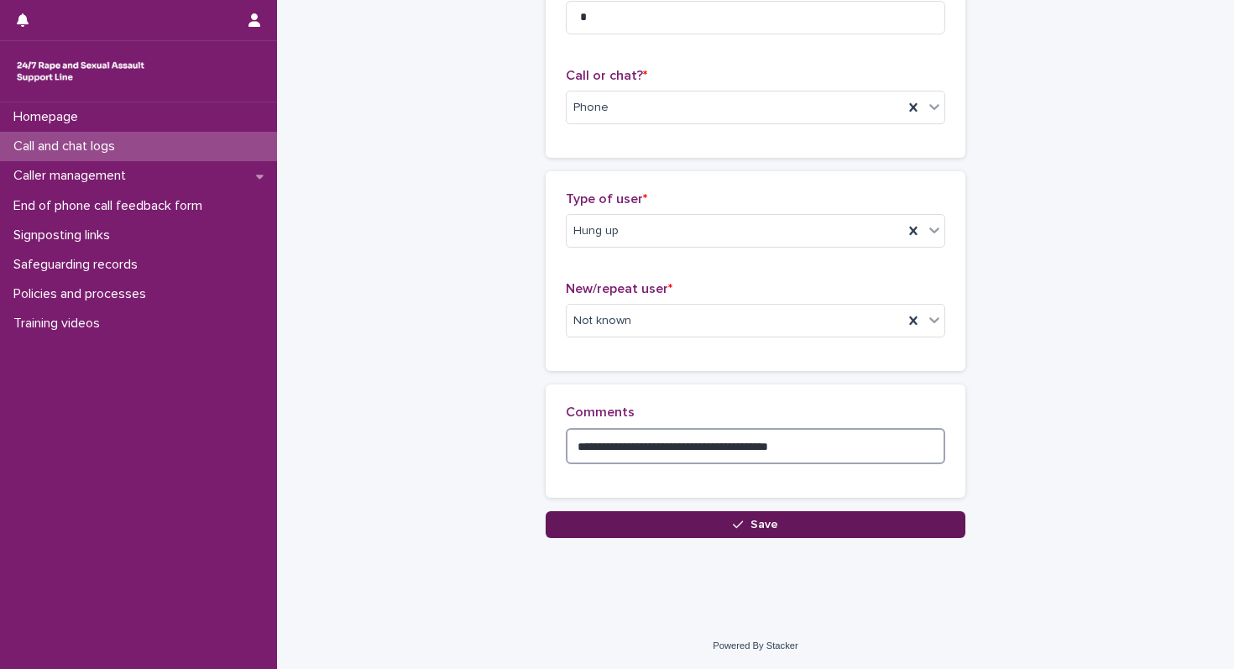
type textarea "**********"
click at [796, 523] on button "Save" at bounding box center [755, 524] width 420 height 27
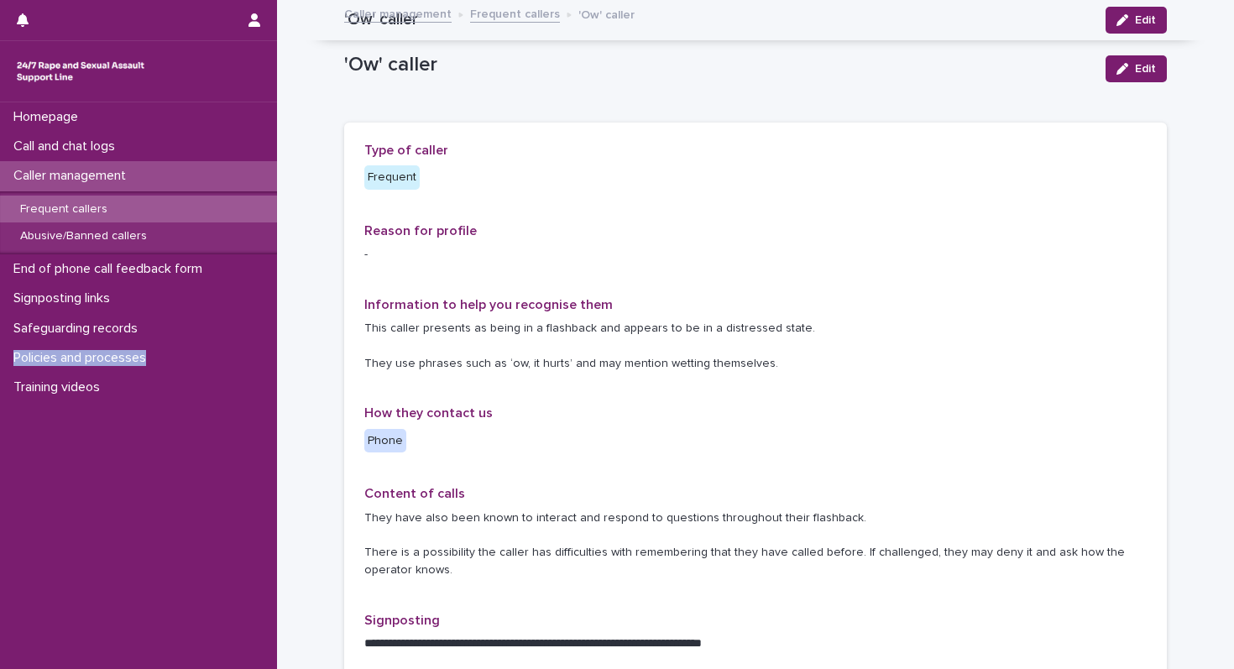
scroll to position [374, 0]
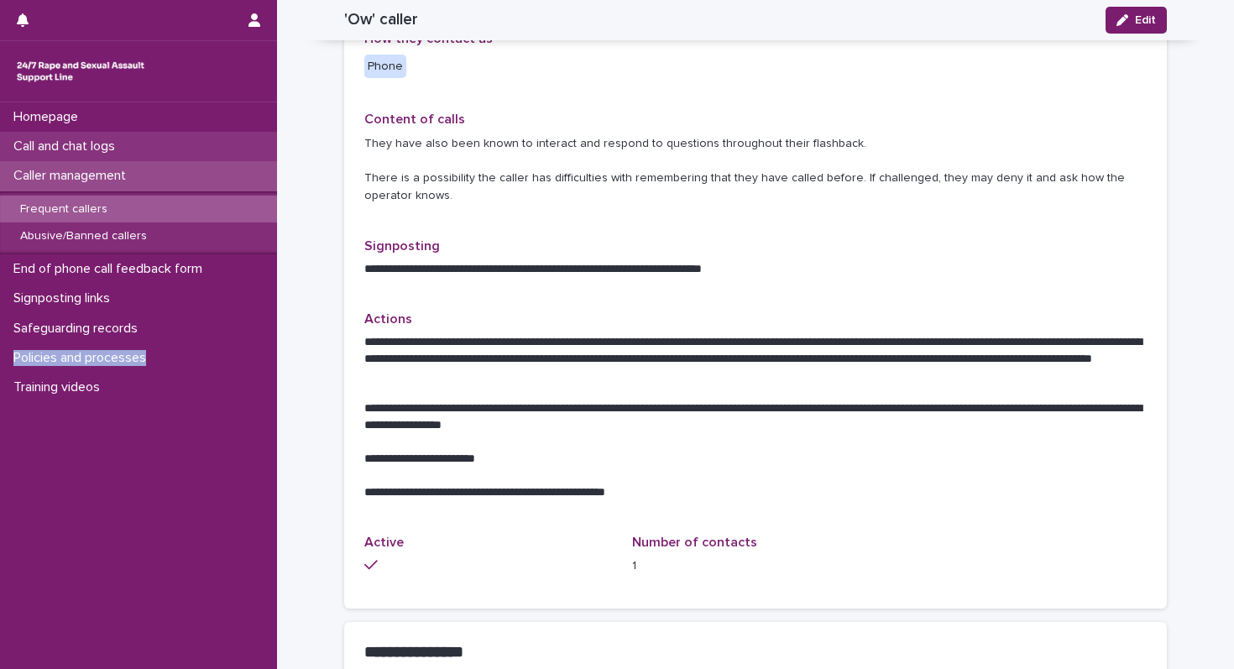
click at [53, 149] on p "Call and chat logs" at bounding box center [68, 146] width 122 height 16
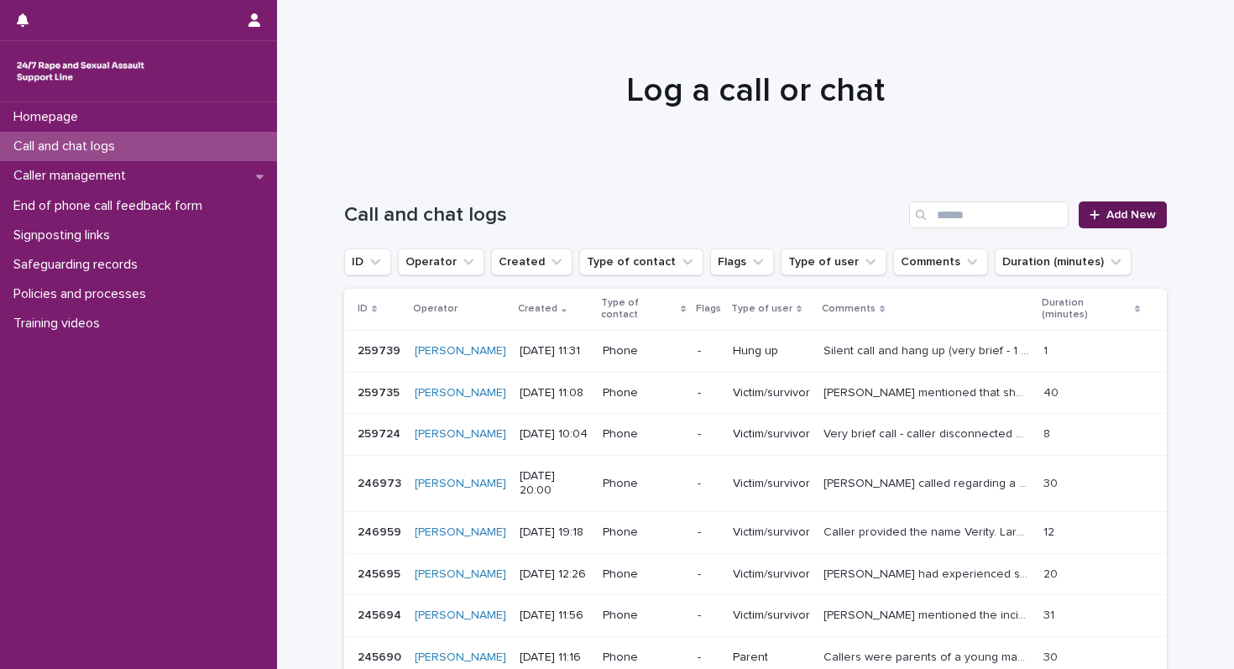
click at [1138, 224] on link "Add New" at bounding box center [1122, 214] width 88 height 27
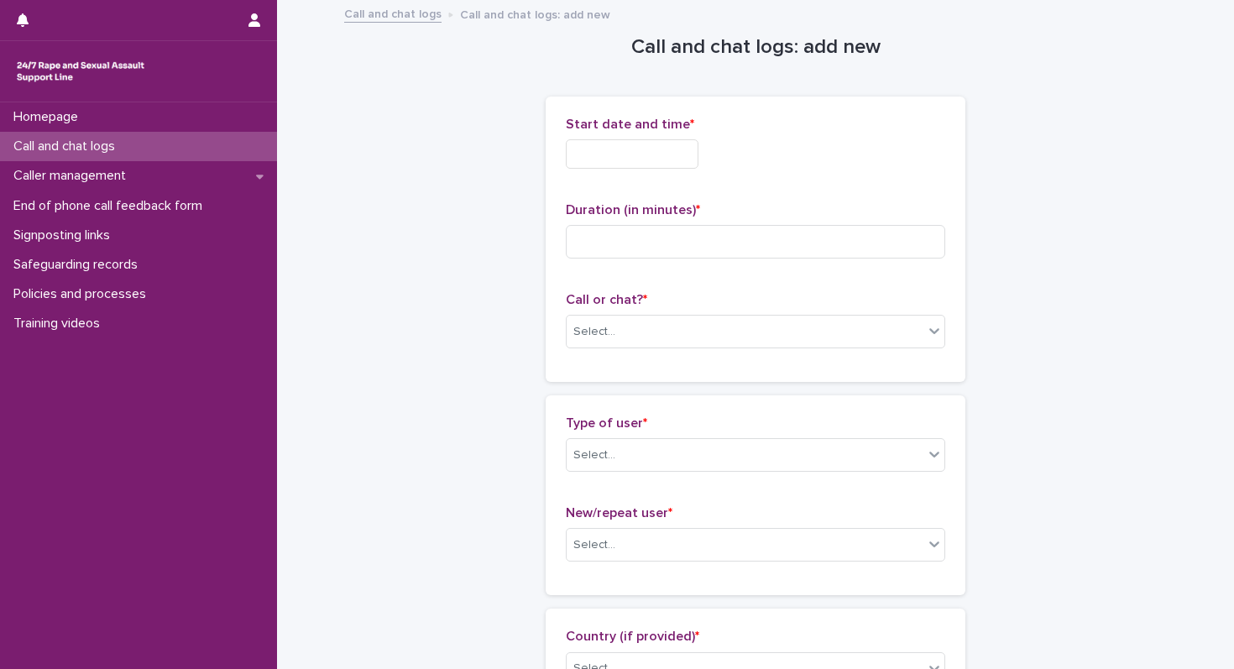
click at [626, 137] on div "Start date and time *" at bounding box center [755, 149] width 379 height 65
click at [618, 149] on input "text" at bounding box center [632, 153] width 133 height 29
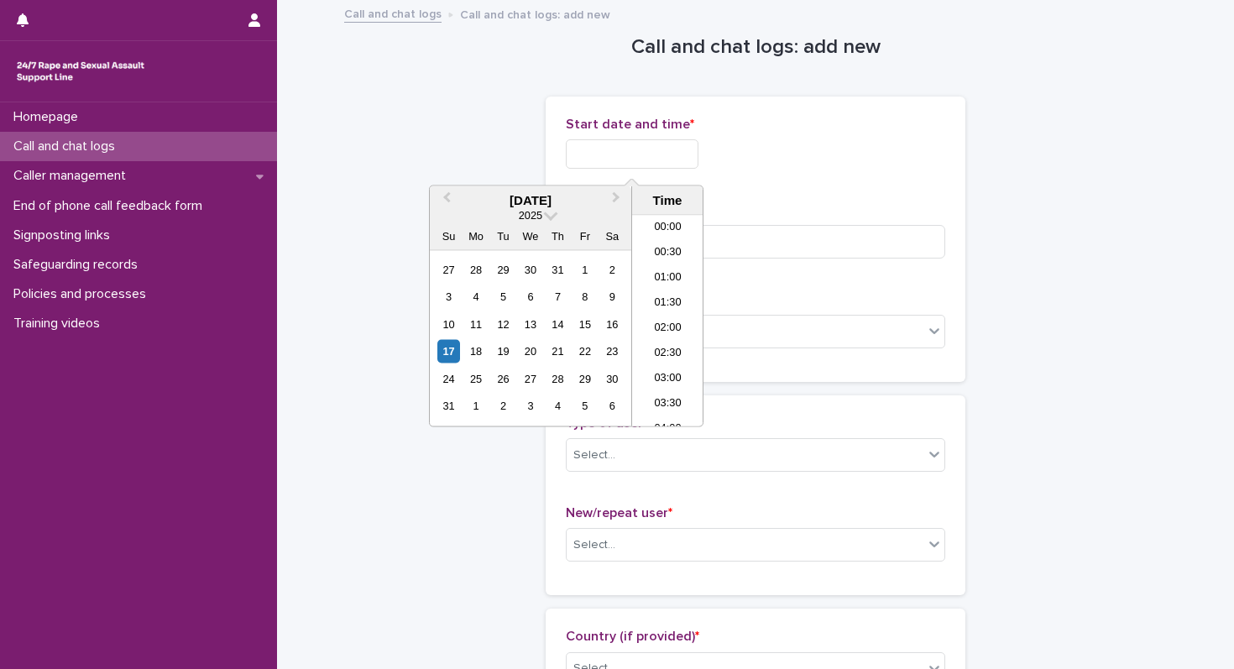
scroll to position [511, 0]
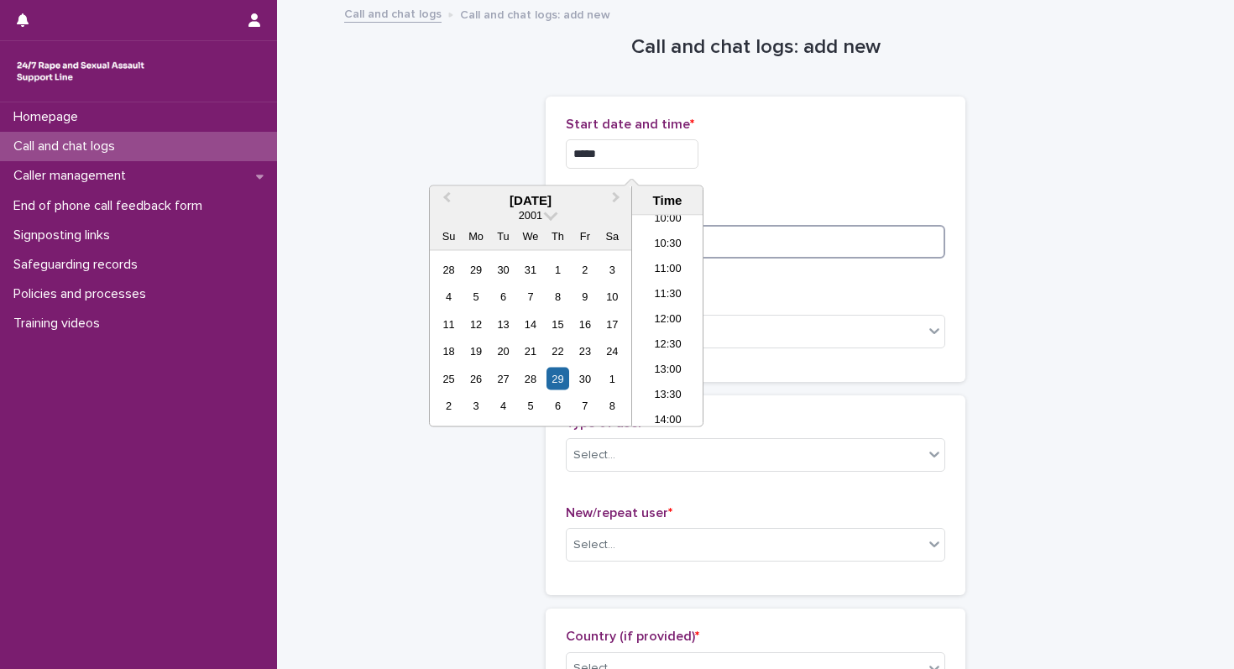
type input "**********"
click at [794, 232] on input at bounding box center [755, 242] width 379 height 34
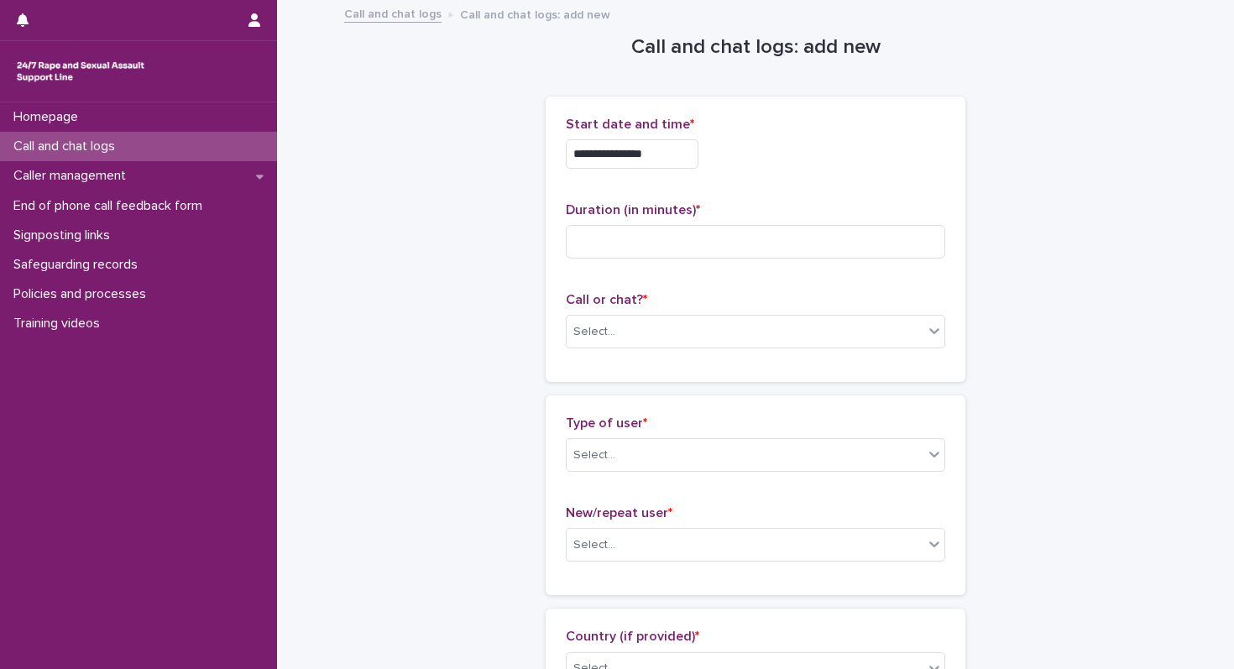
click at [644, 138] on div "**********" at bounding box center [755, 149] width 379 height 65
click at [645, 149] on input "**********" at bounding box center [632, 153] width 133 height 29
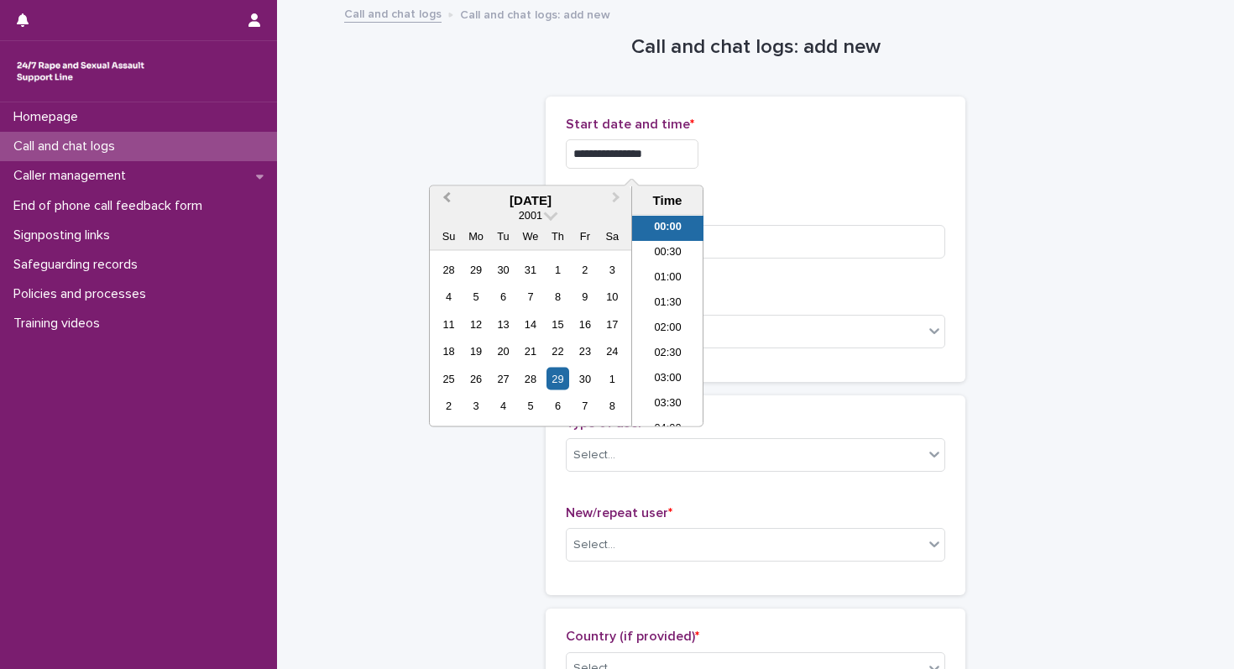
click at [446, 195] on span "Previous Month" at bounding box center [446, 200] width 0 height 23
click at [548, 216] on span at bounding box center [551, 213] width 14 height 14
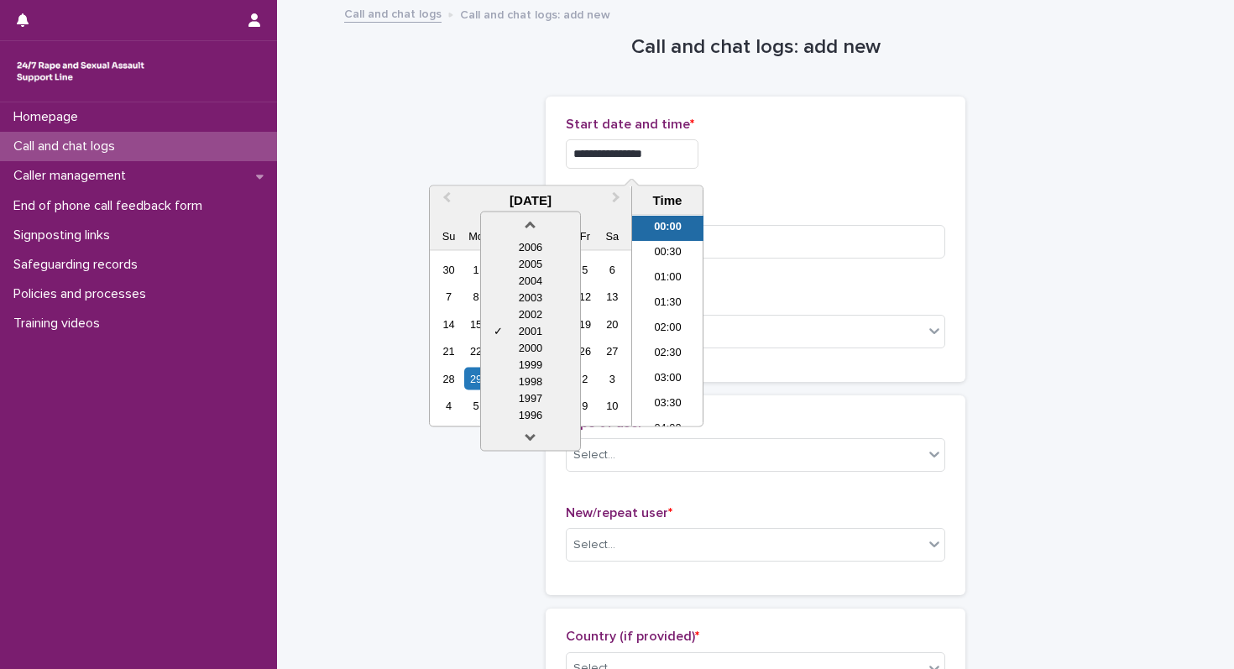
click at [915, 305] on p "Call or chat? *" at bounding box center [755, 300] width 379 height 16
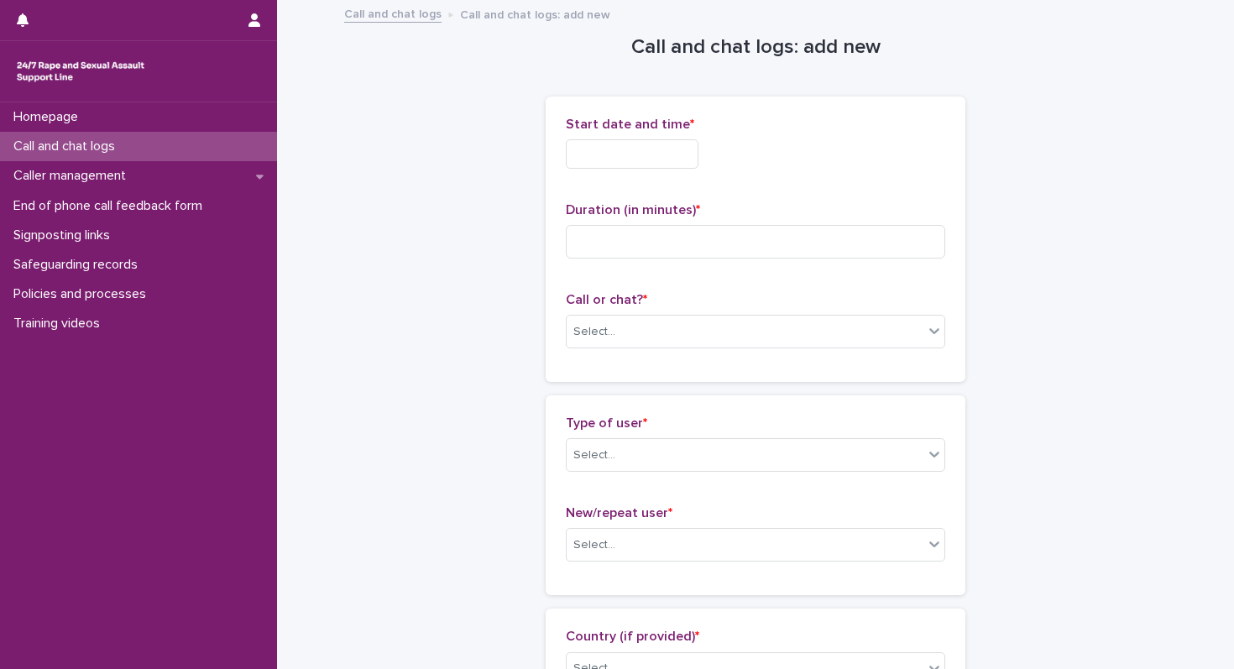
click at [618, 142] on input "text" at bounding box center [632, 153] width 133 height 29
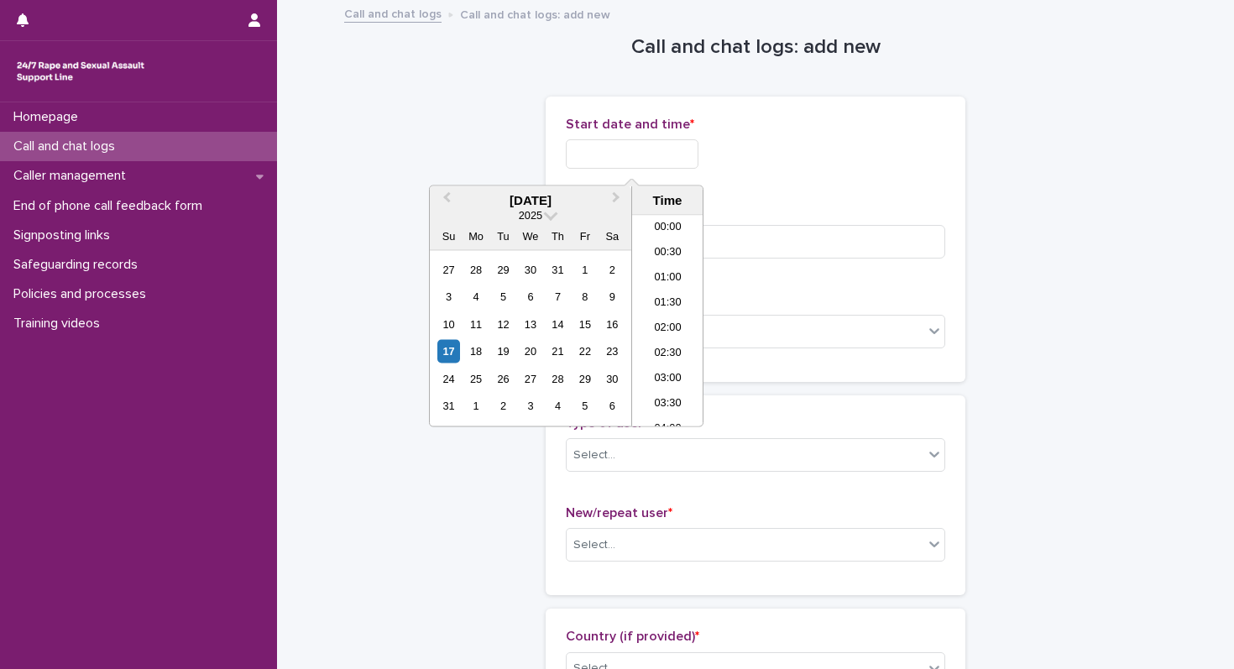
scroll to position [511, 0]
click at [670, 269] on li "11:00" at bounding box center [667, 270] width 71 height 25
click at [659, 156] on input "**********" at bounding box center [632, 153] width 133 height 29
type input "**********"
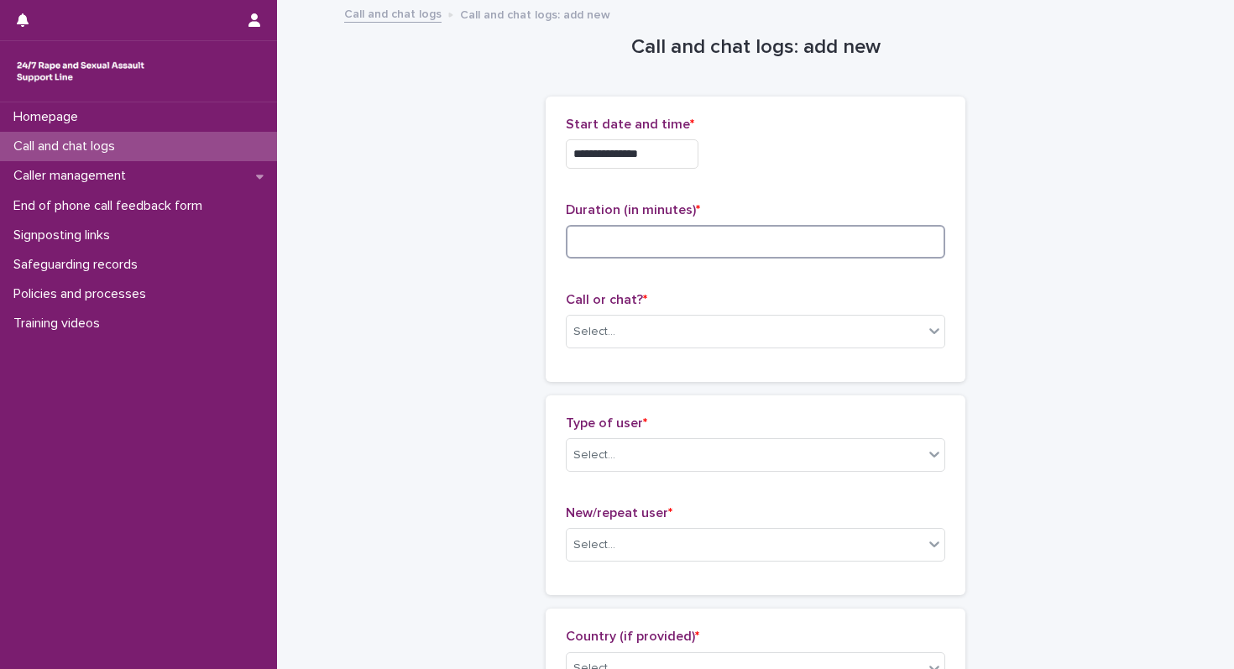
click at [806, 241] on input at bounding box center [755, 242] width 379 height 34
type input "**"
click at [757, 292] on p "Call or chat? *" at bounding box center [755, 300] width 379 height 16
click at [720, 321] on div "Select..." at bounding box center [744, 332] width 357 height 28
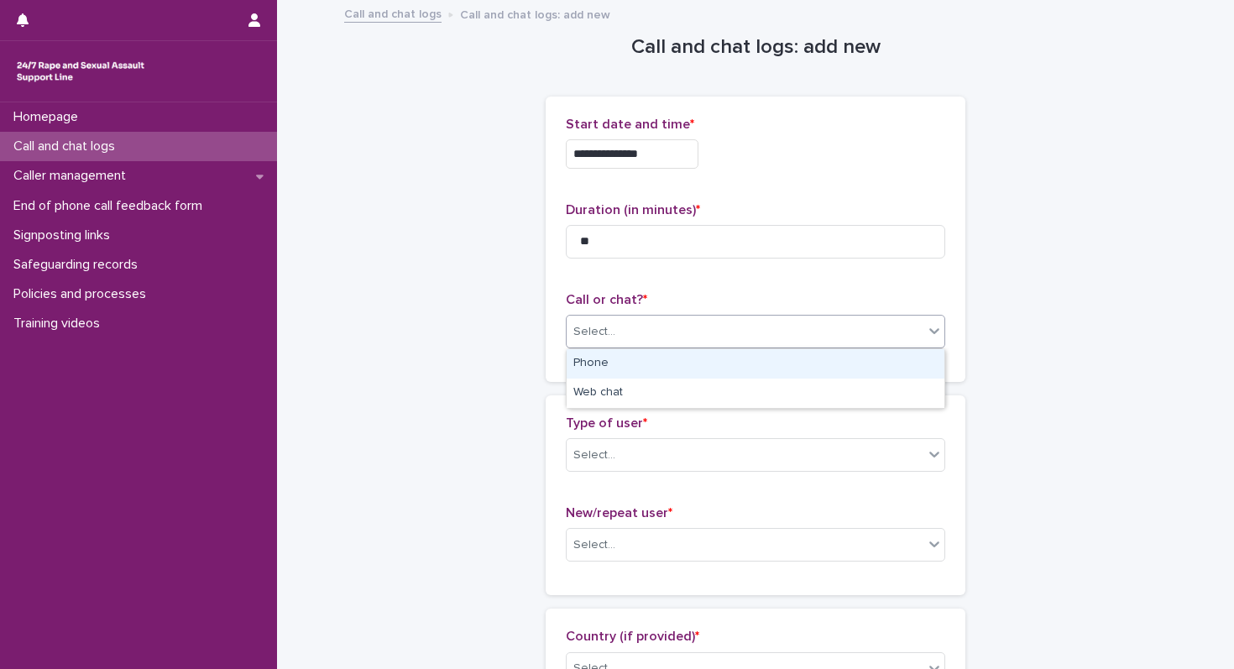
click at [604, 368] on div "Phone" at bounding box center [755, 363] width 378 height 29
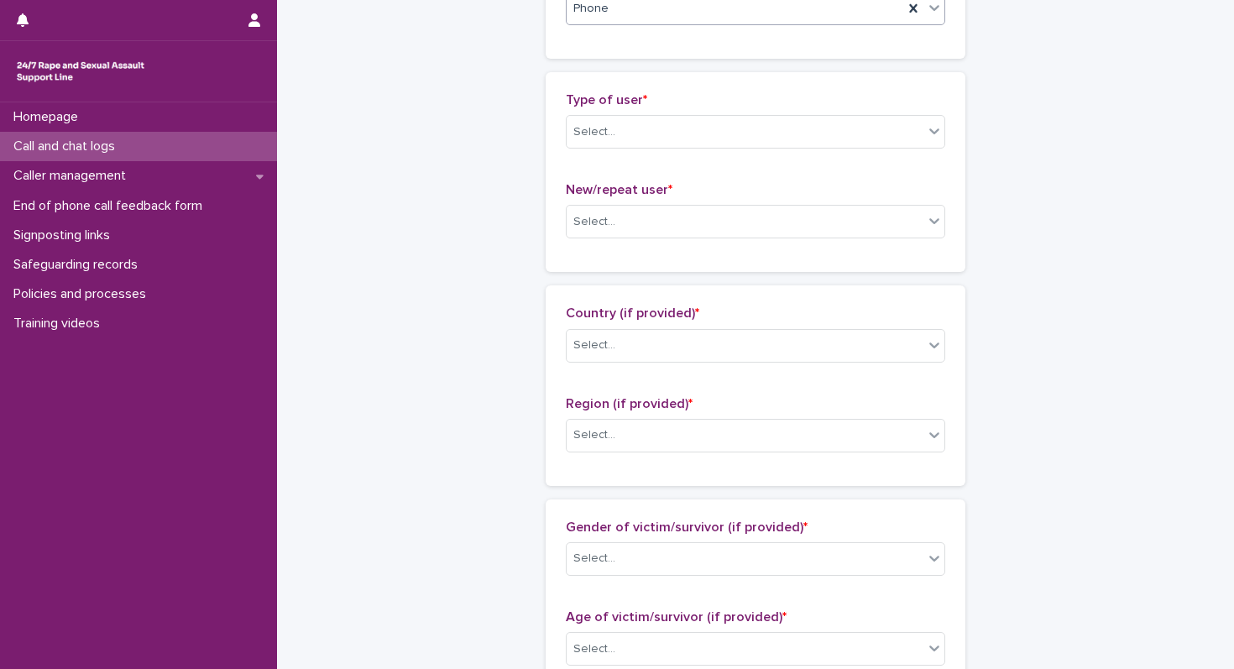
scroll to position [344, 0]
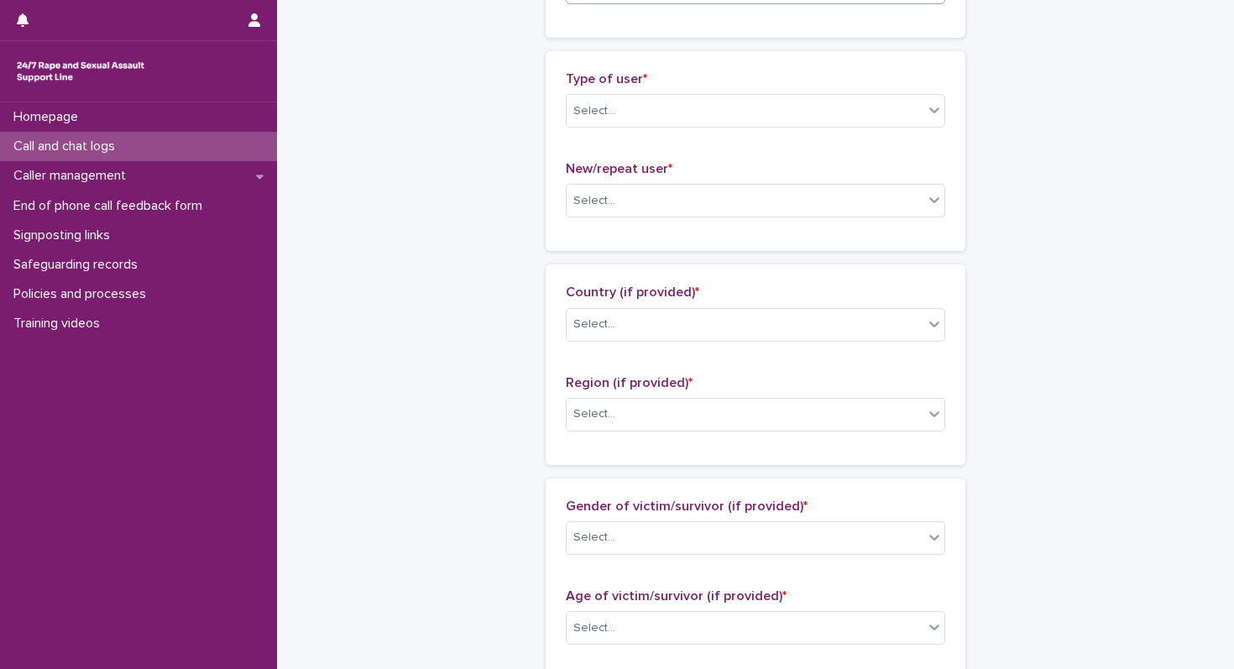
click at [630, 140] on div "Type of user * Select..." at bounding box center [755, 106] width 379 height 70
click at [630, 101] on div "Select..." at bounding box center [744, 111] width 357 height 28
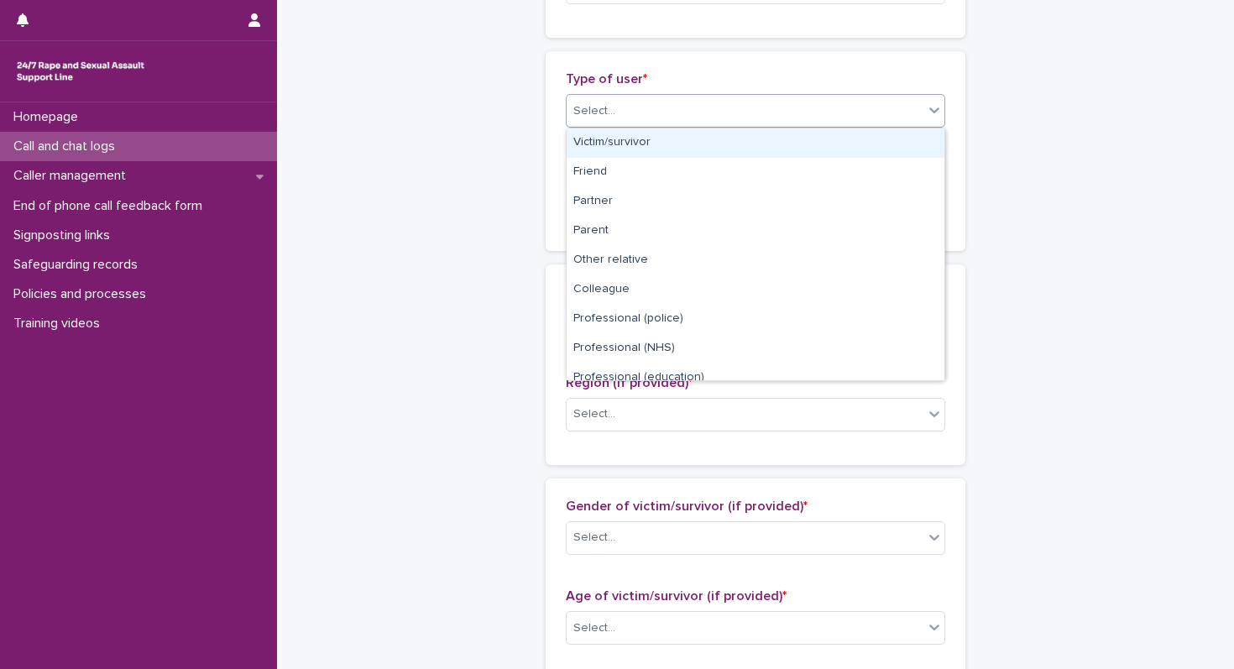
click at [600, 149] on div "Victim/survivor" at bounding box center [755, 142] width 378 height 29
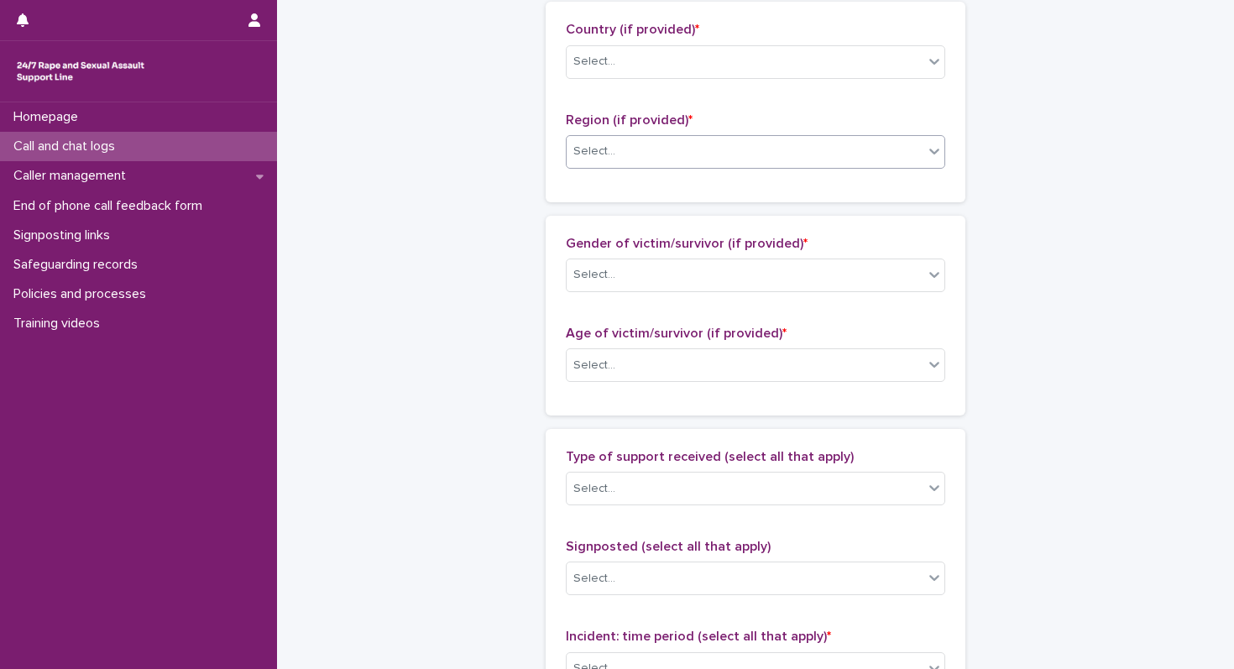
scroll to position [479, 0]
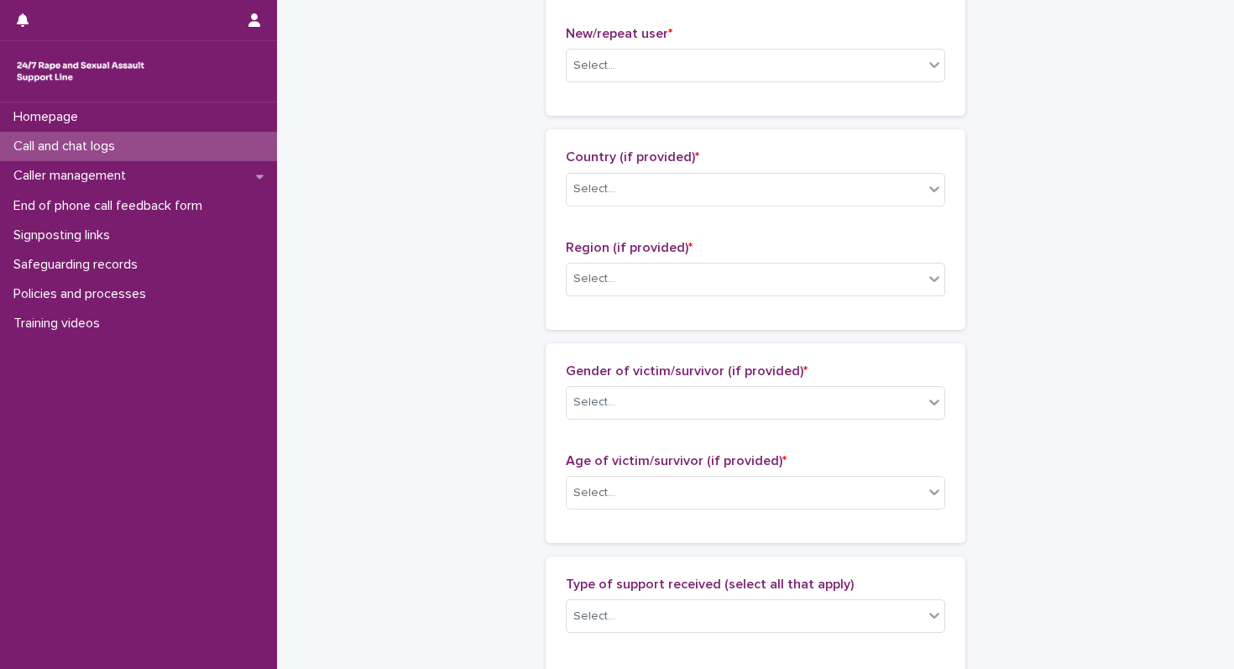
click at [603, 86] on div "New/repeat user * Select..." at bounding box center [755, 61] width 379 height 70
click at [604, 65] on div "Select..." at bounding box center [594, 66] width 42 height 18
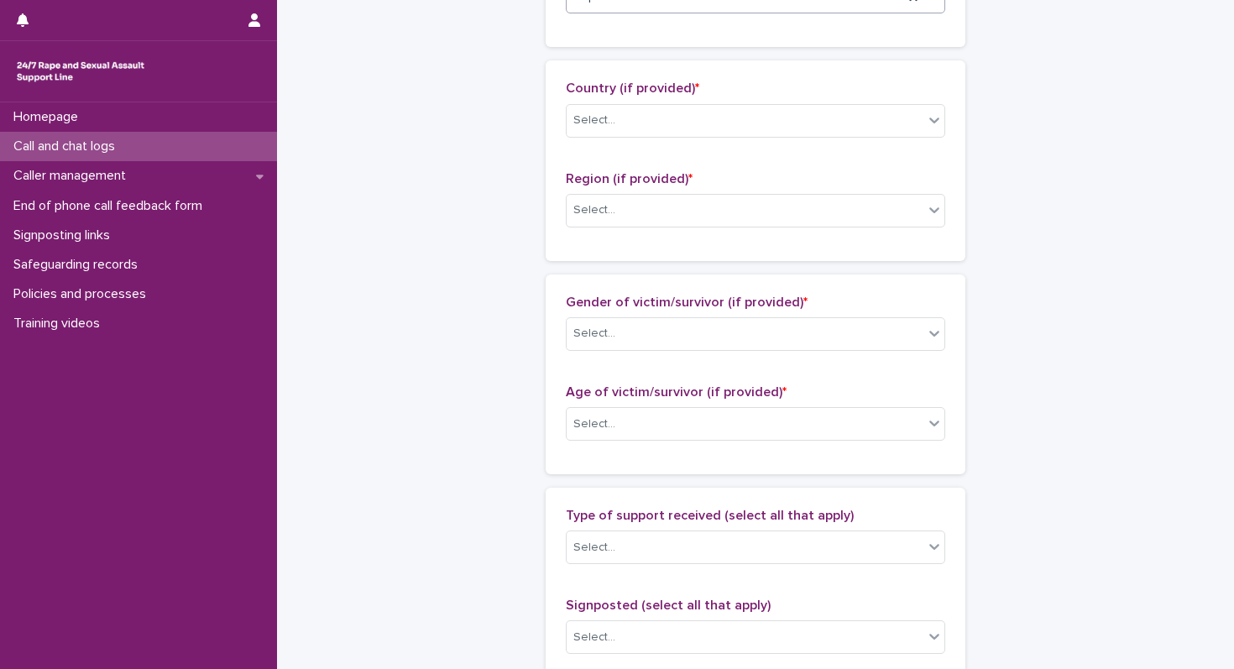
scroll to position [619, 0]
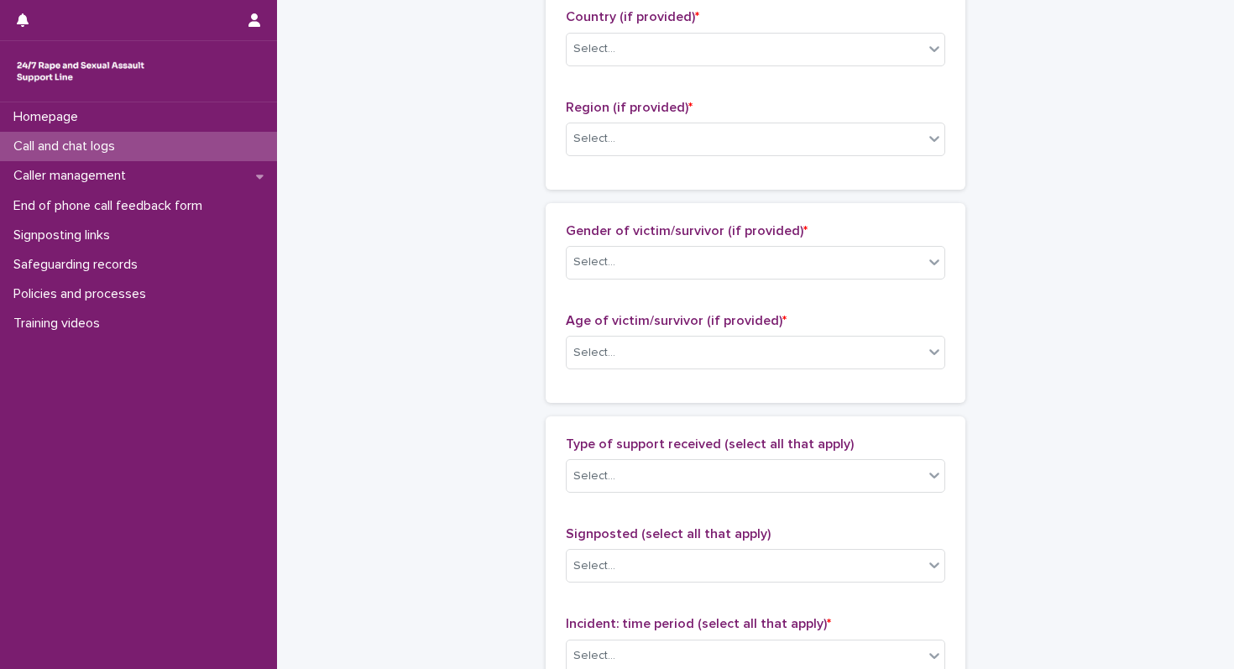
click at [602, 91] on div "Country (if provided) * Select... Region (if provided) * Select..." at bounding box center [755, 88] width 379 height 159
click at [604, 62] on div "Select..." at bounding box center [744, 49] width 357 height 28
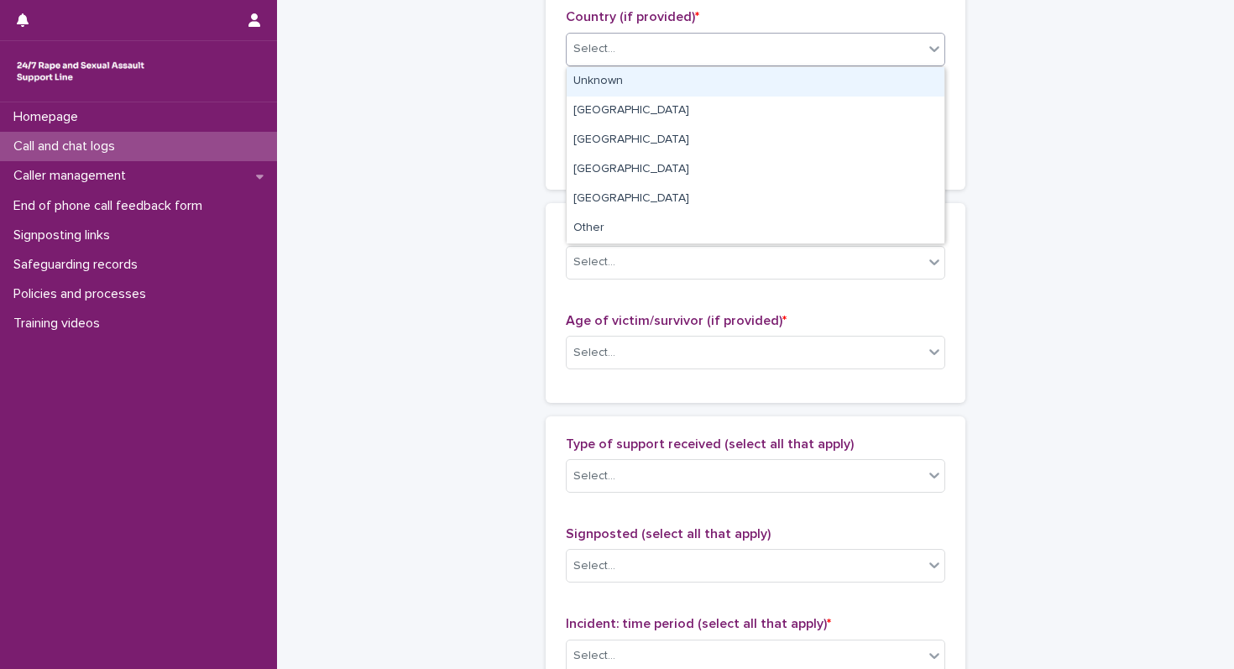
click at [596, 92] on div "Unknown" at bounding box center [755, 81] width 378 height 29
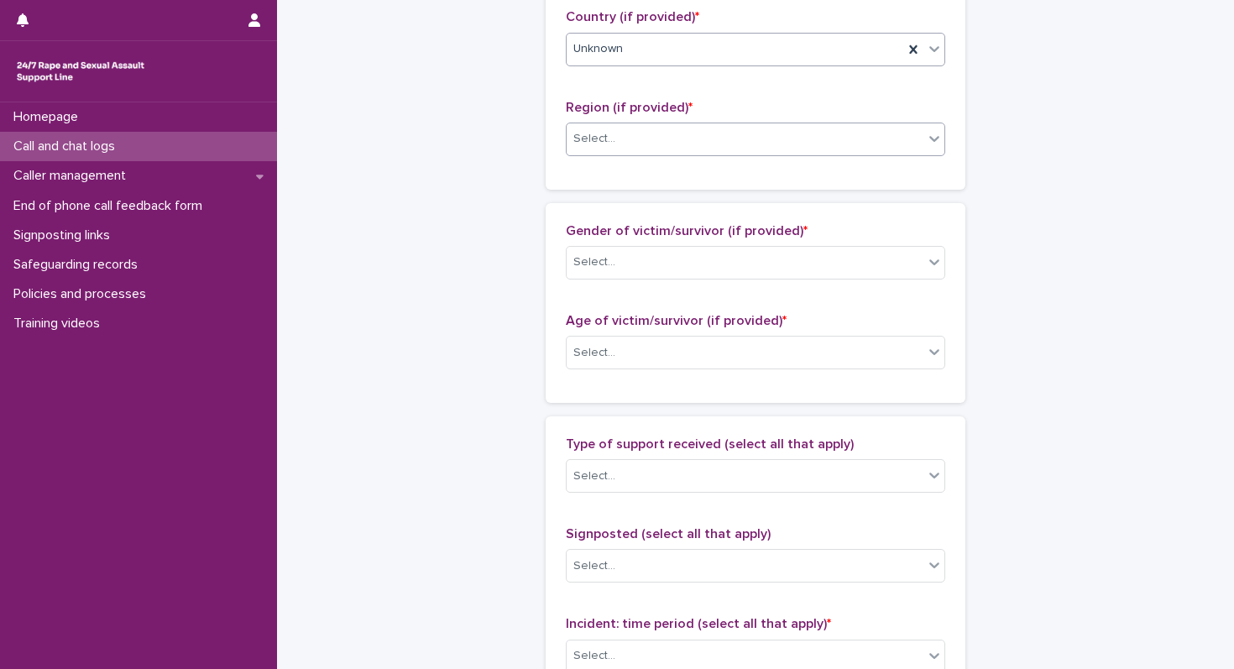
click at [587, 149] on div "Select..." at bounding box center [744, 139] width 357 height 28
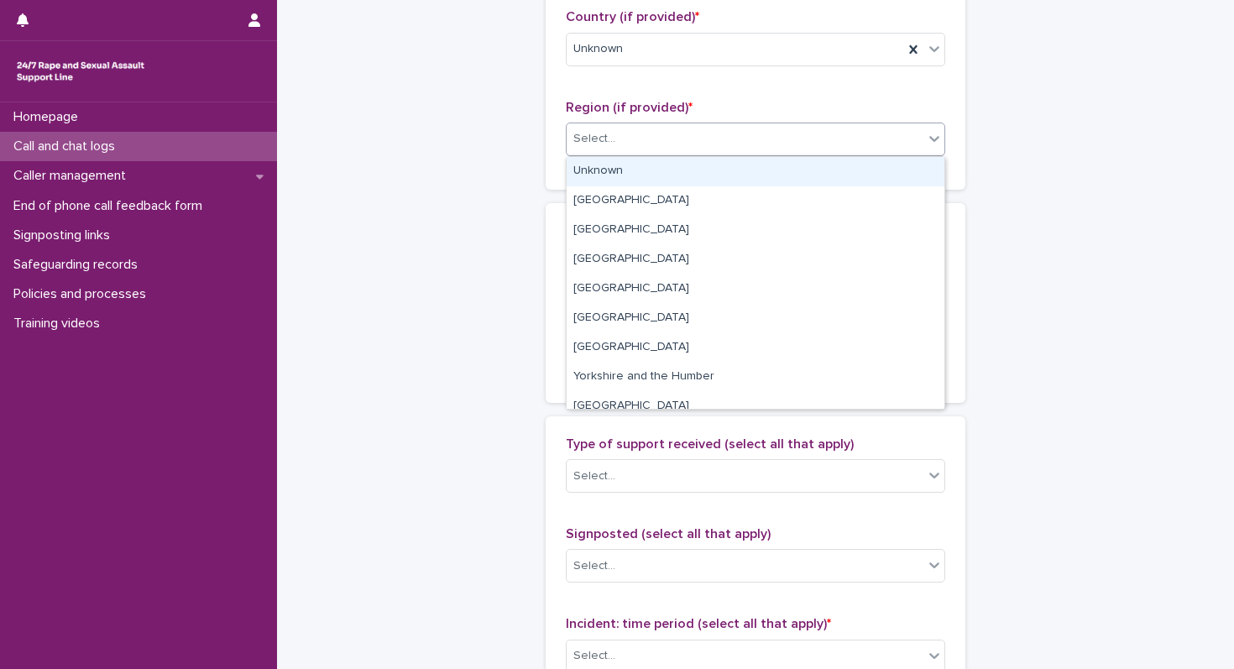
click at [584, 165] on div "Unknown" at bounding box center [755, 171] width 378 height 29
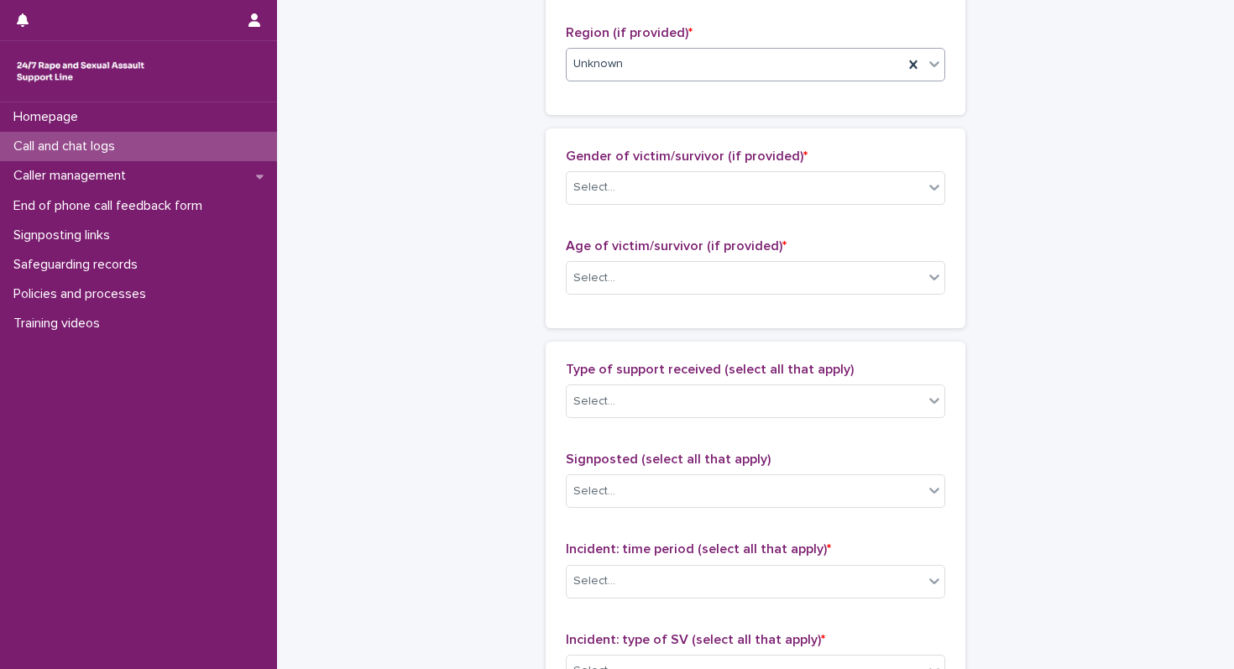
scroll to position [764, 0]
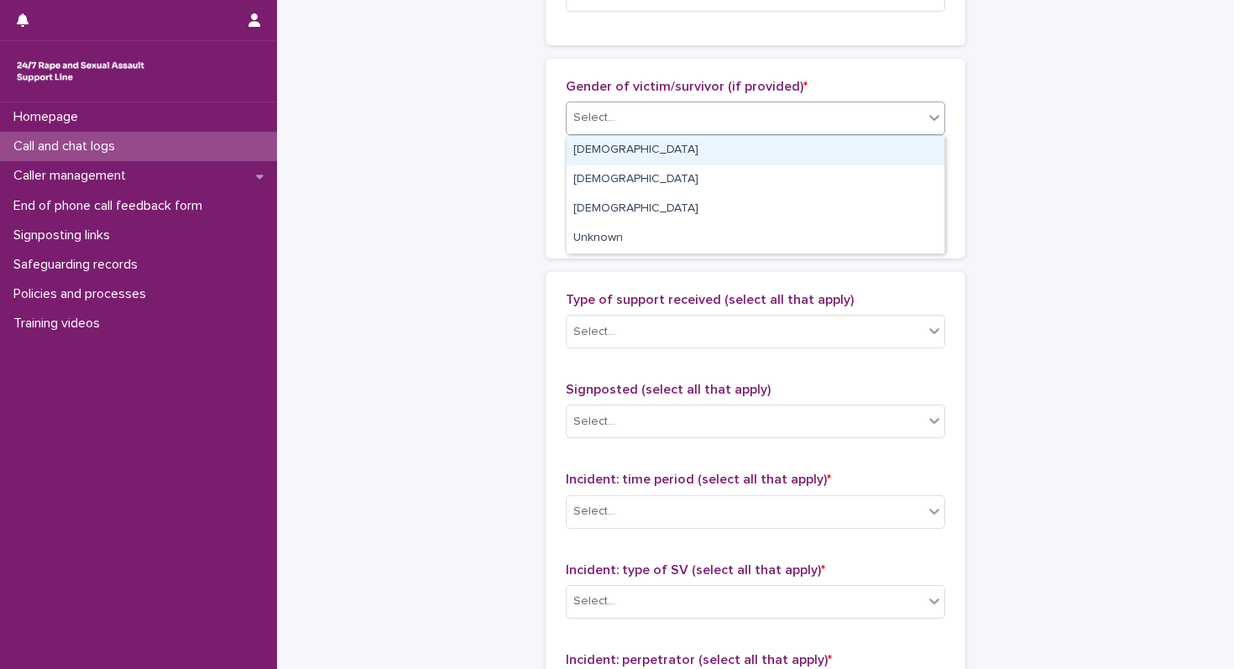
click at [596, 118] on div "Select..." at bounding box center [594, 118] width 42 height 18
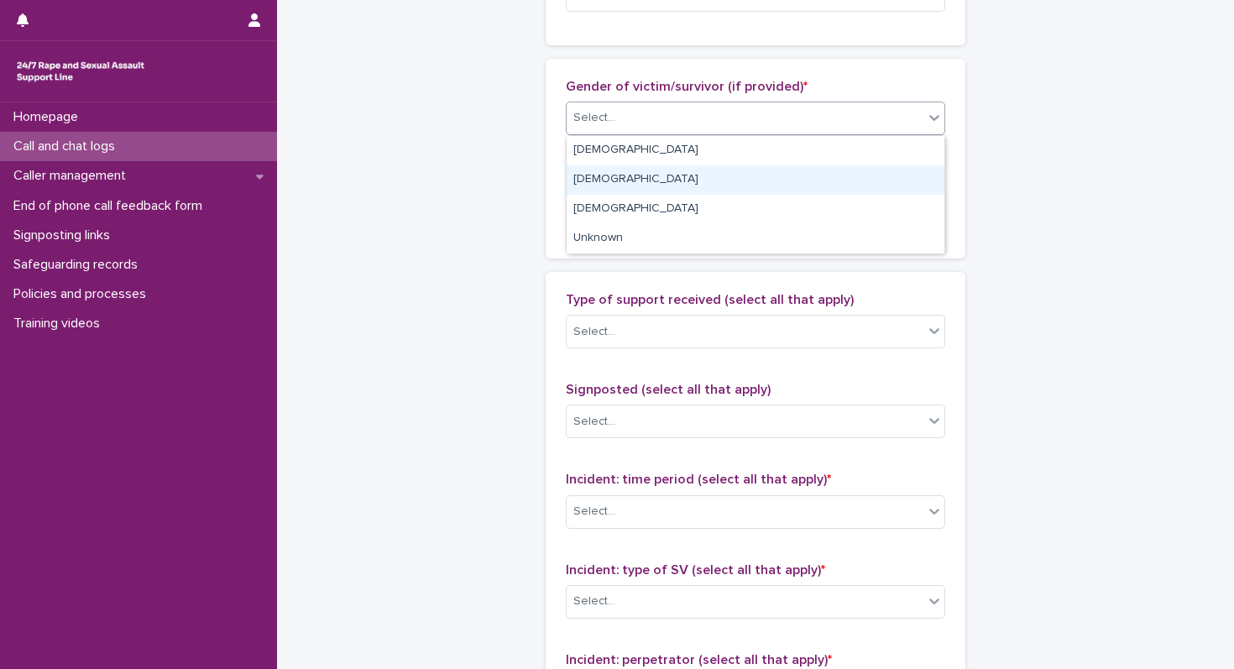
click at [592, 181] on div "Male" at bounding box center [755, 179] width 378 height 29
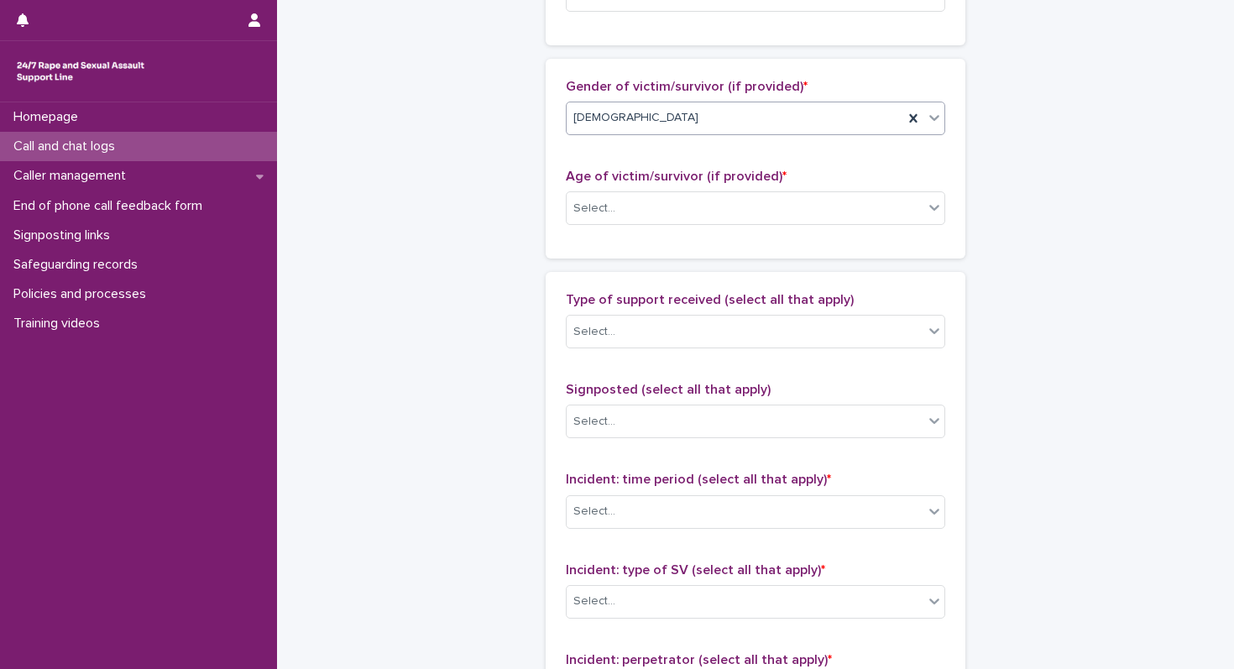
scroll to position [910, 0]
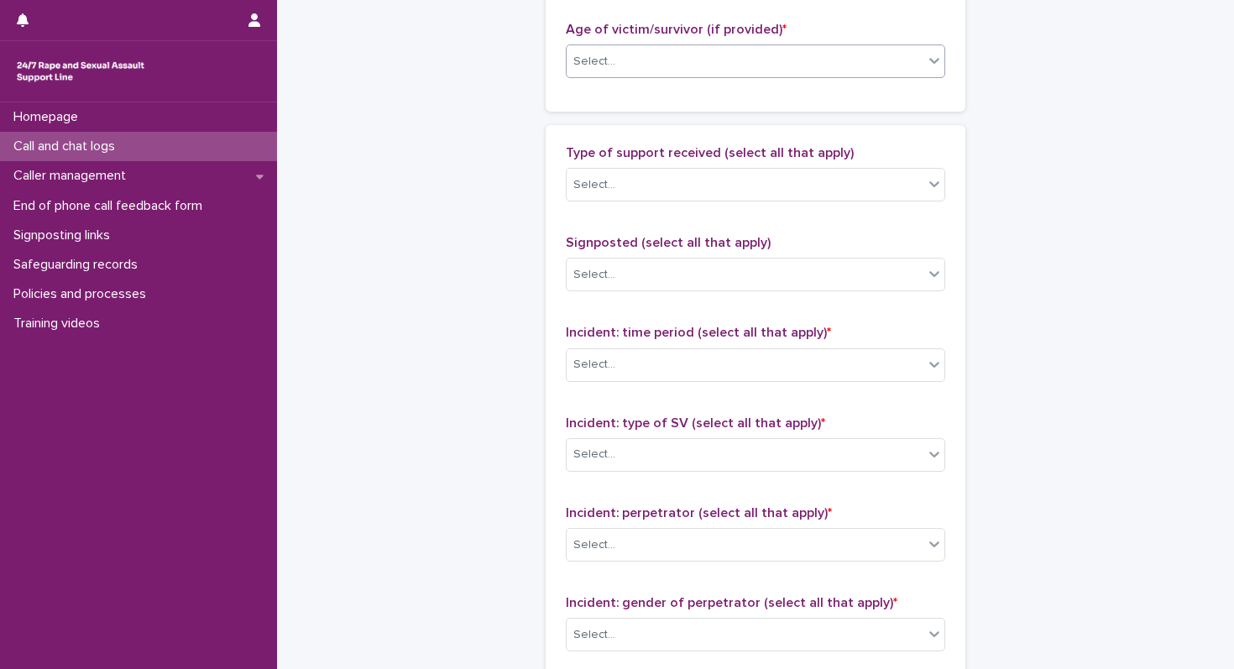
click at [608, 71] on div "Select..." at bounding box center [744, 62] width 357 height 28
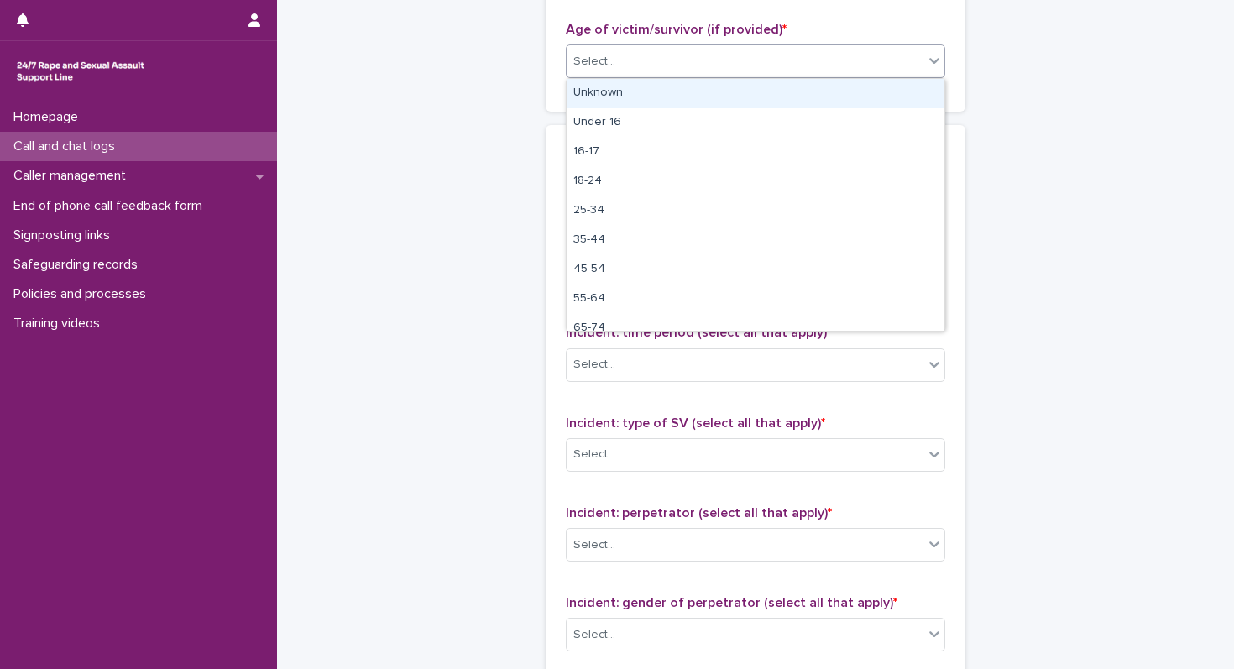
click at [602, 100] on div "Unknown" at bounding box center [755, 93] width 378 height 29
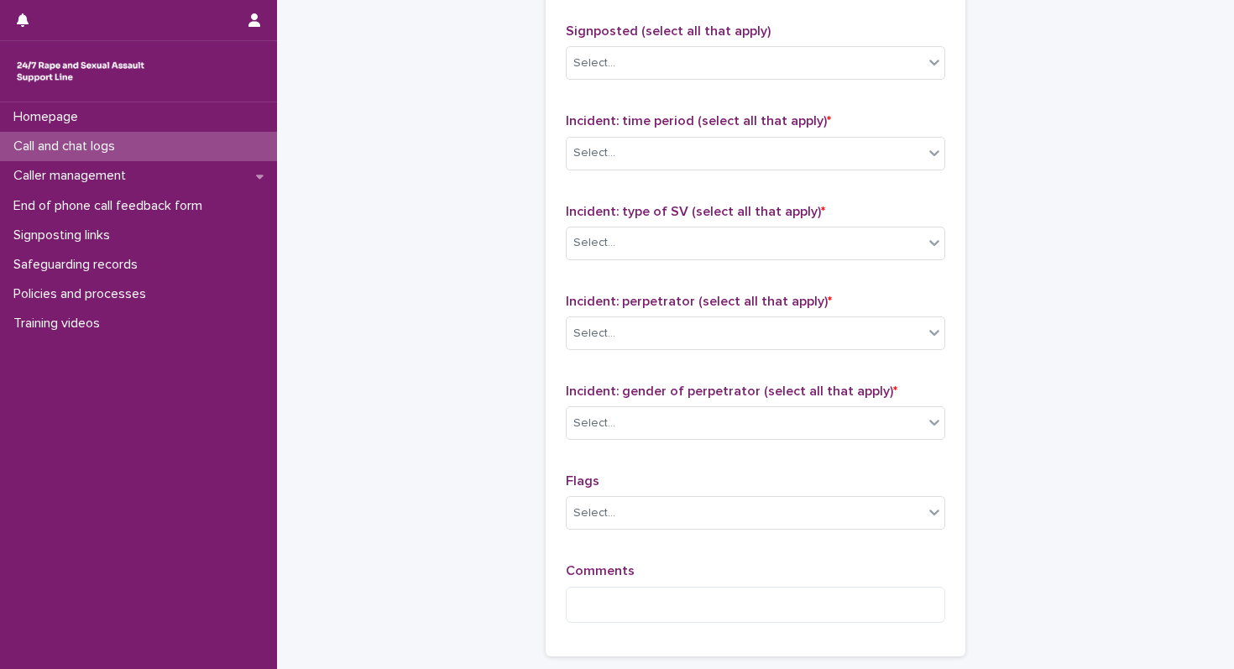
scroll to position [1120, 0]
click at [608, 80] on div "Select..." at bounding box center [755, 65] width 379 height 34
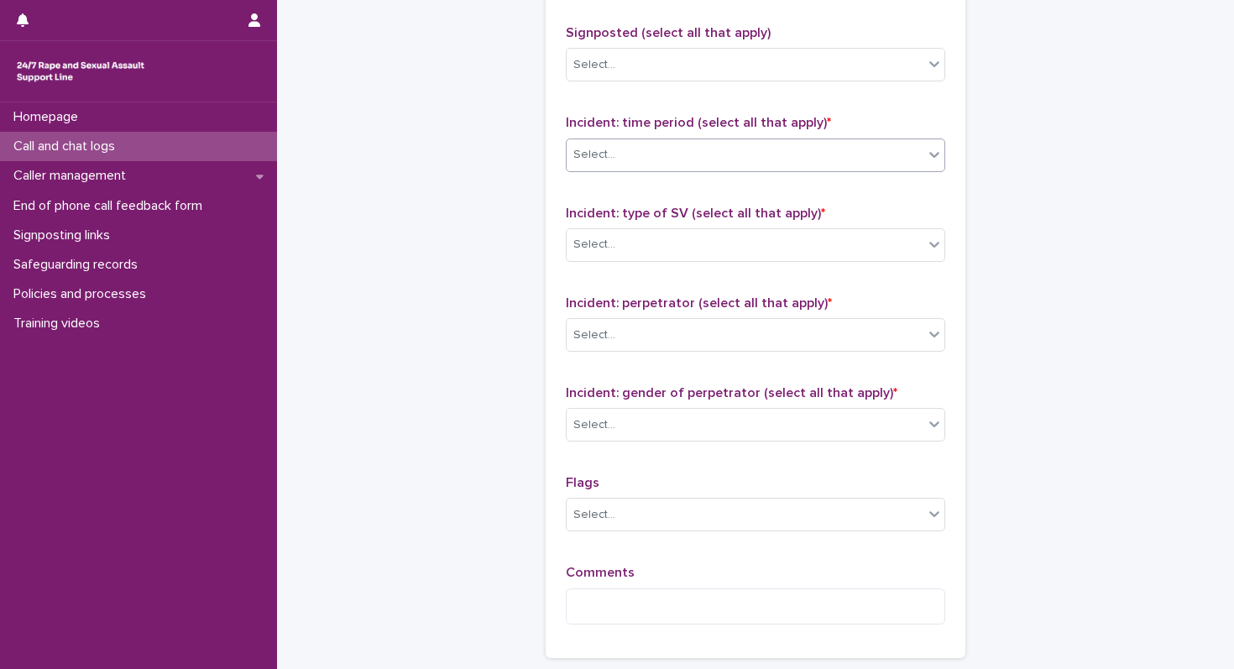
click at [581, 153] on div "Select..." at bounding box center [594, 155] width 42 height 18
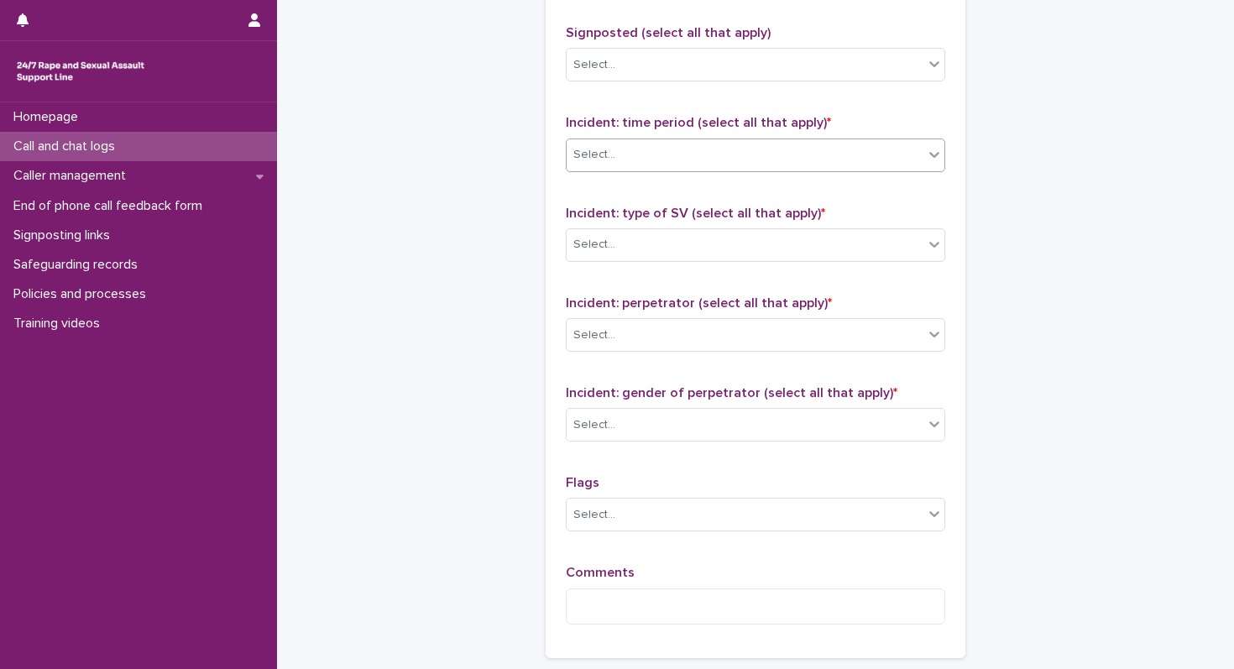
click at [586, 158] on div "Select..." at bounding box center [594, 155] width 42 height 18
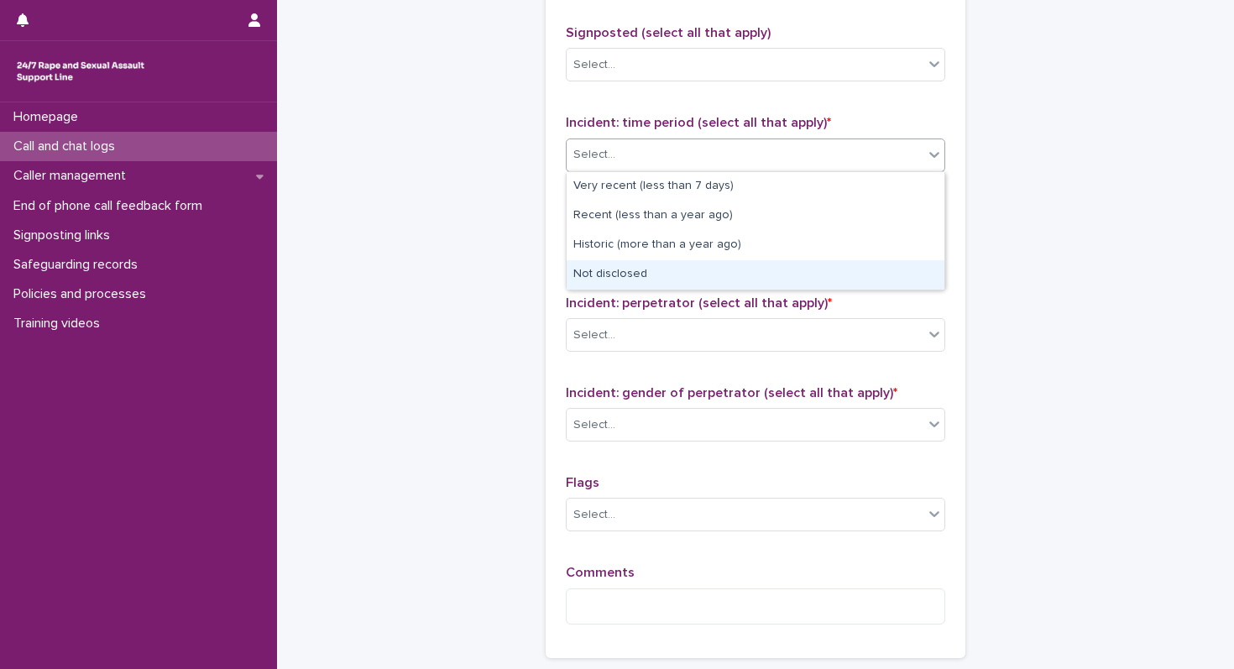
click at [585, 275] on div "Not disclosed" at bounding box center [755, 274] width 378 height 29
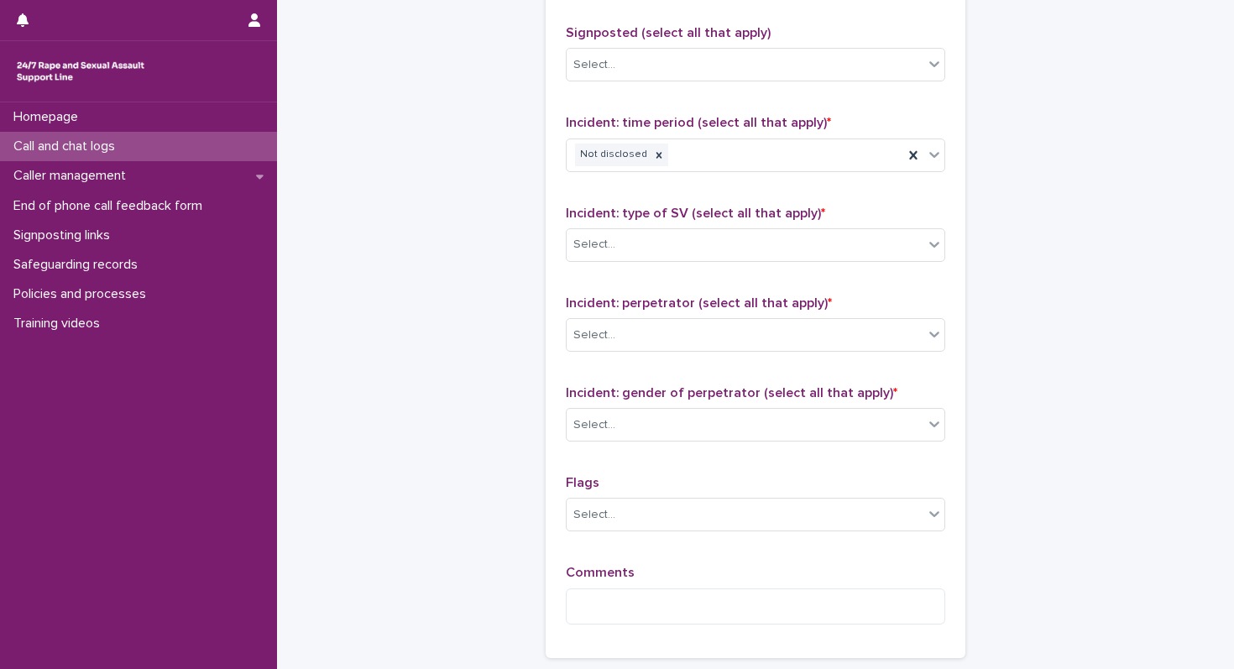
click at [602, 222] on div "Incident: type of SV (select all that apply) * Select..." at bounding box center [755, 241] width 379 height 70
click at [641, 159] on div "Not disclosed" at bounding box center [612, 154] width 75 height 23
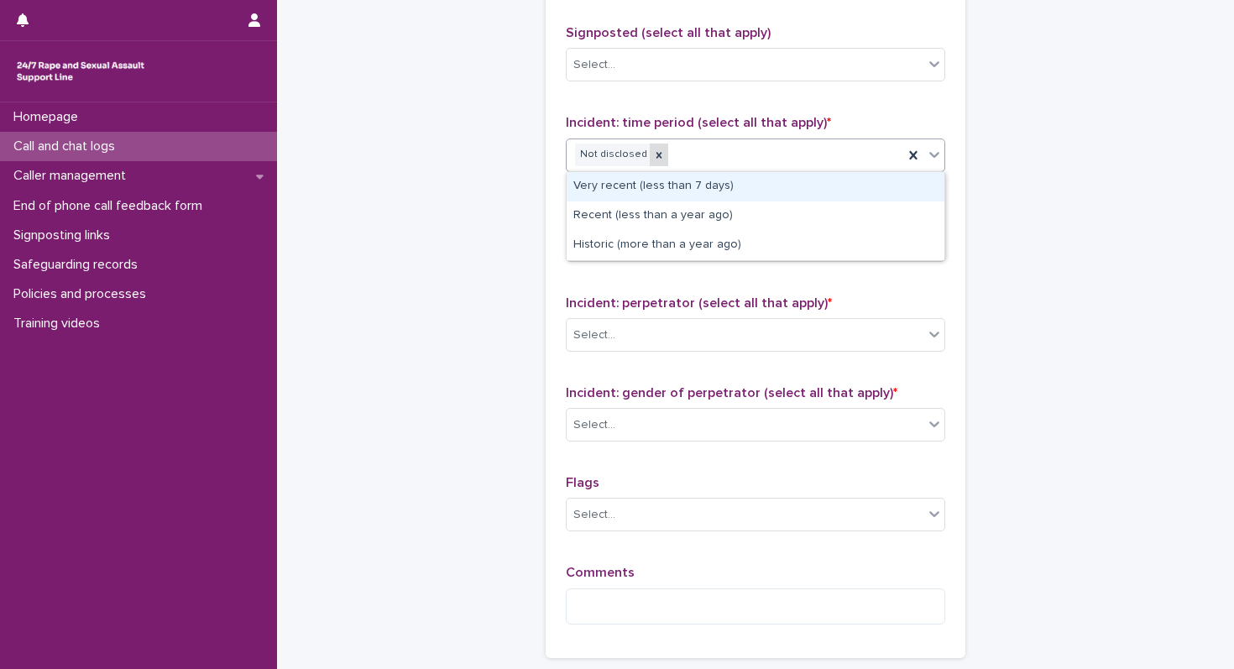
click at [653, 158] on icon at bounding box center [659, 155] width 12 height 12
click at [647, 158] on div "Select..." at bounding box center [744, 155] width 357 height 28
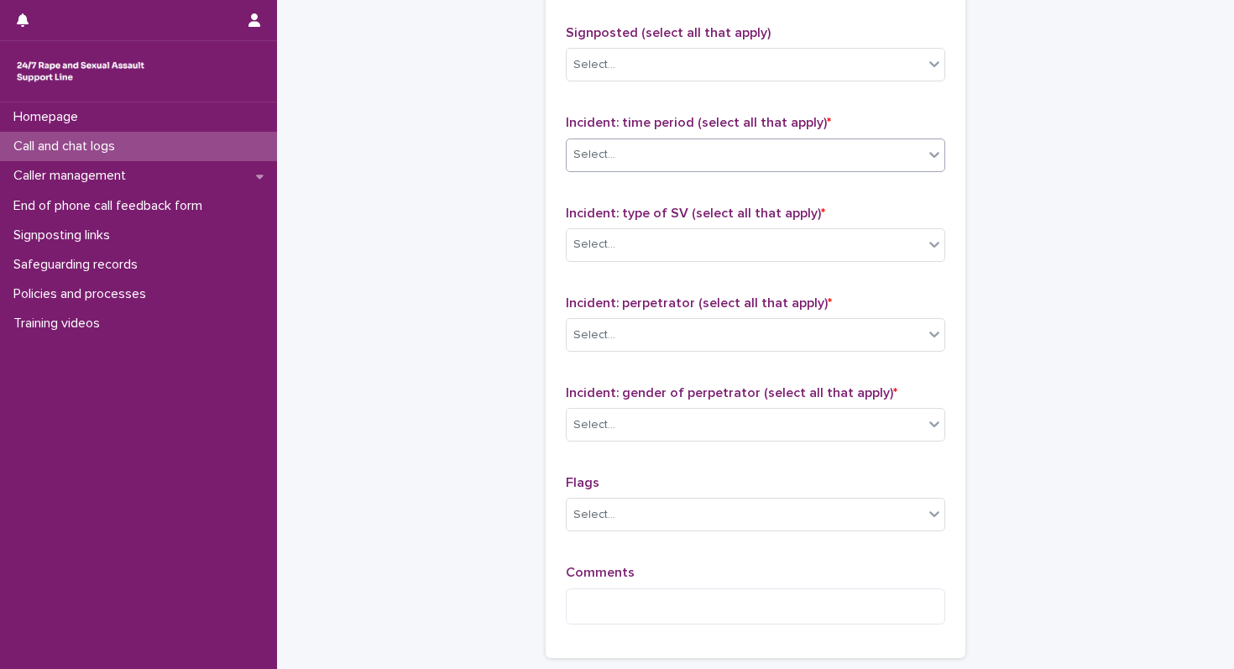
click at [641, 155] on div "Select..." at bounding box center [744, 155] width 357 height 28
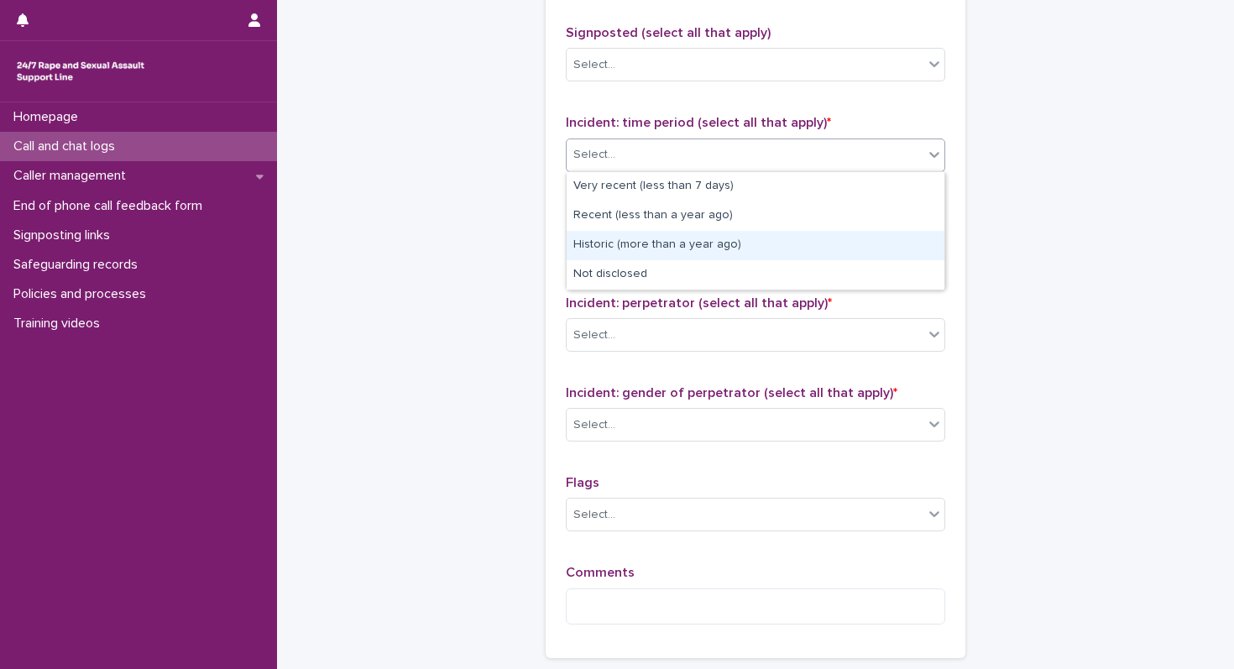
click at [612, 239] on div "Historic (more than a year ago)" at bounding box center [755, 245] width 378 height 29
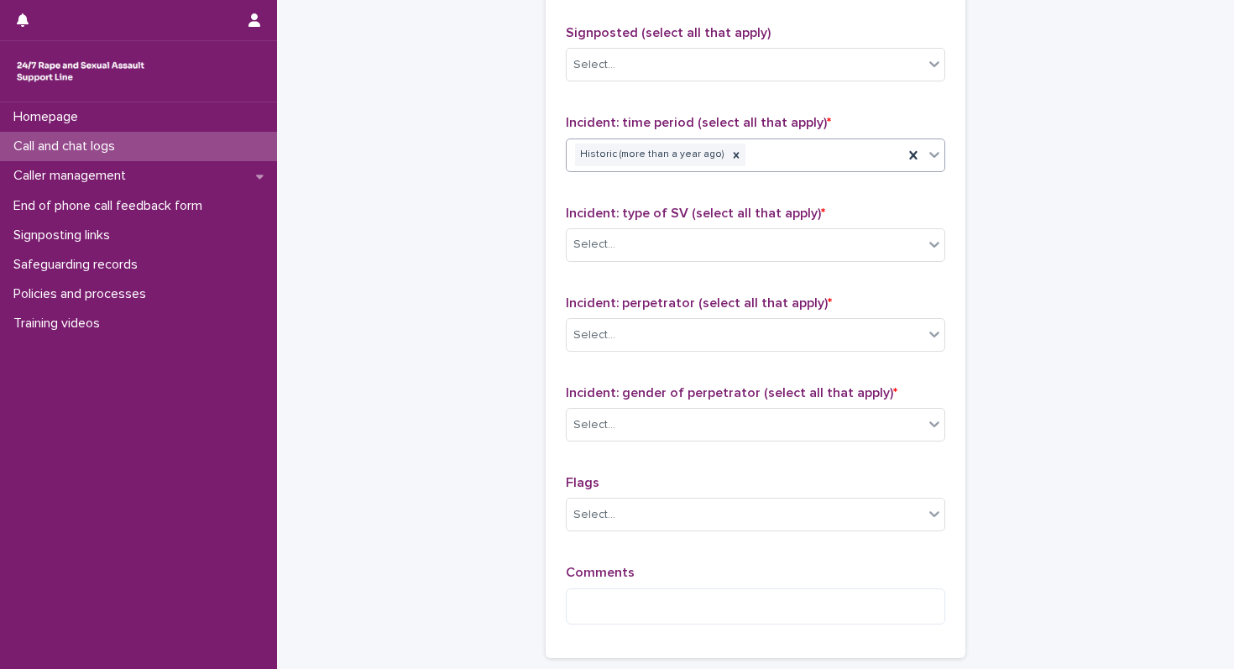
click at [612, 239] on div "Select..." at bounding box center [594, 245] width 42 height 18
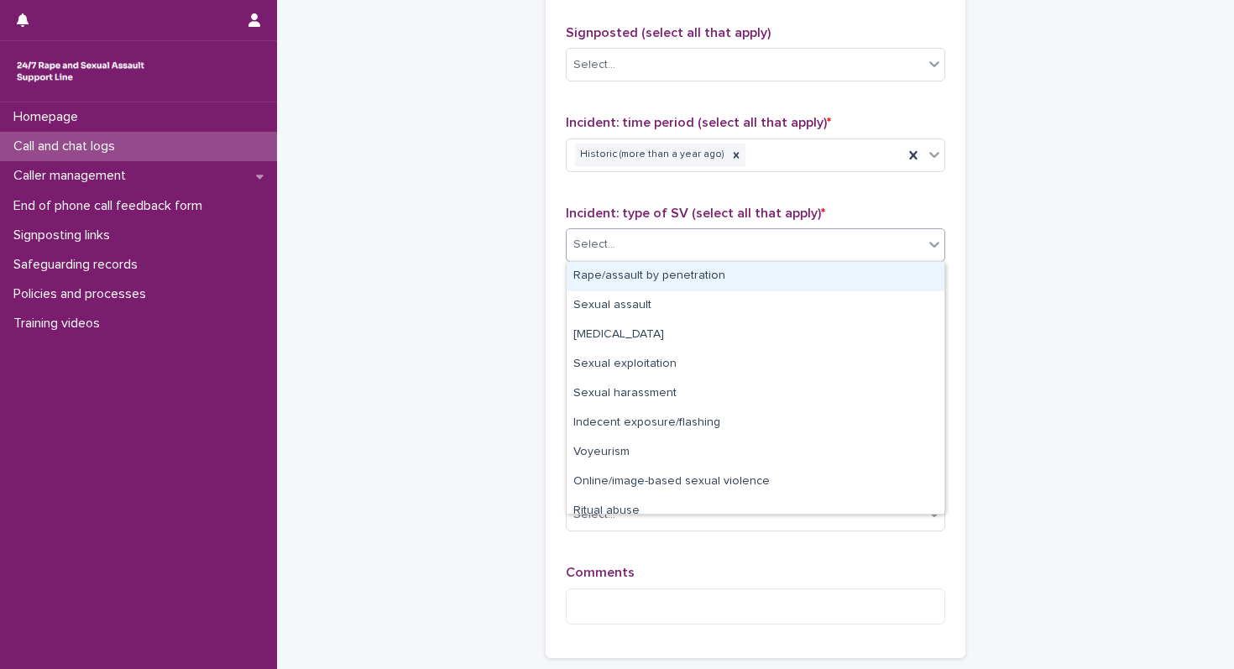
click at [623, 279] on div "Rape/assault by penetration" at bounding box center [755, 276] width 378 height 29
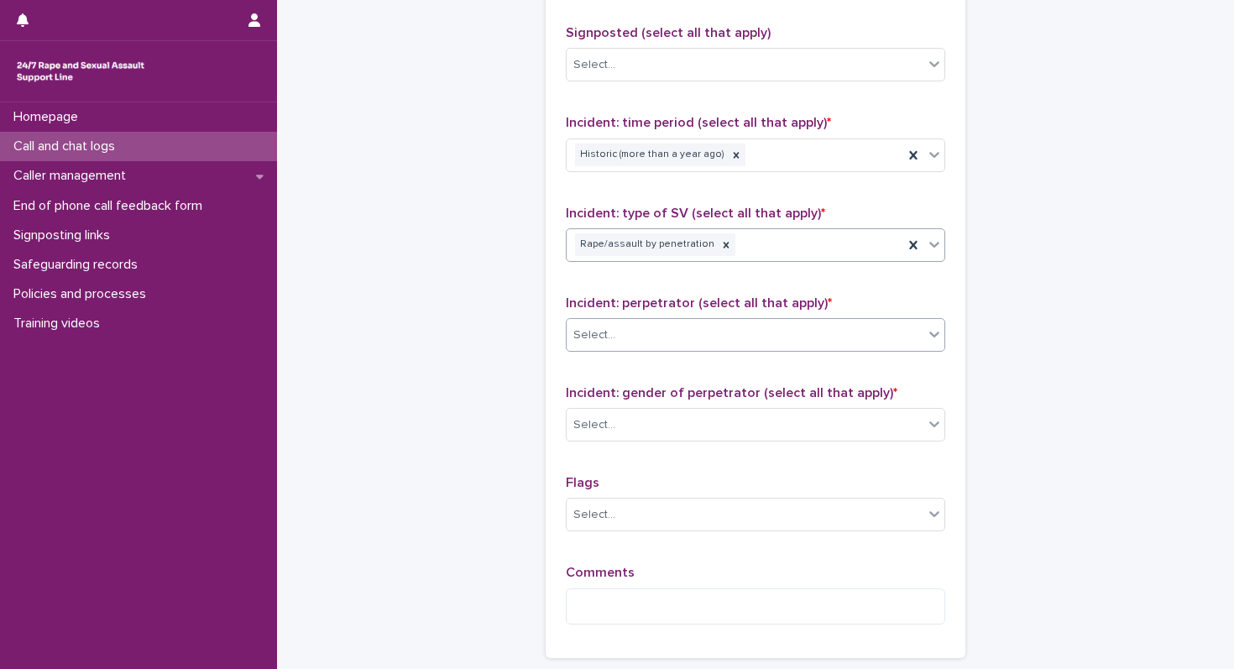
click at [608, 321] on div "Select..." at bounding box center [744, 335] width 357 height 28
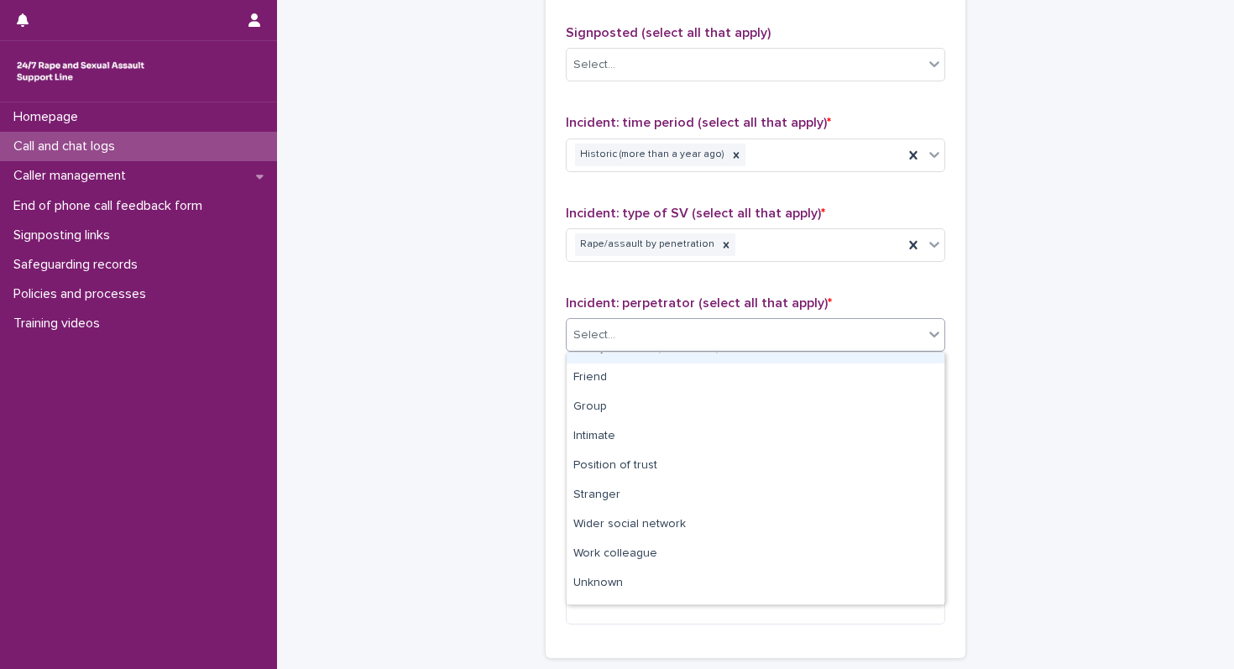
scroll to position [71, 0]
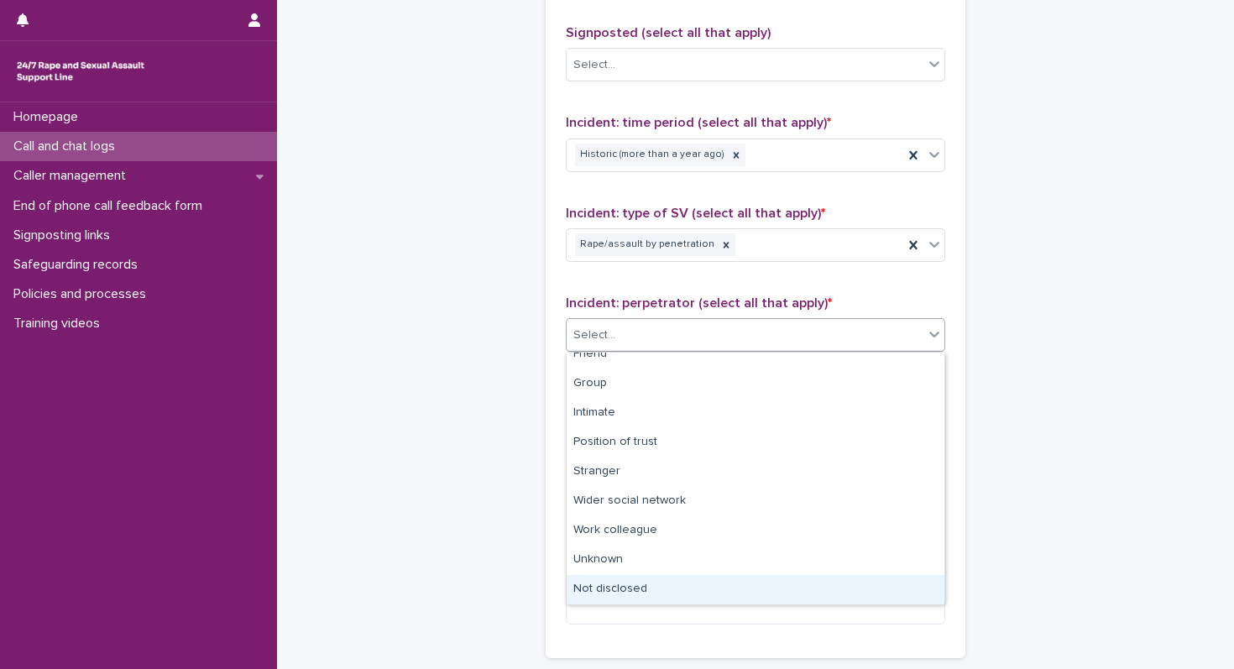
click at [594, 583] on div "Not disclosed" at bounding box center [755, 589] width 378 height 29
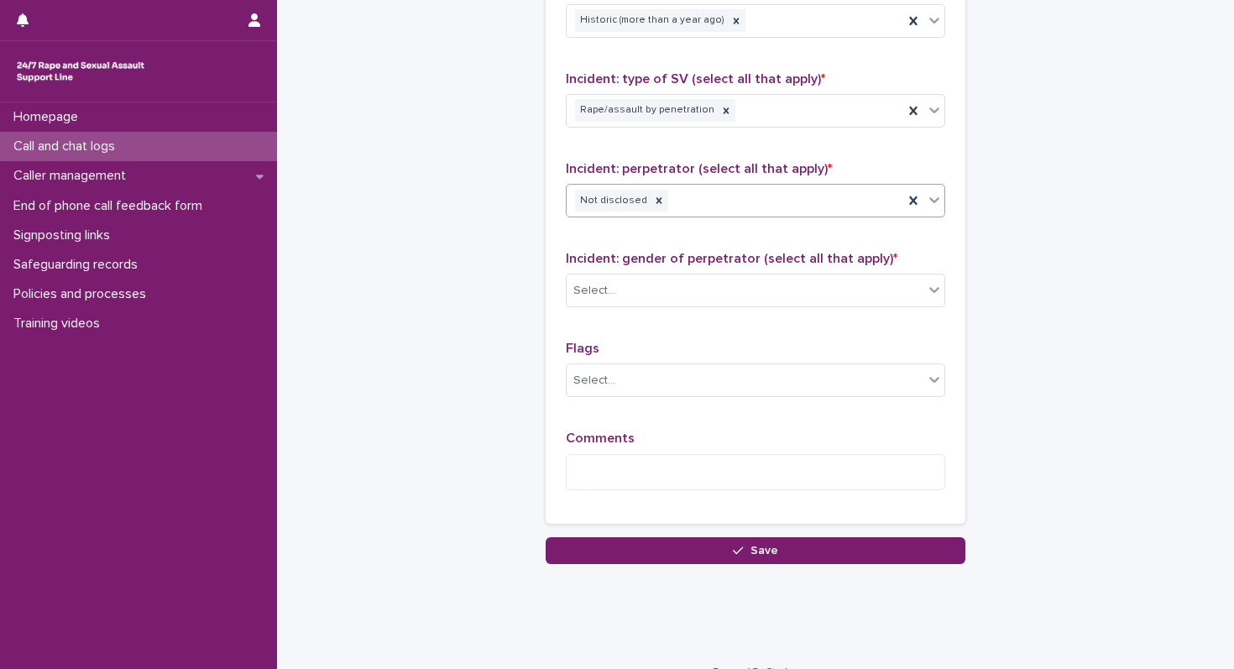
scroll to position [1280, 0]
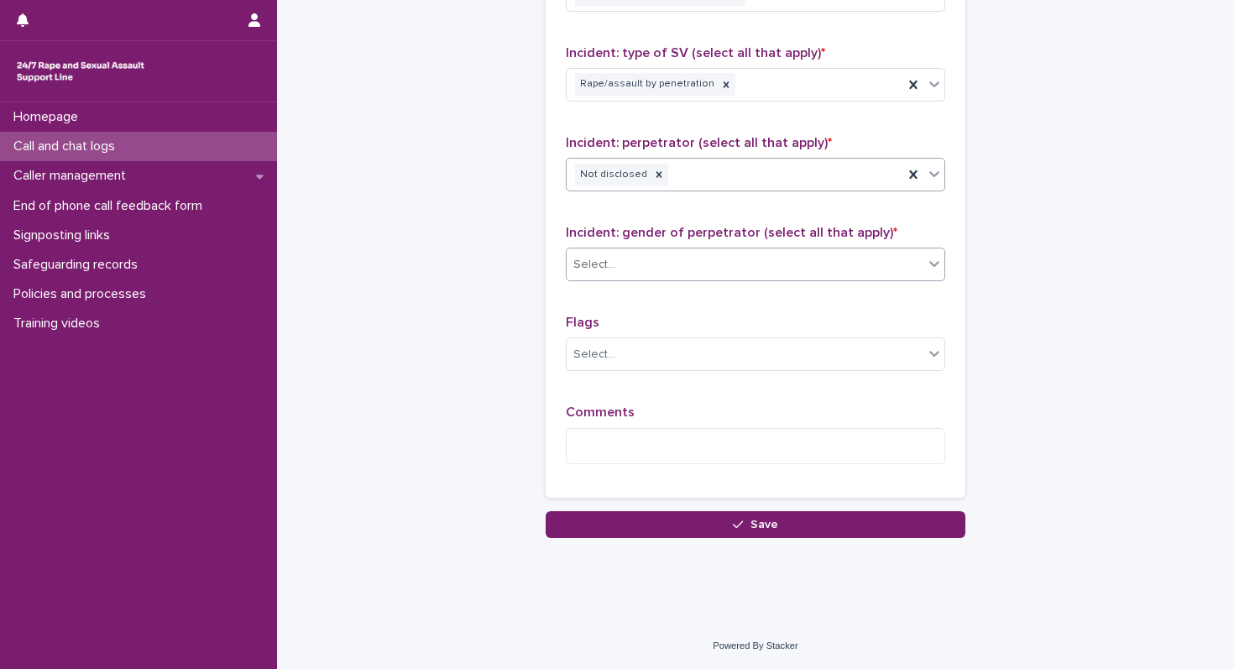
click at [639, 263] on div "Select..." at bounding box center [744, 265] width 357 height 28
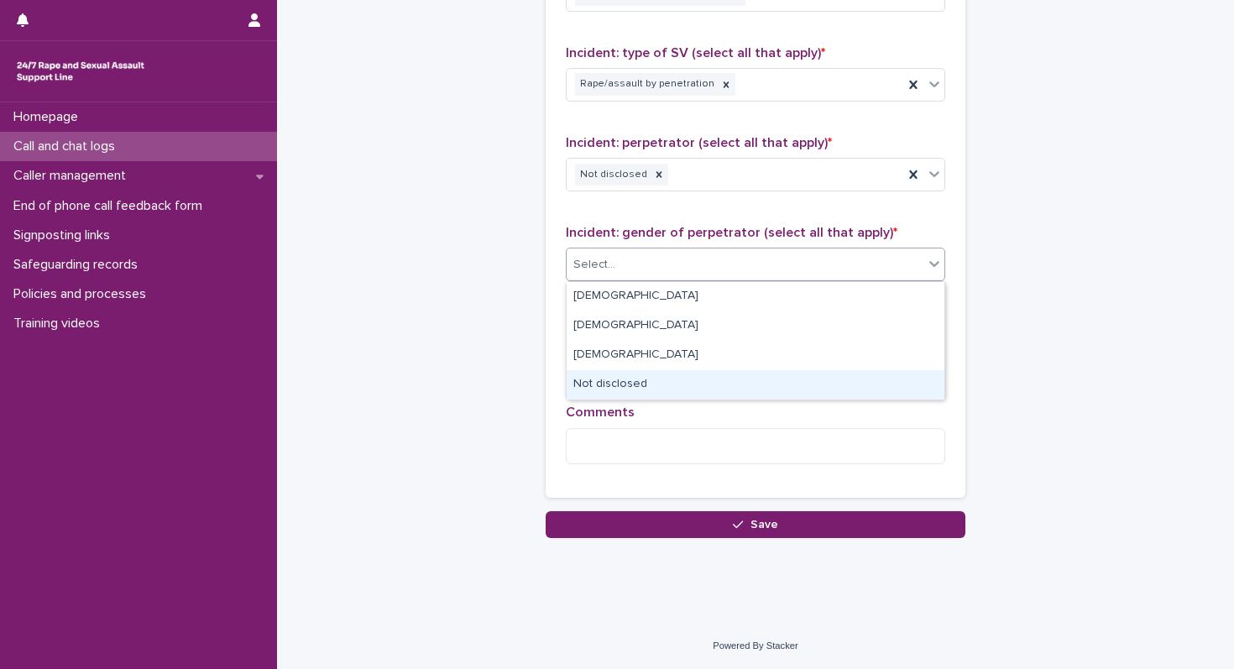
click at [596, 390] on div "Not disclosed" at bounding box center [755, 384] width 378 height 29
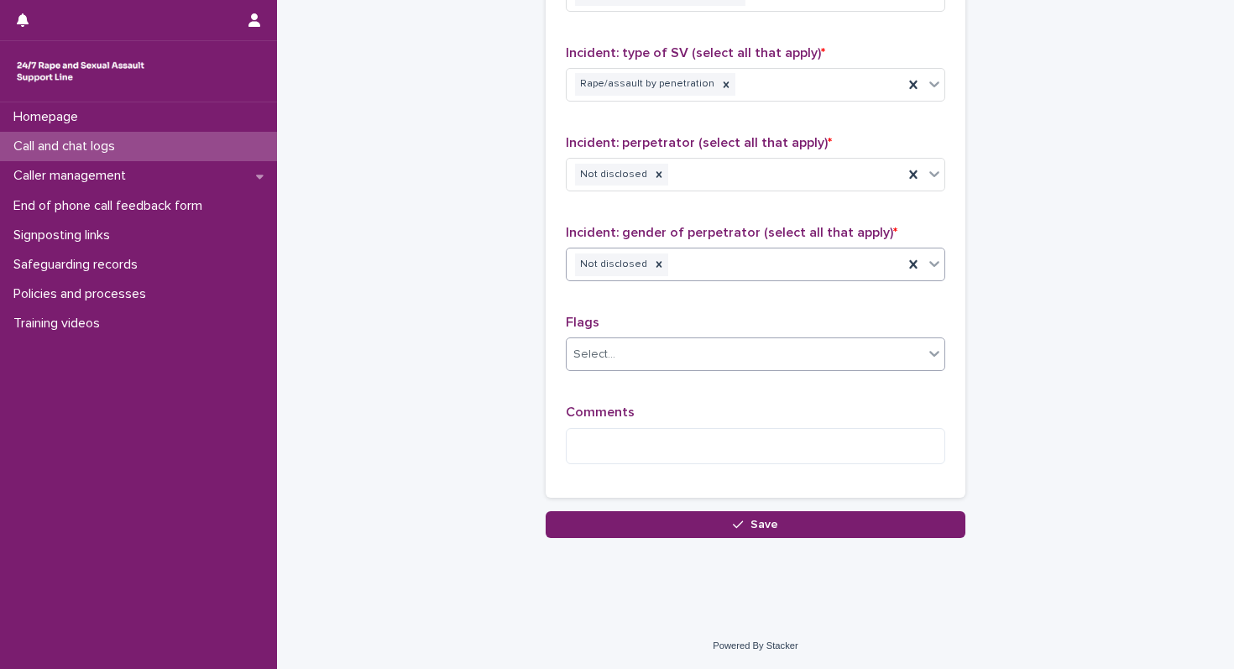
click at [607, 365] on div "Select..." at bounding box center [744, 355] width 357 height 28
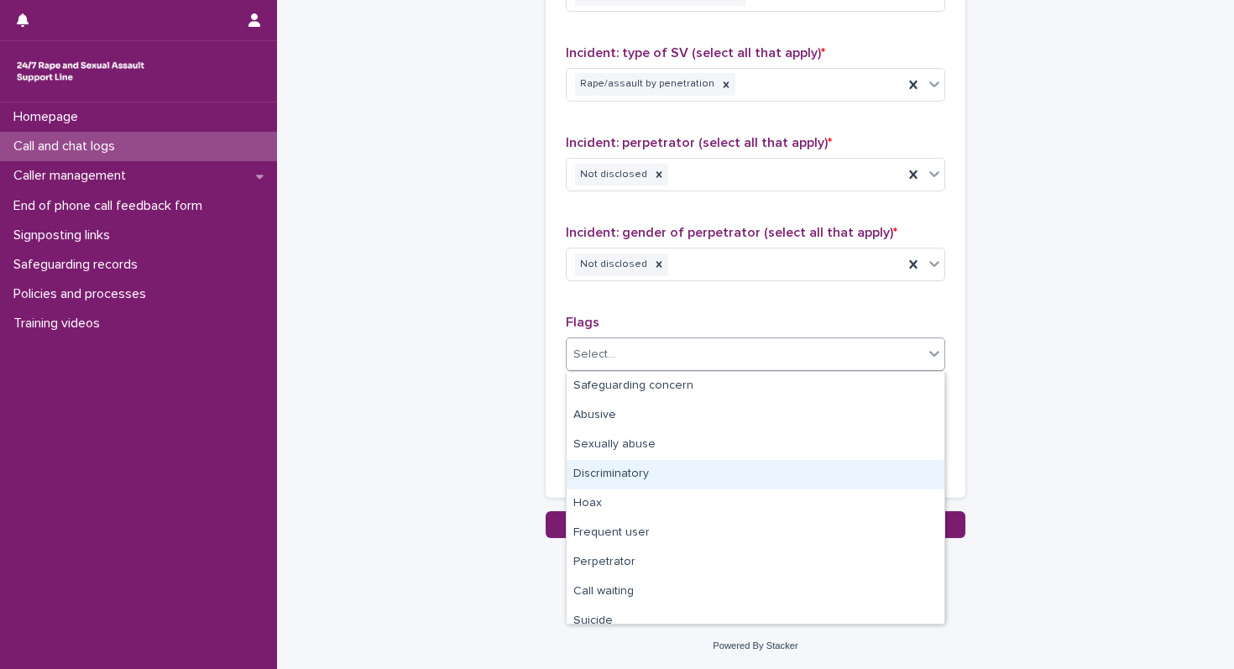
scroll to position [101, 0]
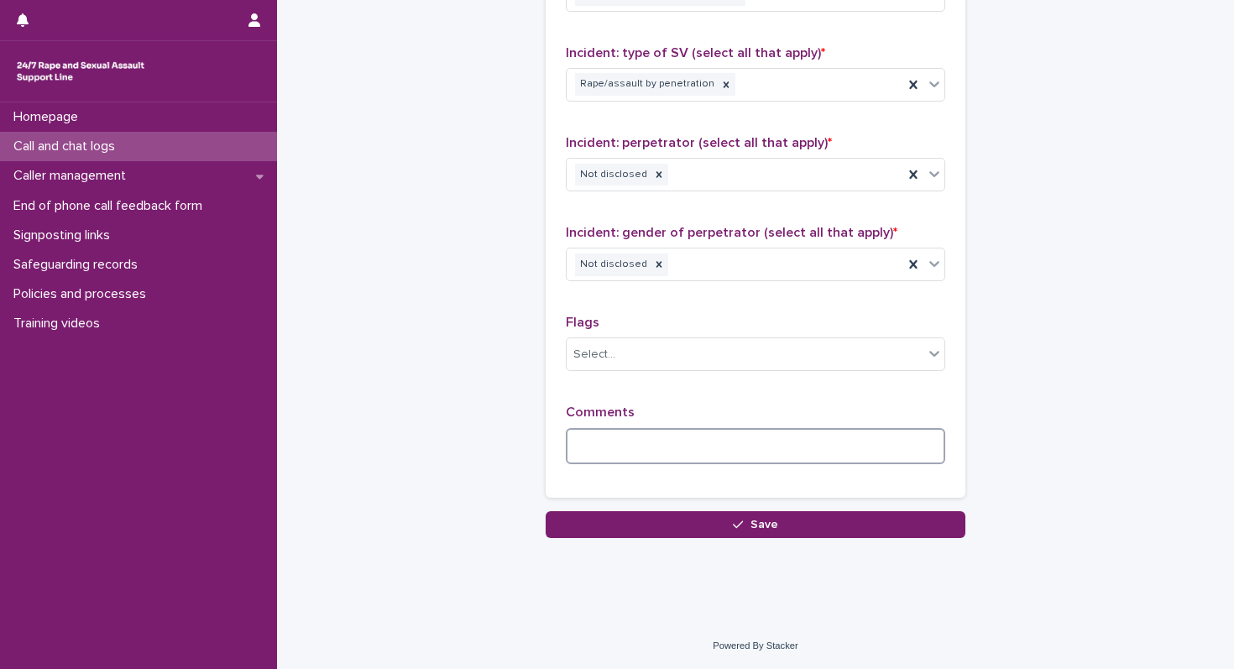
click at [612, 438] on textarea at bounding box center [755, 446] width 379 height 36
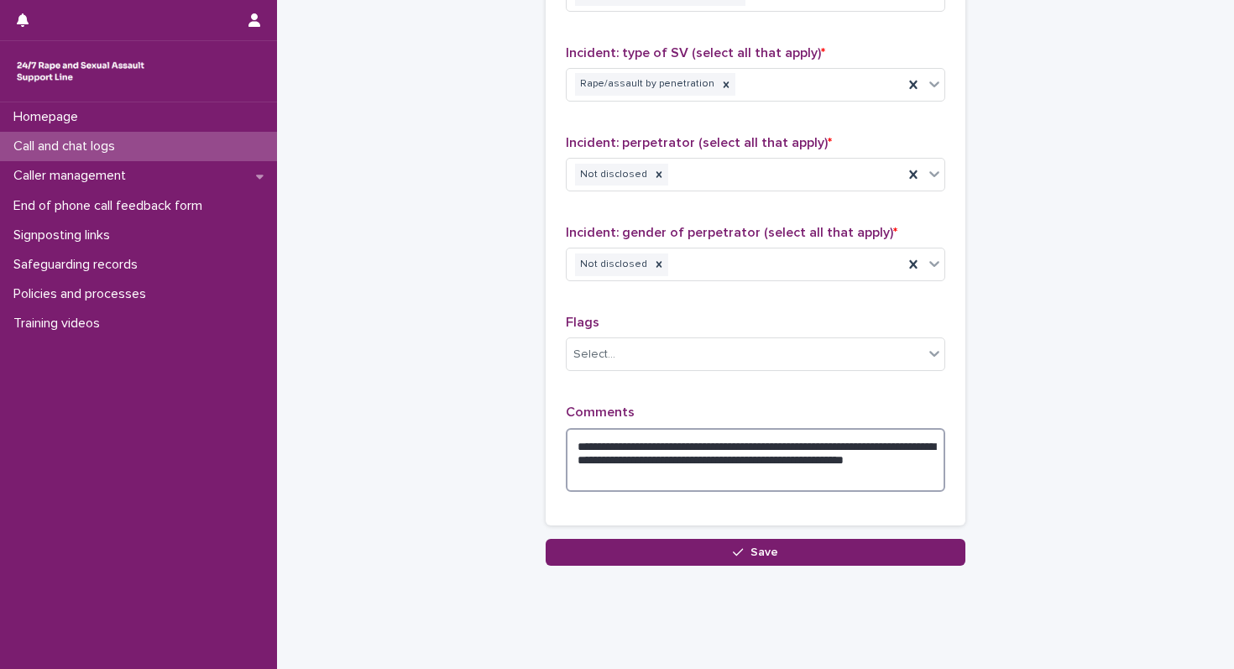
click at [594, 477] on textarea "**********" at bounding box center [755, 460] width 379 height 64
click at [742, 482] on textarea "**********" at bounding box center [755, 460] width 379 height 64
drag, startPoint x: 796, startPoint y: 462, endPoint x: 949, endPoint y: 471, distance: 153.0
click at [949, 471] on div "**********" at bounding box center [755, 140] width 420 height 770
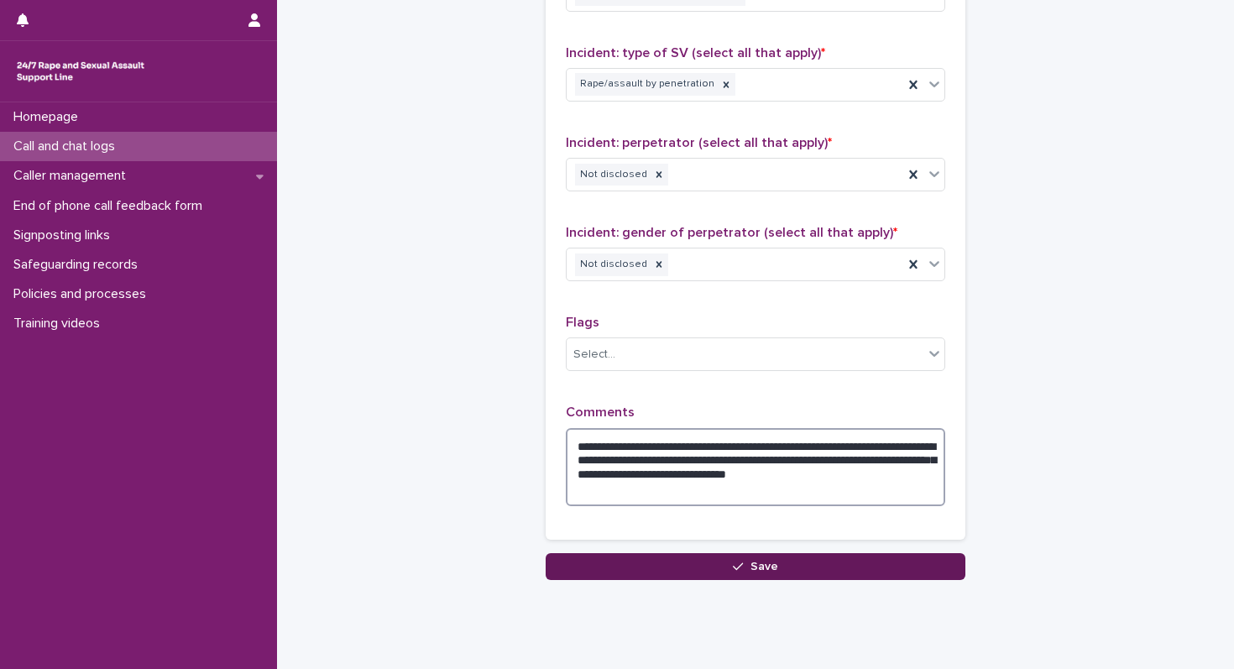
type textarea "**********"
click at [800, 569] on button "Save" at bounding box center [755, 566] width 420 height 27
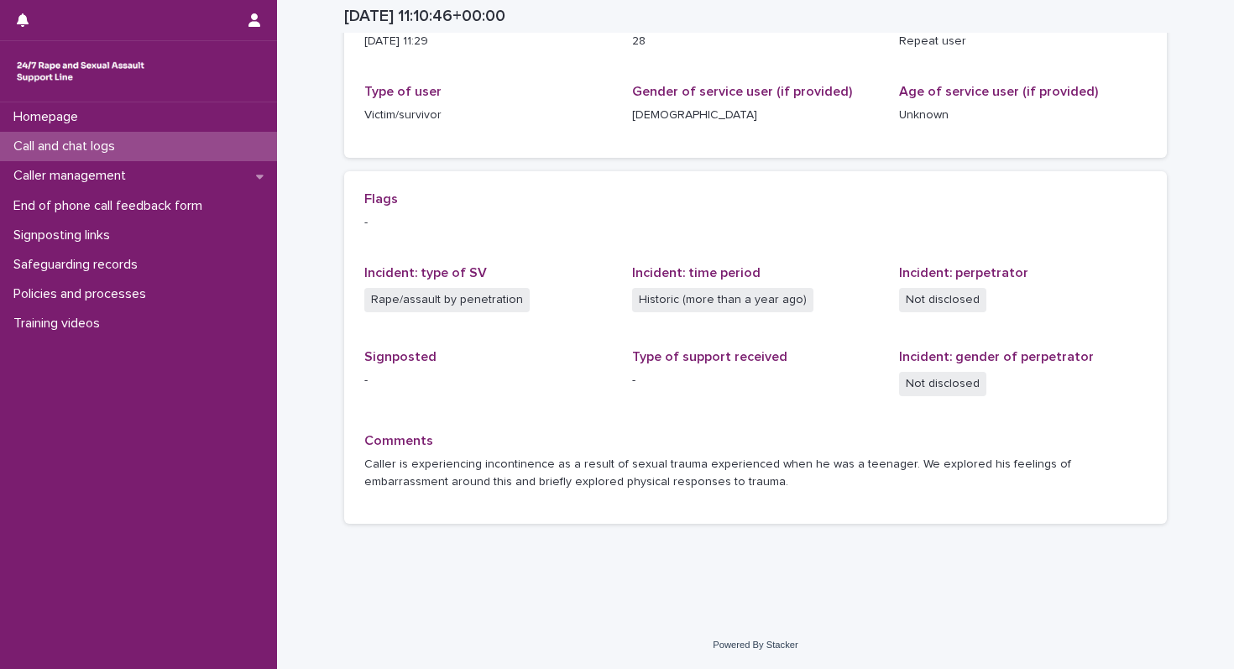
scroll to position [240, 0]
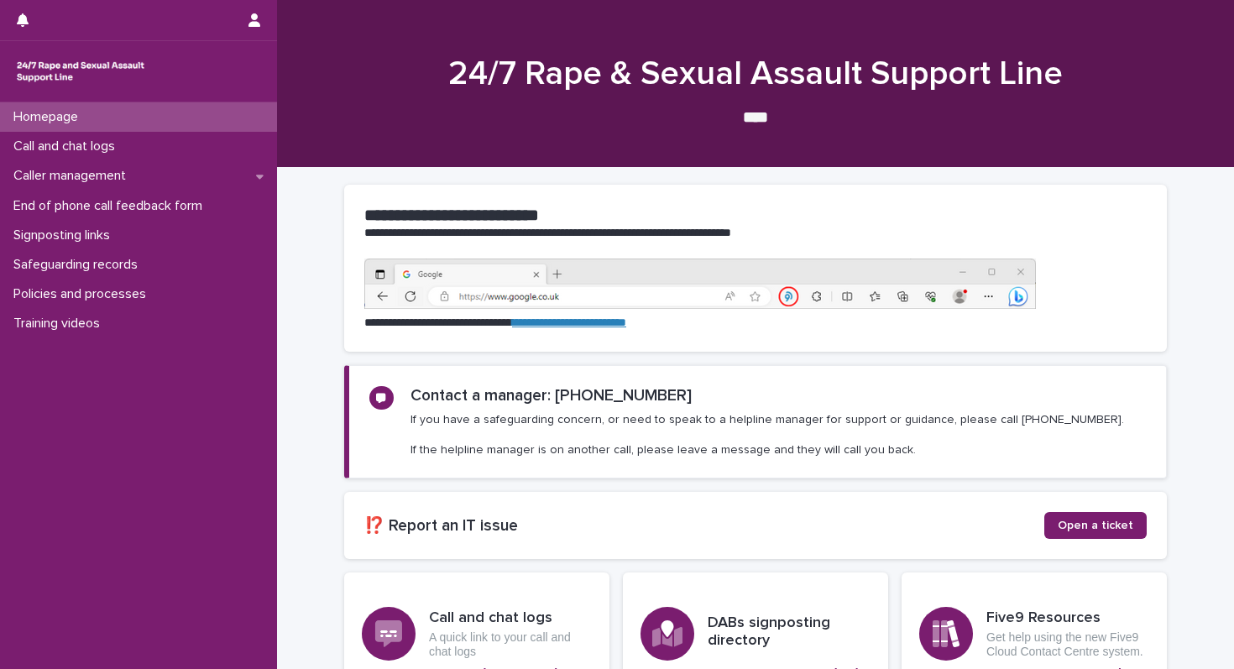
scroll to position [170, 0]
